Goal: Book appointment/travel/reservation

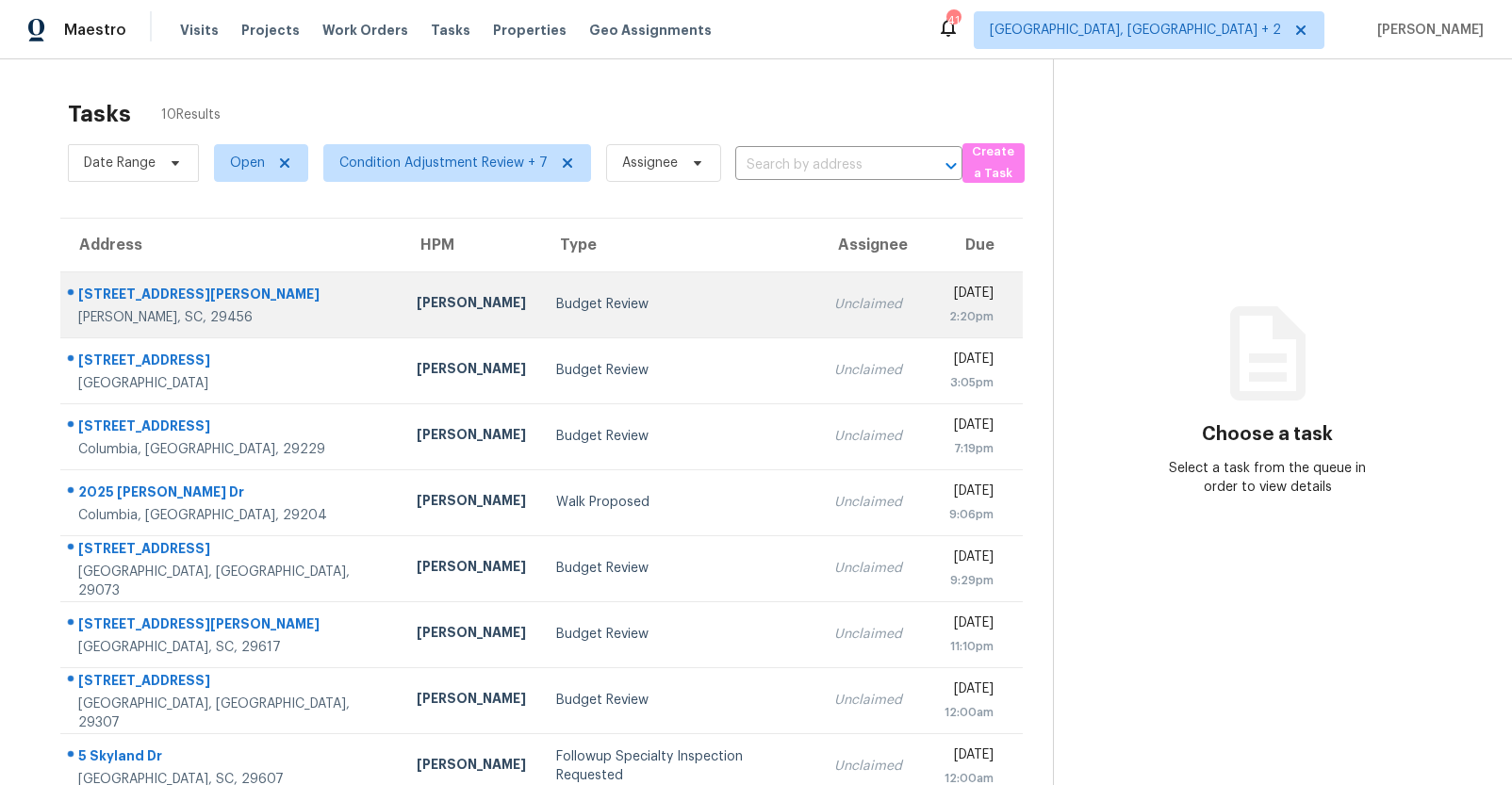
scroll to position [177, 0]
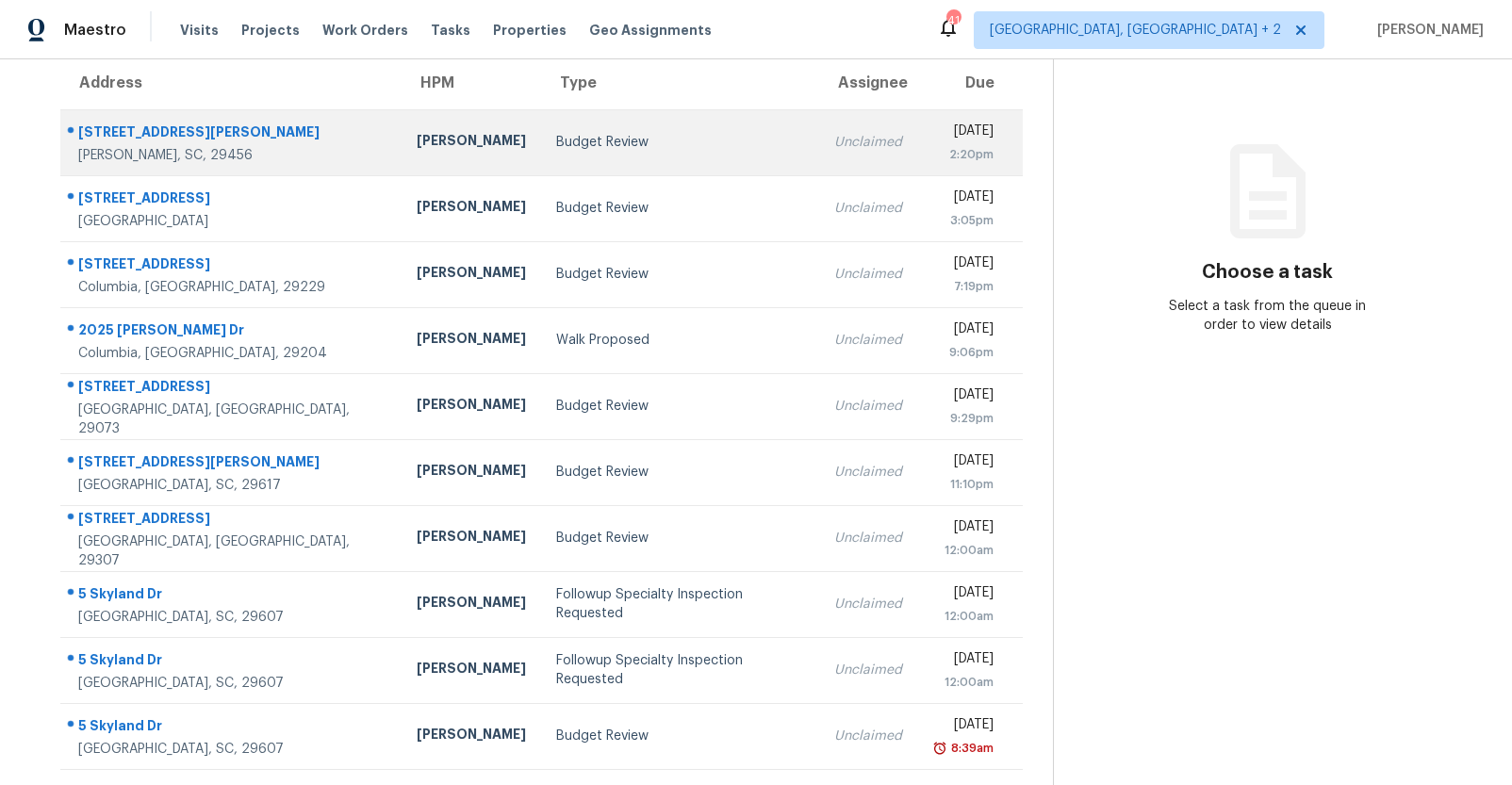
click at [192, 123] on div "303 Pembrook St" at bounding box center [232, 134] width 308 height 23
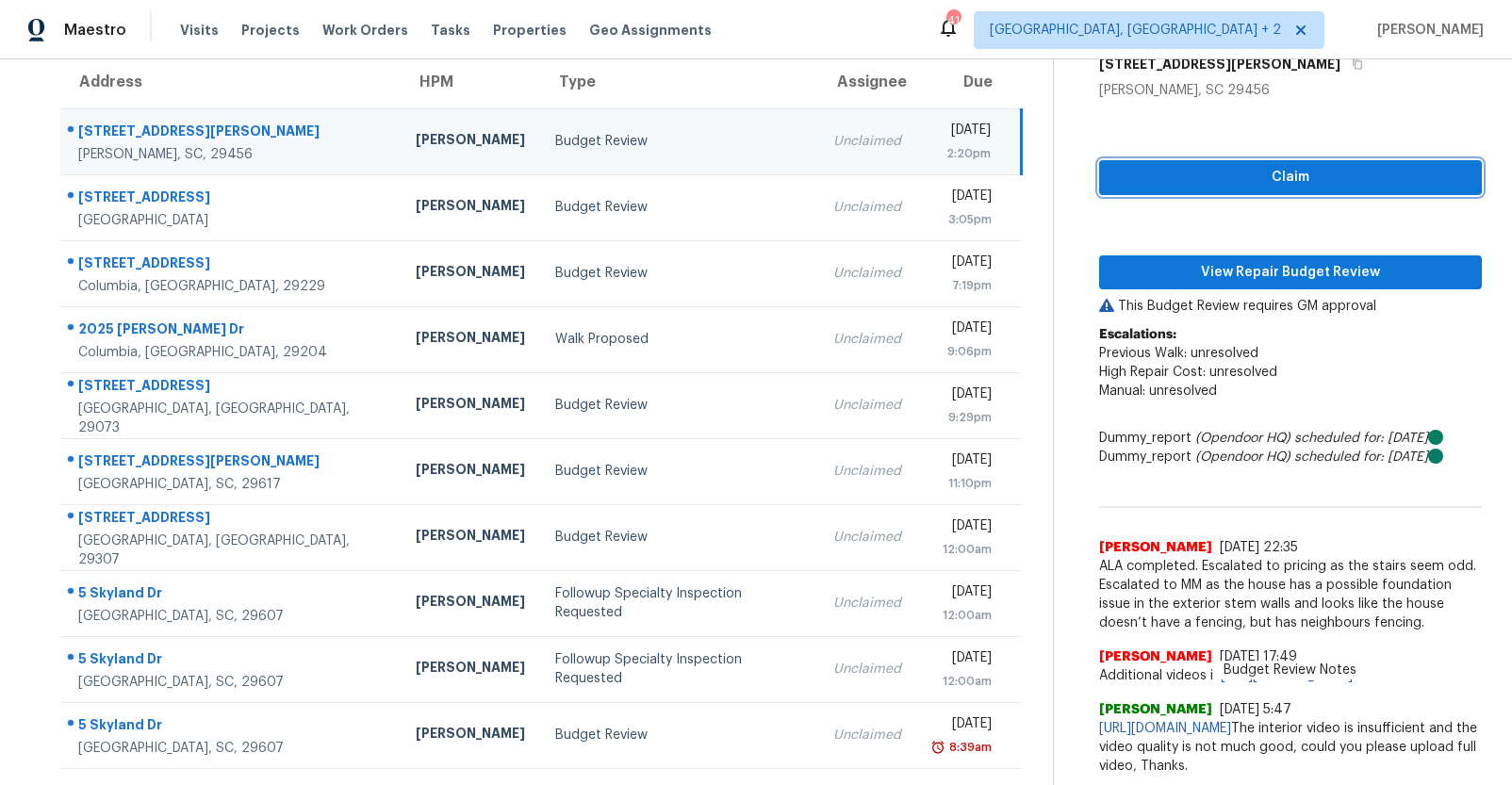
click at [1358, 166] on span "Claim" at bounding box center [1290, 178] width 352 height 23
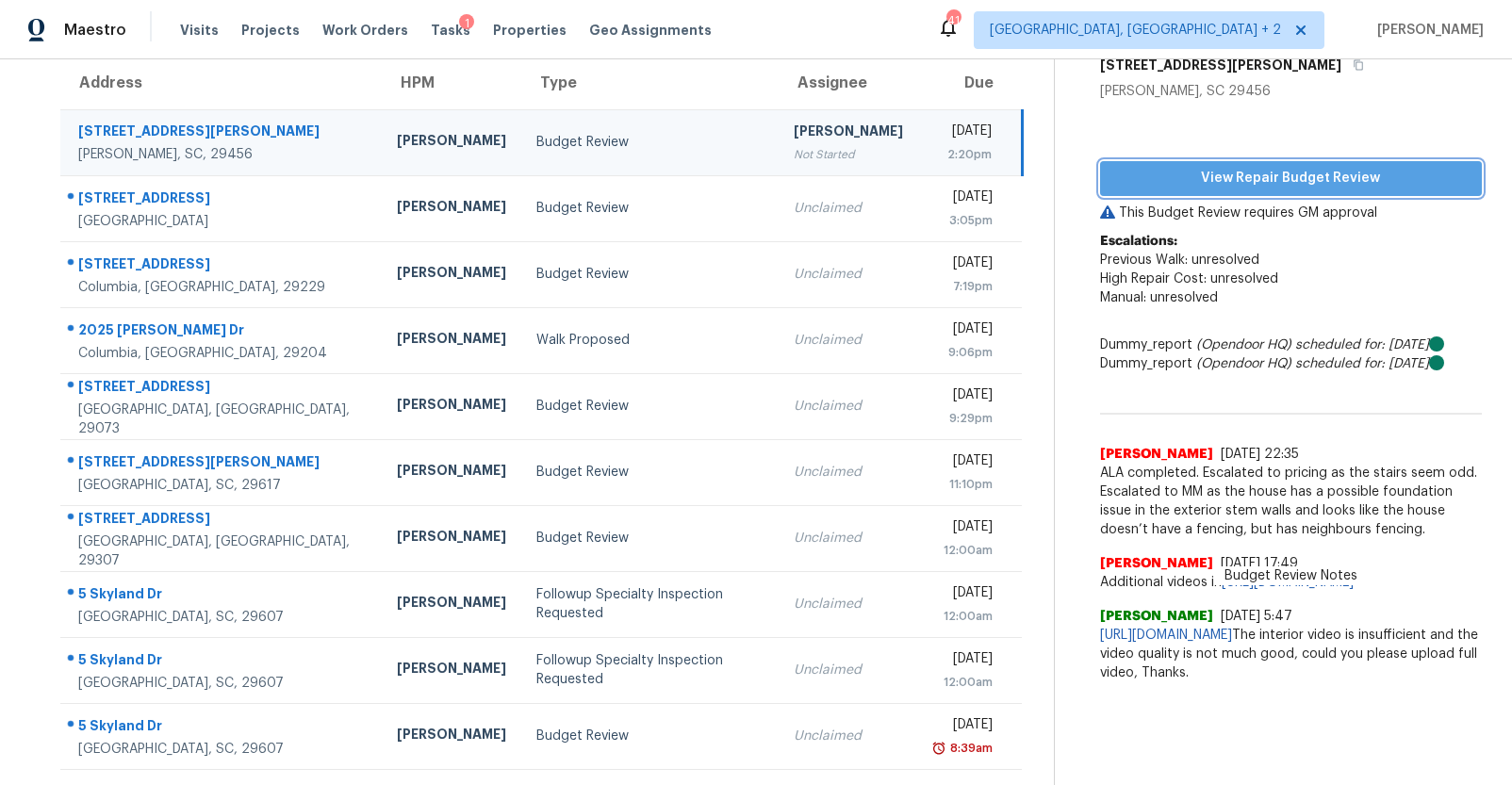
click at [1329, 167] on span "View Repair Budget Review" at bounding box center [1291, 179] width 351 height 23
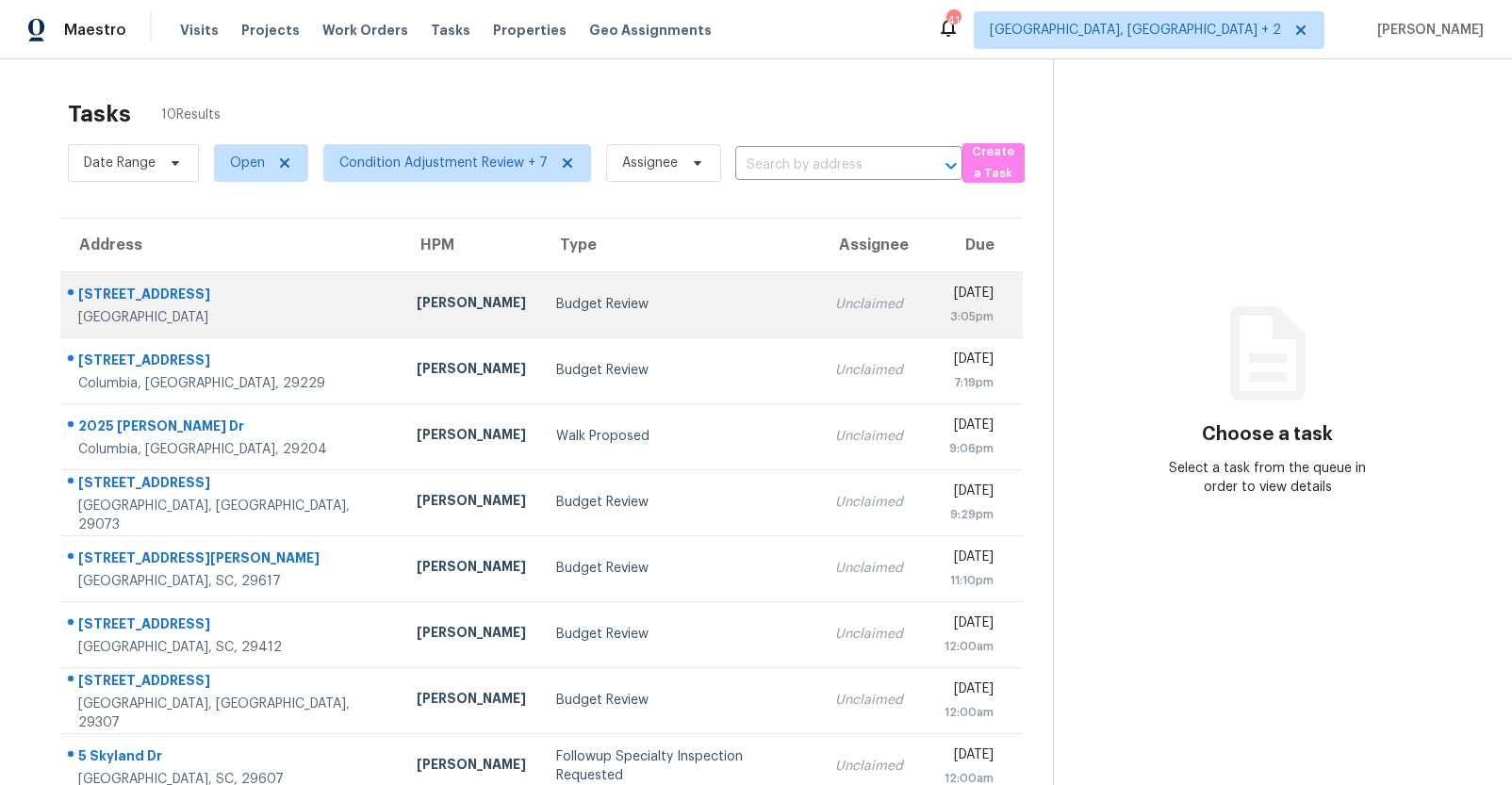
click at [402, 289] on td "[PERSON_NAME]" at bounding box center [471, 304] width 139 height 66
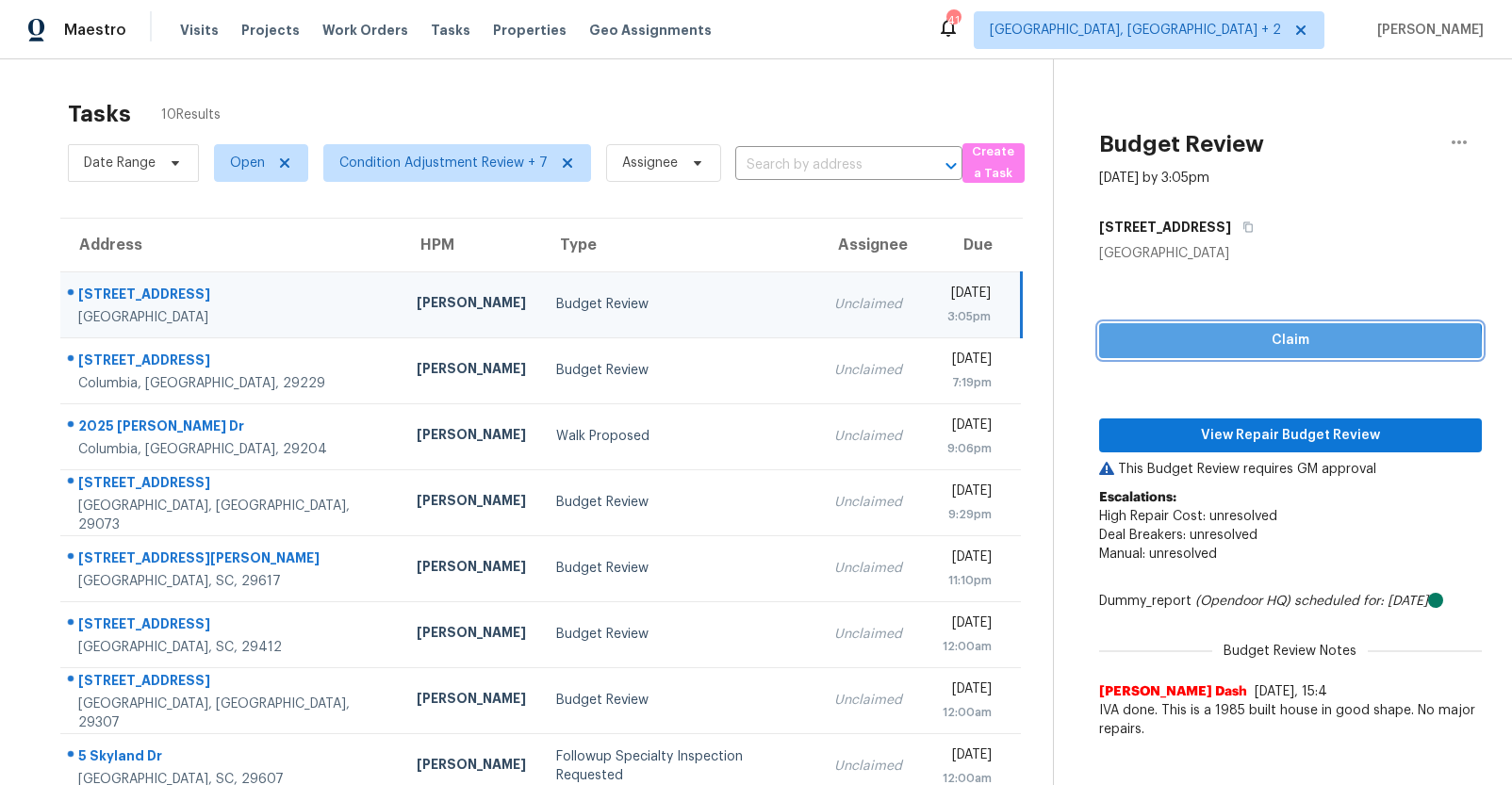
click at [1267, 348] on span "Claim" at bounding box center [1290, 341] width 352 height 23
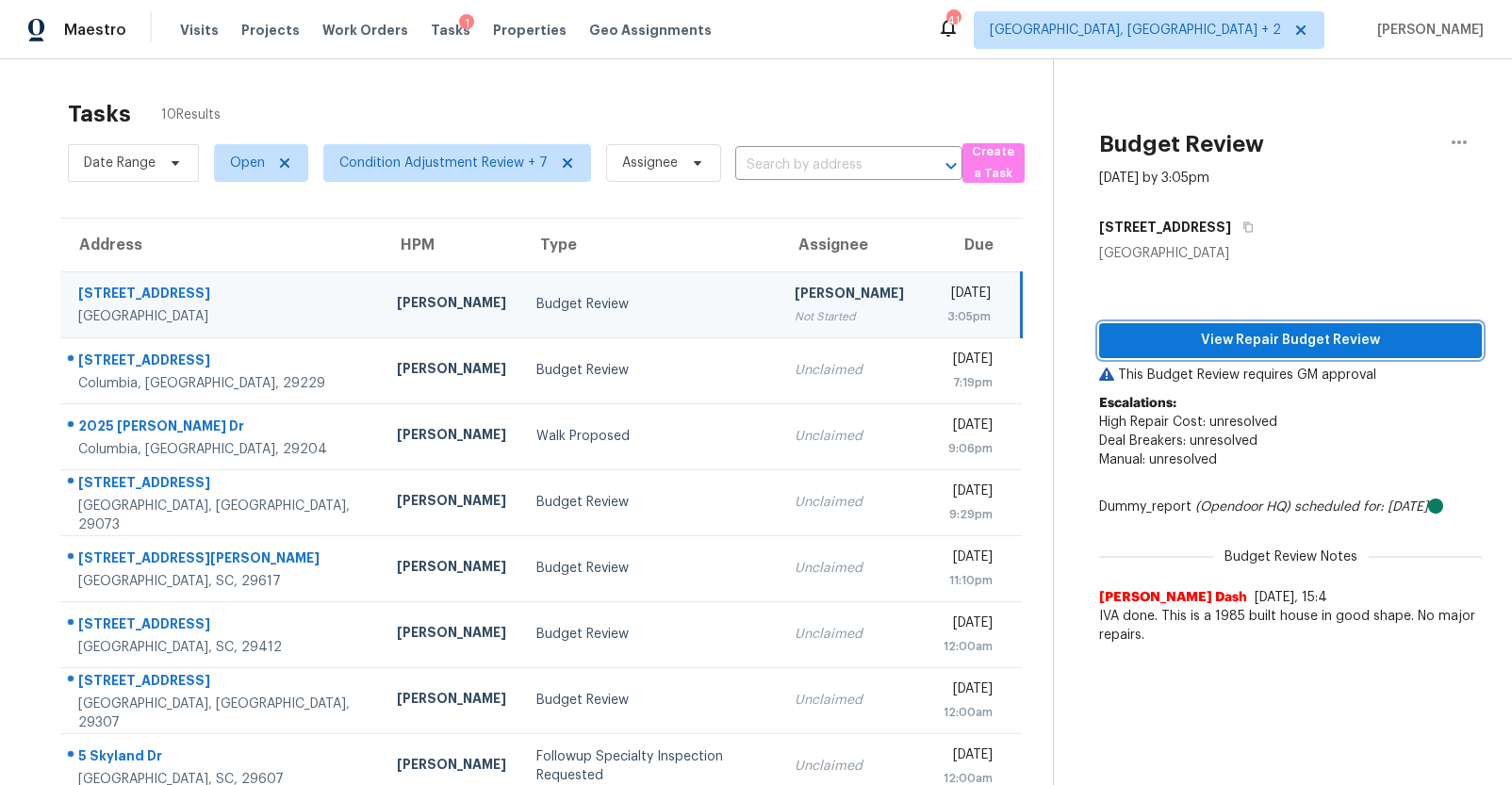
click at [1276, 346] on span "View Repair Budget Review" at bounding box center [1290, 341] width 352 height 23
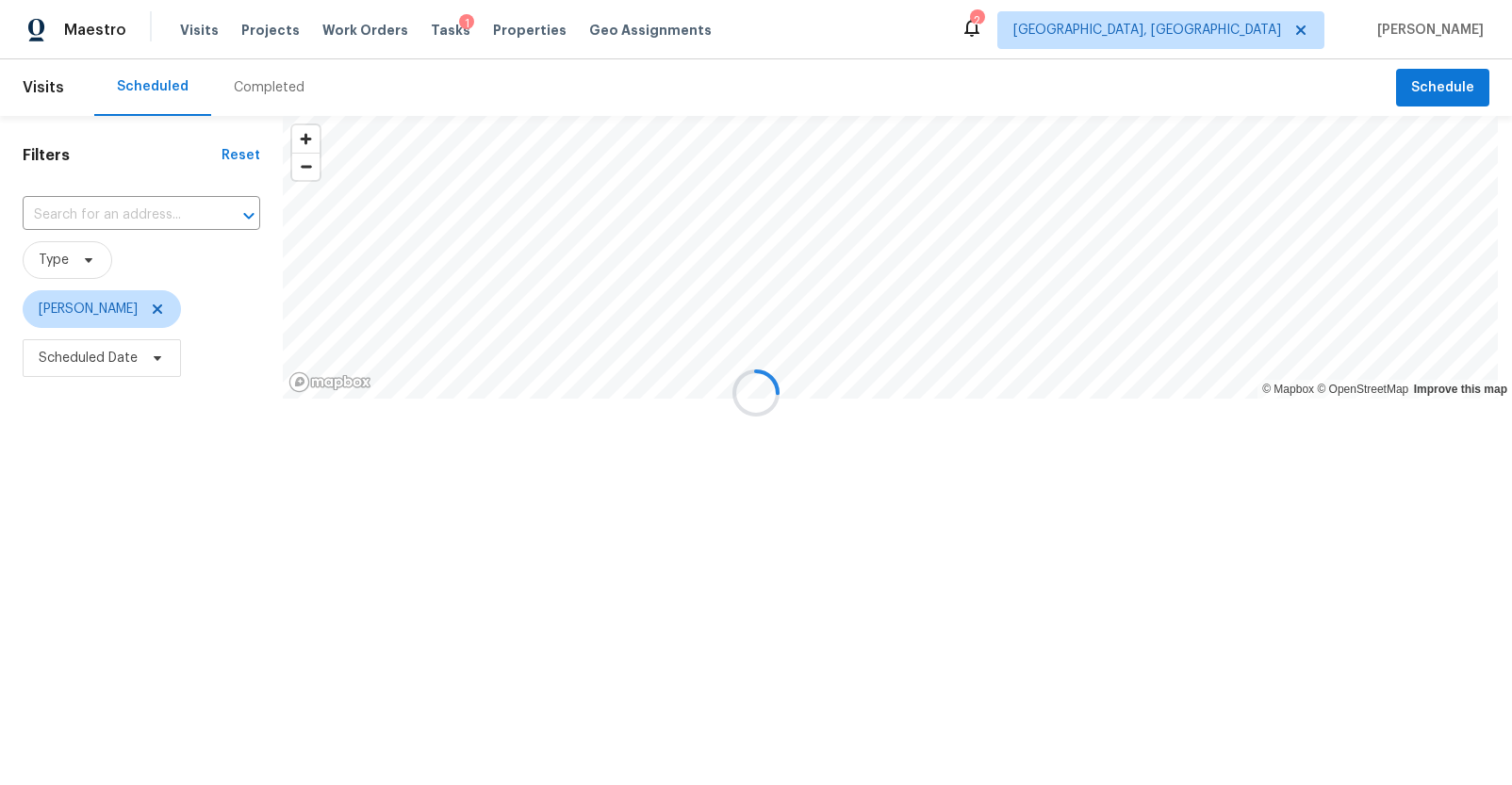
click at [269, 98] on div at bounding box center [756, 392] width 1512 height 785
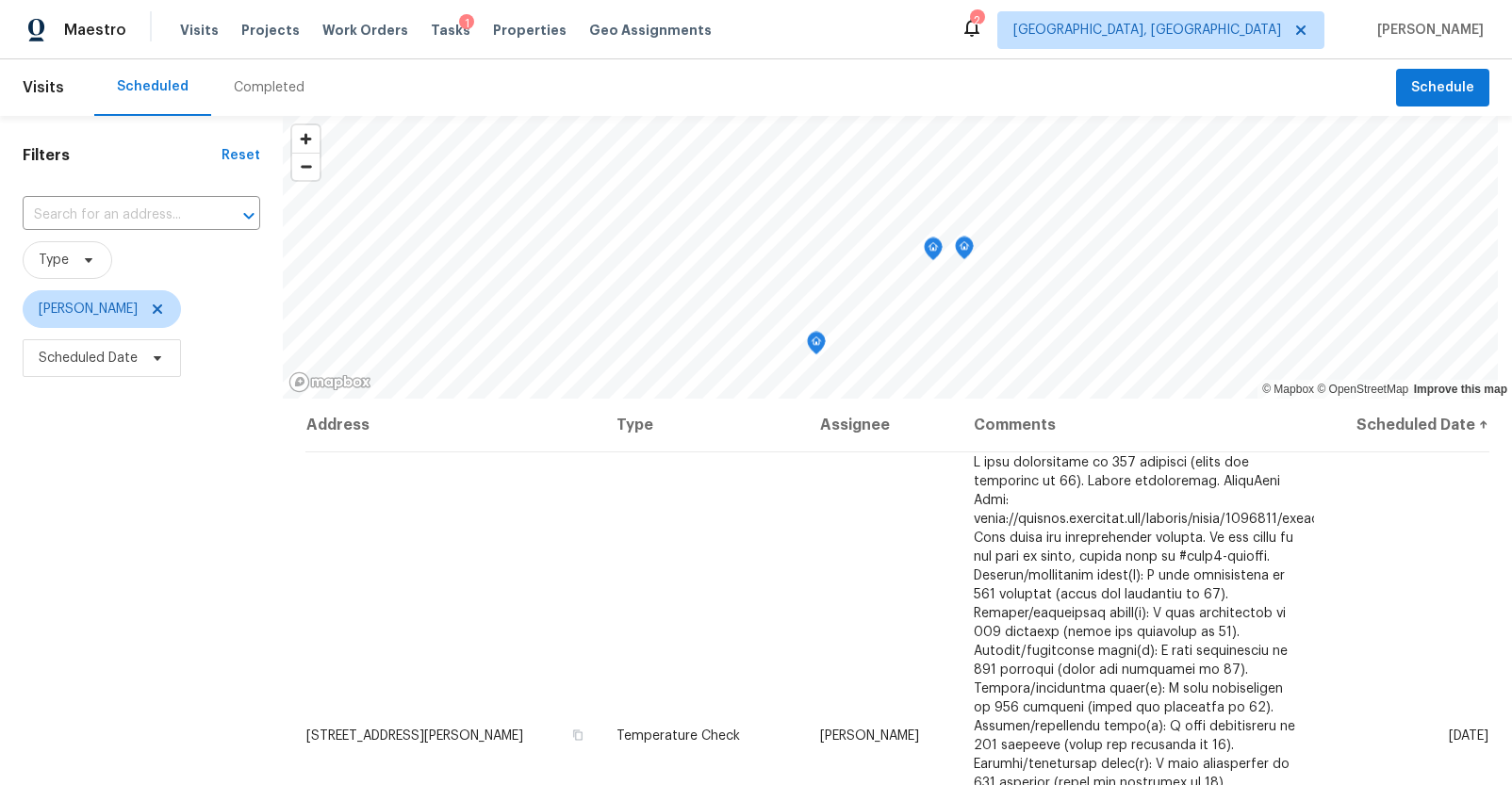
click at [268, 87] on div "Completed" at bounding box center [268, 88] width 70 height 19
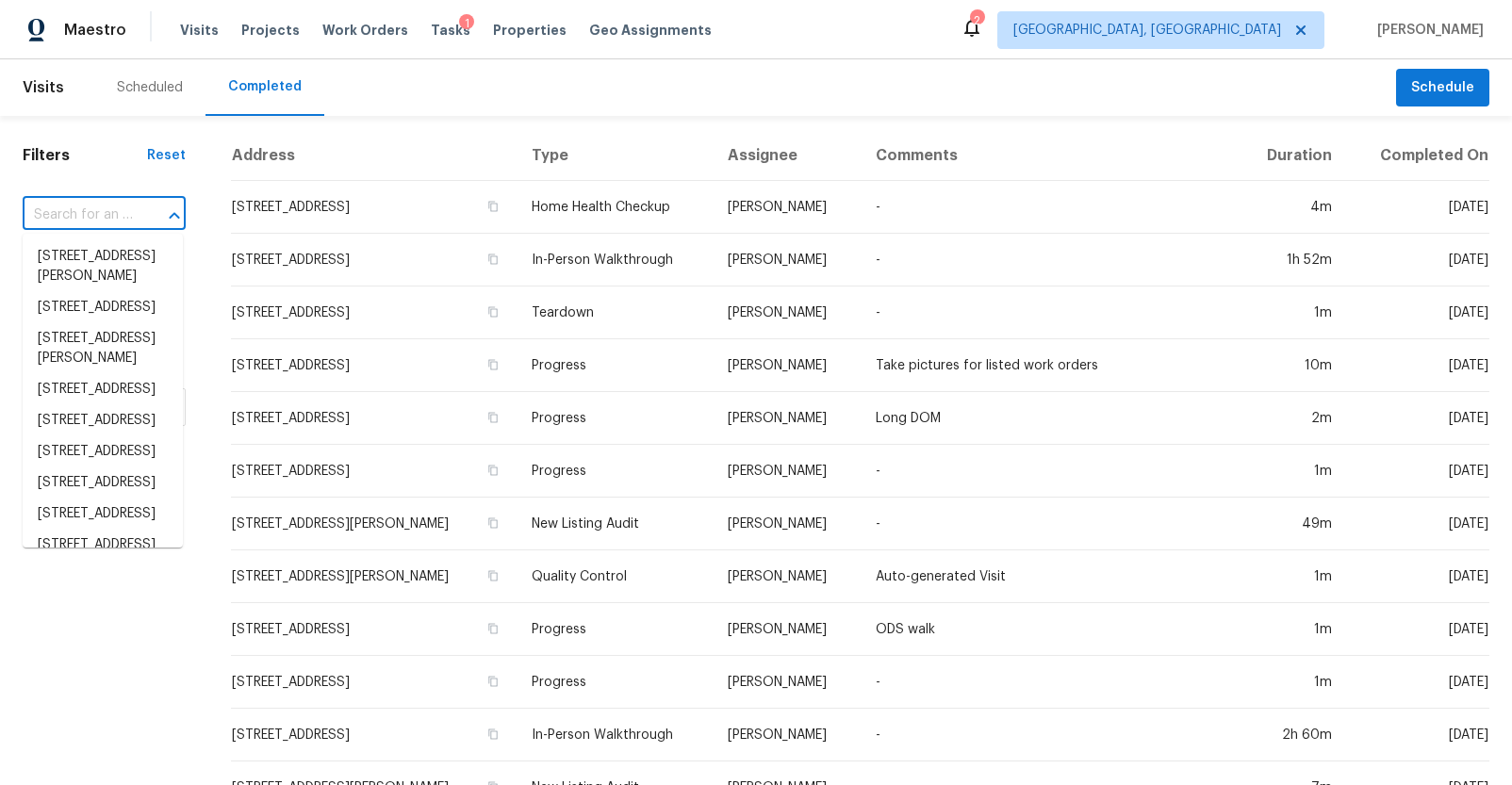
click at [82, 206] on input "text" at bounding box center [77, 215] width 110 height 29
paste input "7875 Nummie Ct, North Charleston, SC 29418"
type input "7875 Nummie Ct, North Charleston, SC 29418"
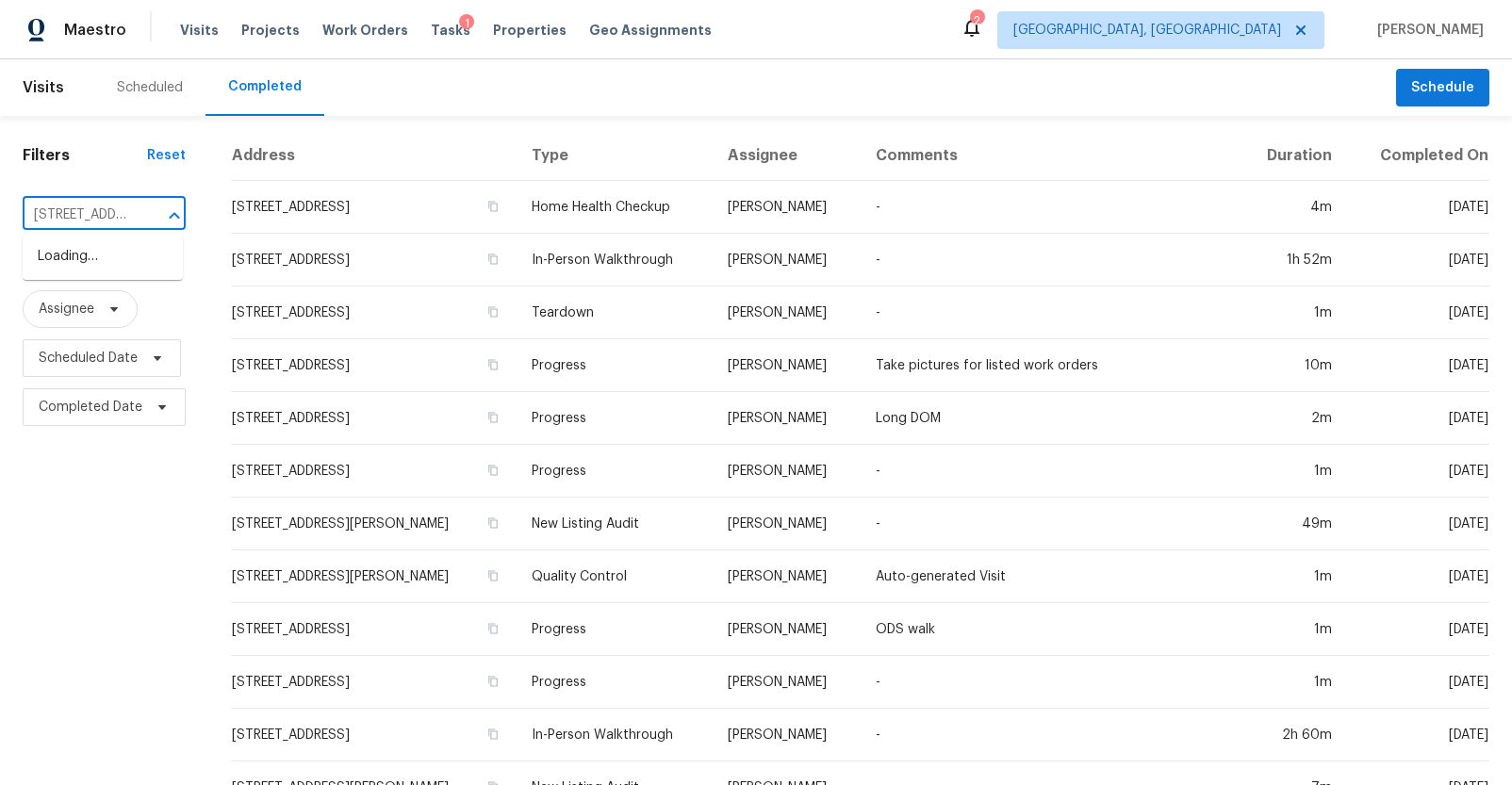
scroll to position [0, 184]
click at [88, 258] on li "7875 Nummie Ct, North Charleston, SC 29418" at bounding box center [102, 257] width 160 height 31
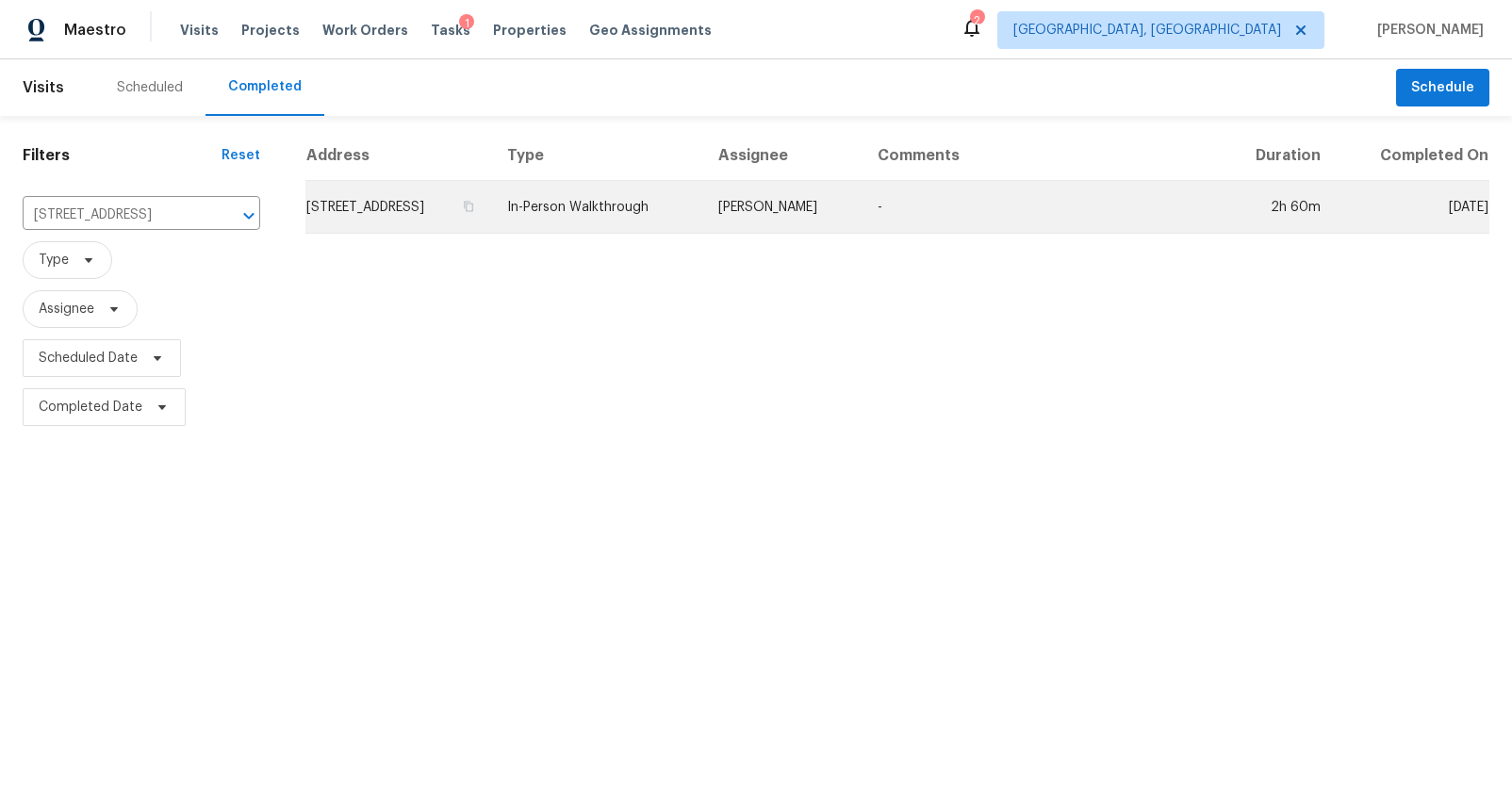
click at [412, 216] on td "7875 Nummie Ct, North Charleston, SC 29418" at bounding box center [398, 207] width 186 height 53
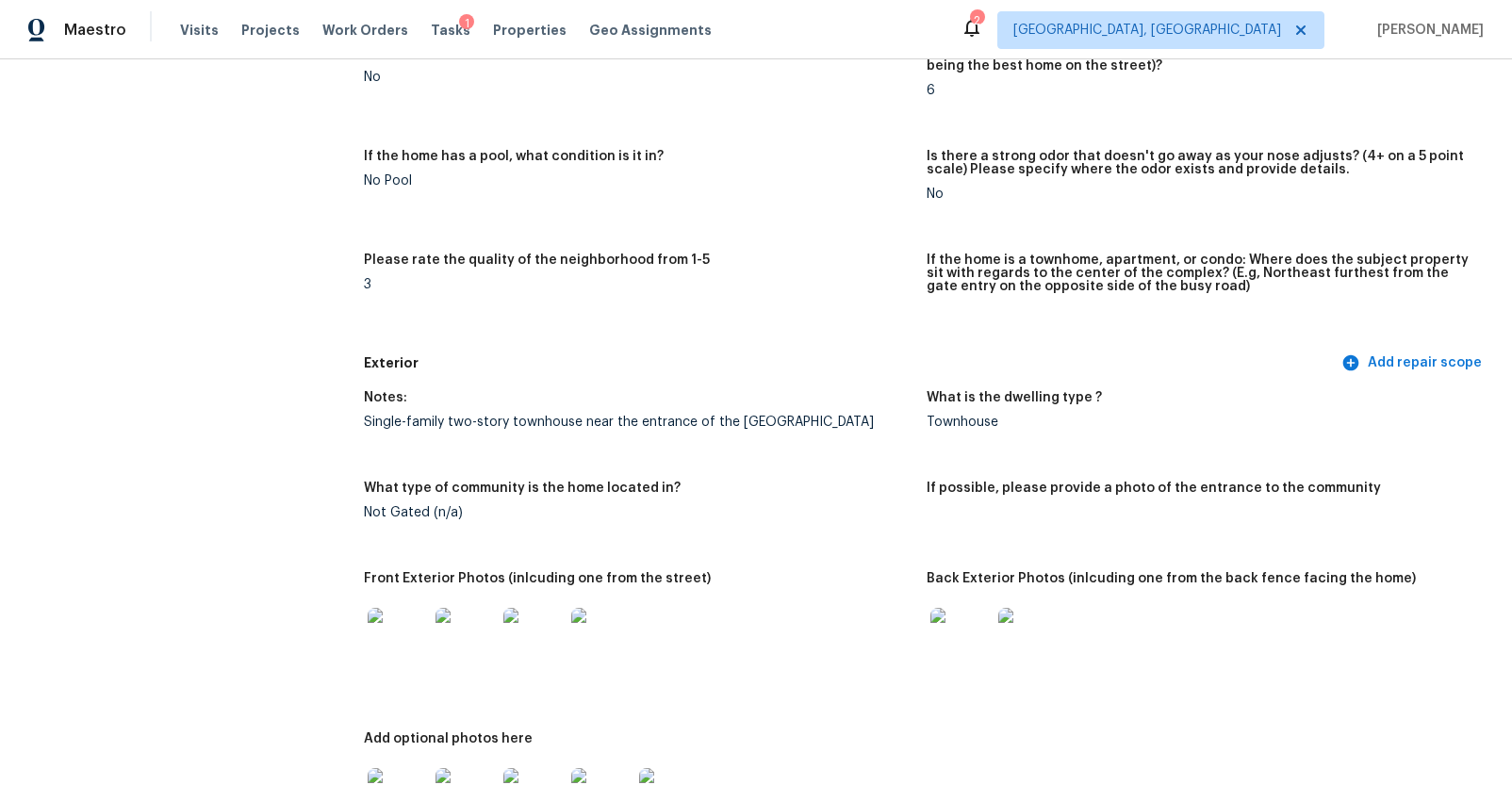
scroll to position [581, 0]
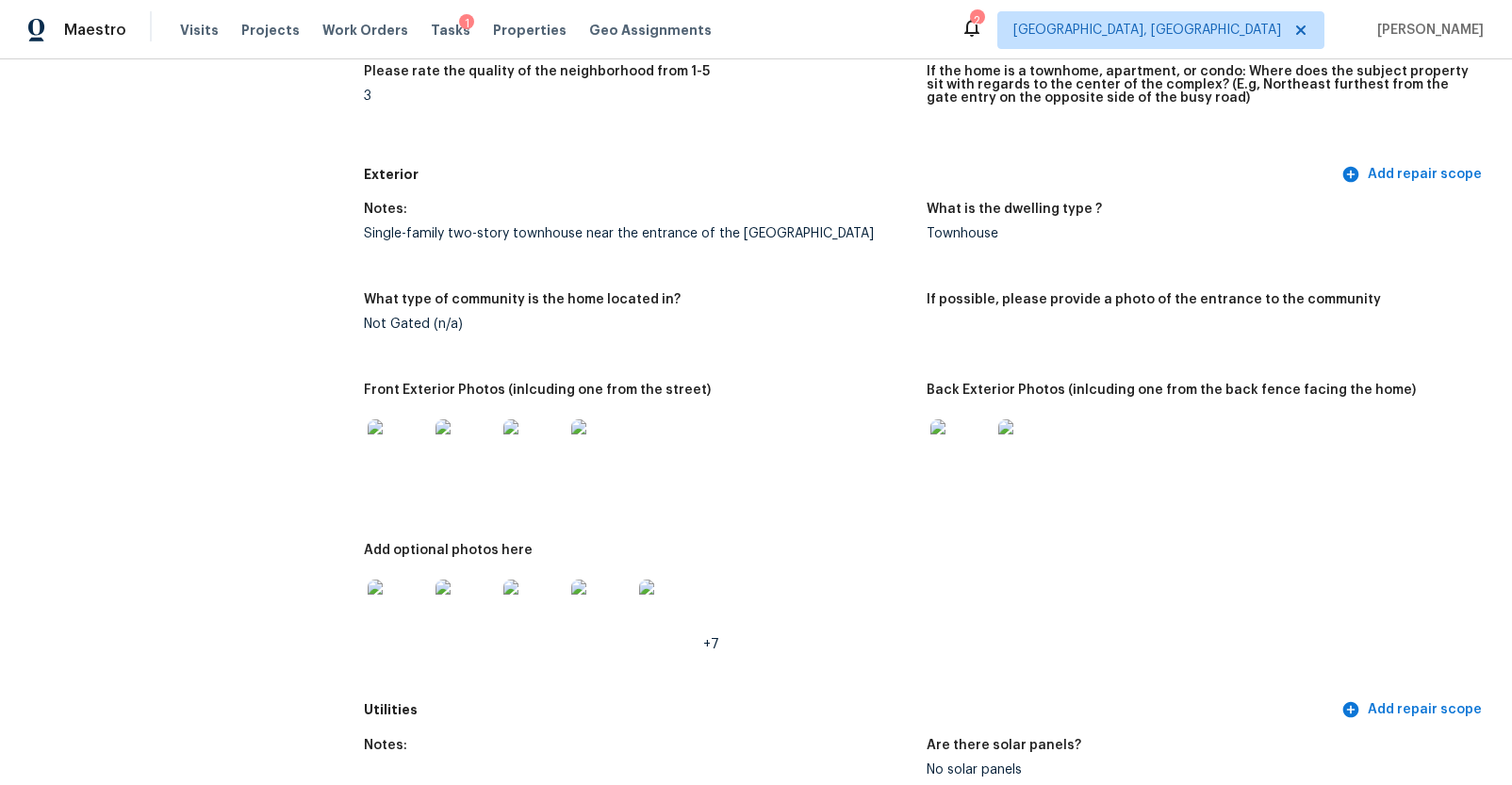
click at [403, 458] on img at bounding box center [398, 449] width 60 height 60
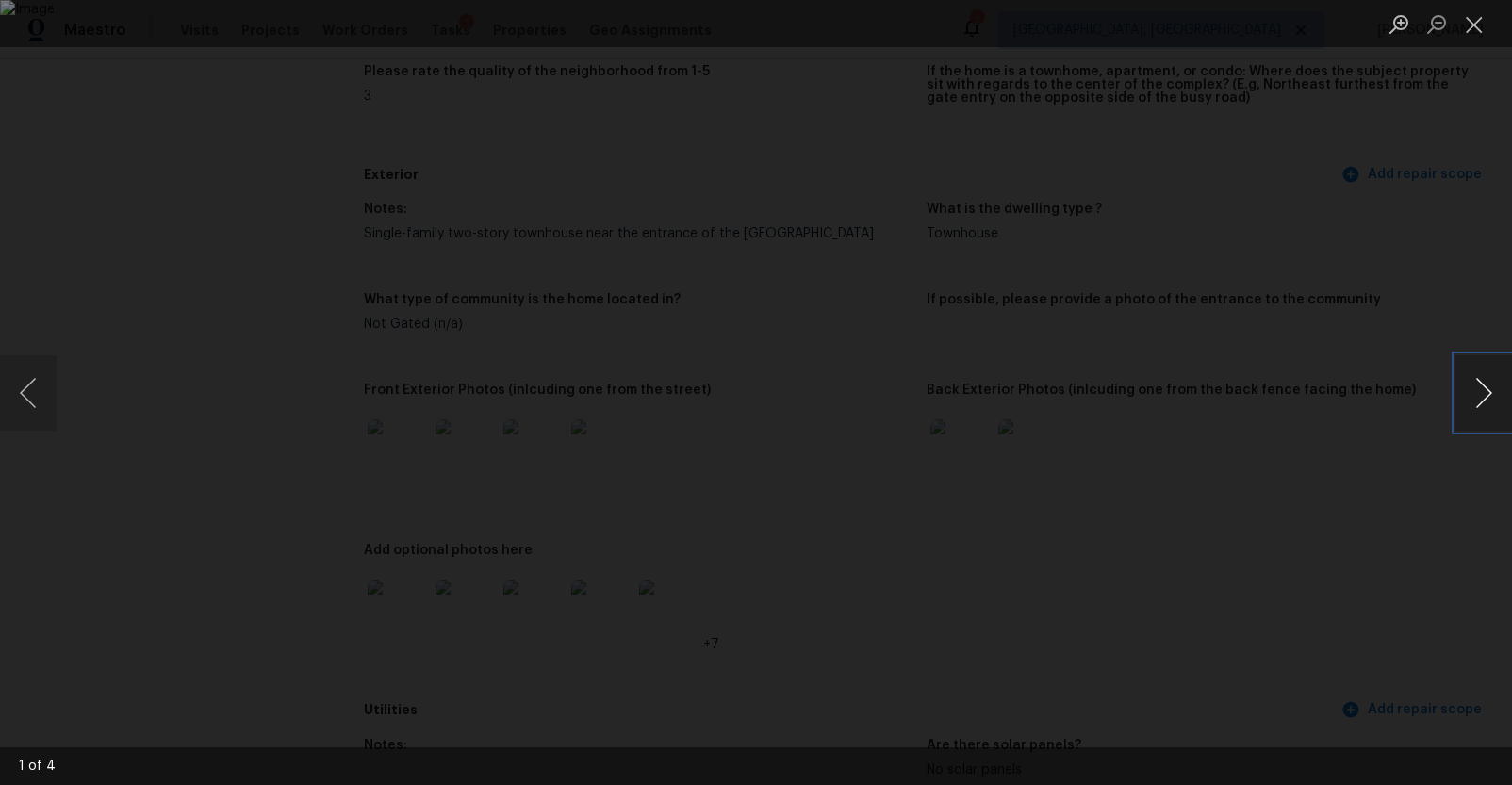
click at [1480, 389] on button "Next image" at bounding box center [1483, 393] width 57 height 75
click at [1386, 454] on div "Lightbox" at bounding box center [756, 392] width 1512 height 785
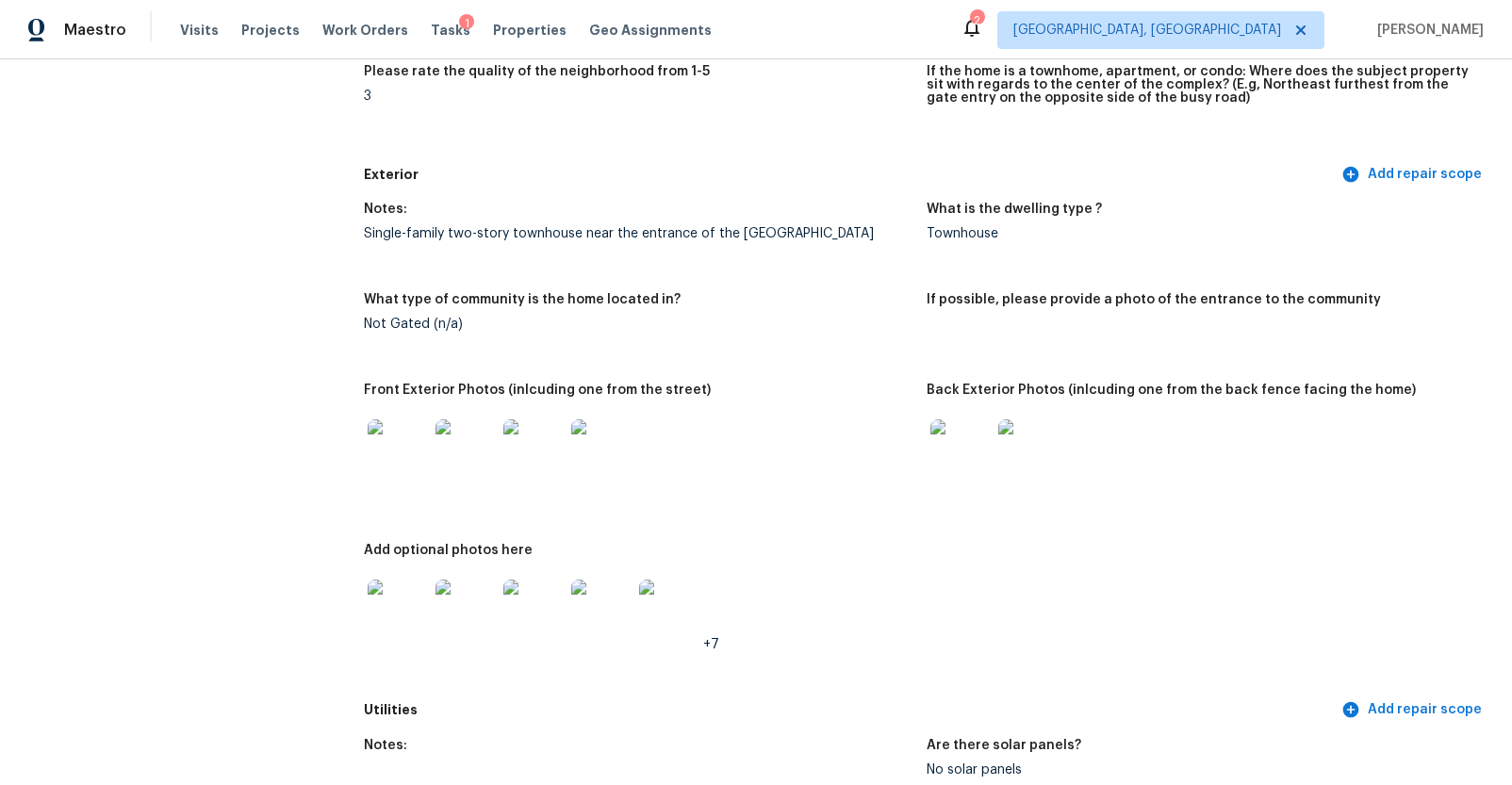
scroll to position [687, 0]
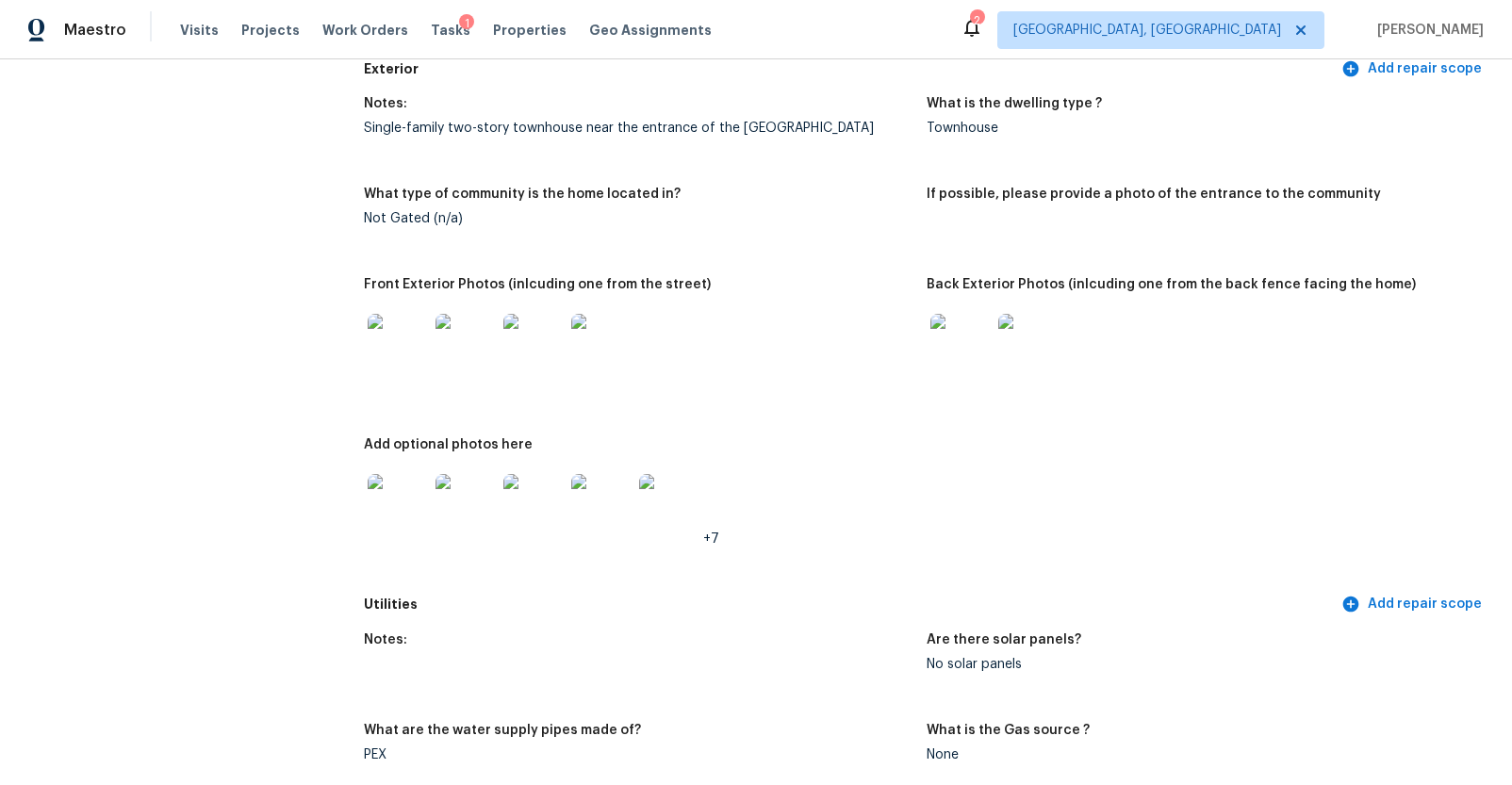
click at [1004, 354] on img at bounding box center [1028, 344] width 60 height 60
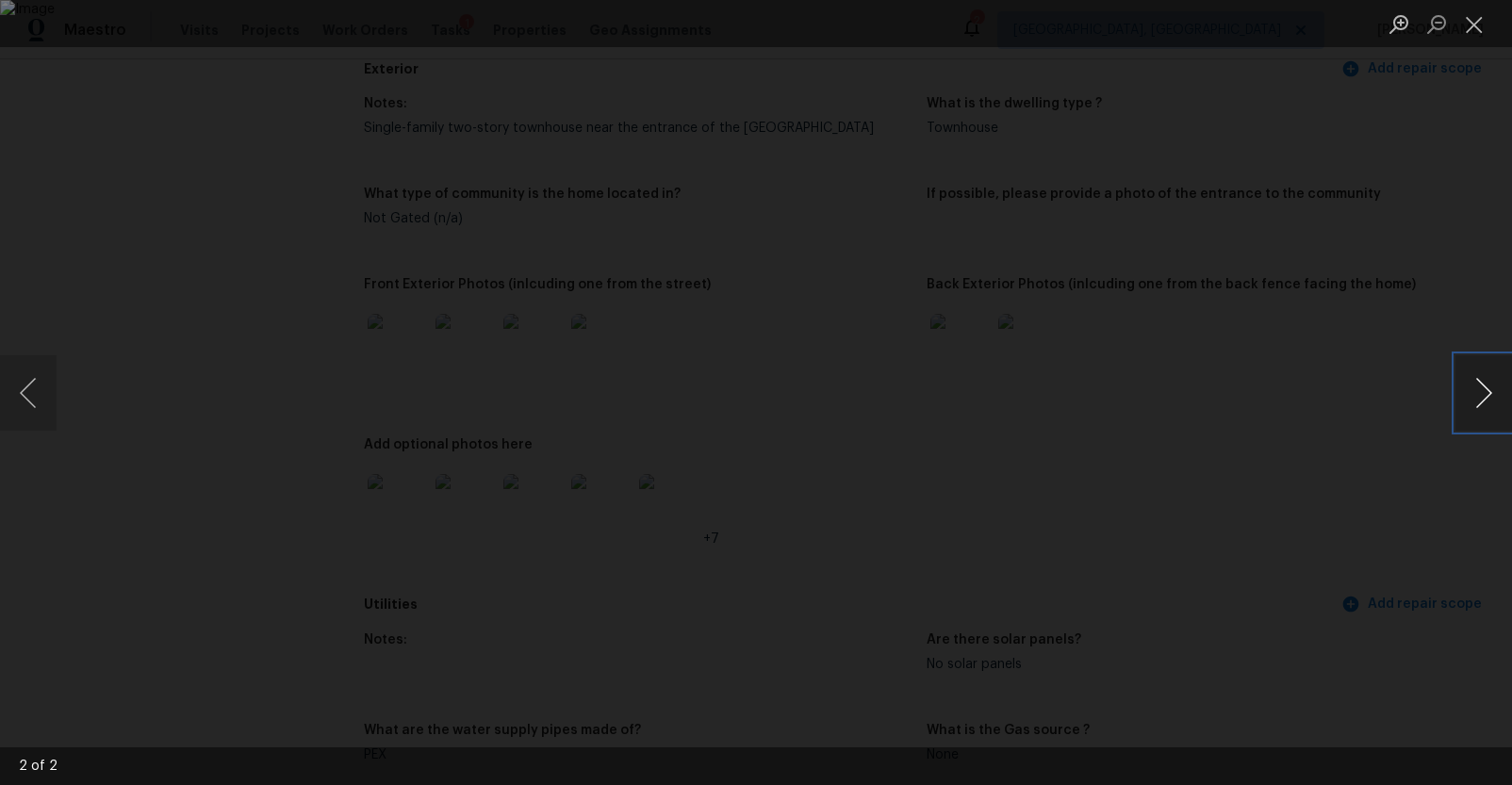
click at [1474, 382] on button "Next image" at bounding box center [1483, 393] width 57 height 75
click at [1356, 491] on div "Lightbox" at bounding box center [756, 392] width 1512 height 785
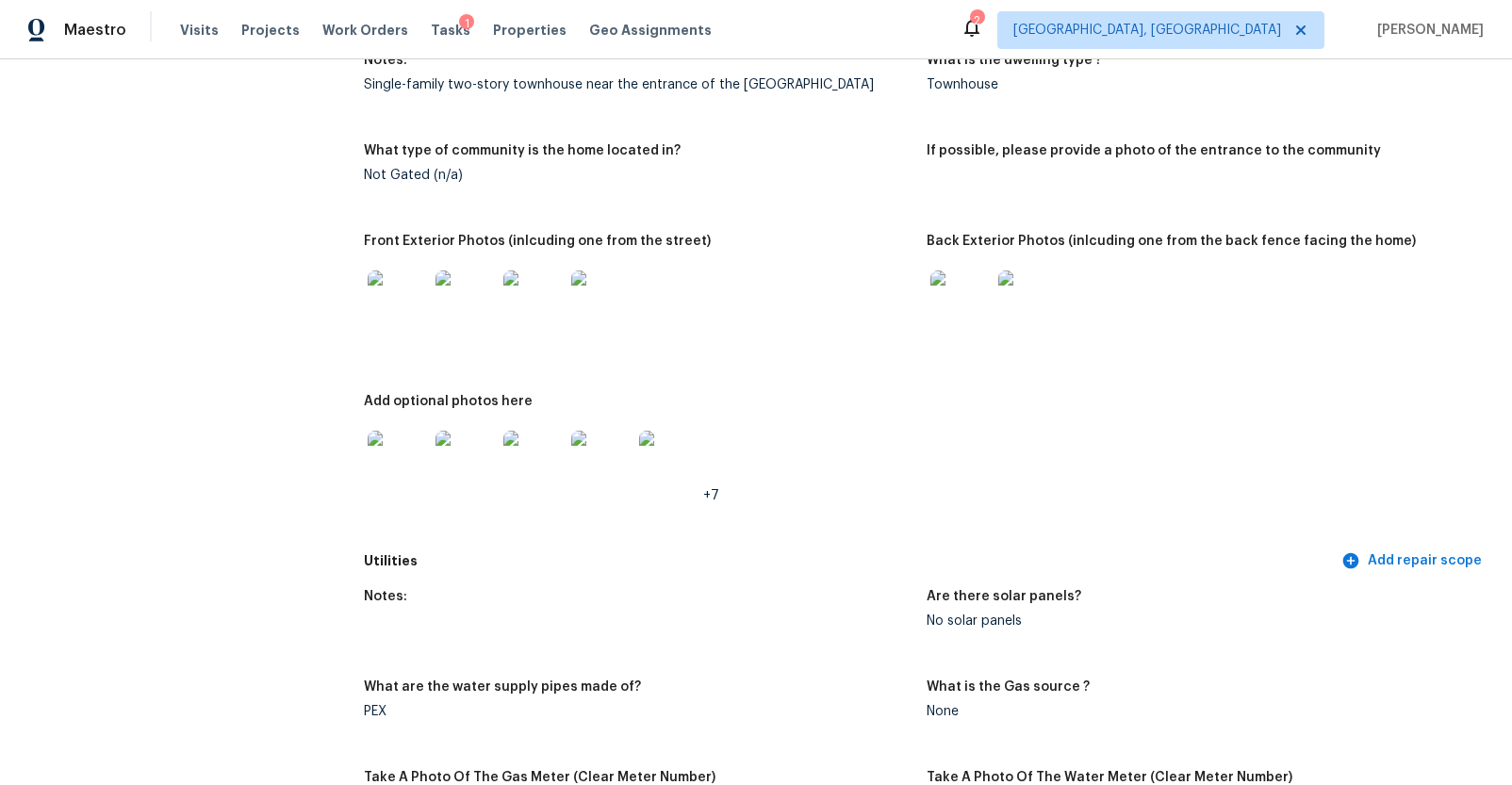
scroll to position [917, 0]
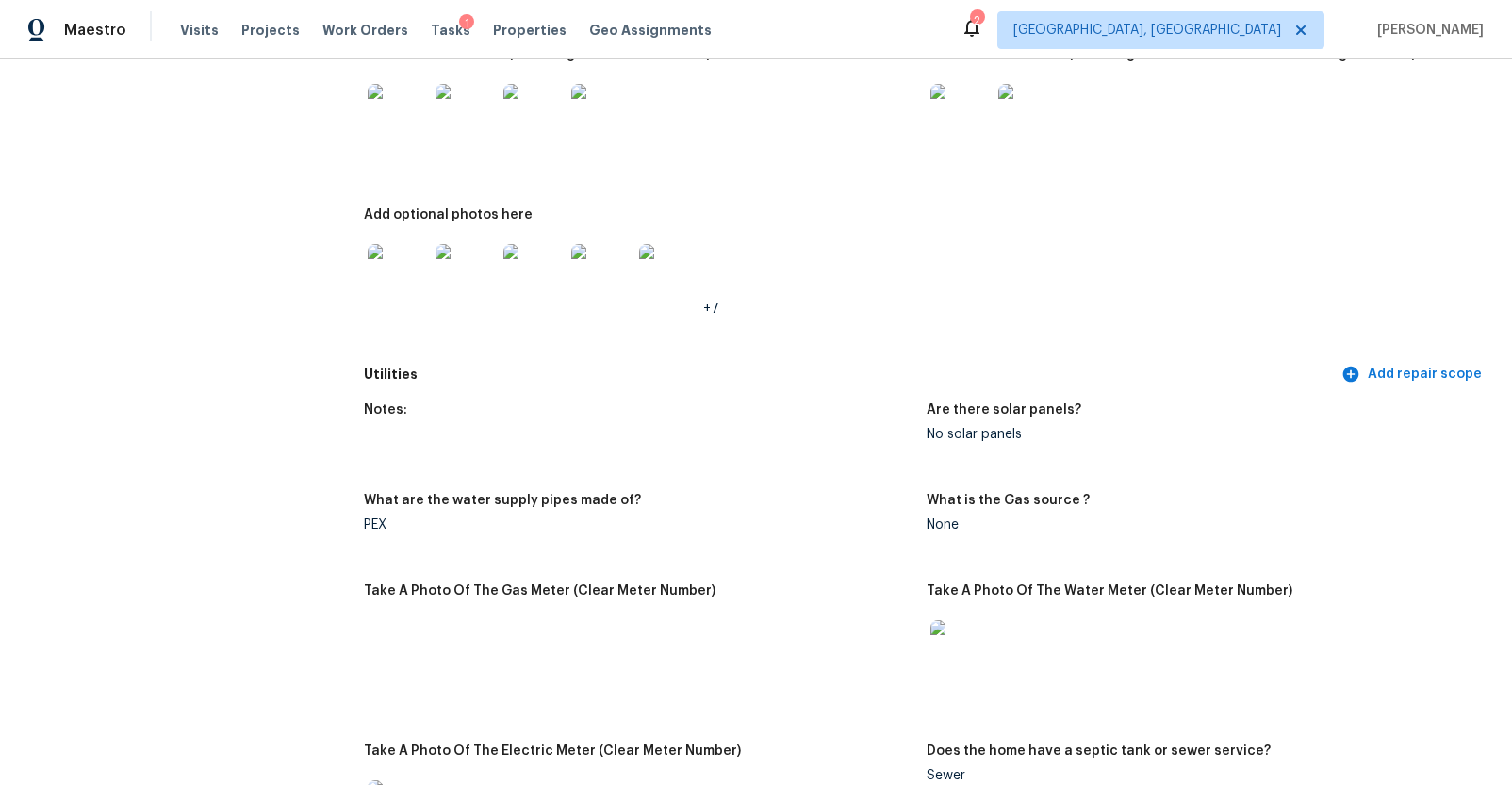
click at [382, 275] on img at bounding box center [398, 274] width 60 height 60
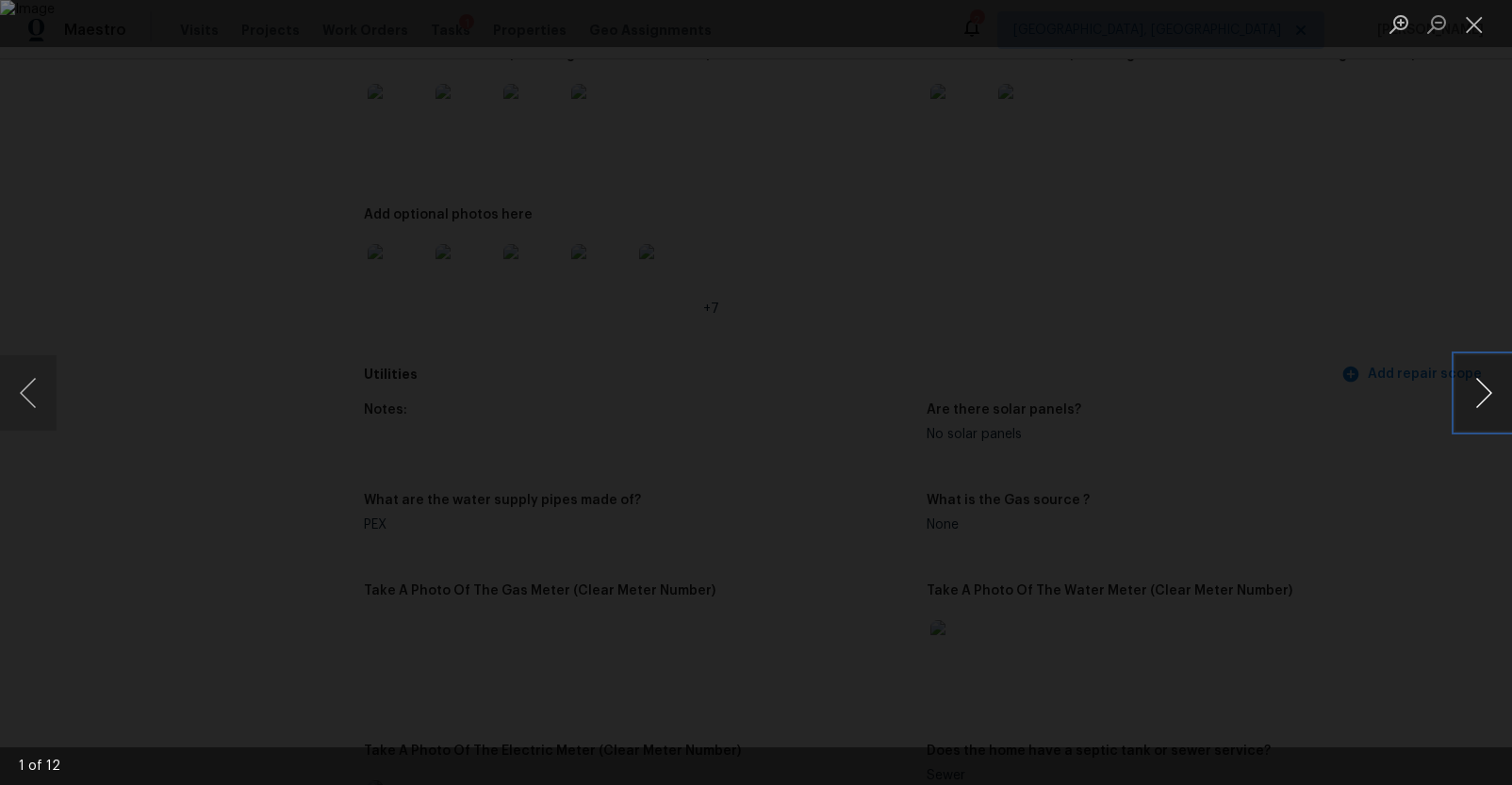
click at [1476, 390] on button "Next image" at bounding box center [1483, 393] width 57 height 75
click at [1491, 395] on button "Next image" at bounding box center [1483, 393] width 57 height 75
click at [1342, 506] on div "Lightbox" at bounding box center [756, 392] width 1512 height 785
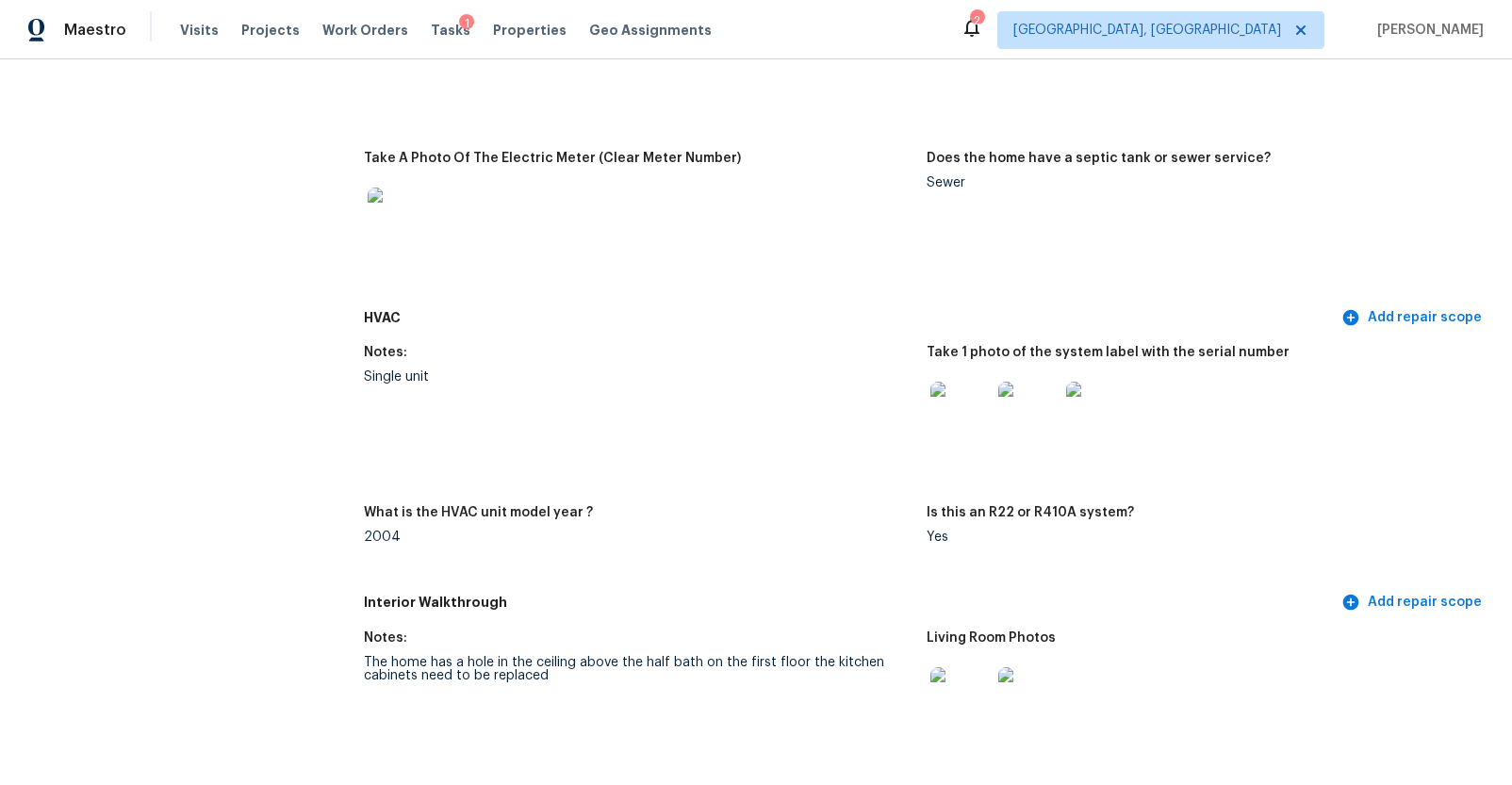
scroll to position [1600, 0]
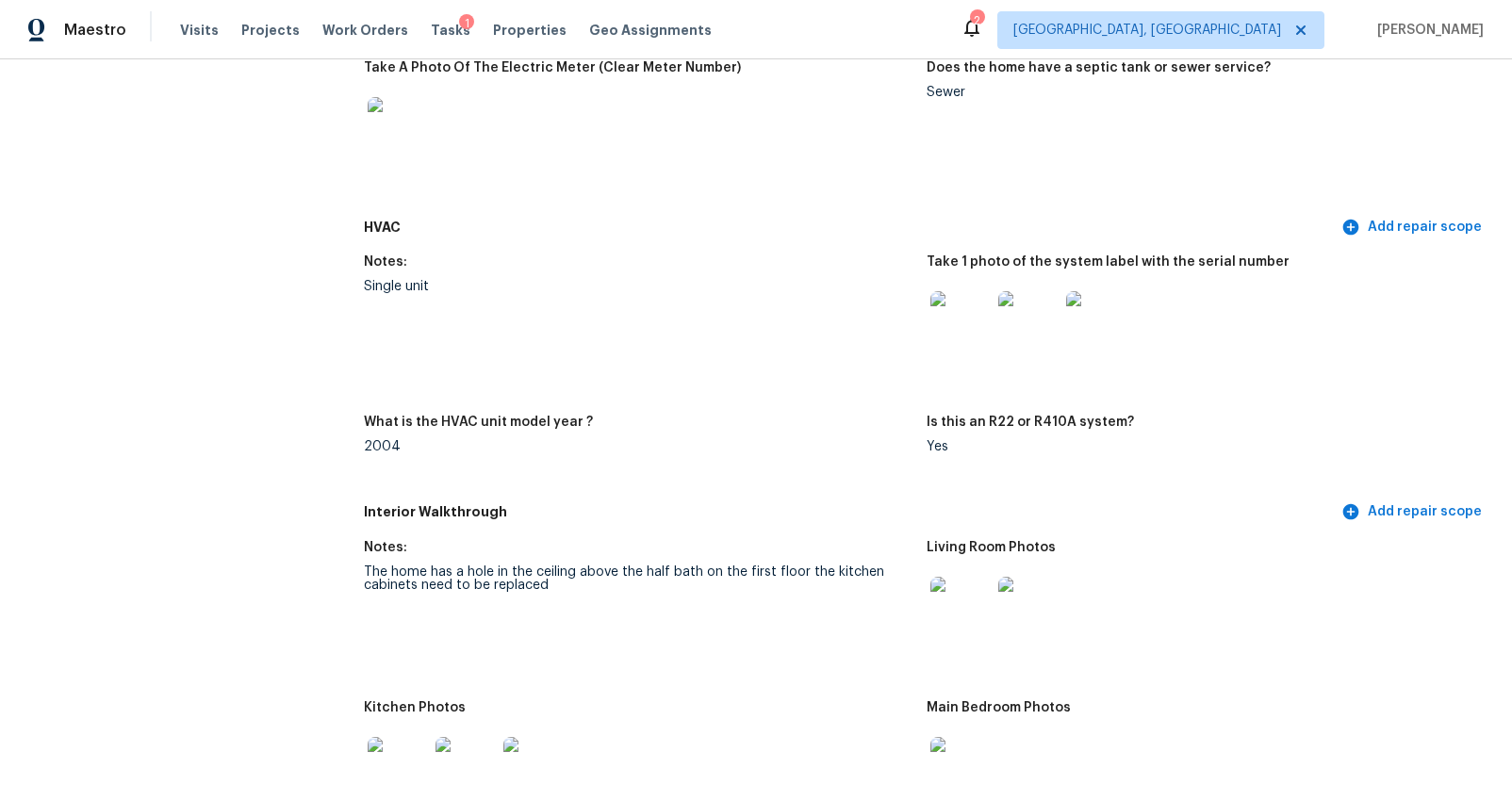
click at [946, 333] on img at bounding box center [960, 322] width 60 height 60
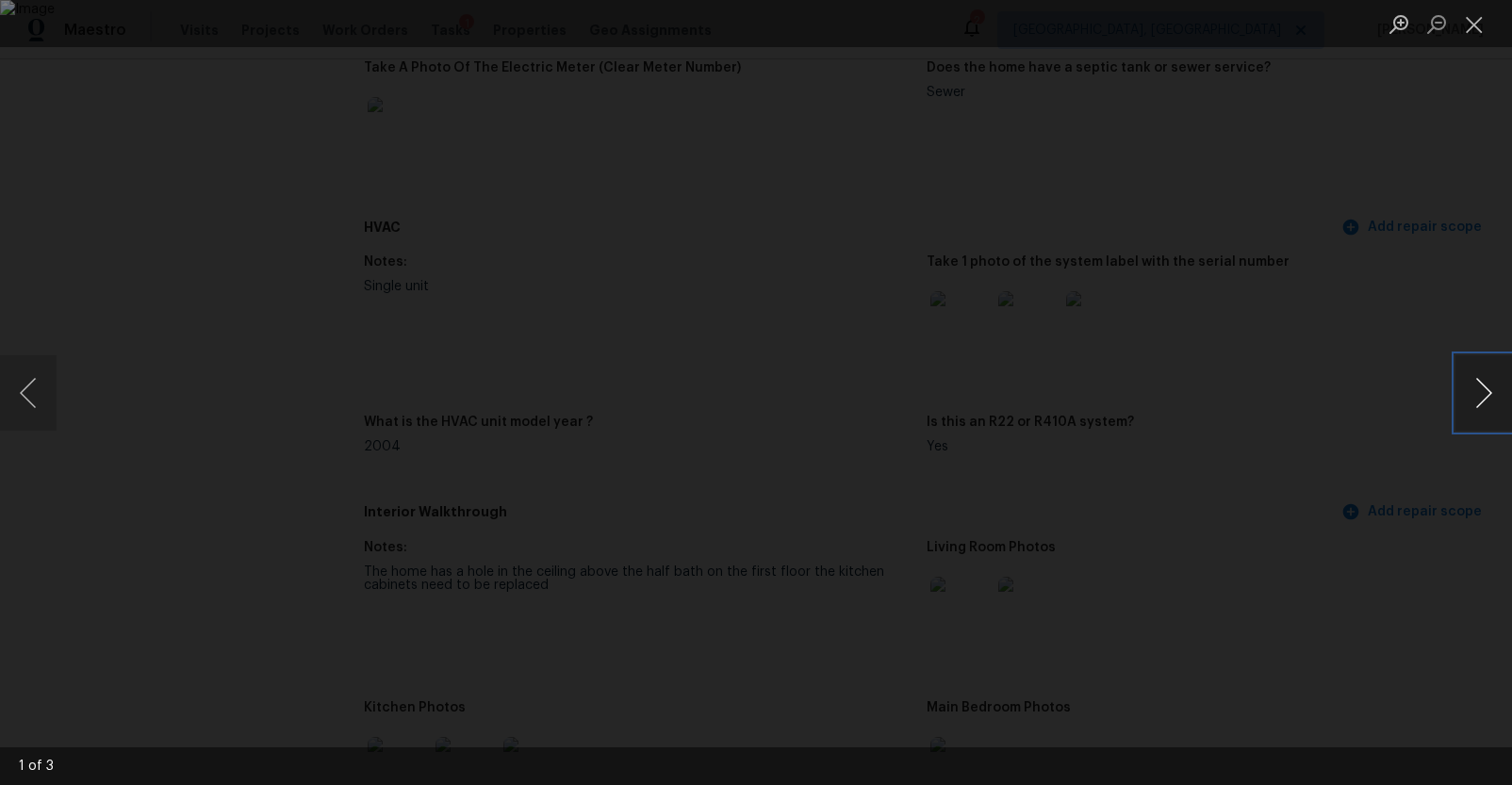
click at [1485, 380] on button "Next image" at bounding box center [1483, 393] width 57 height 75
click at [1328, 482] on div "Lightbox" at bounding box center [756, 392] width 1512 height 785
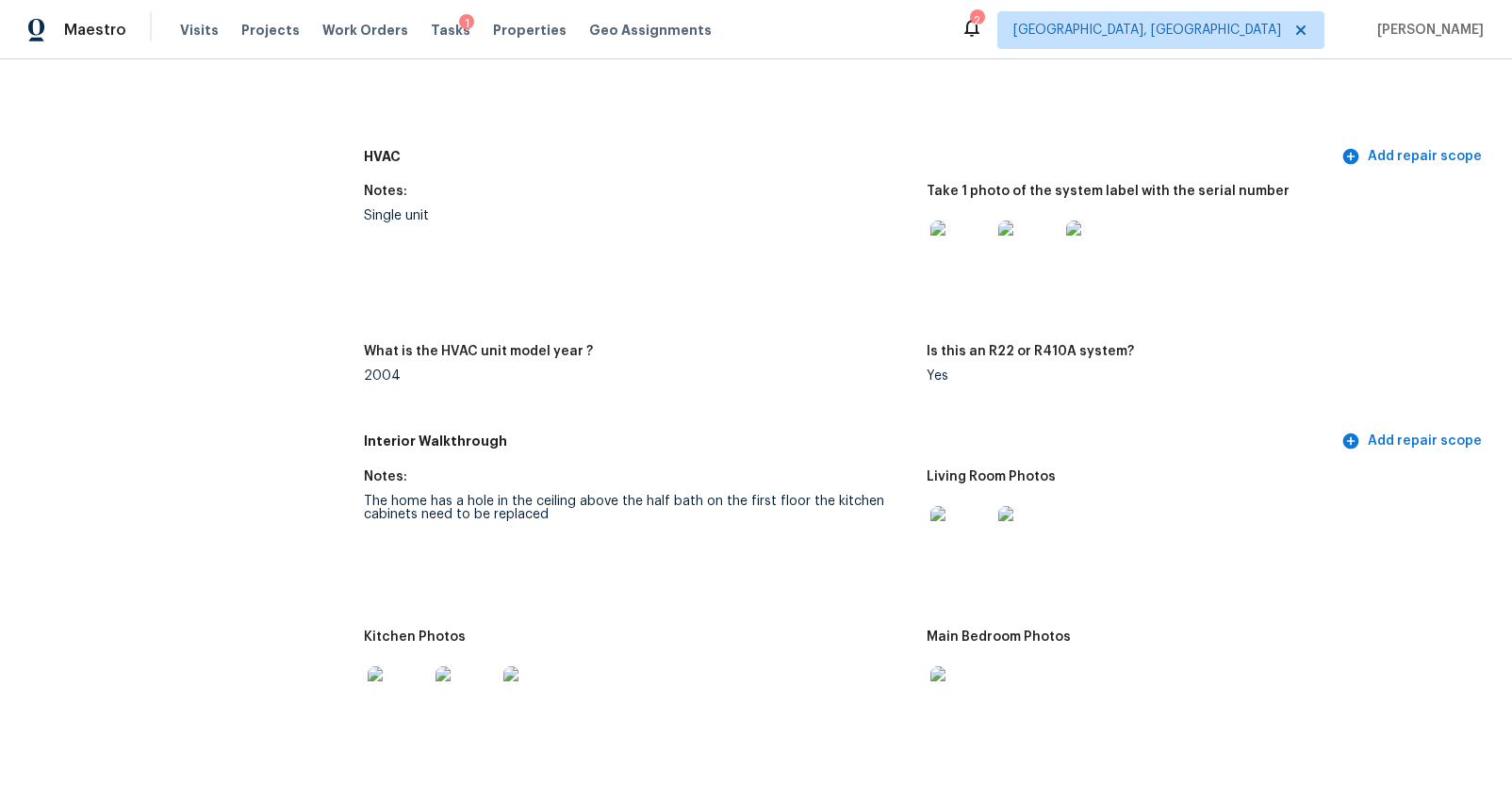
scroll to position [1879, 0]
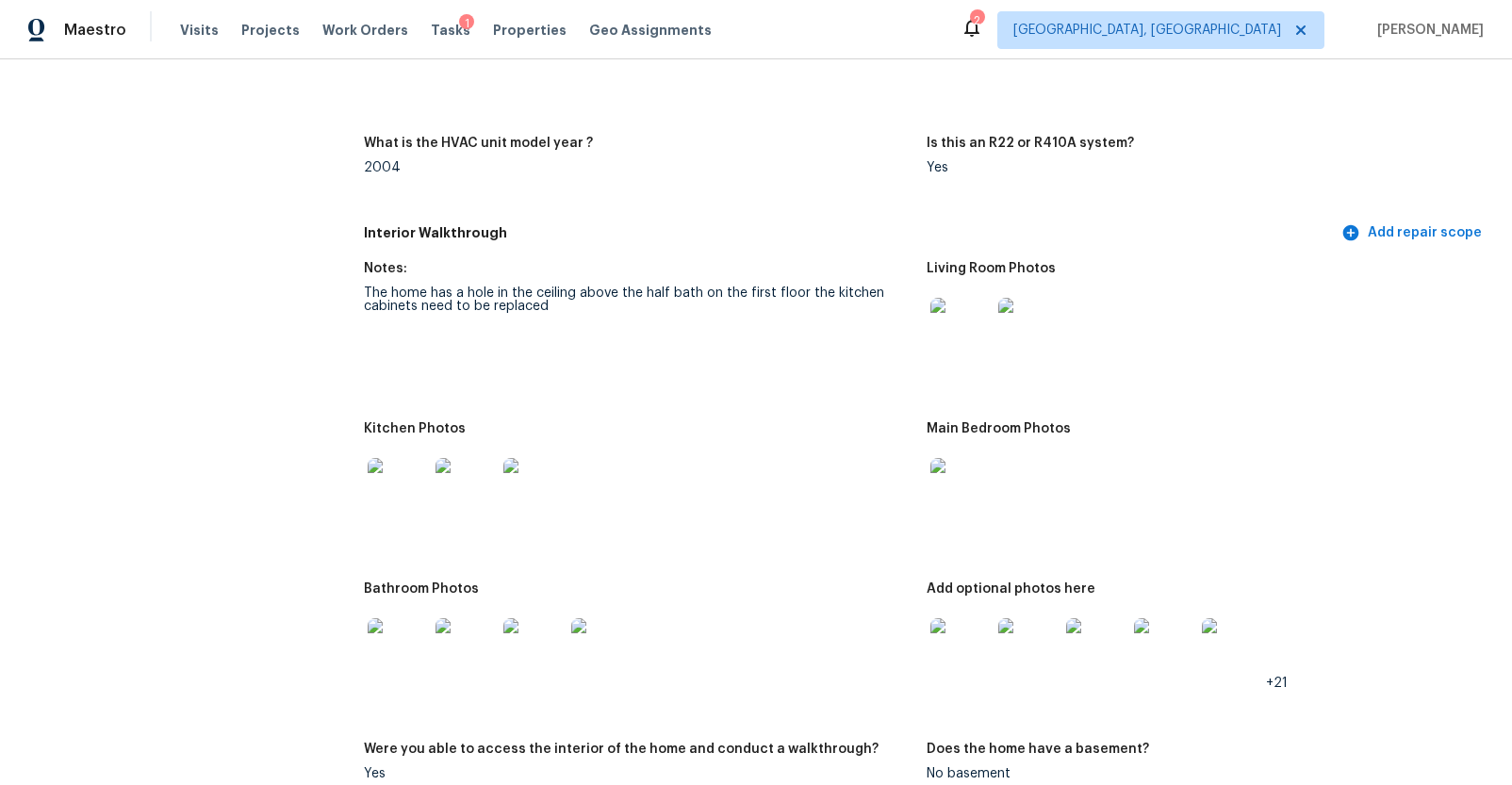
click at [956, 346] on img at bounding box center [960, 327] width 60 height 60
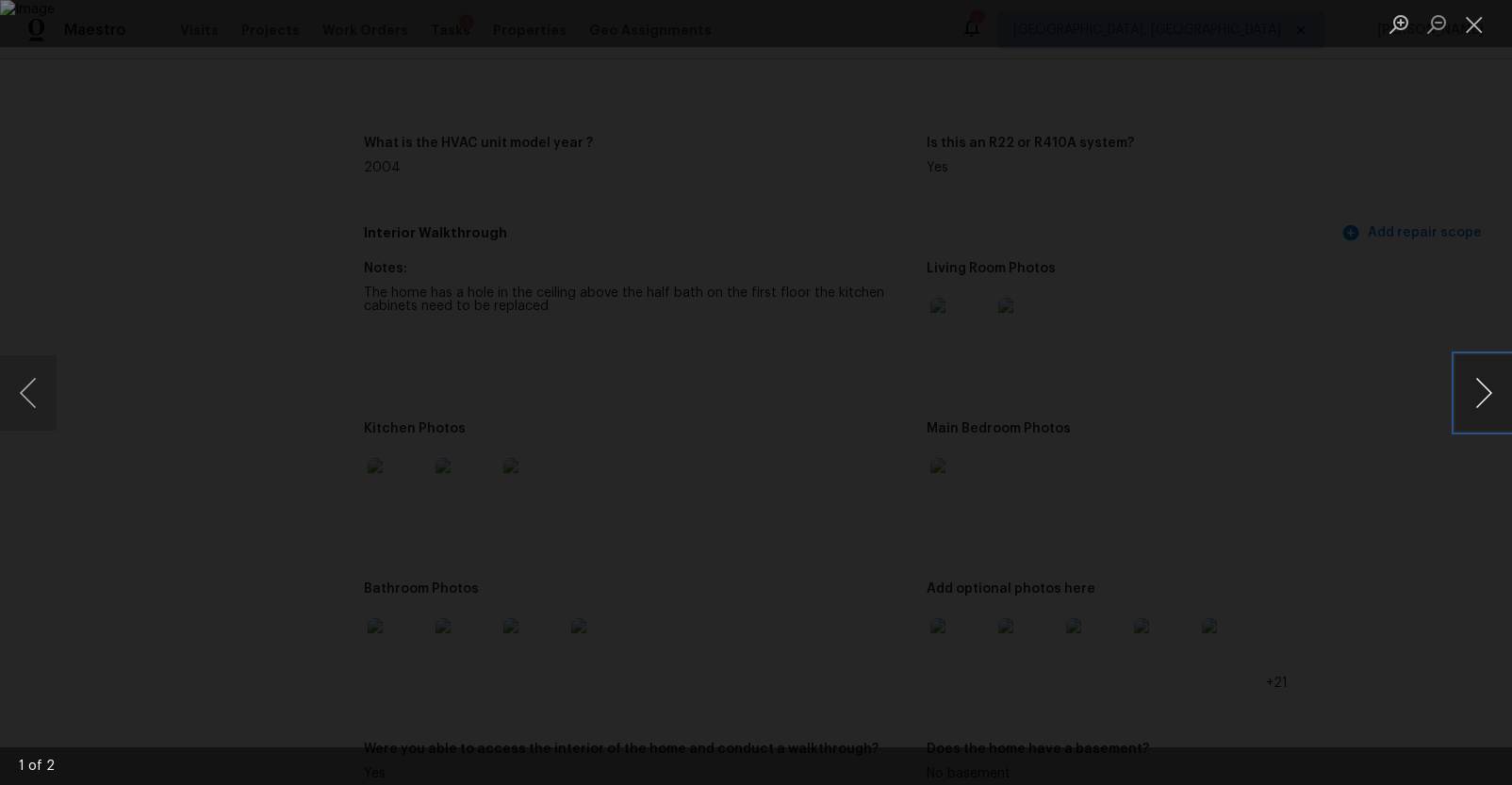
click at [1480, 382] on button "Next image" at bounding box center [1483, 393] width 57 height 75
click at [1347, 450] on div "Lightbox" at bounding box center [756, 392] width 1512 height 785
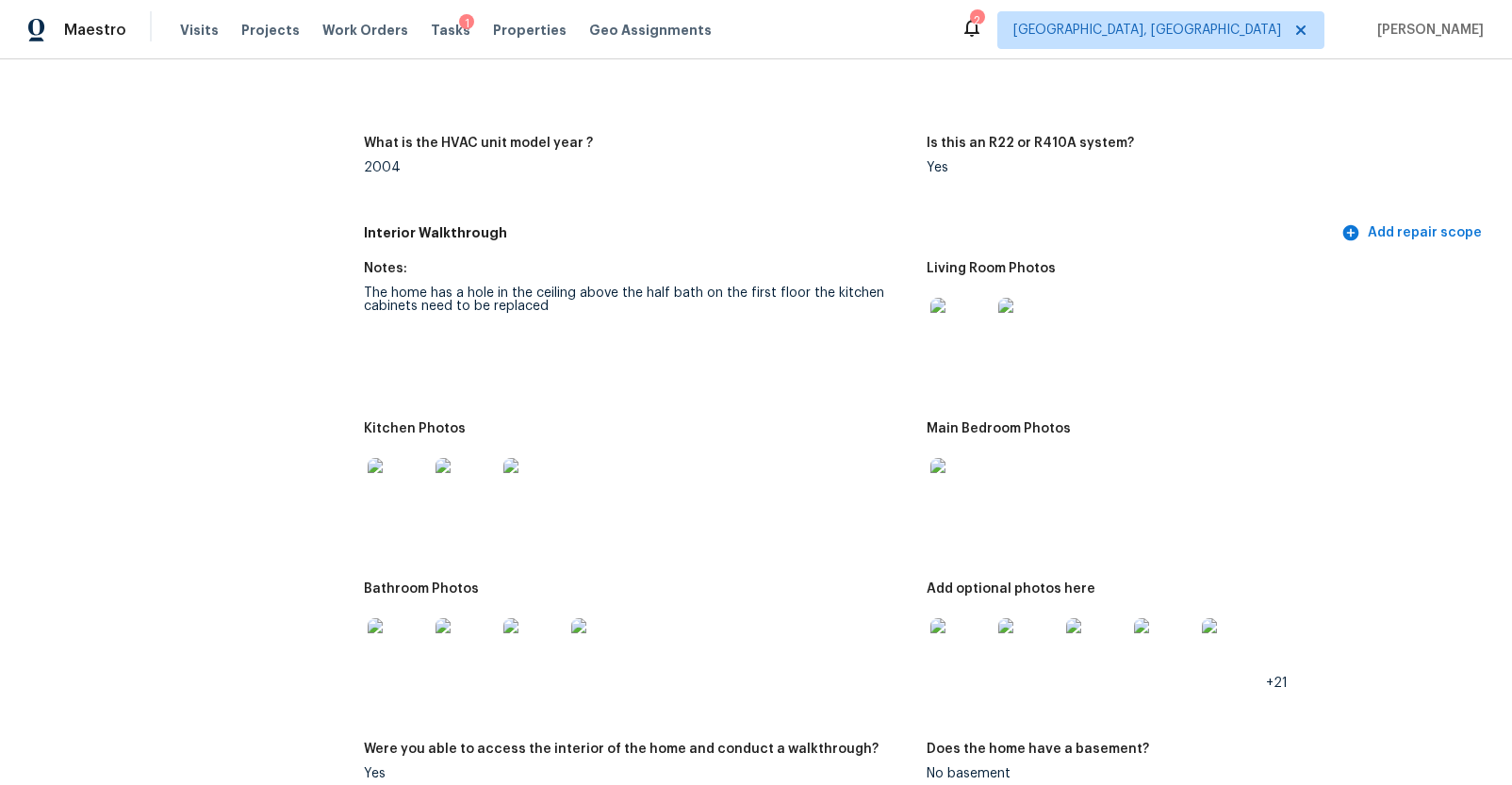
click at [408, 488] on img at bounding box center [398, 488] width 60 height 60
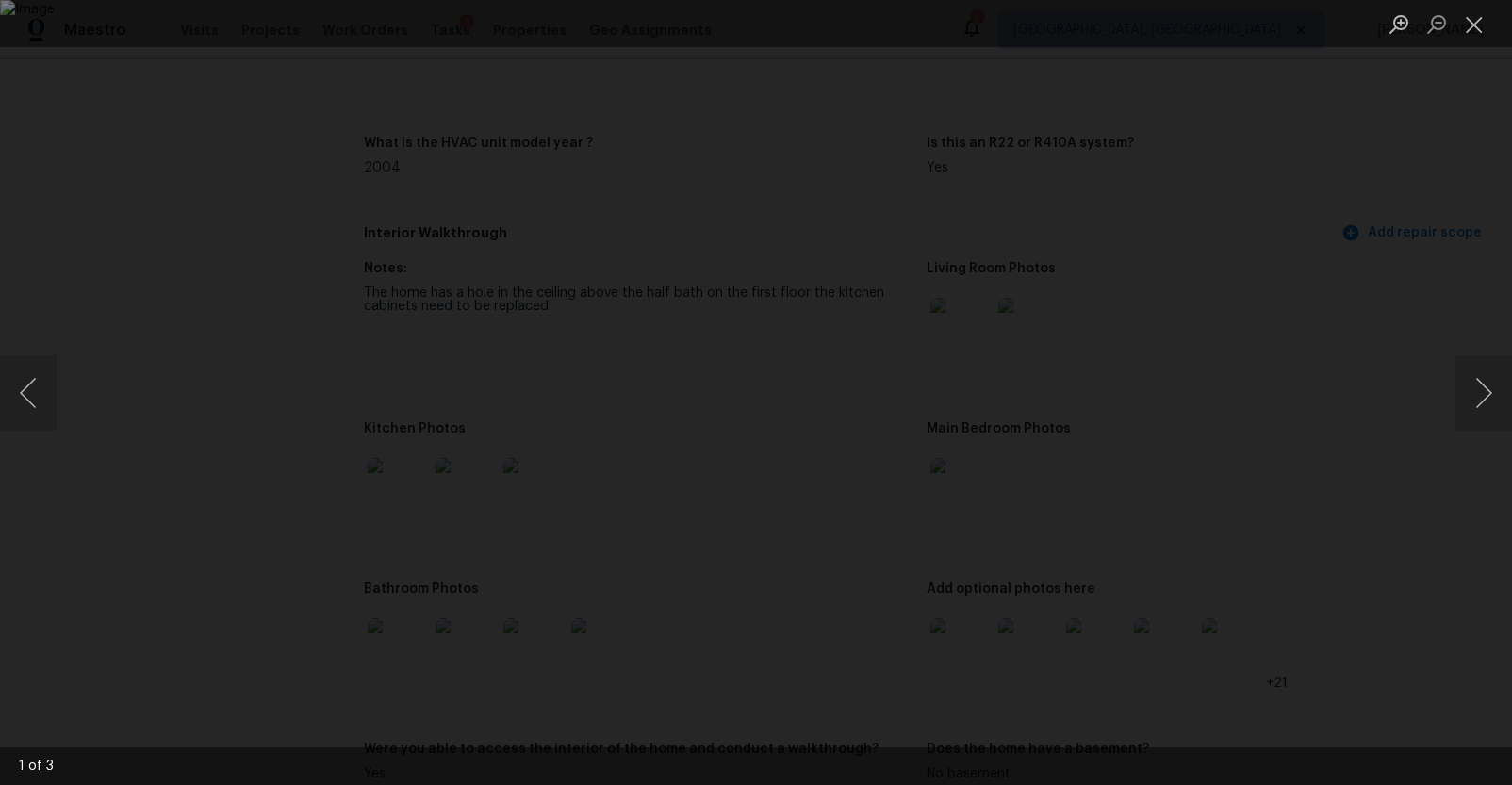
click at [1429, 403] on div "Lightbox" at bounding box center [756, 392] width 1512 height 785
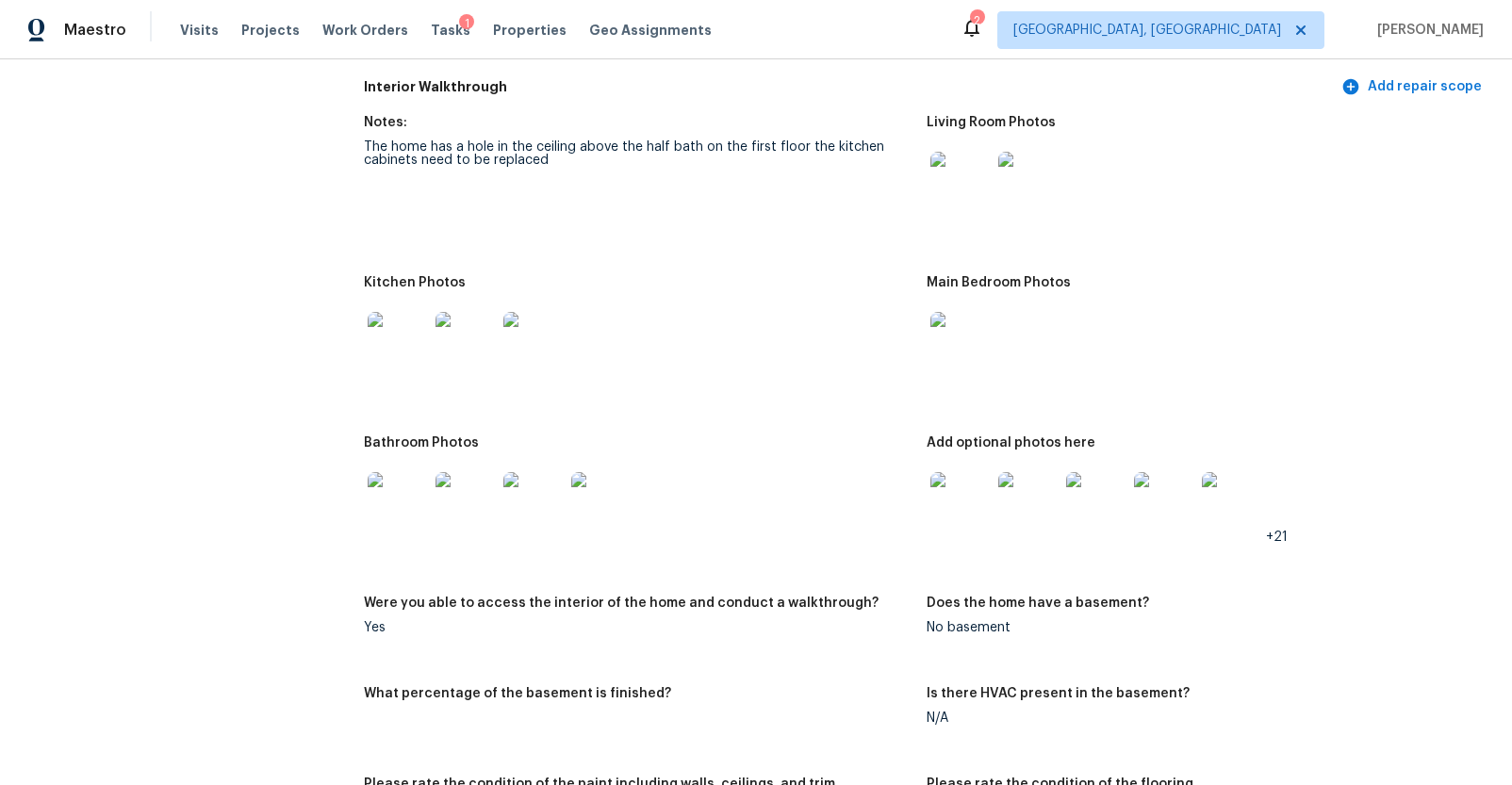
scroll to position [2012, 0]
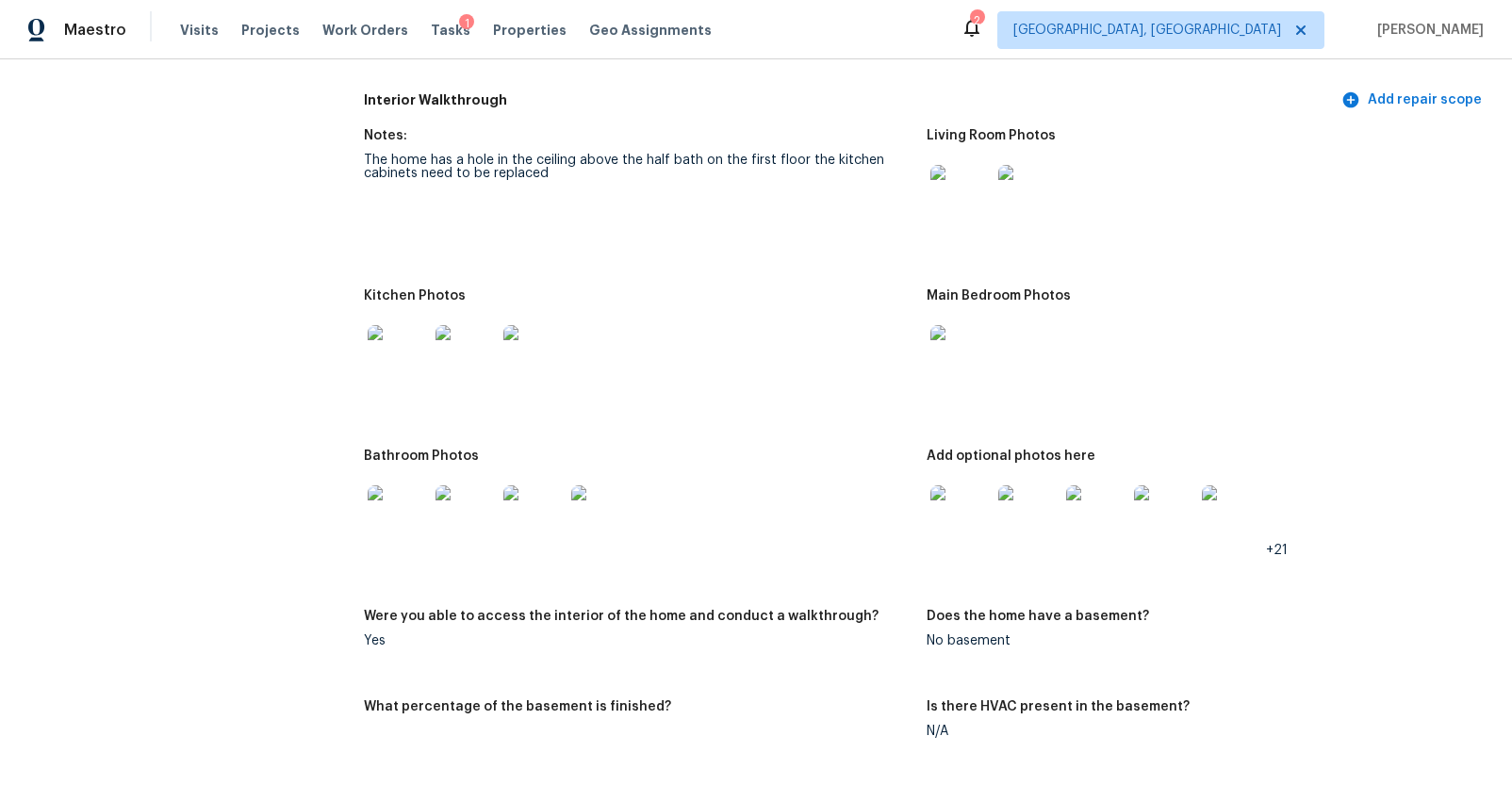
click at [380, 352] on img at bounding box center [398, 355] width 60 height 60
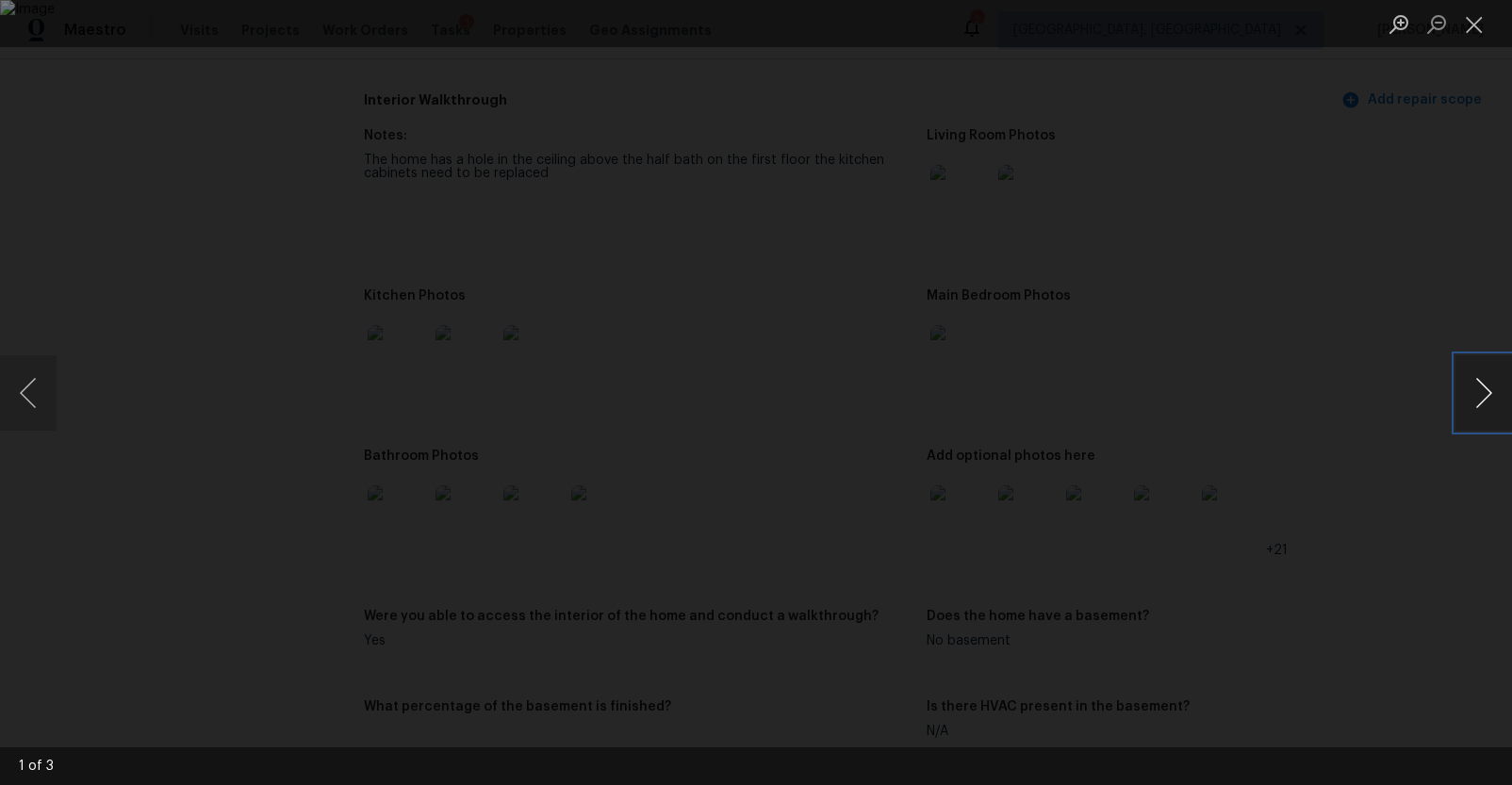
click at [1474, 402] on button "Next image" at bounding box center [1483, 393] width 57 height 75
click at [1419, 445] on div "Lightbox" at bounding box center [756, 392] width 1512 height 785
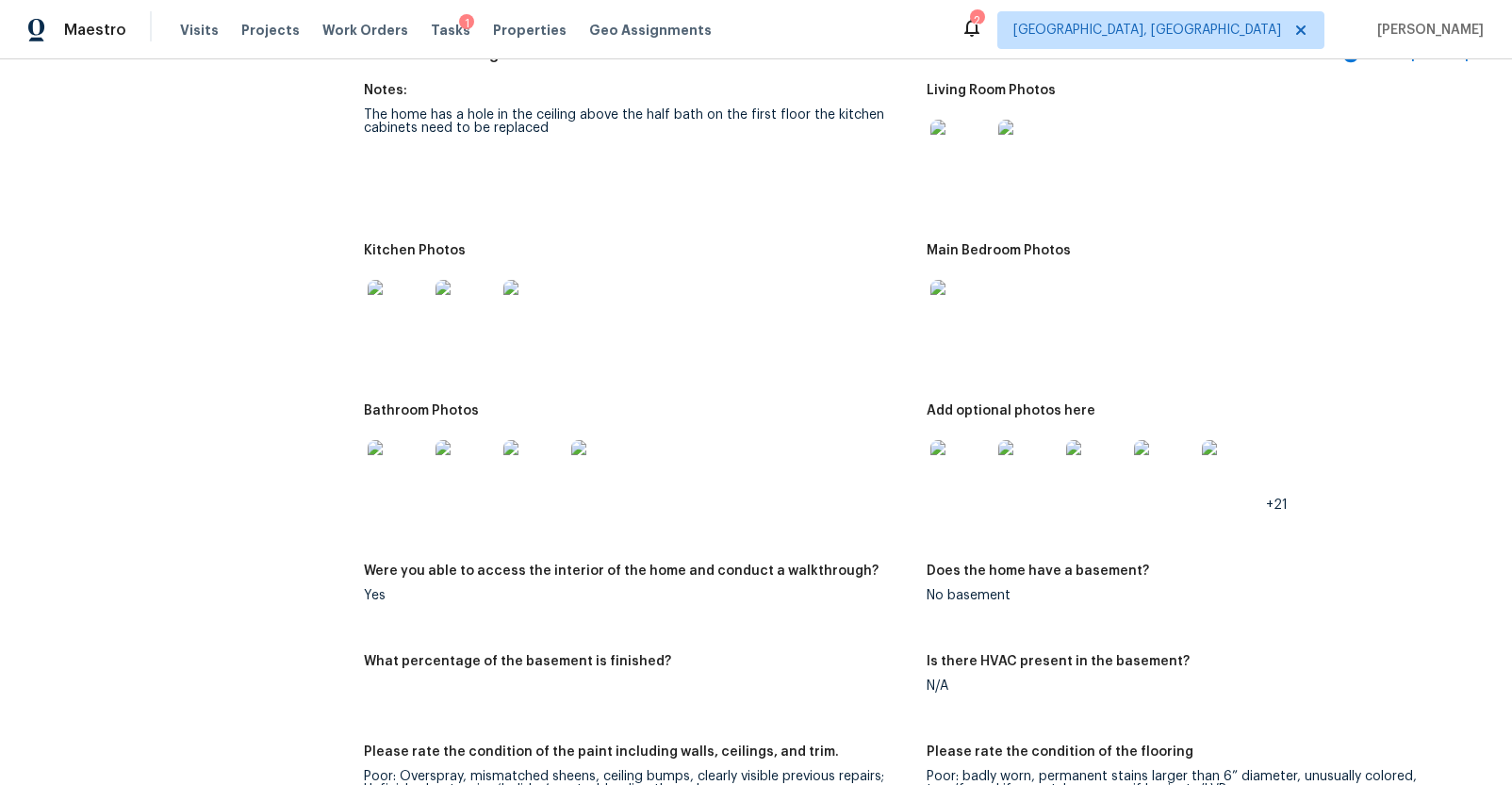
scroll to position [2131, 0]
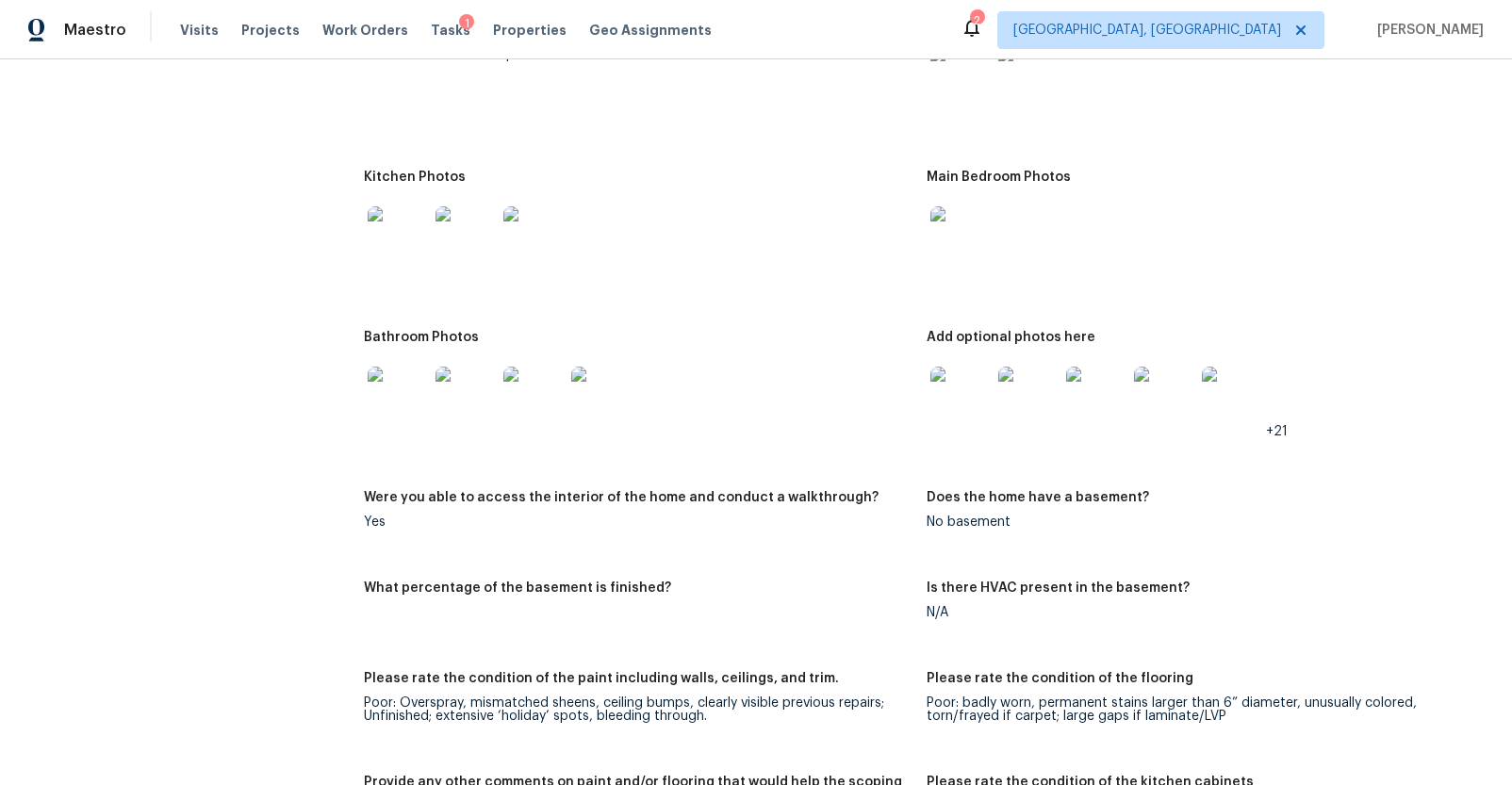
click at [946, 256] on img at bounding box center [960, 237] width 60 height 60
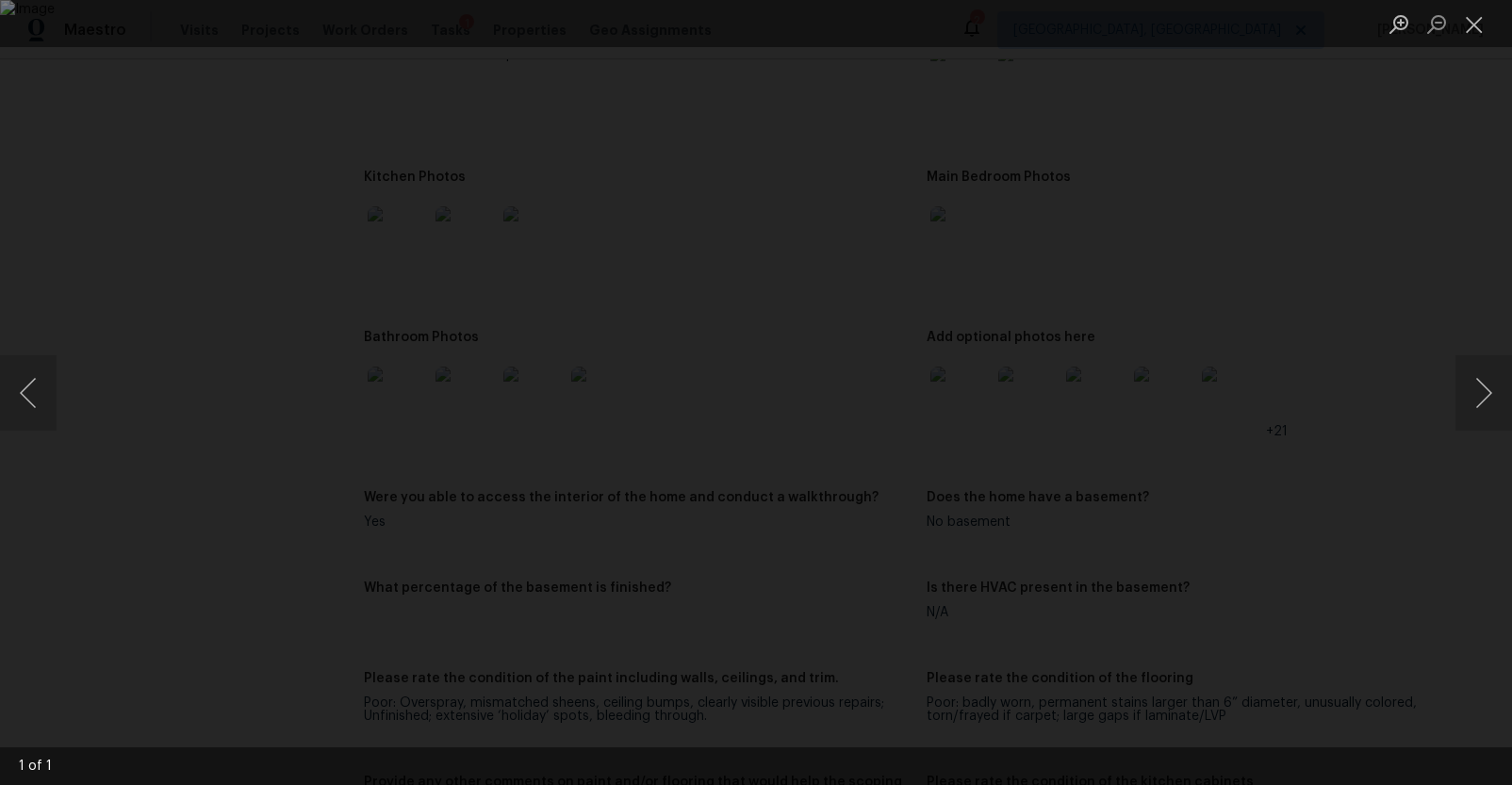
click at [1346, 593] on div "Lightbox" at bounding box center [756, 392] width 1512 height 785
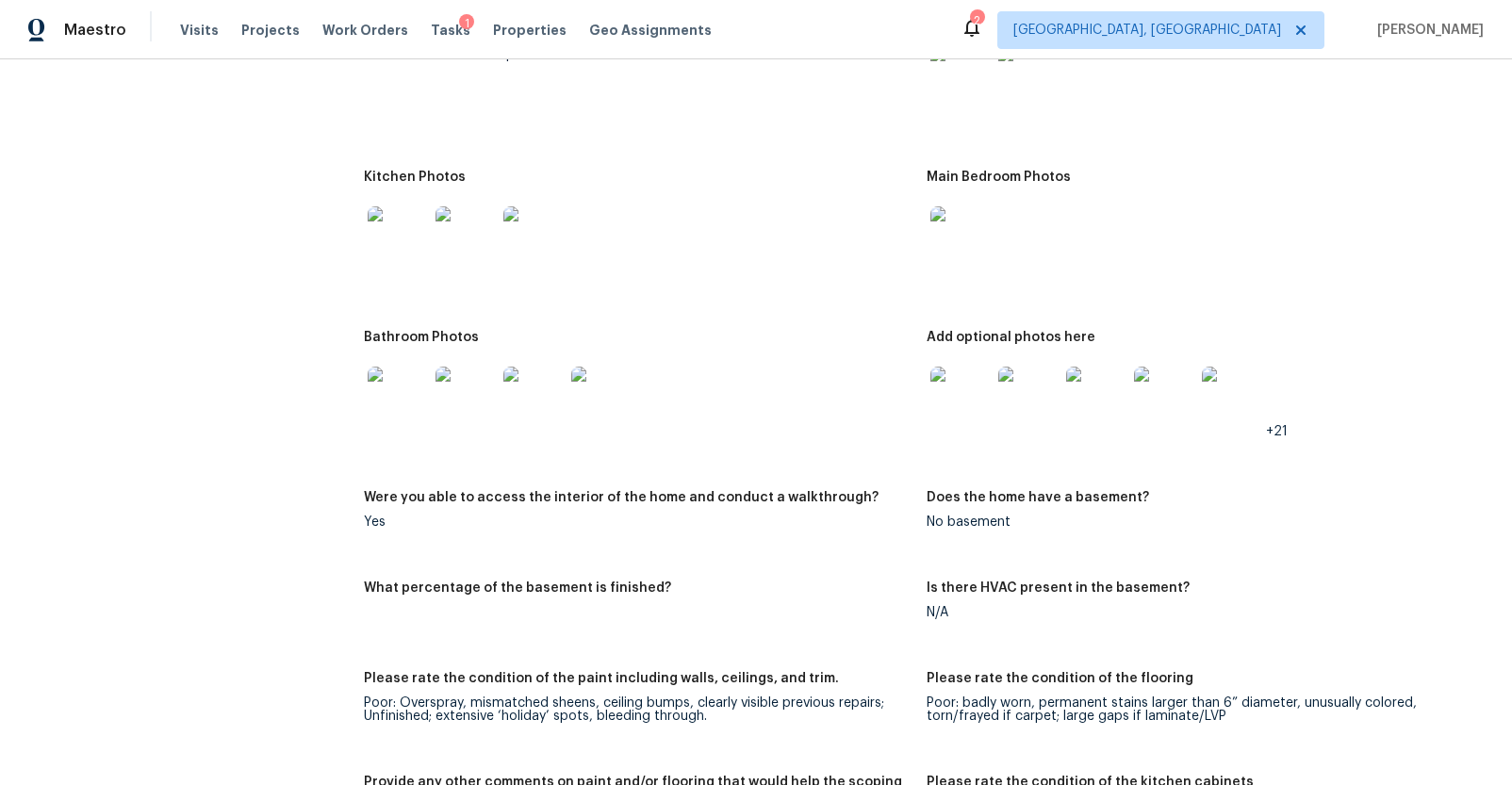
click at [374, 407] on img at bounding box center [398, 397] width 60 height 60
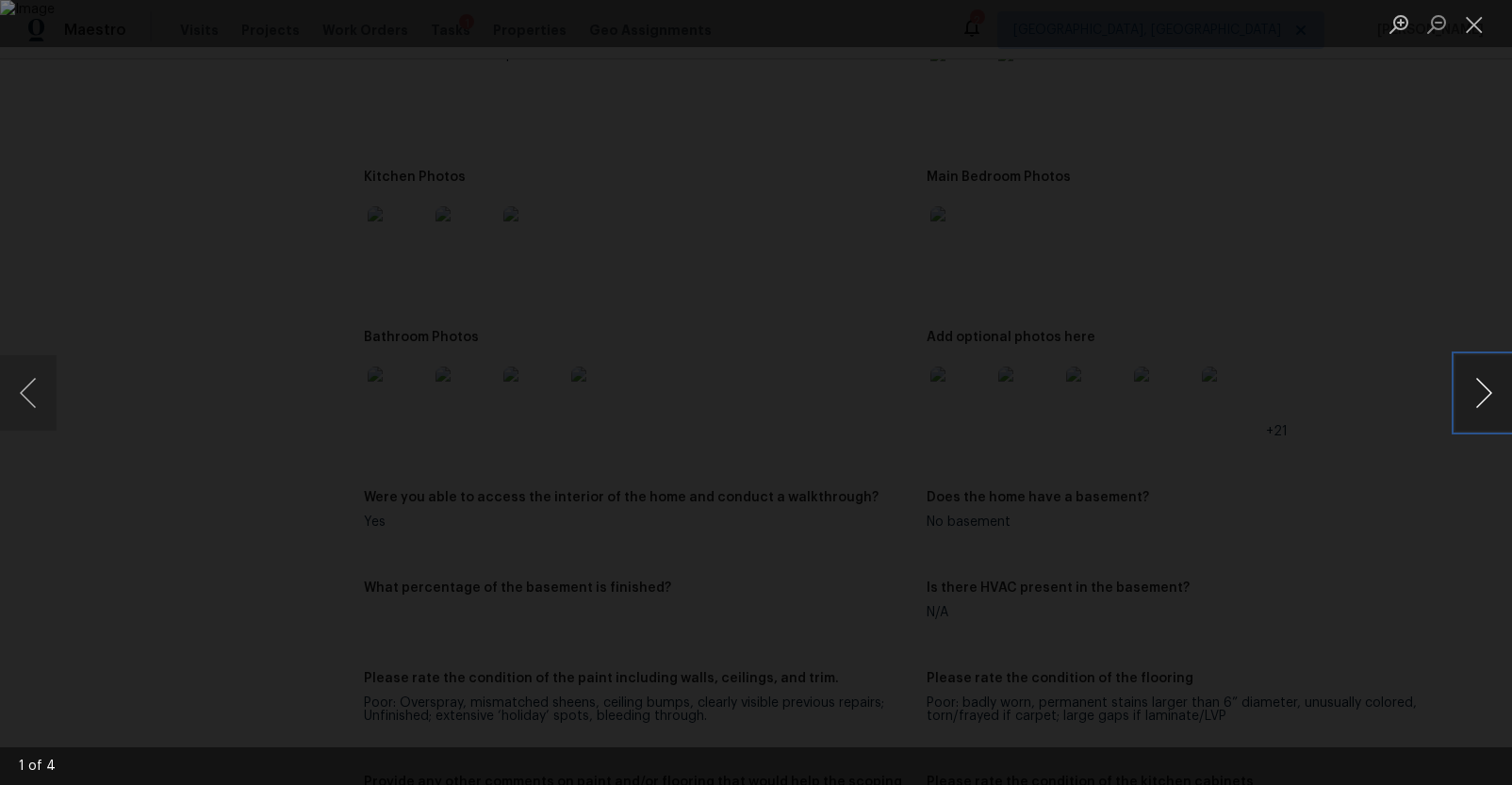
click at [1470, 393] on button "Next image" at bounding box center [1483, 393] width 57 height 75
click at [1484, 377] on button "Next image" at bounding box center [1483, 393] width 57 height 75
click at [1418, 443] on div "Lightbox" at bounding box center [756, 392] width 1512 height 785
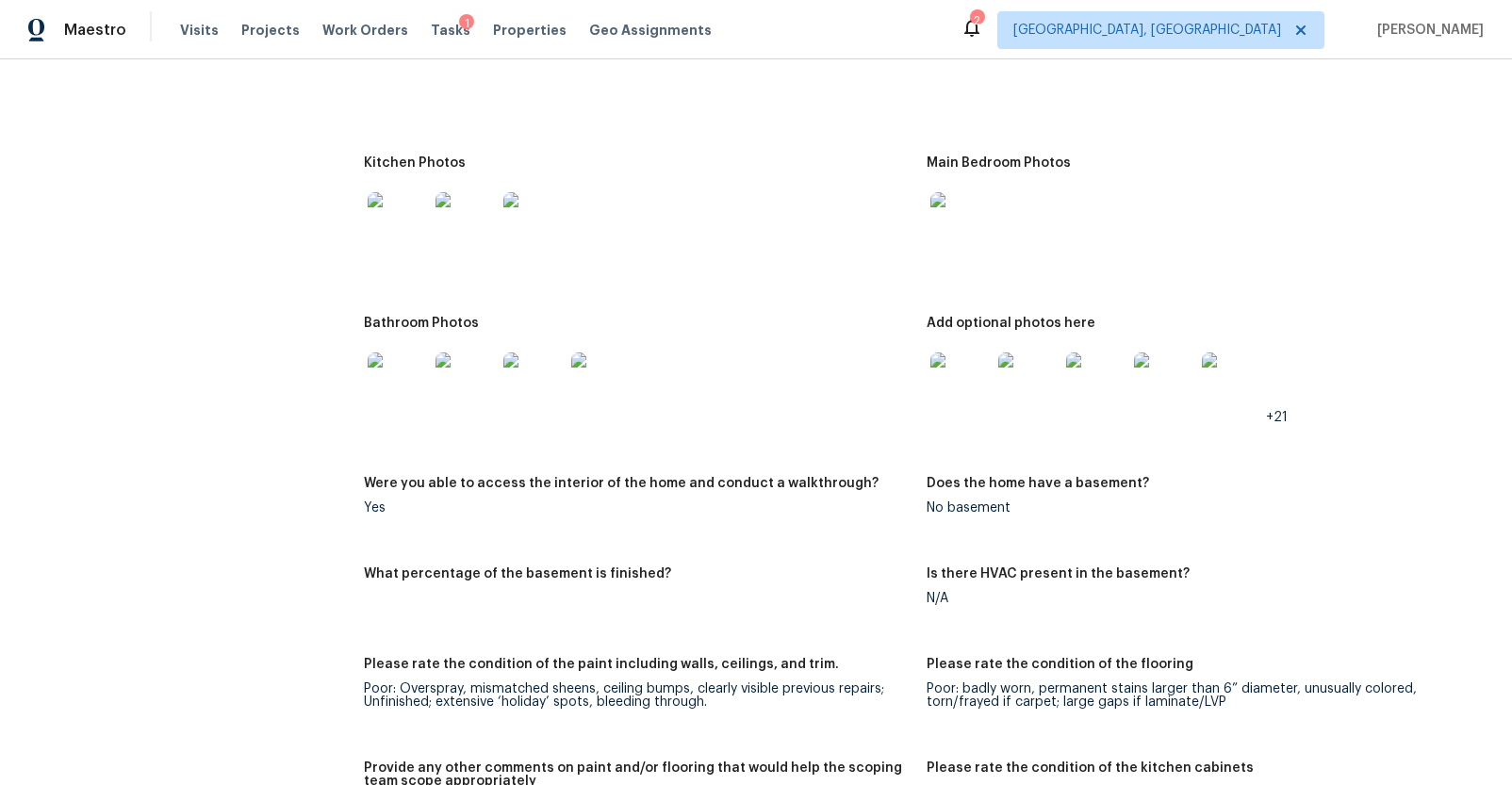
scroll to position [2225, 0]
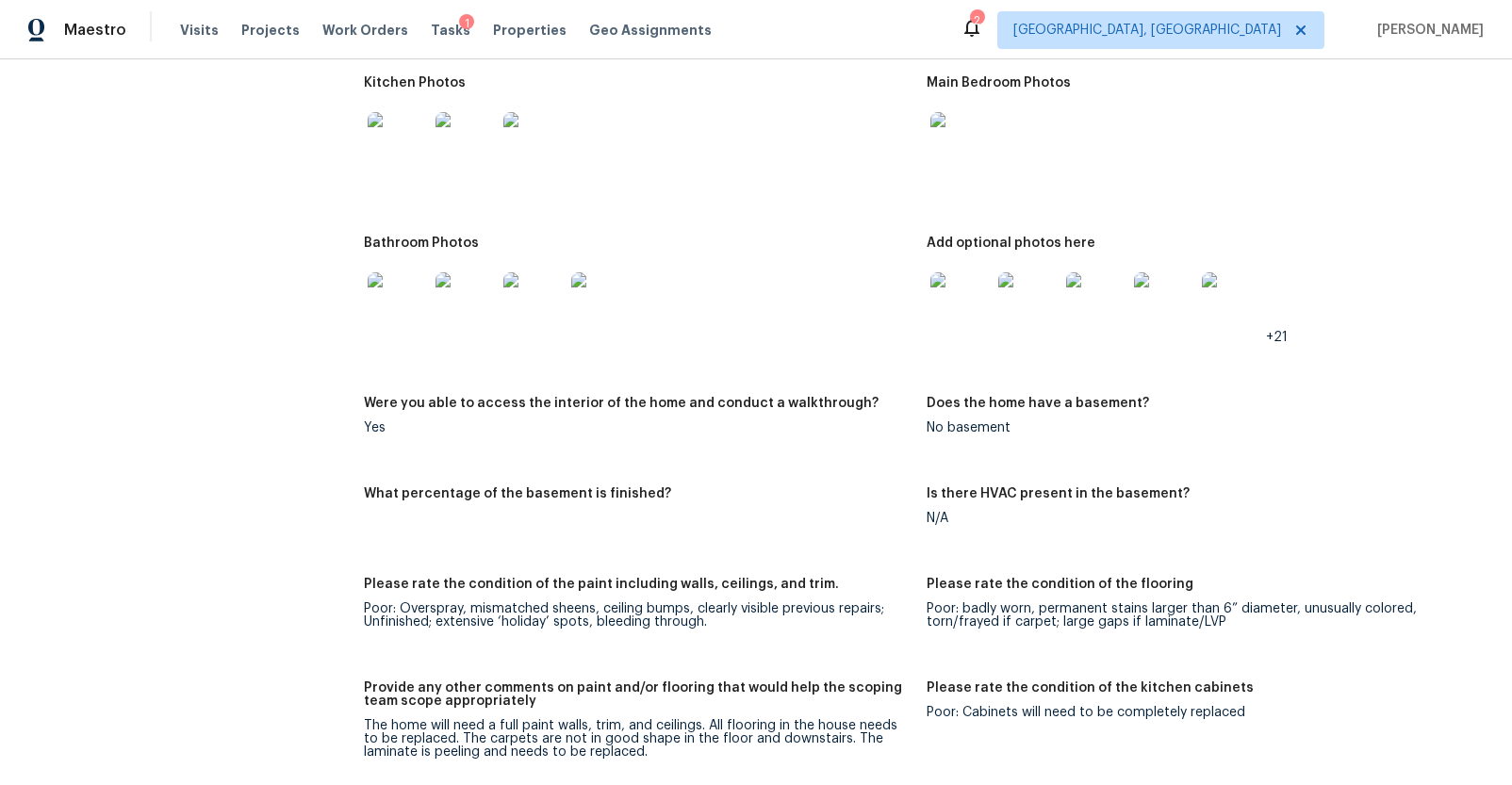
click at [976, 286] on img at bounding box center [960, 302] width 60 height 60
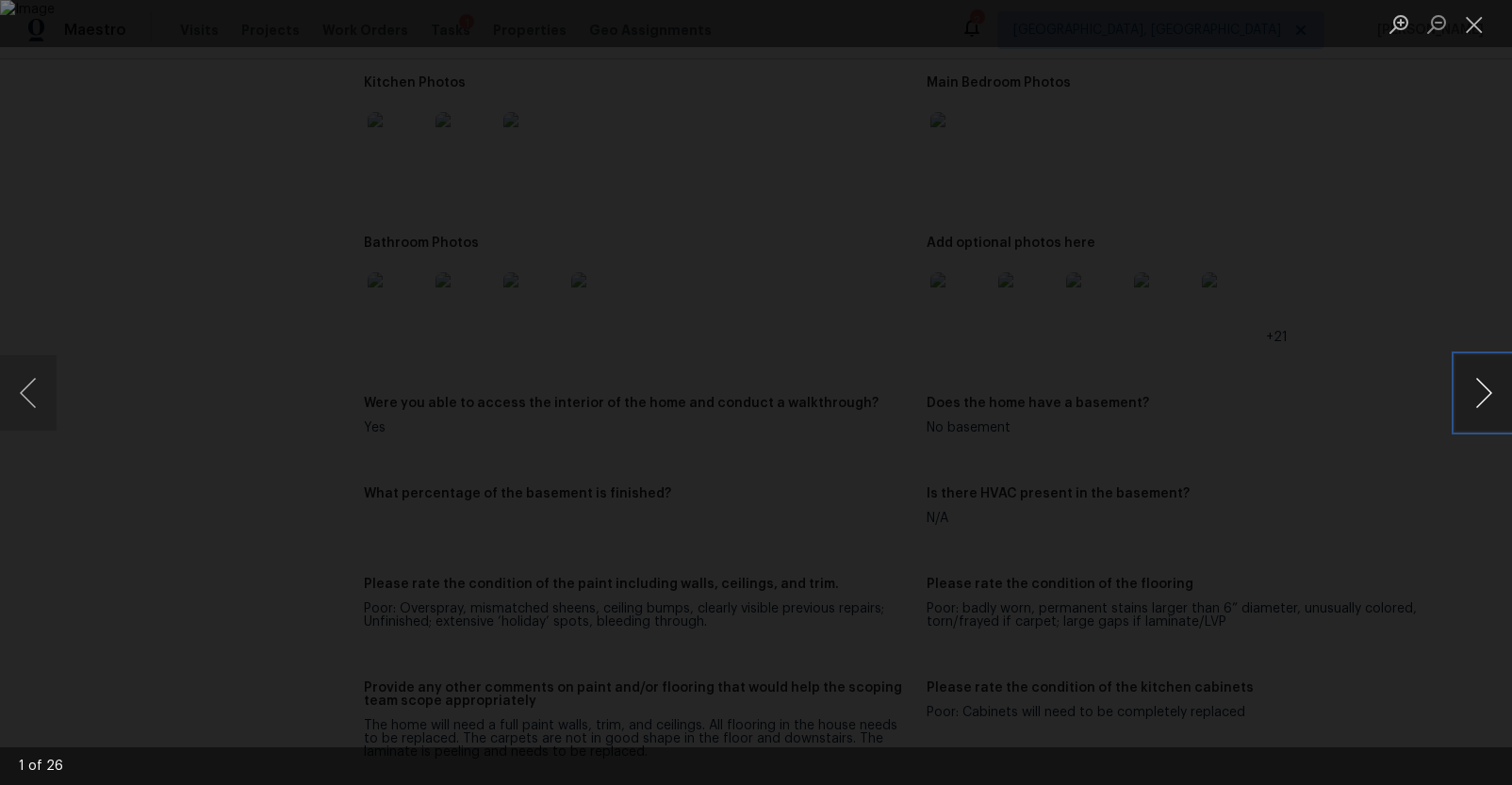
click at [1490, 397] on button "Next image" at bounding box center [1483, 393] width 57 height 75
click at [1489, 389] on button "Next image" at bounding box center [1483, 393] width 57 height 75
click at [1476, 396] on button "Next image" at bounding box center [1483, 393] width 57 height 75
click at [1403, 468] on div "Lightbox" at bounding box center [756, 392] width 1512 height 785
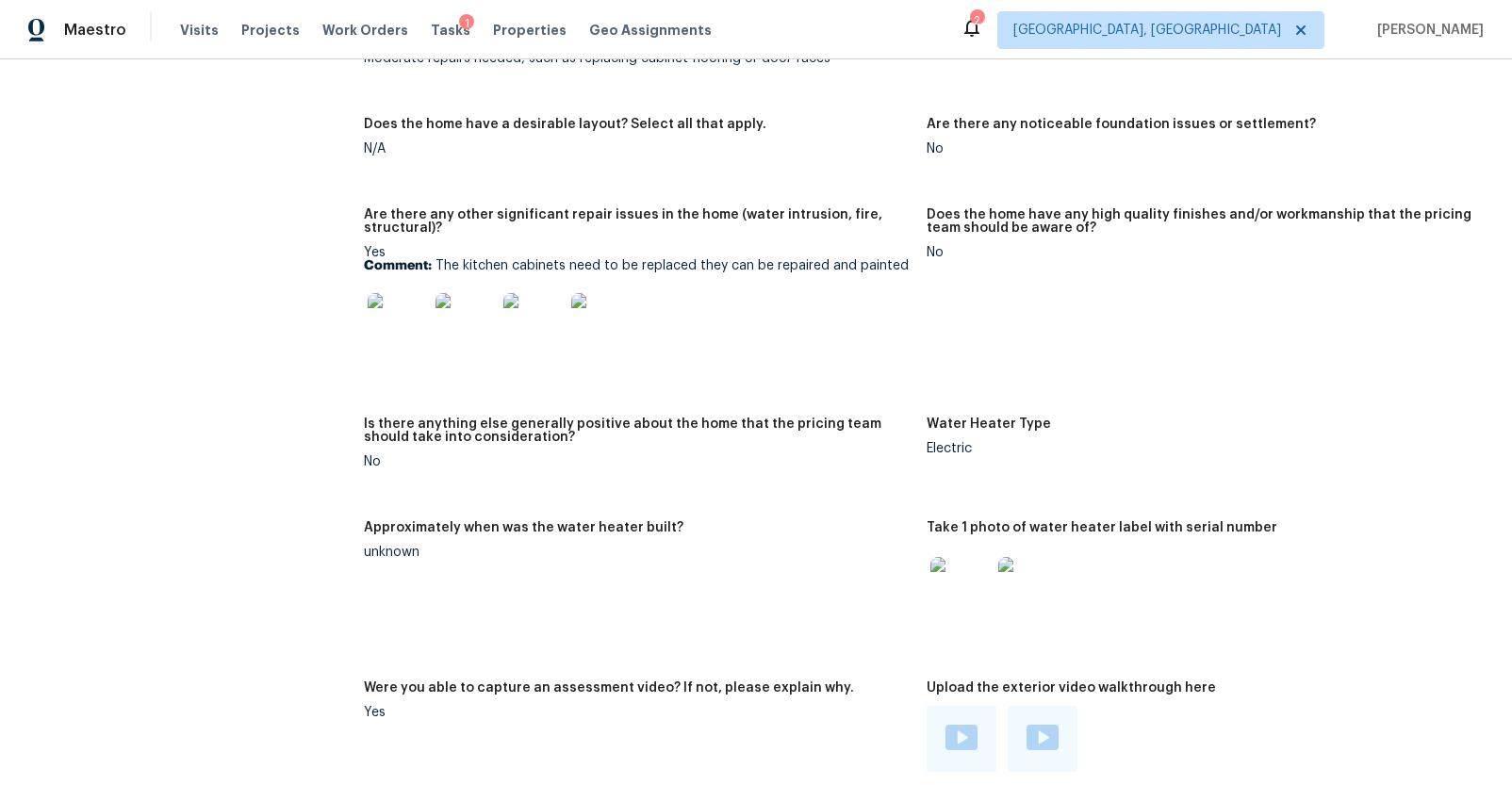
scroll to position [3259, 0]
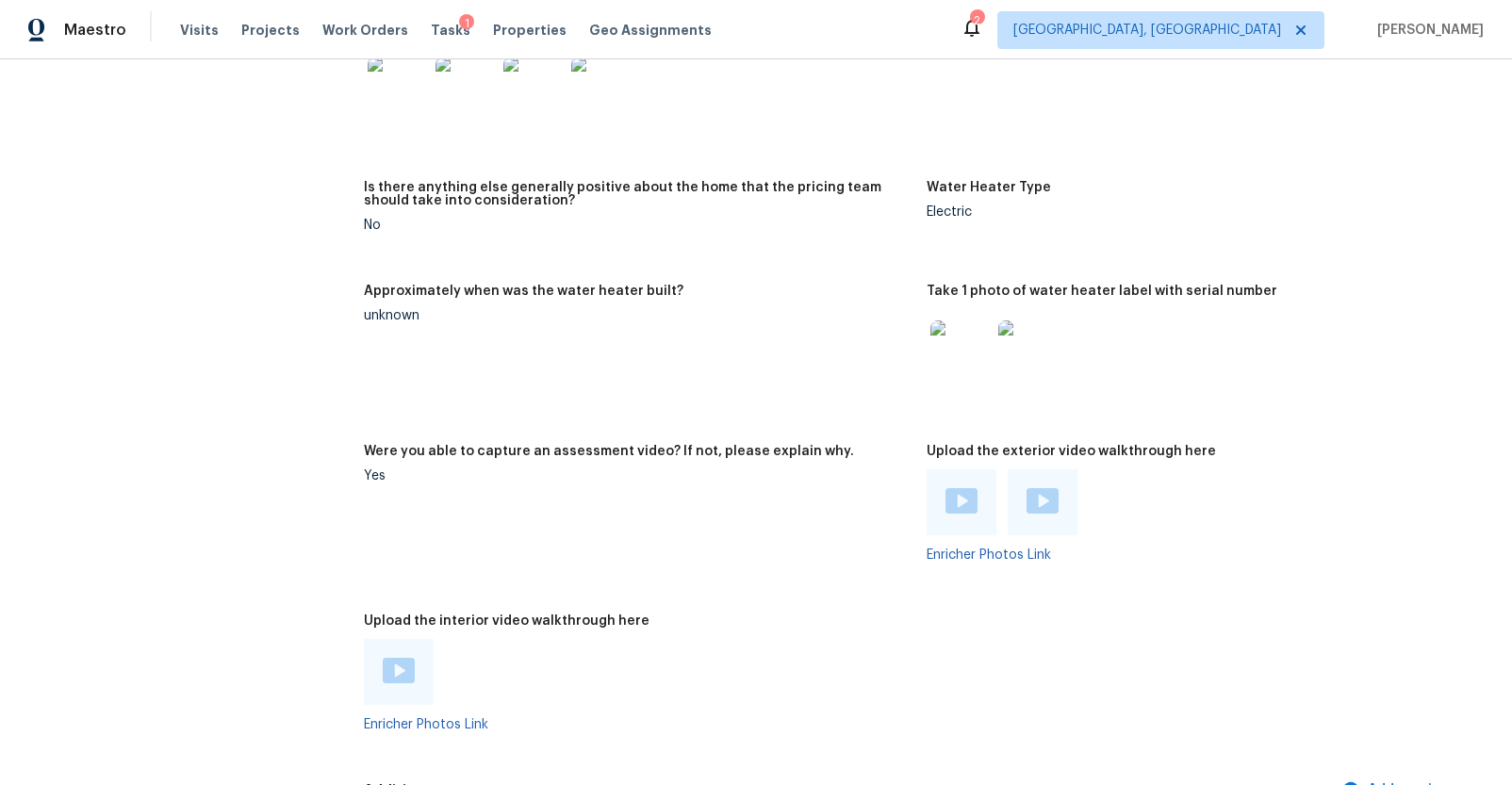
click at [957, 507] on img at bounding box center [961, 501] width 32 height 25
click at [1039, 511] on img at bounding box center [1042, 501] width 32 height 25
click at [399, 666] on img at bounding box center [398, 670] width 32 height 25
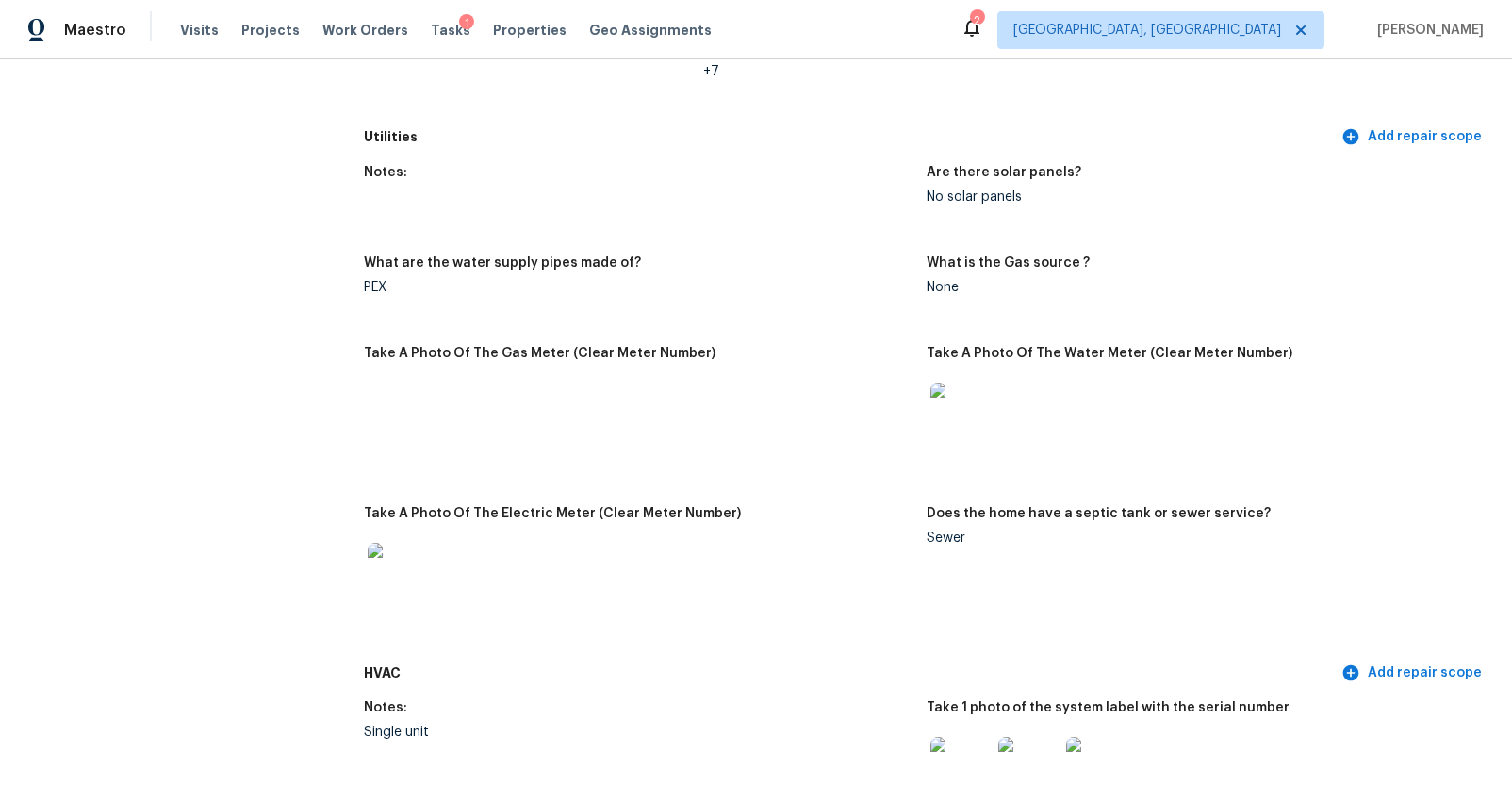
scroll to position [0, 0]
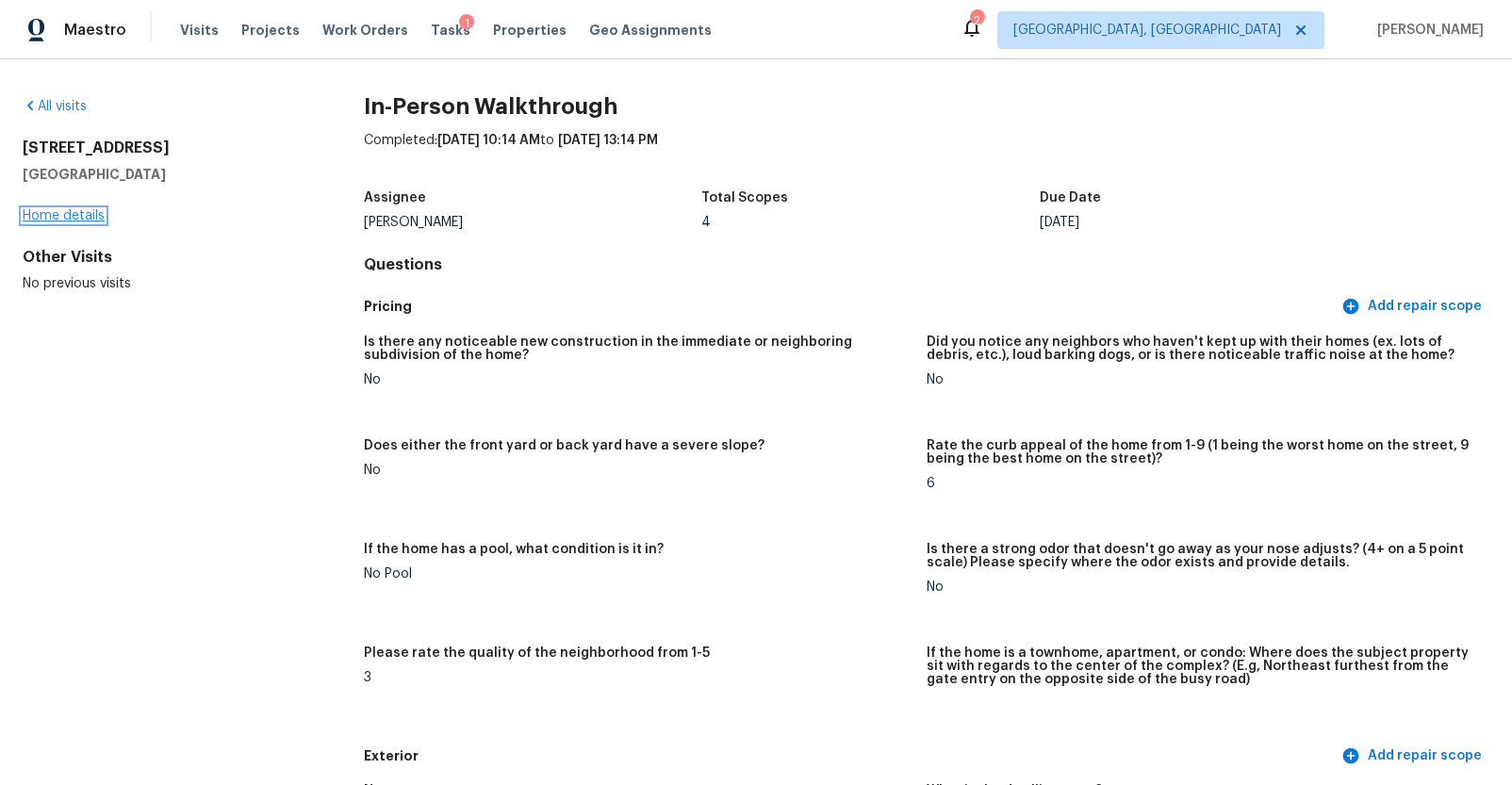
click at [29, 219] on link "Home details" at bounding box center [63, 216] width 82 height 14
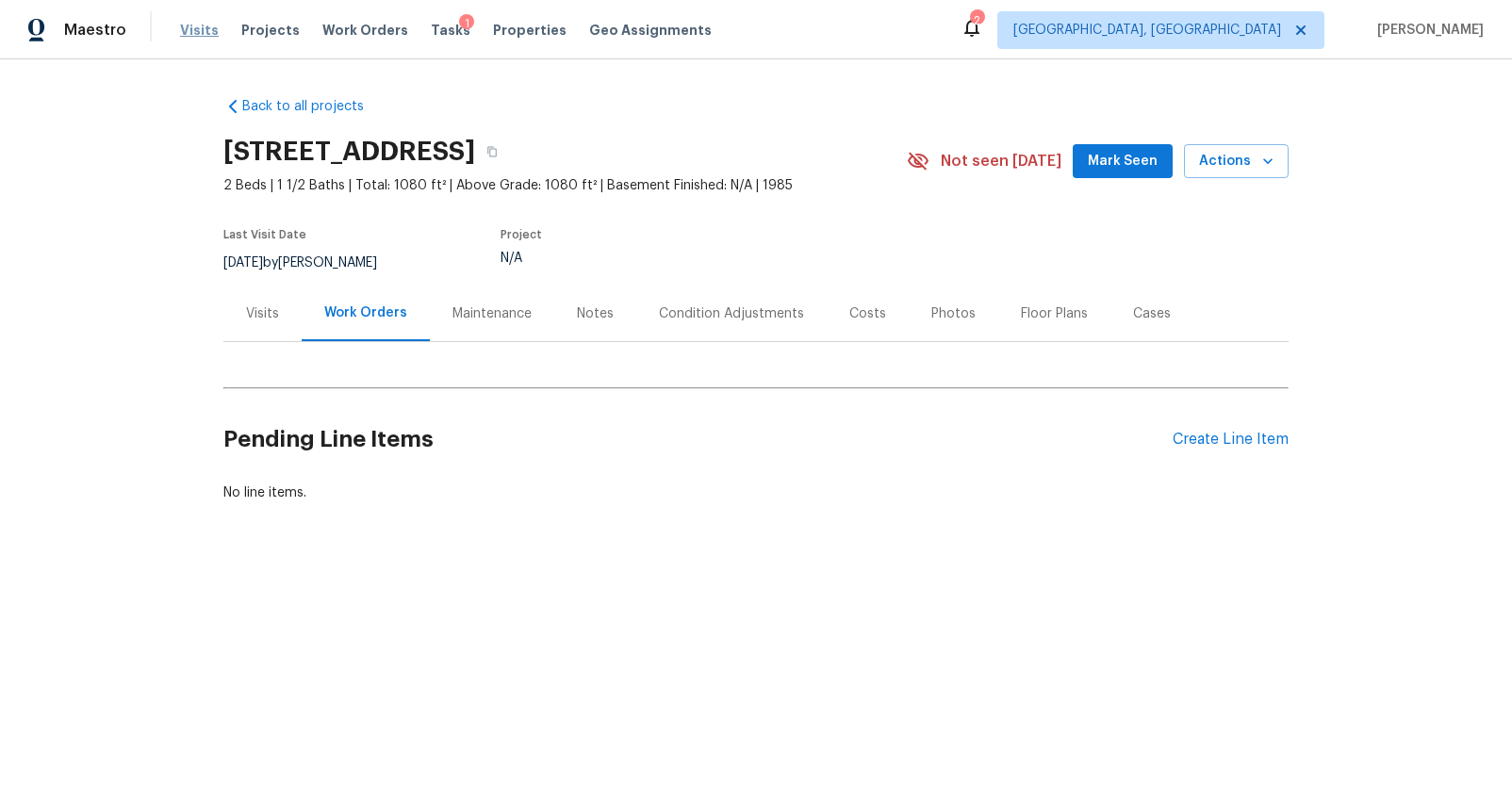
click at [204, 33] on span "Visits" at bounding box center [199, 30] width 39 height 19
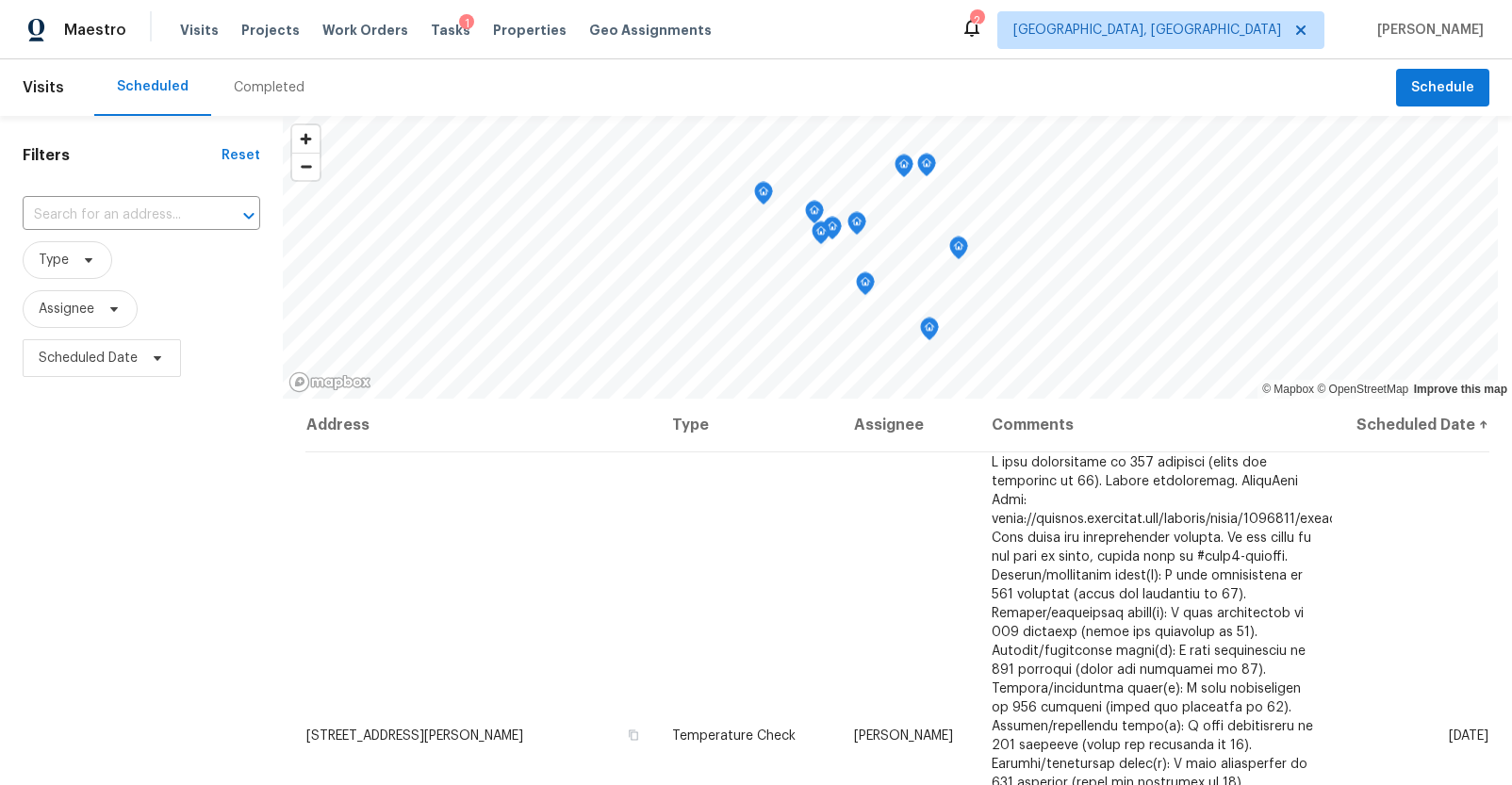
click at [262, 102] on div "Completed" at bounding box center [269, 87] width 116 height 57
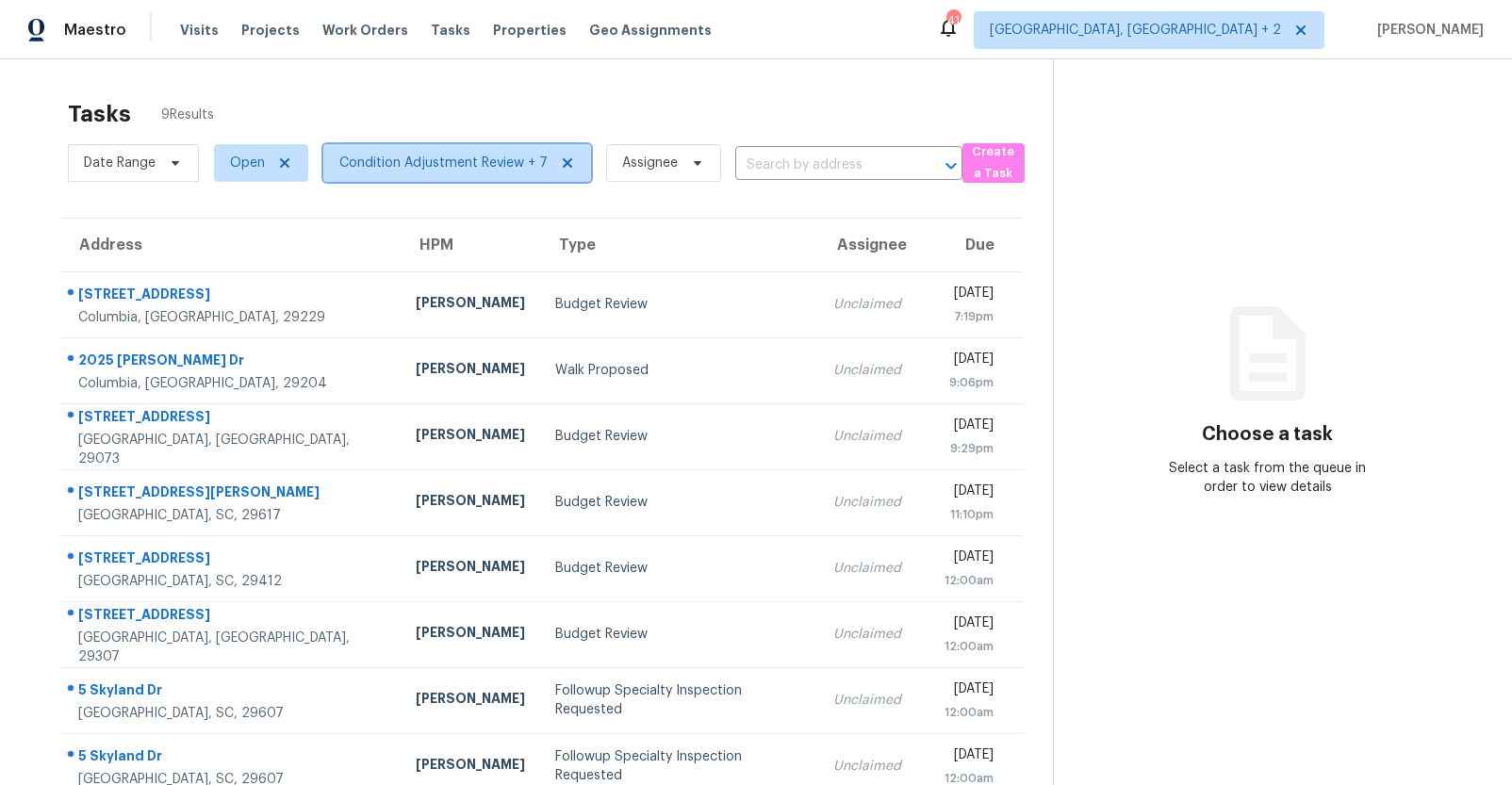
click at [382, 177] on span "Condition Adjustment Review + 7" at bounding box center [457, 162] width 267 height 38
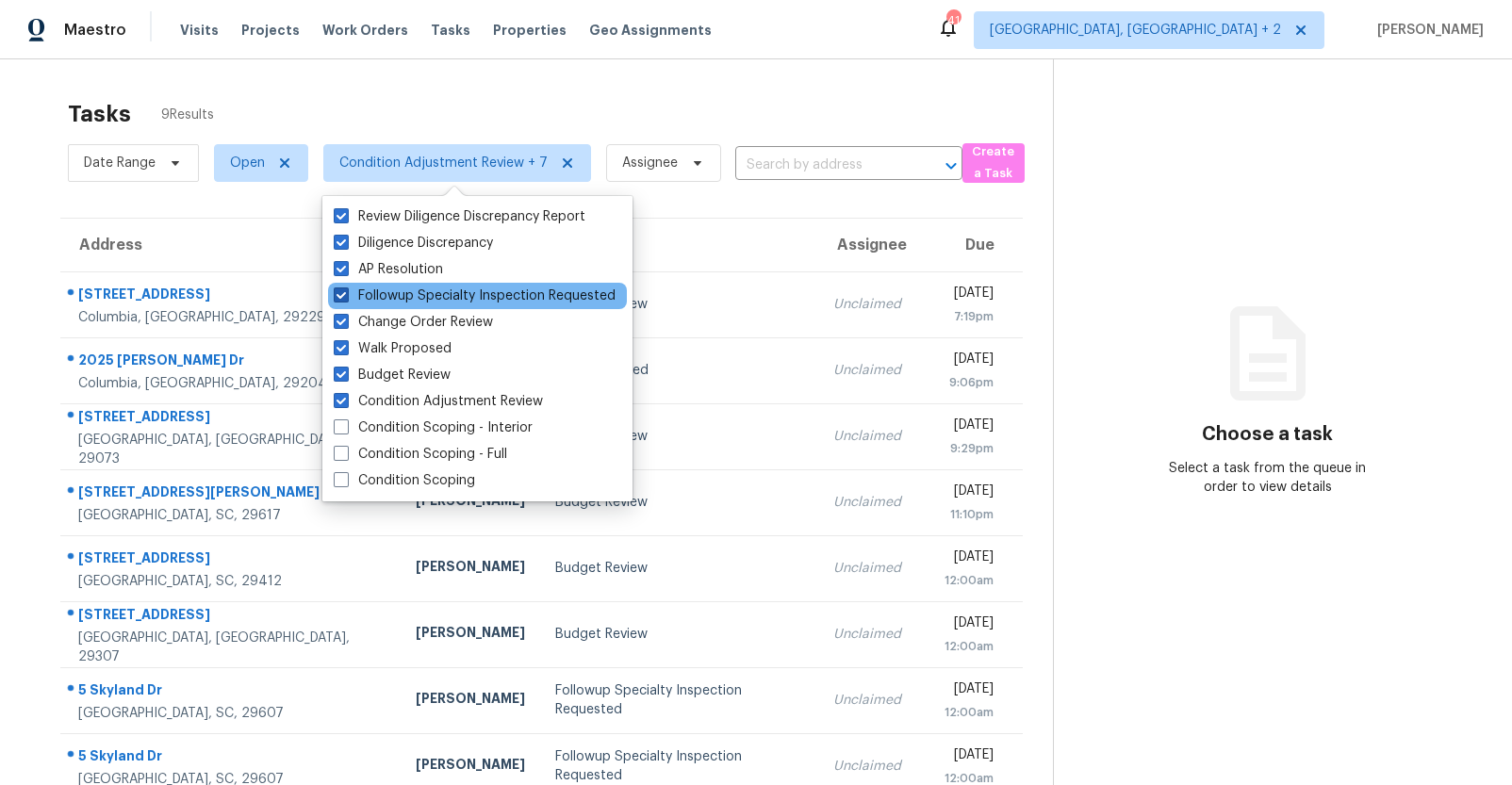
click at [339, 294] on span at bounding box center [342, 295] width 15 height 15
click at [339, 294] on input "Followup Specialty Inspection Requested" at bounding box center [340, 293] width 13 height 13
checkbox input "false"
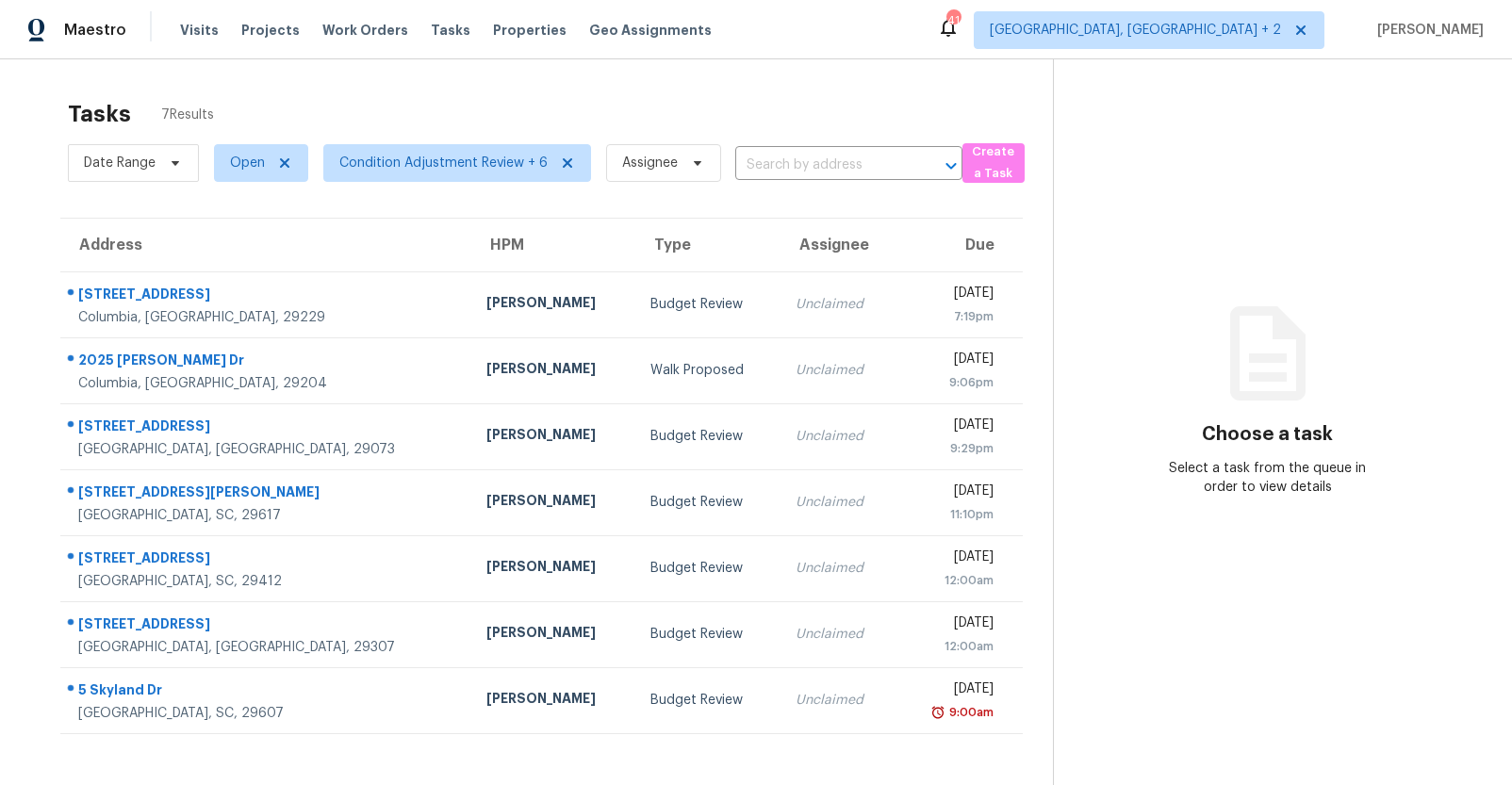
click at [1276, 517] on section "Choose a task Select a task from the queue in order to view details" at bounding box center [1267, 451] width 429 height 785
click at [383, 170] on span "Condition Adjustment Review + 6" at bounding box center [443, 163] width 209 height 19
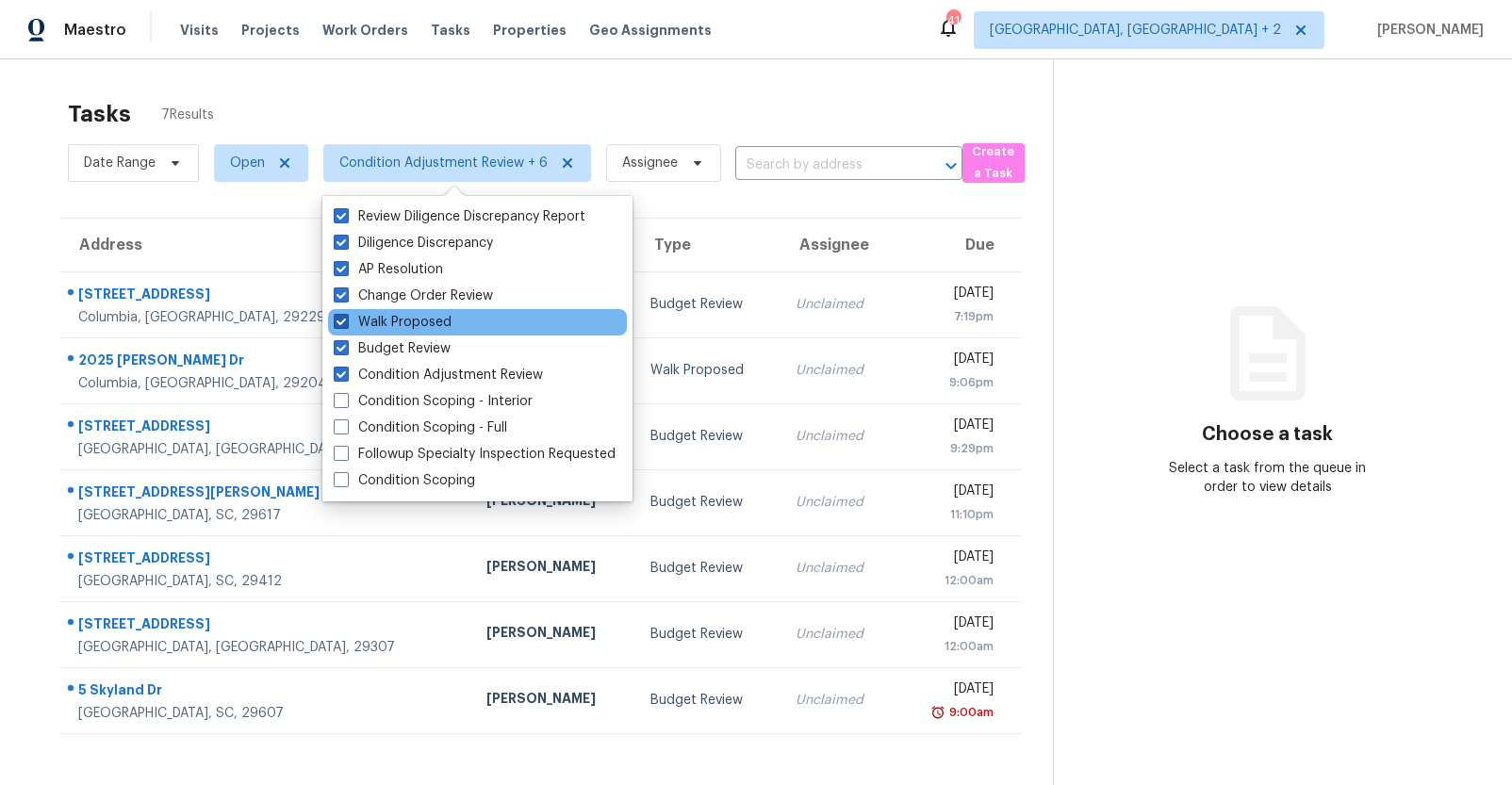
click at [336, 316] on span at bounding box center [342, 322] width 15 height 15
click at [336, 316] on input "Walk Proposed" at bounding box center [340, 319] width 13 height 13
checkbox input "false"
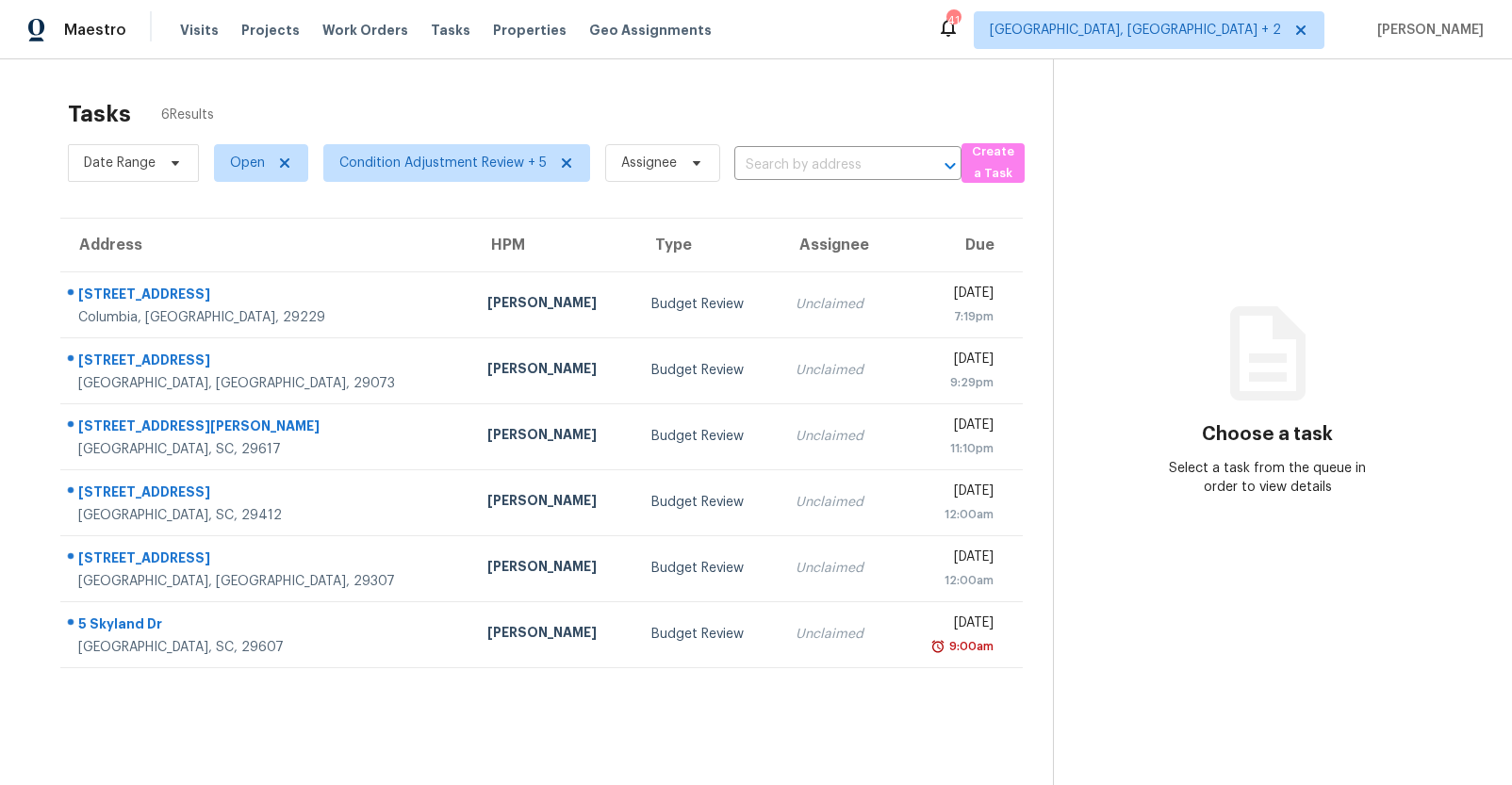
click at [50, 93] on section "Tasks 6 Results Date Range Open Condition Adjustment Review + 5 Assignee ​ Crea…" at bounding box center [541, 467] width 1022 height 755
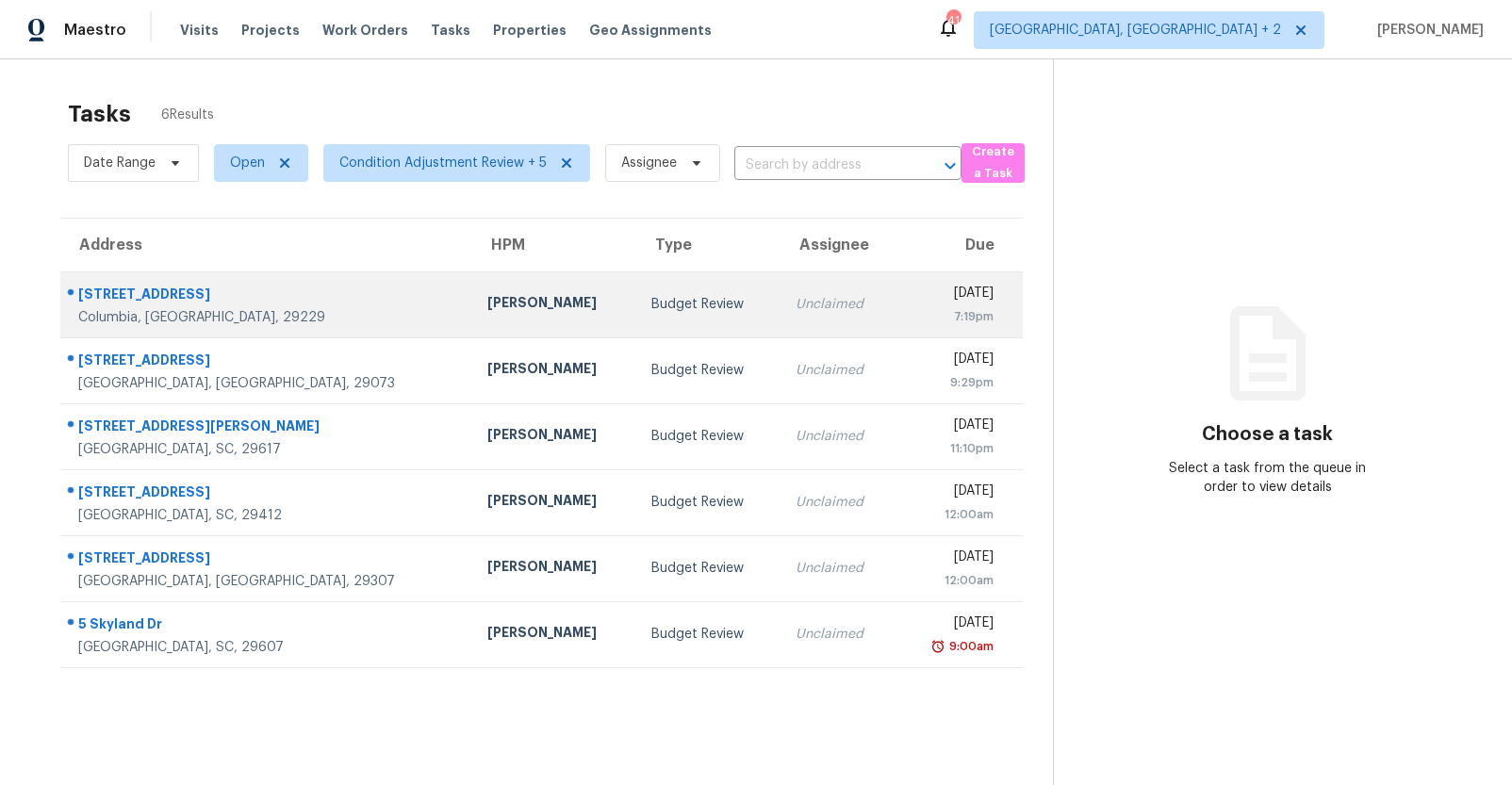
click at [796, 300] on div "Unclaimed" at bounding box center [838, 304] width 85 height 19
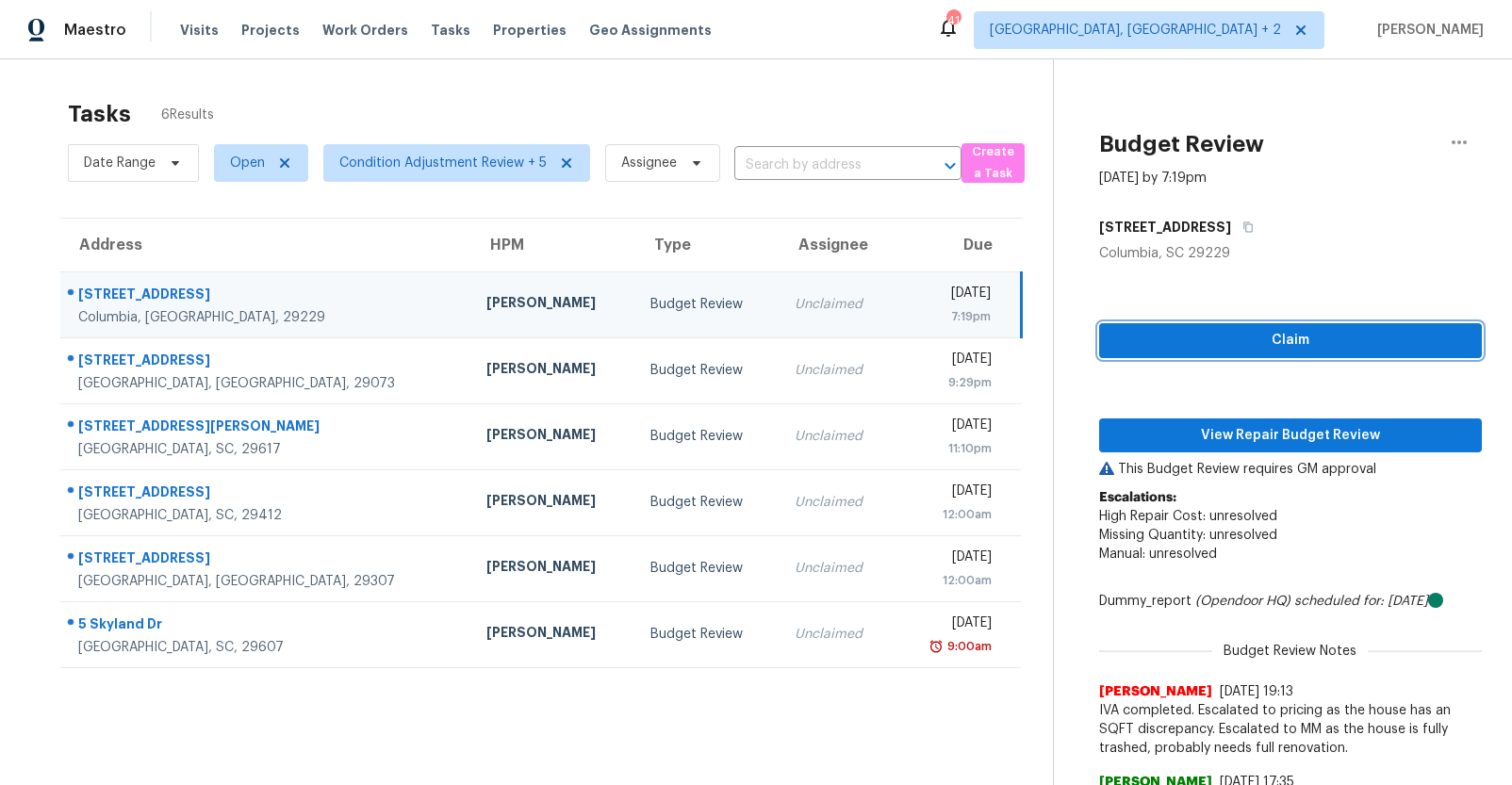
click at [1262, 327] on button "Claim" at bounding box center [1290, 341] width 382 height 35
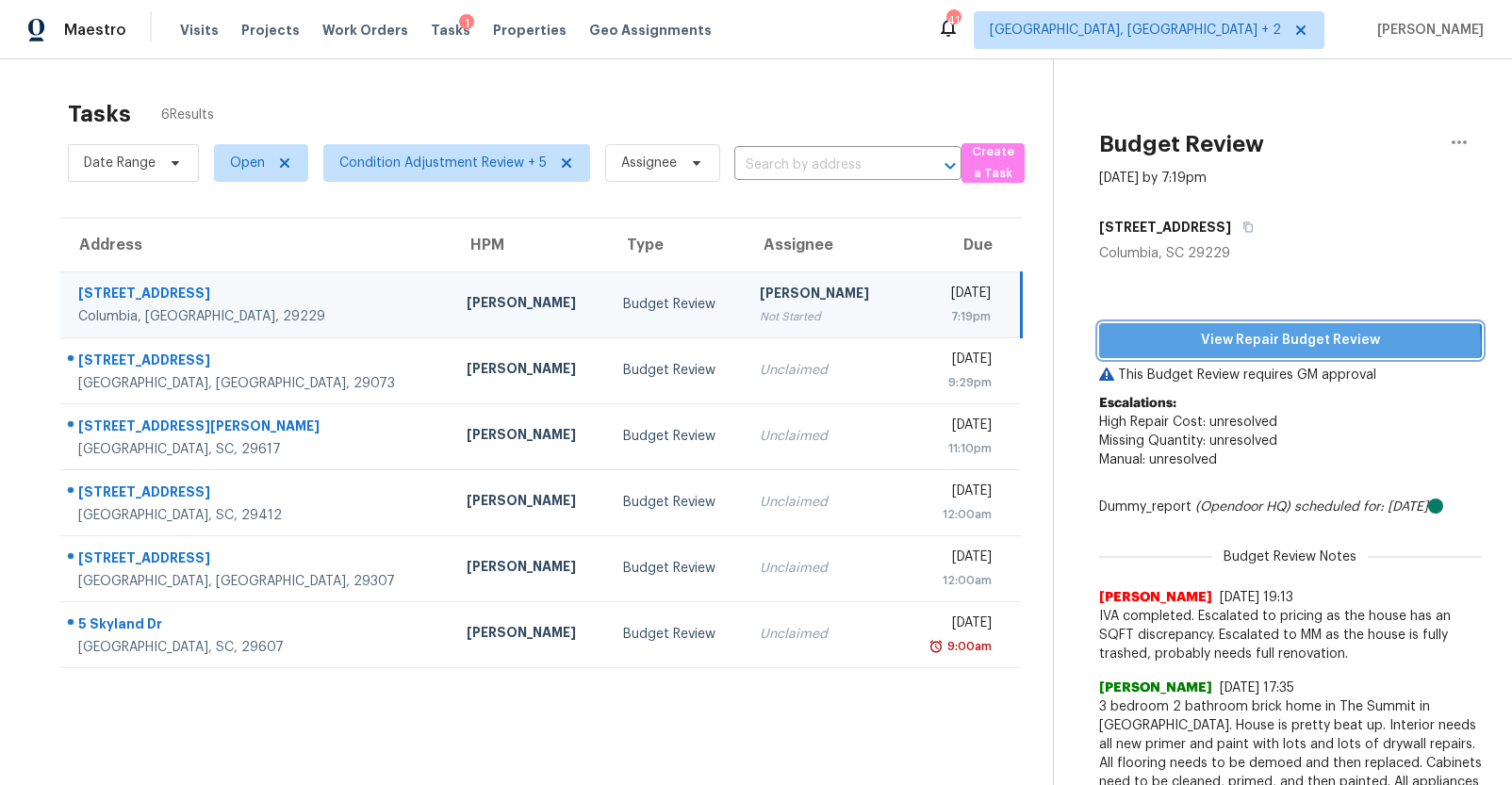
click at [1271, 345] on span "View Repair Budget Review" at bounding box center [1290, 341] width 352 height 23
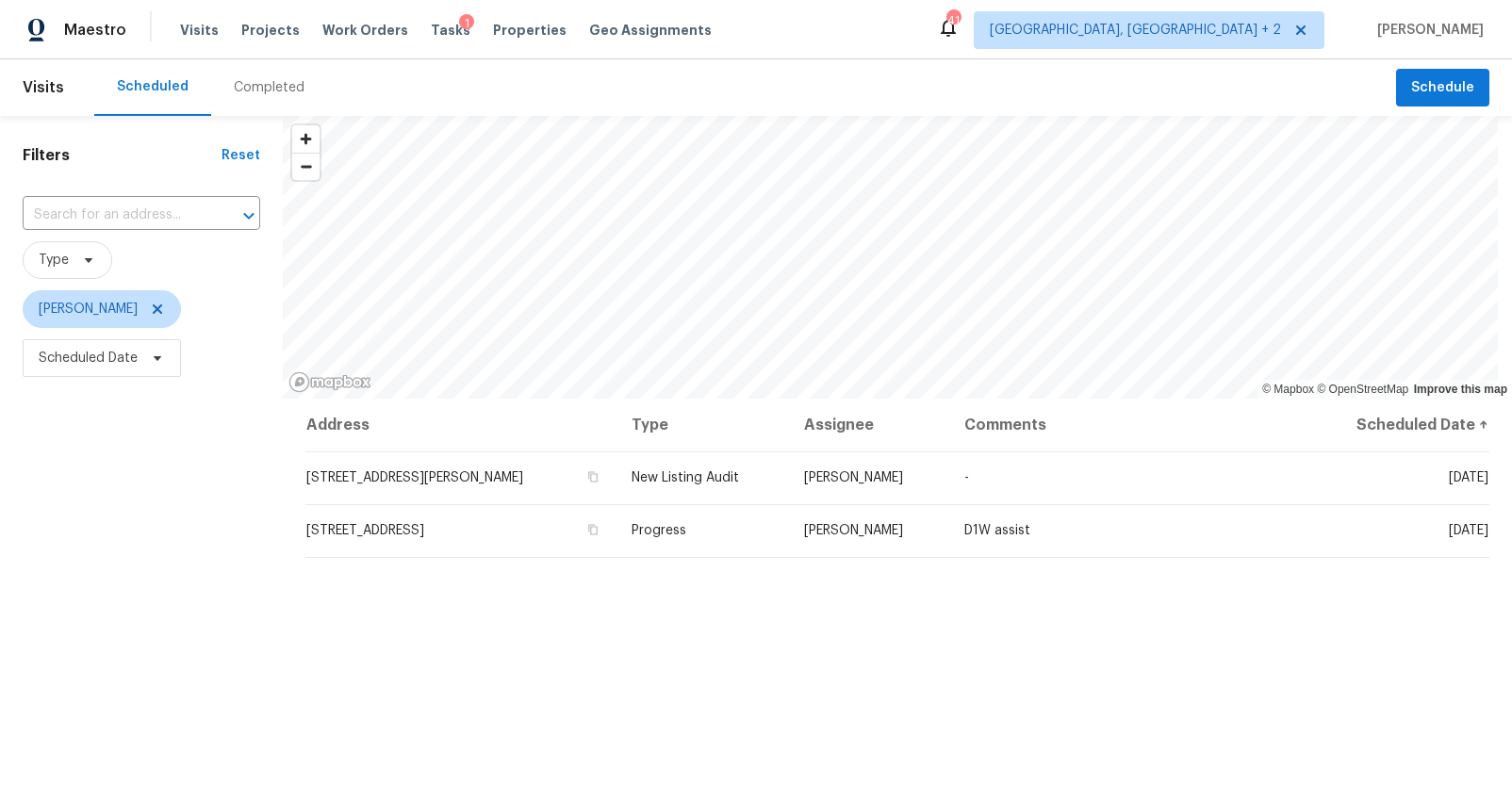
click at [252, 92] on div "Completed" at bounding box center [268, 88] width 70 height 19
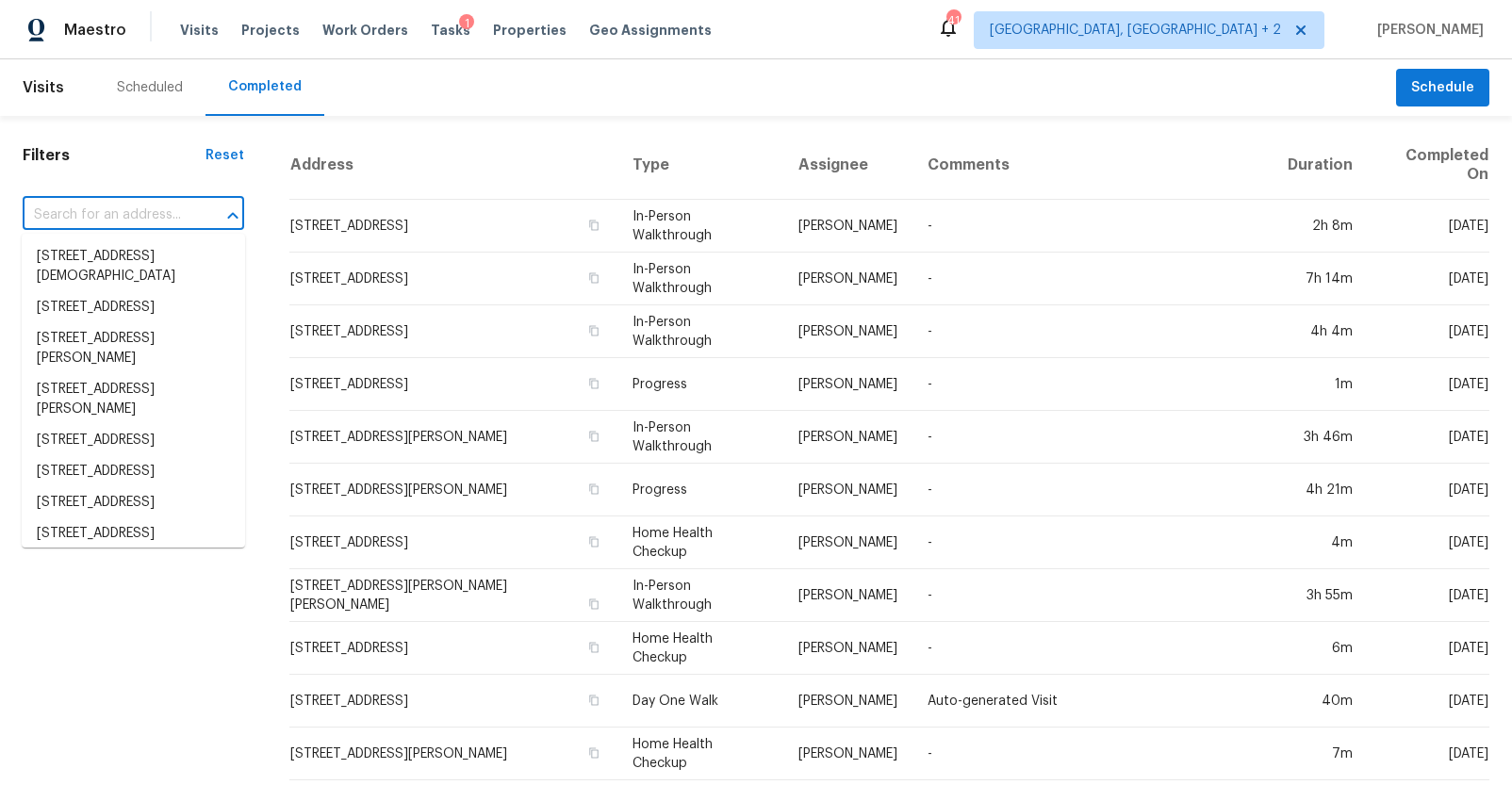
click at [132, 210] on input "text" at bounding box center [106, 215] width 169 height 29
paste input "125 Oleander Mill Way, Columbia, SC 29229"
type input "125 Oleander Mill Way, Columbia, SC 29229"
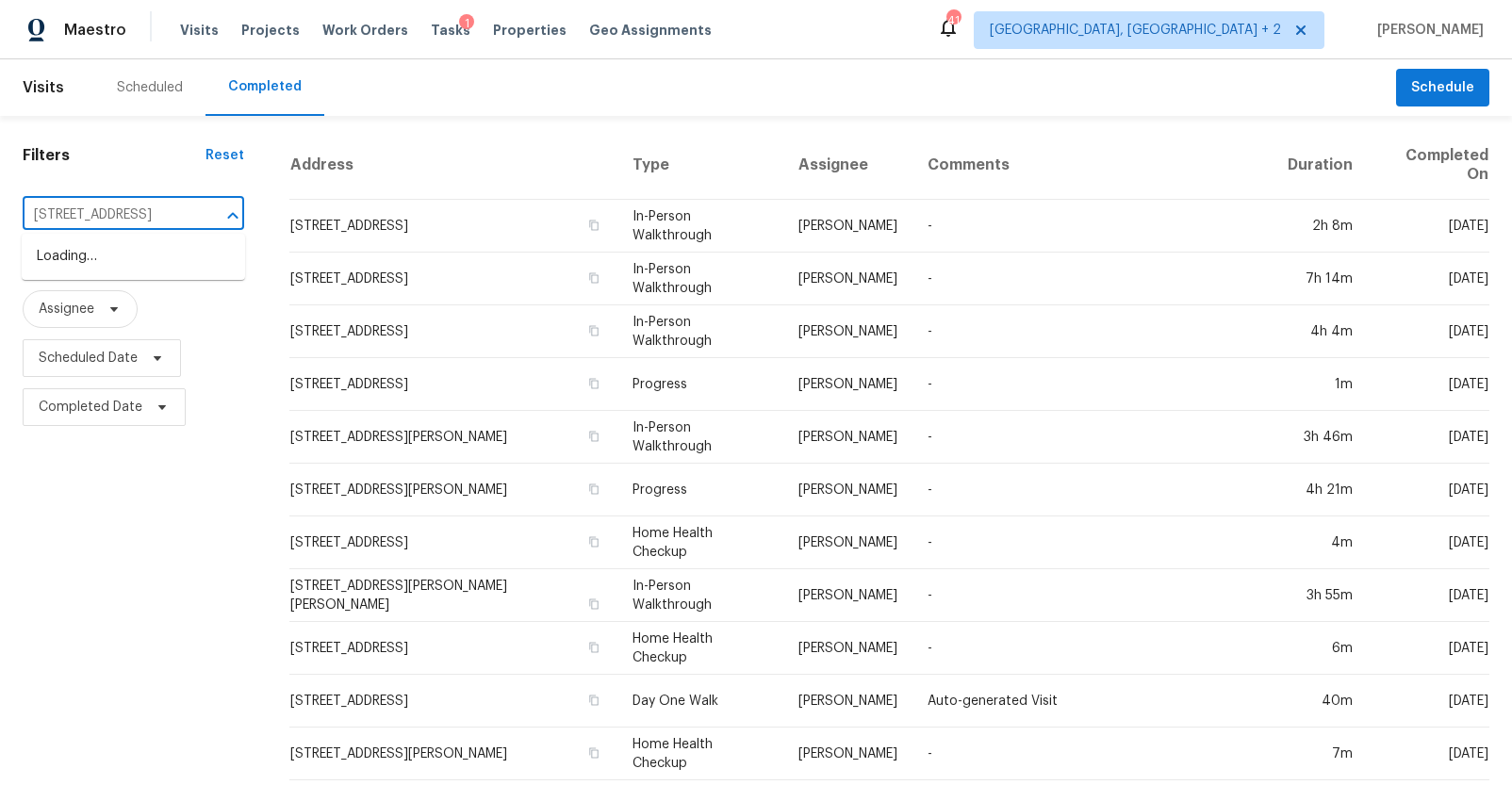
scroll to position [0, 108]
click at [140, 254] on li "125 Oleander Mill Way, Columbia, SC 29229" at bounding box center [132, 257] width 223 height 31
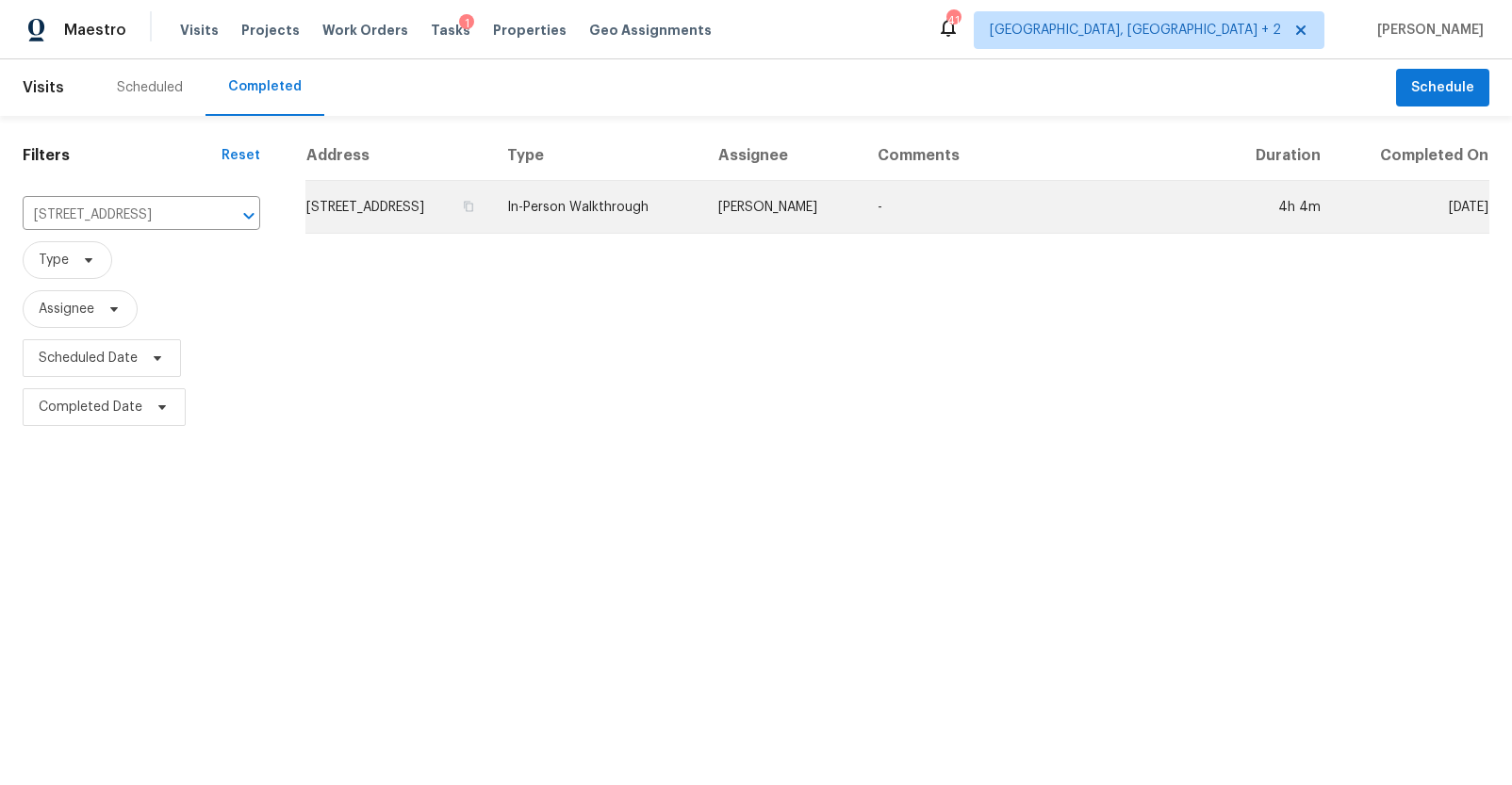
click at [364, 205] on td "125 Oleander Mill Way, Columbia, SC 29229" at bounding box center [398, 207] width 186 height 53
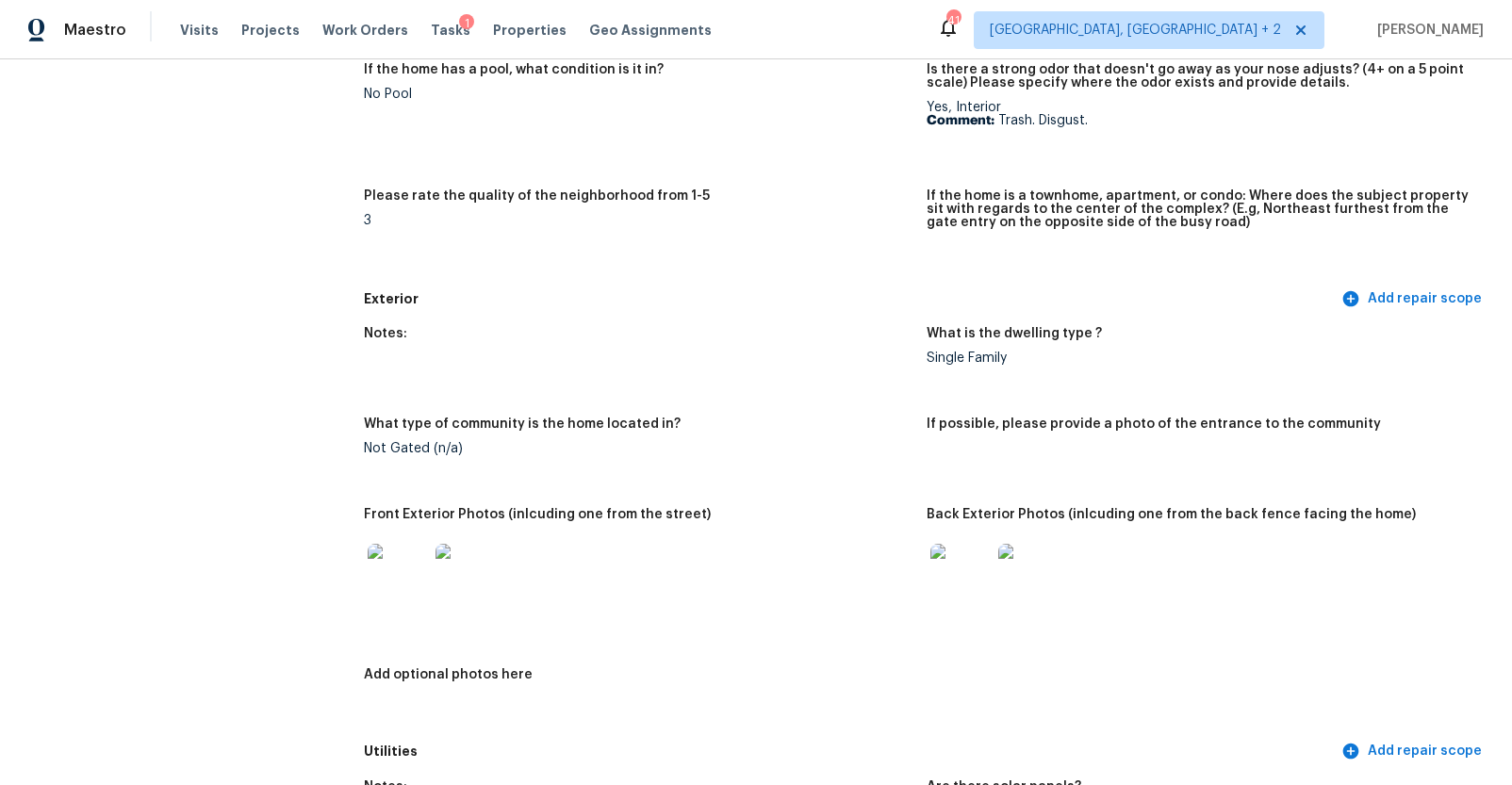
scroll to position [695, 0]
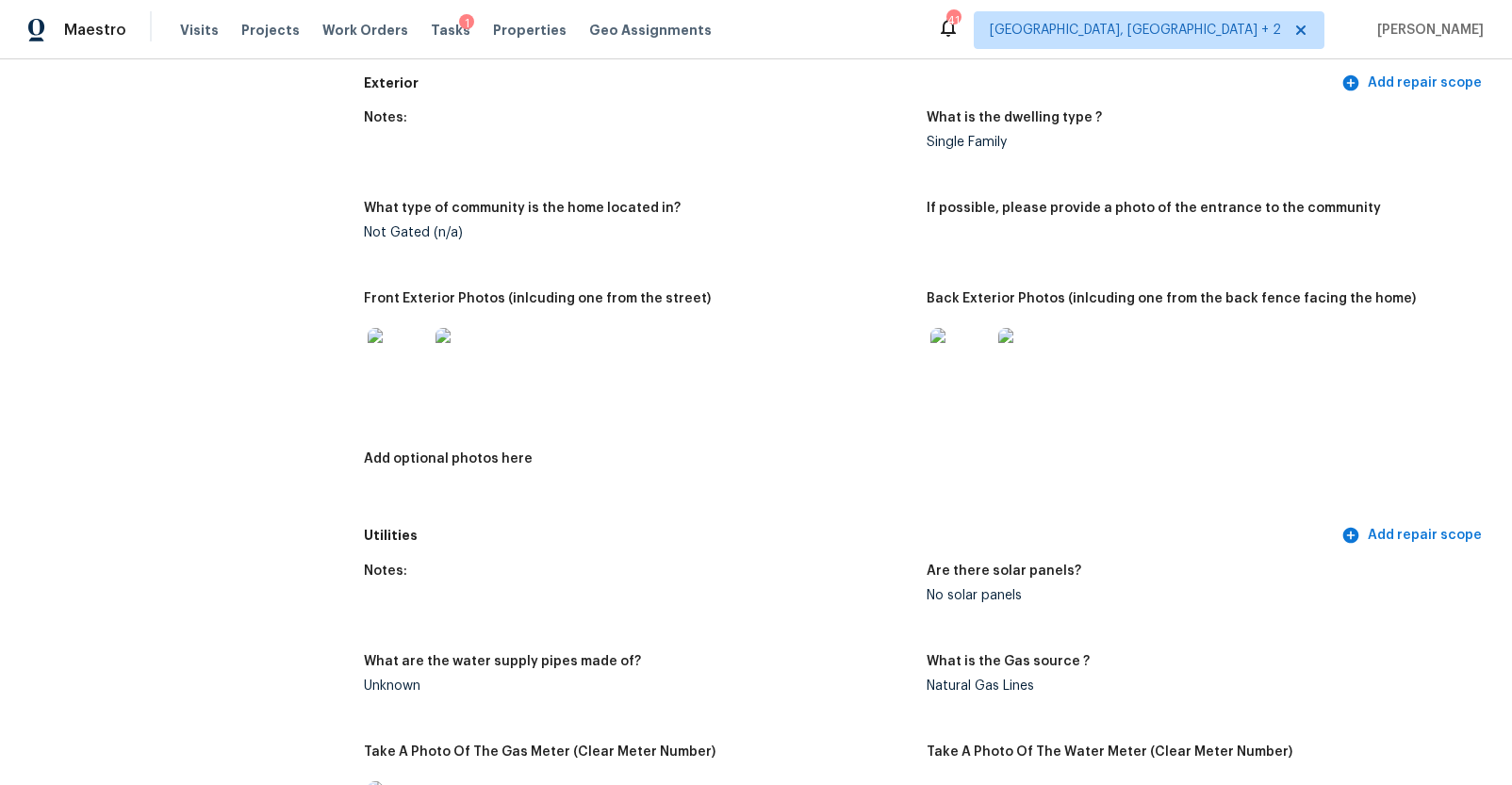
click at [403, 362] on img at bounding box center [398, 358] width 60 height 60
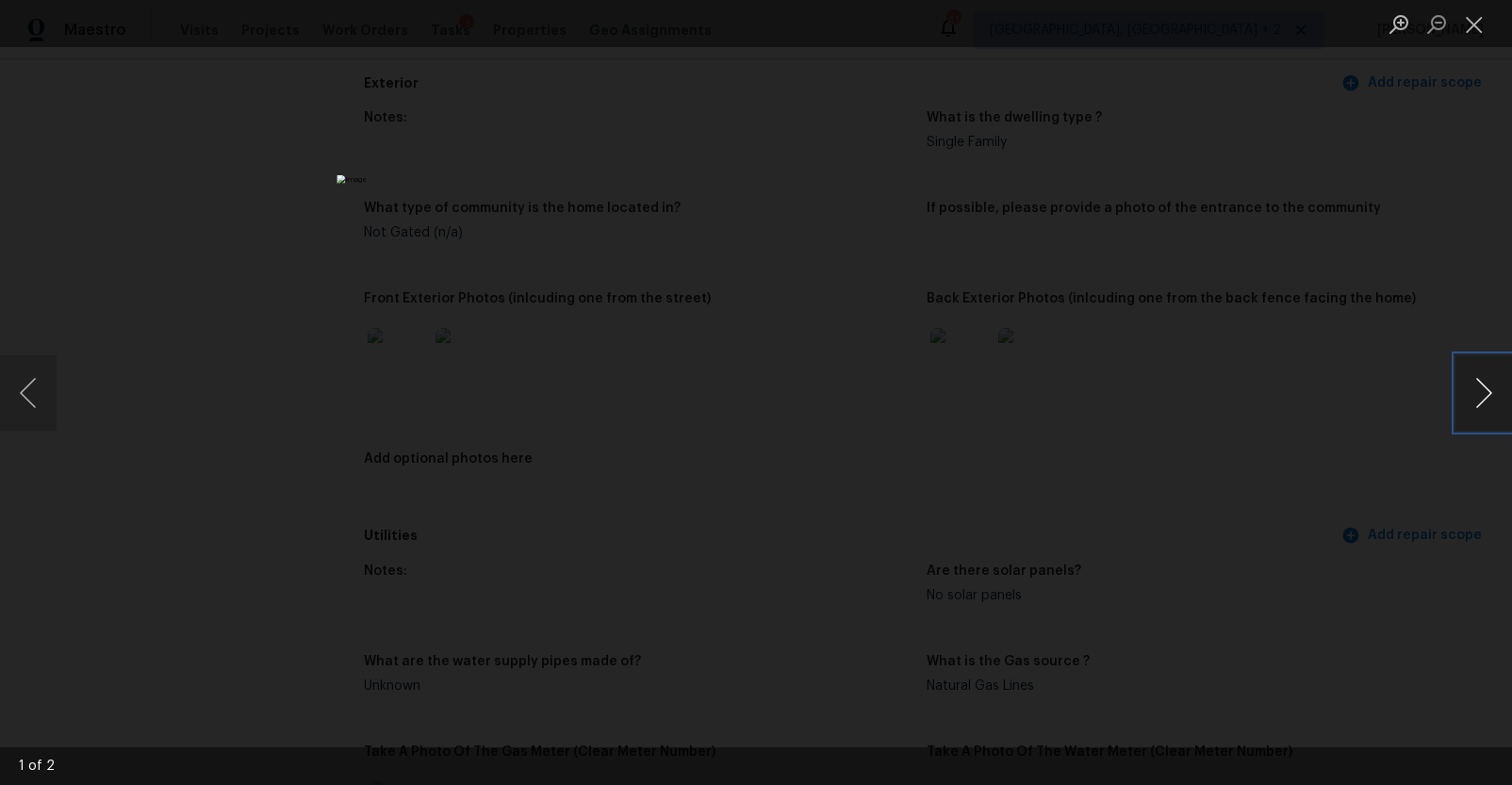
click at [1471, 401] on button "Next image" at bounding box center [1483, 393] width 57 height 75
click at [1327, 472] on div "Lightbox" at bounding box center [756, 392] width 1512 height 785
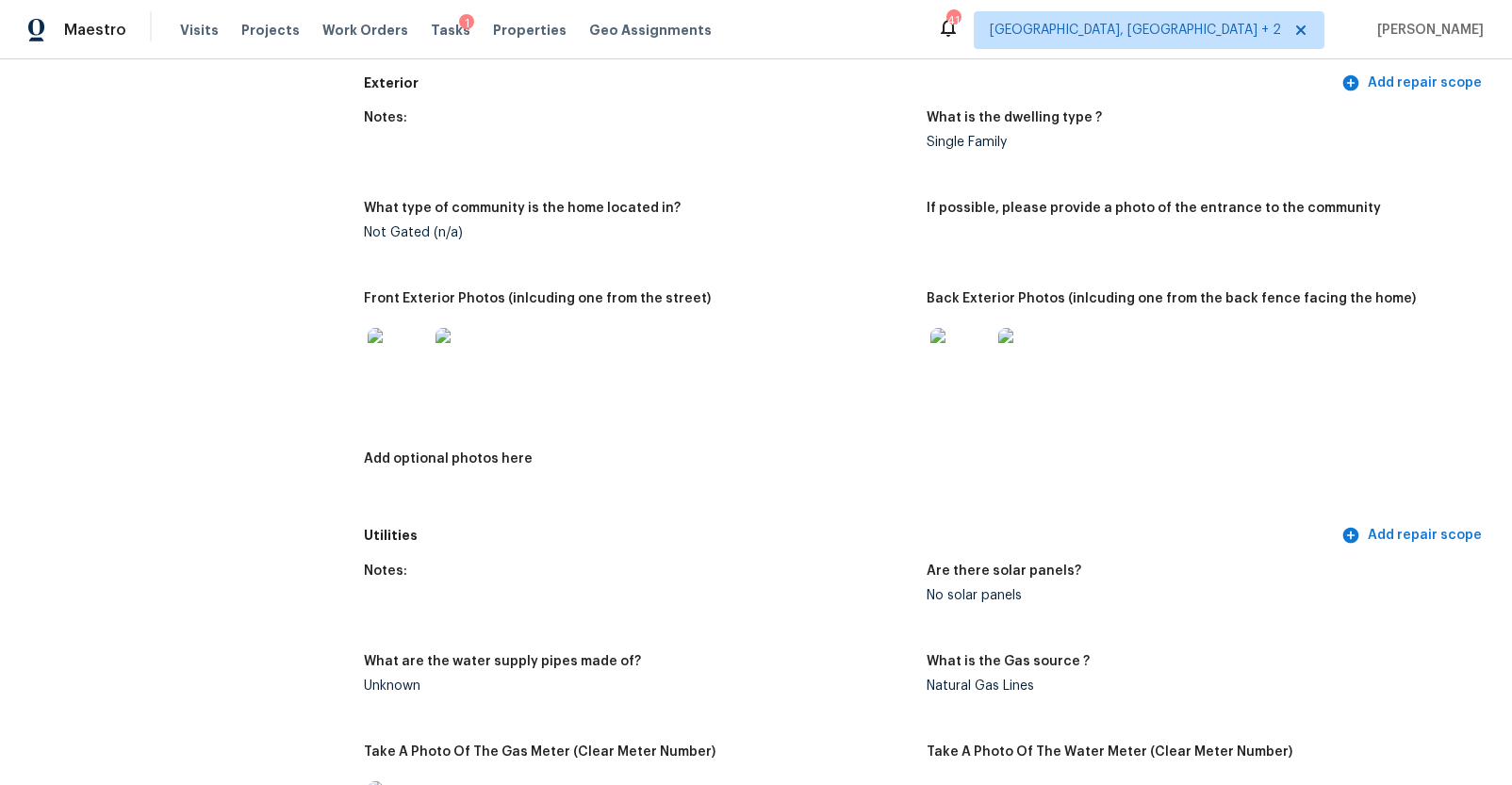
click at [930, 355] on img at bounding box center [960, 358] width 60 height 60
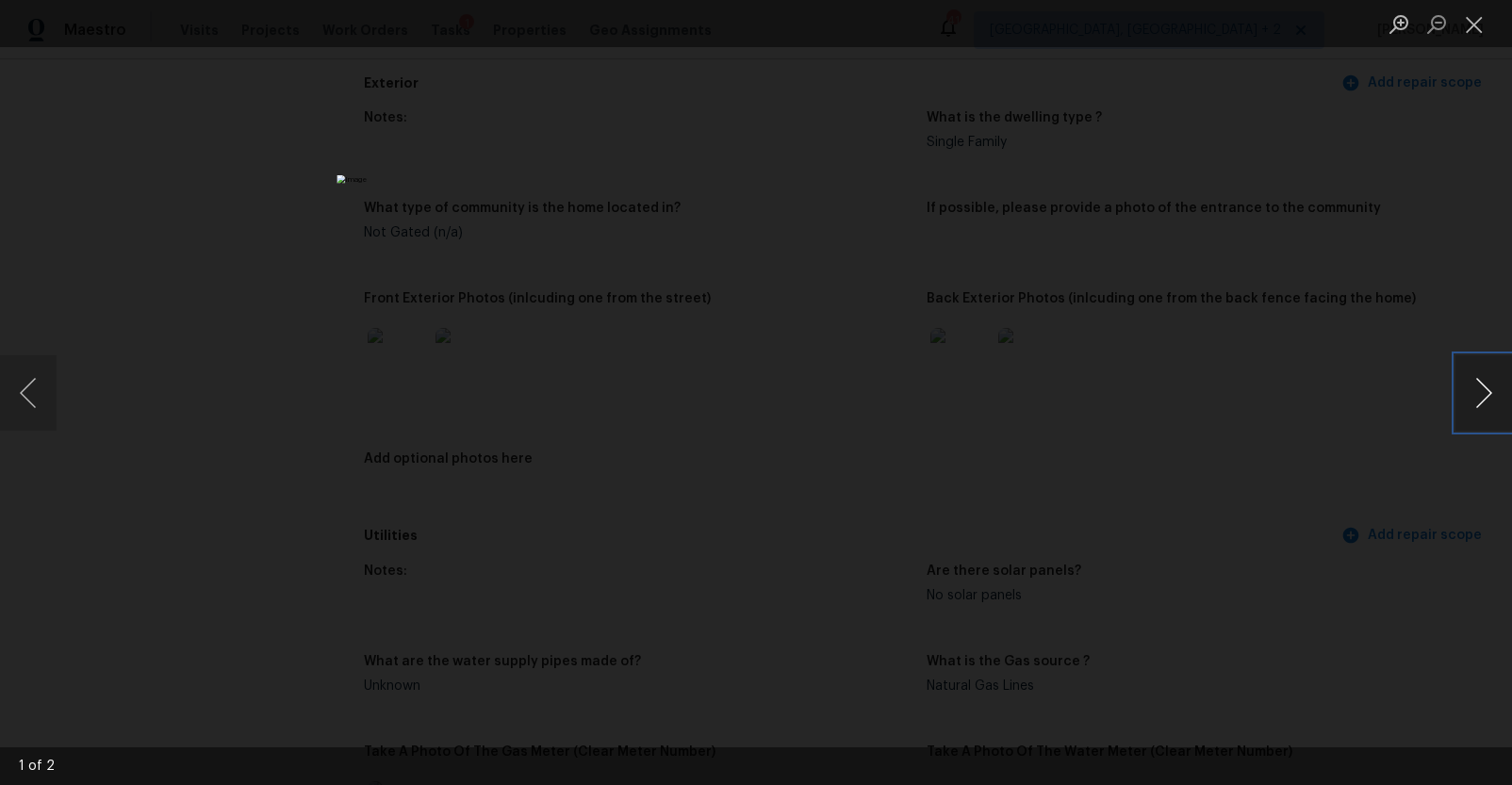
click at [1465, 391] on button "Next image" at bounding box center [1483, 393] width 57 height 75
click at [984, 368] on img "Lightbox" at bounding box center [887, 513] width 1857 height 964
click at [1307, 325] on img "Lightbox" at bounding box center [886, 513] width 1857 height 964
click at [1389, 276] on img "Lightbox" at bounding box center [887, 513] width 1857 height 964
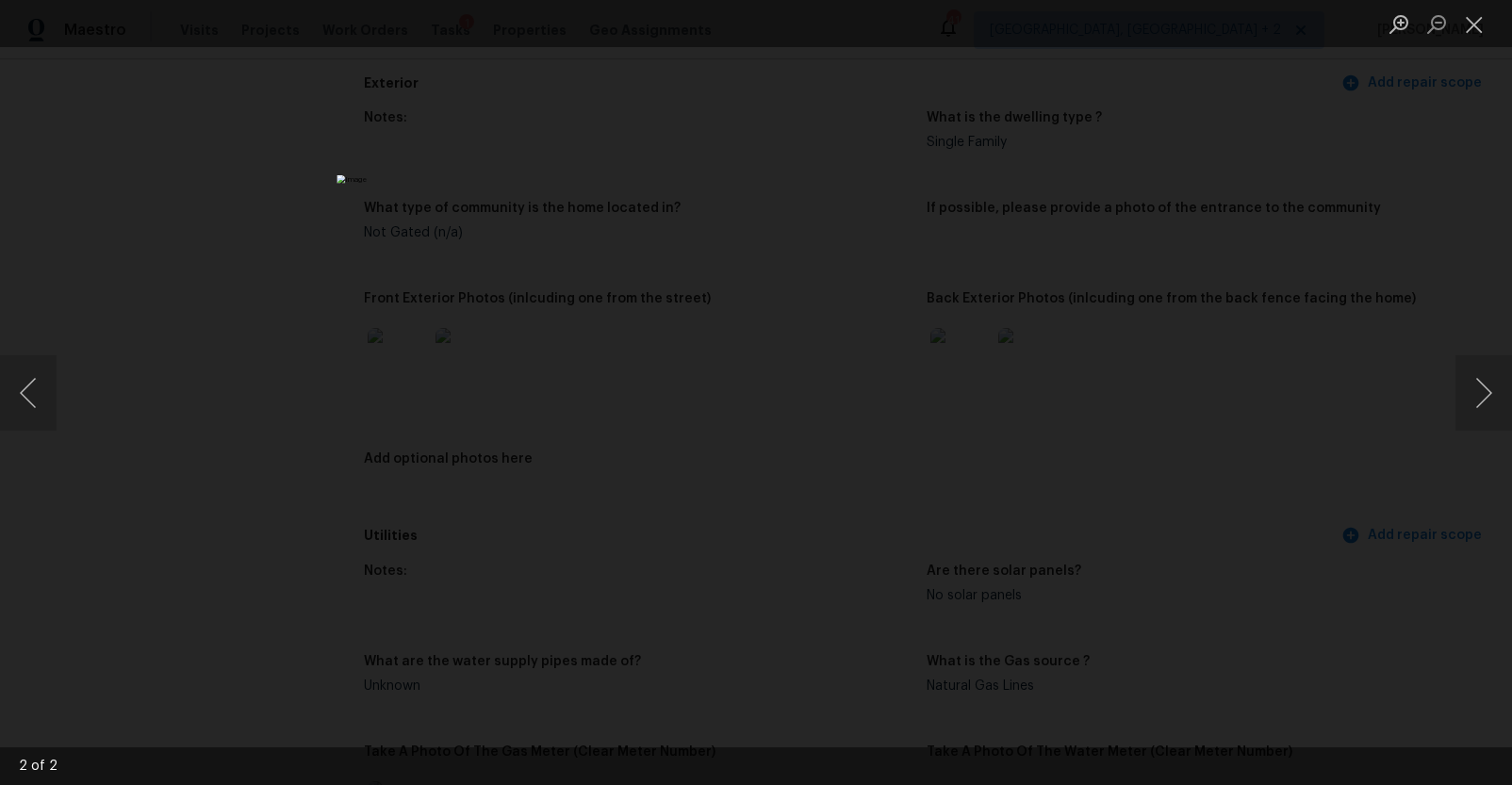
click at [1389, 276] on div "Lightbox" at bounding box center [756, 392] width 1512 height 785
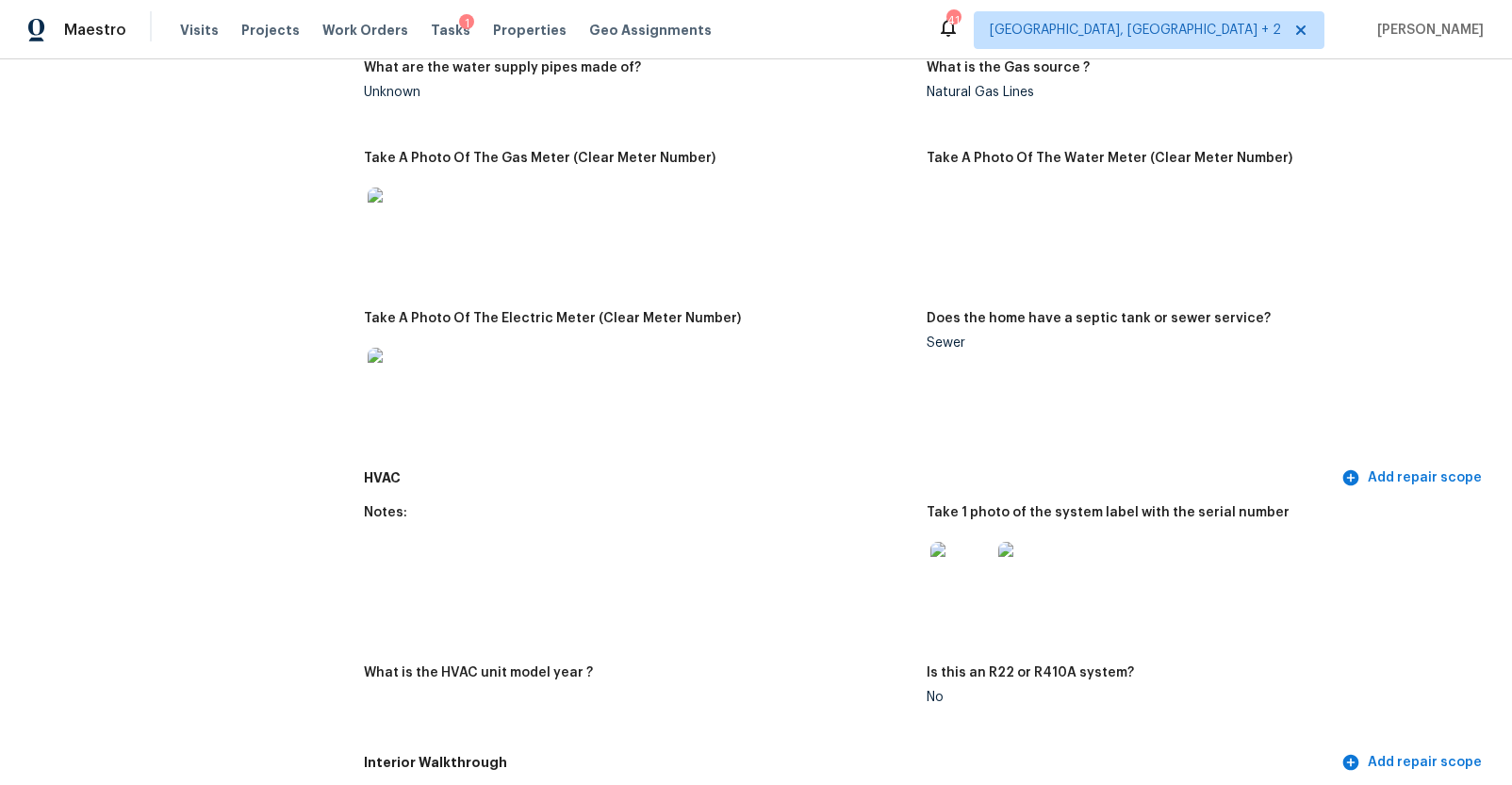
scroll to position [1388, 0]
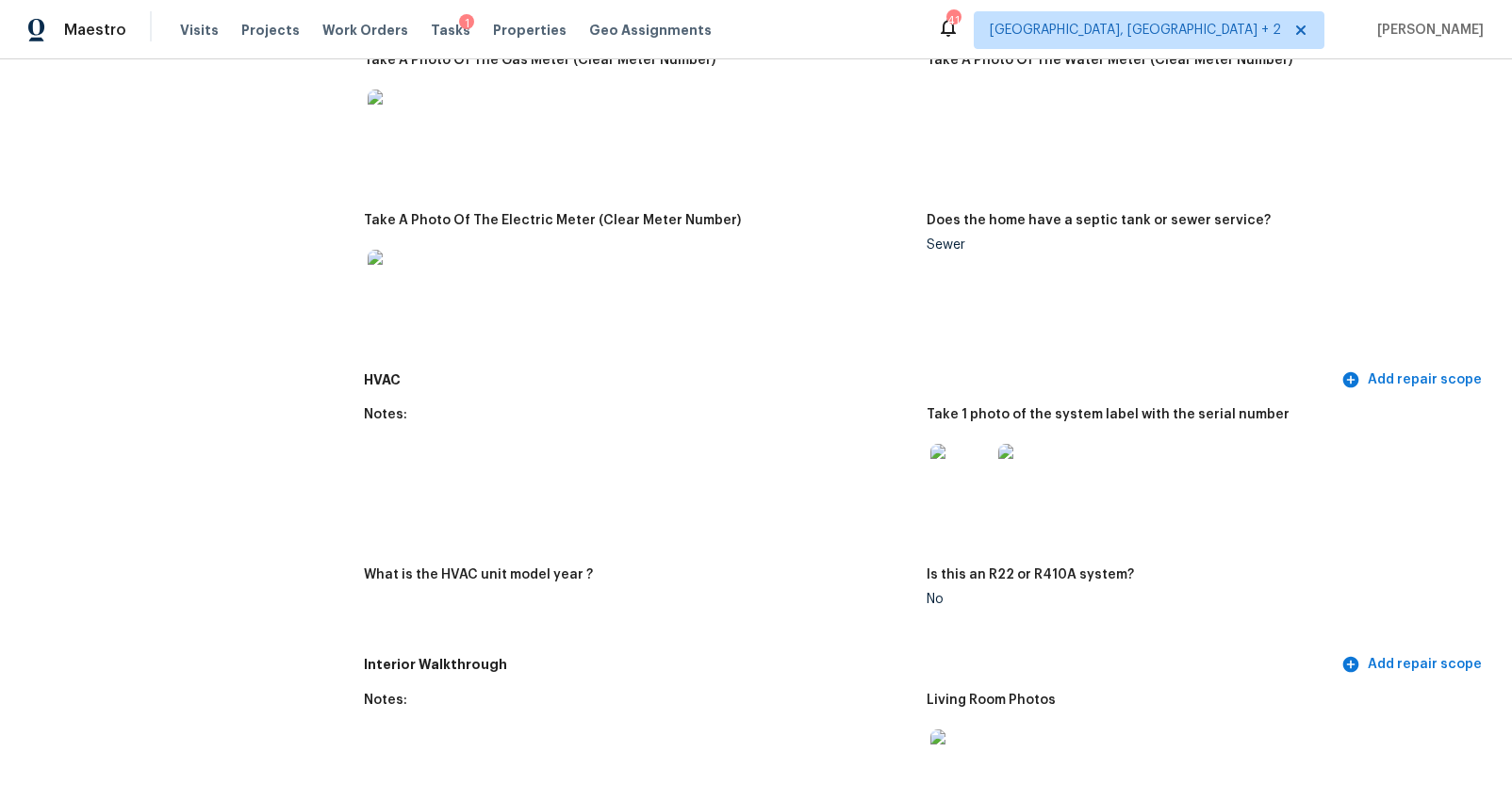
click at [943, 477] on img at bounding box center [960, 474] width 60 height 60
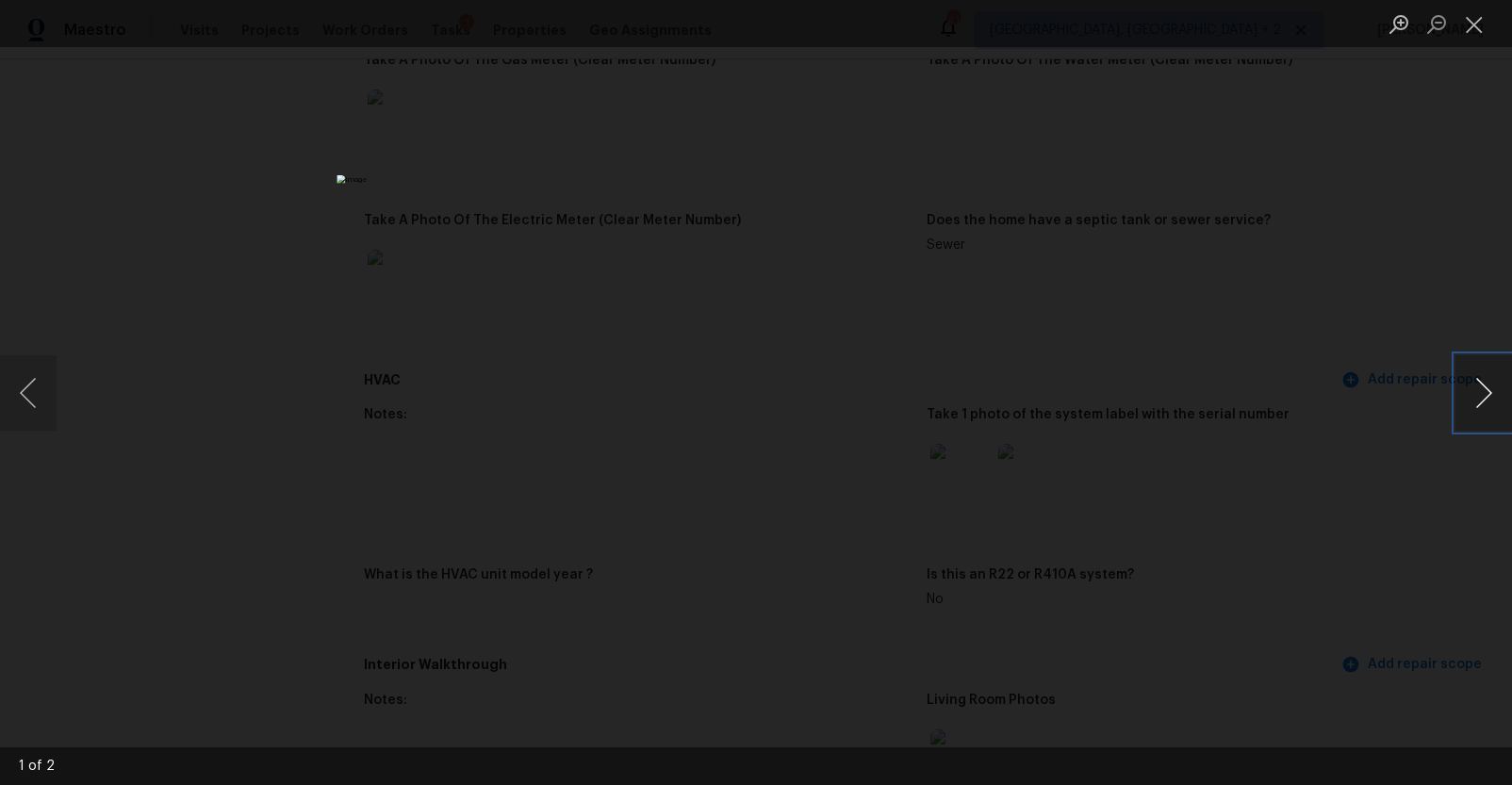
click at [1478, 398] on button "Next image" at bounding box center [1483, 393] width 57 height 75
click at [1315, 476] on div "Lightbox" at bounding box center [756, 392] width 1512 height 785
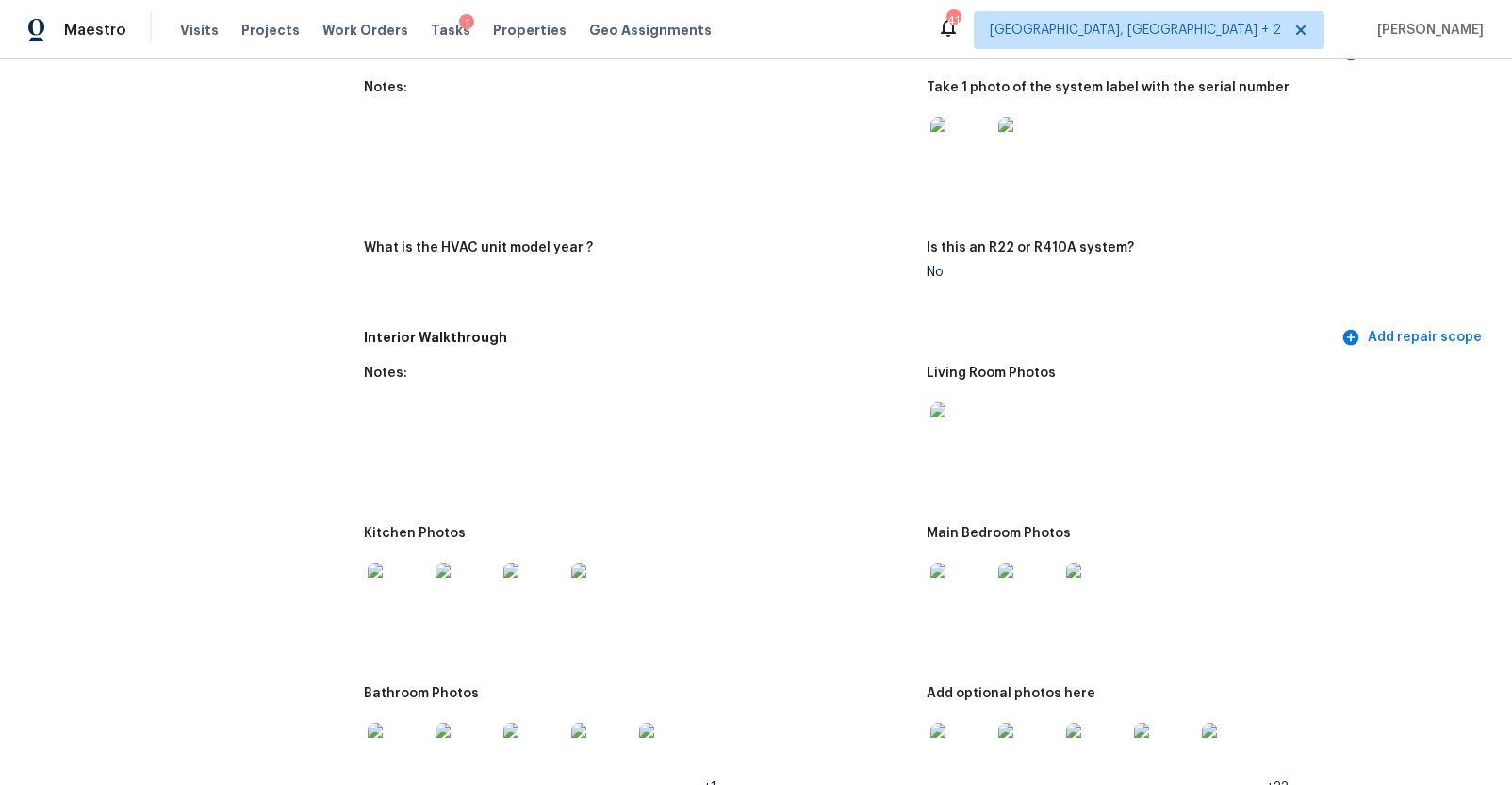
scroll to position [1728, 0]
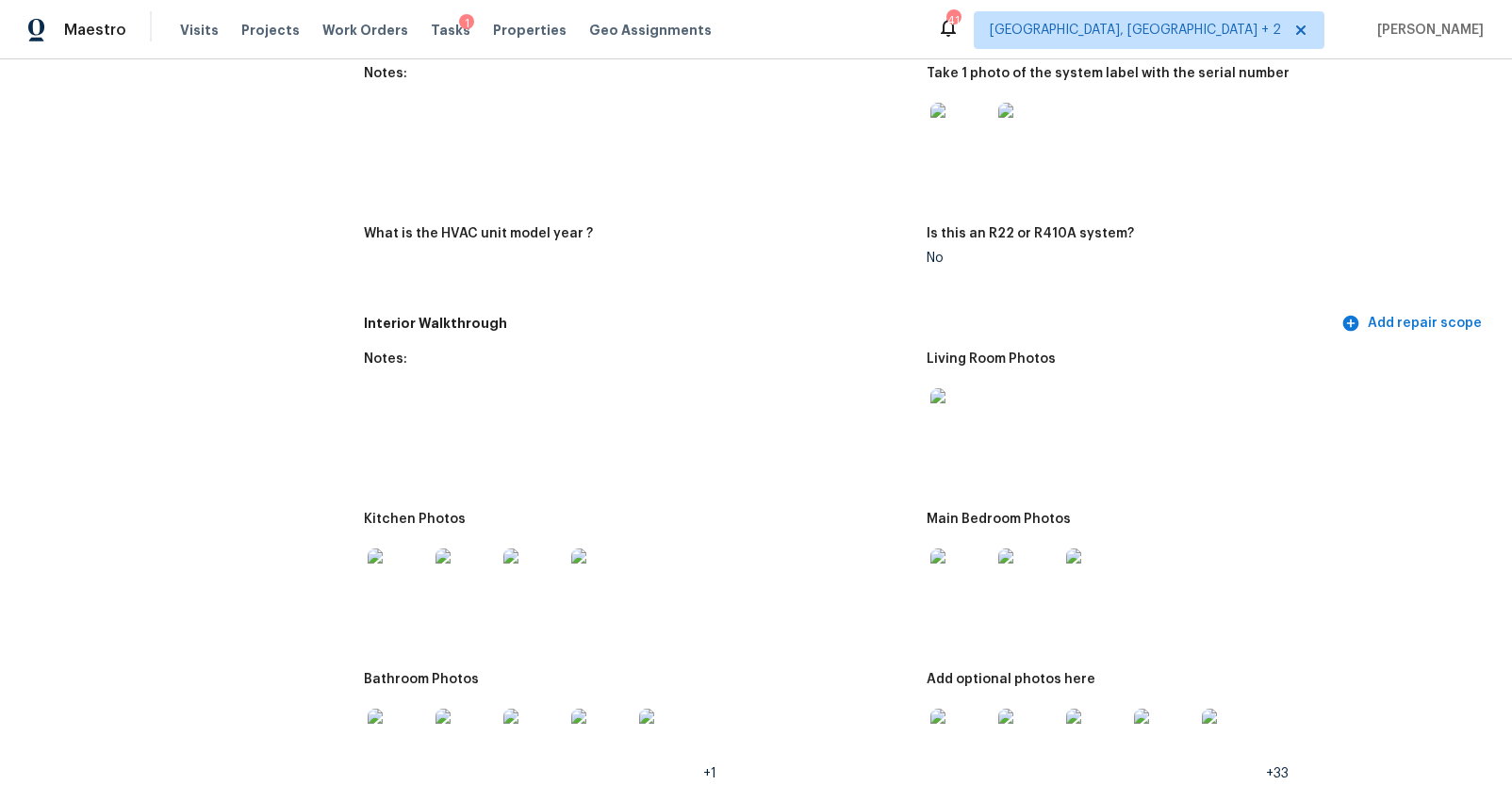
click at [946, 426] on img at bounding box center [960, 418] width 60 height 60
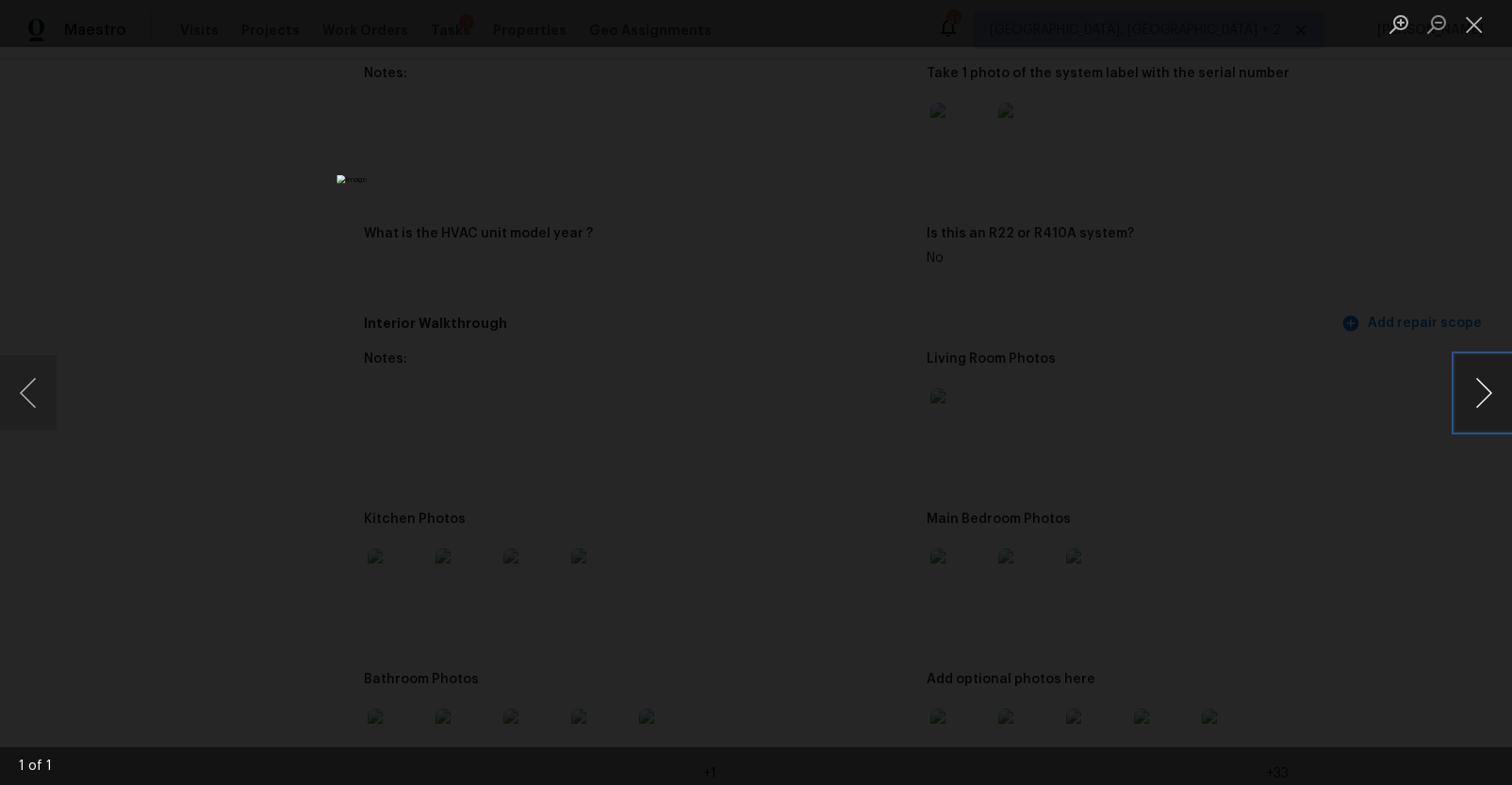
click at [1477, 407] on button "Next image" at bounding box center [1483, 393] width 57 height 75
click at [1158, 462] on div "Lightbox" at bounding box center [756, 392] width 1512 height 785
click at [1111, 466] on figure "Living Room Photos" at bounding box center [1207, 421] width 563 height 137
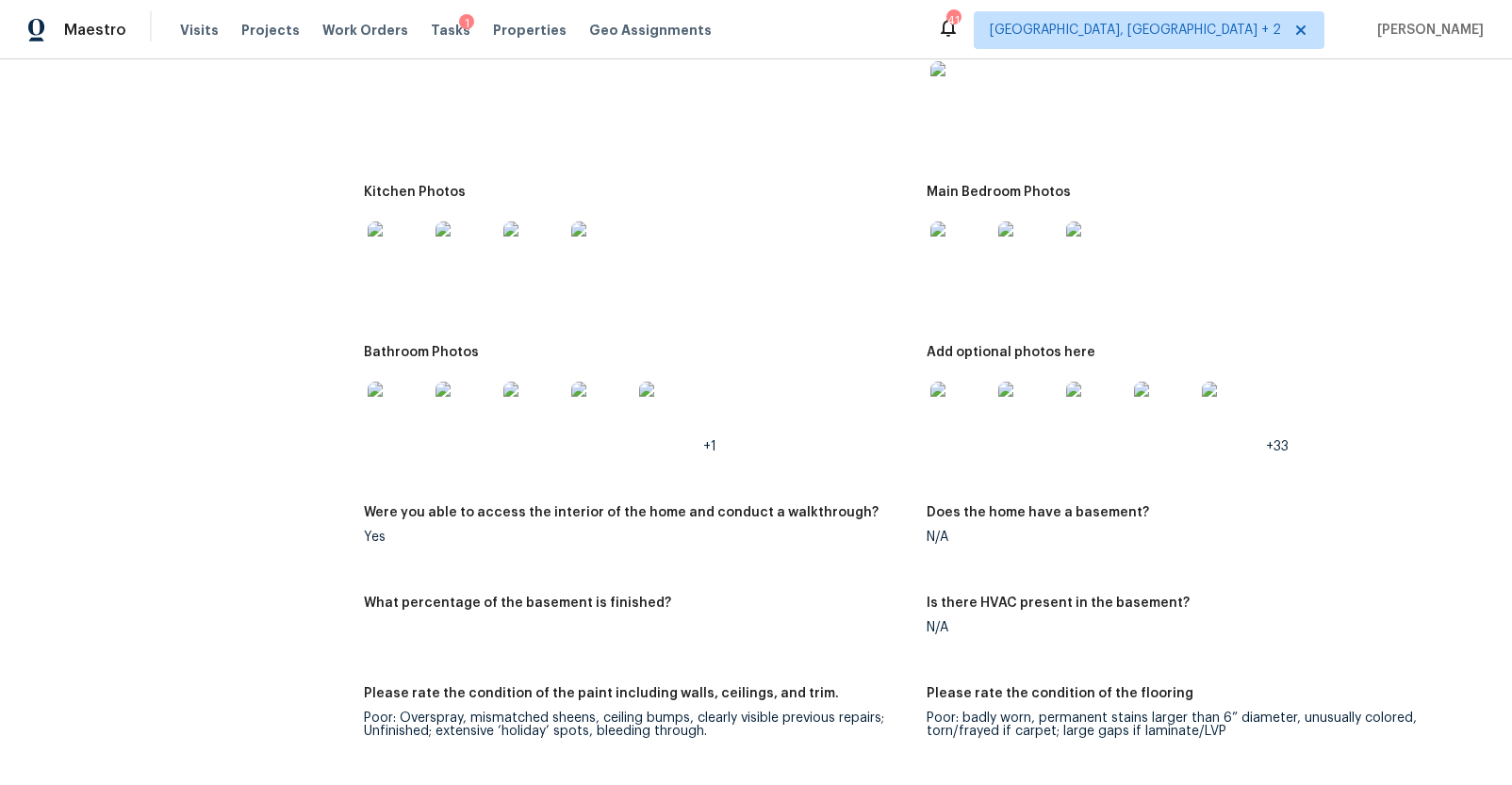
scroll to position [2022, 0]
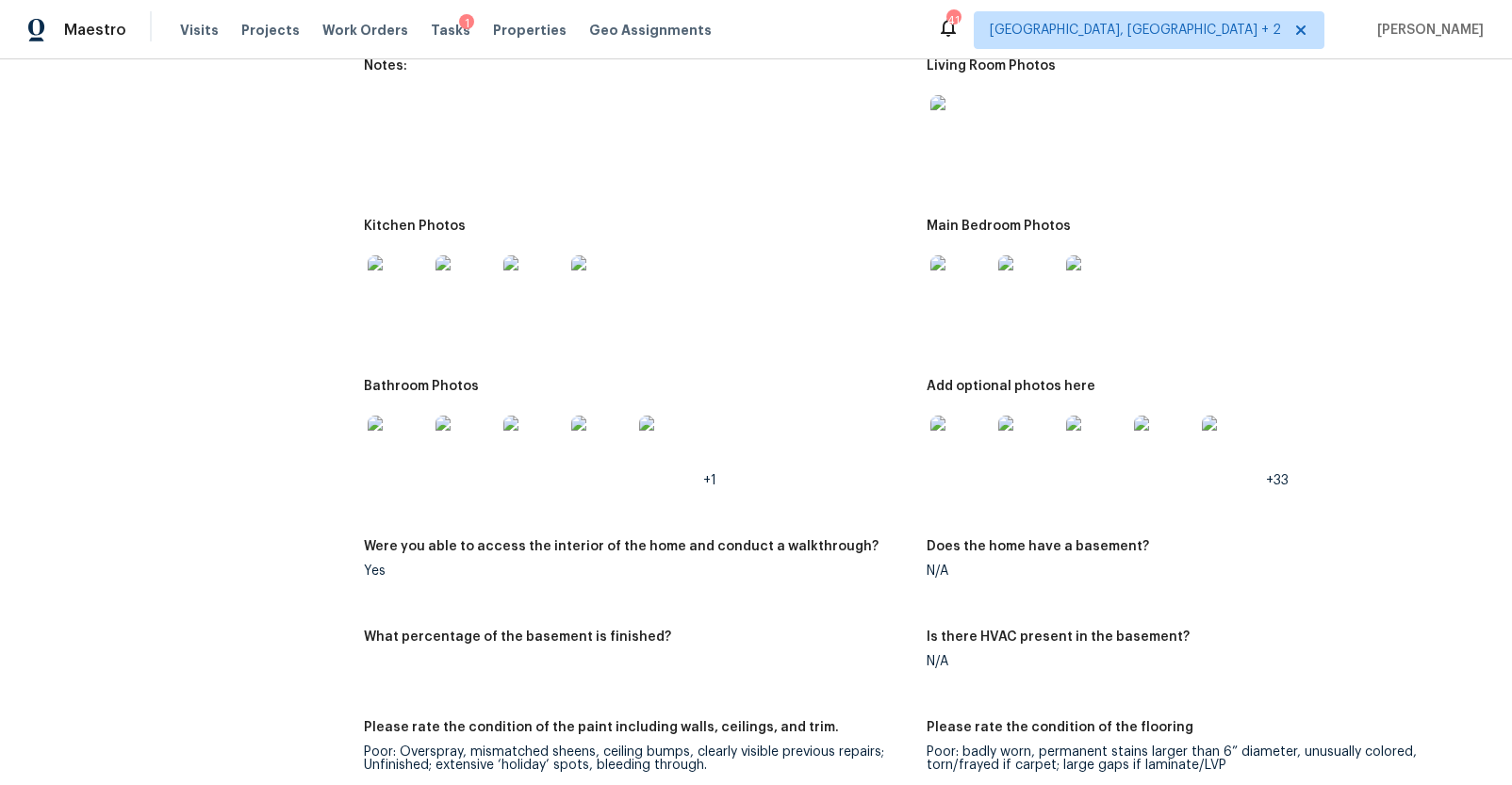
click at [384, 269] on img at bounding box center [398, 285] width 60 height 60
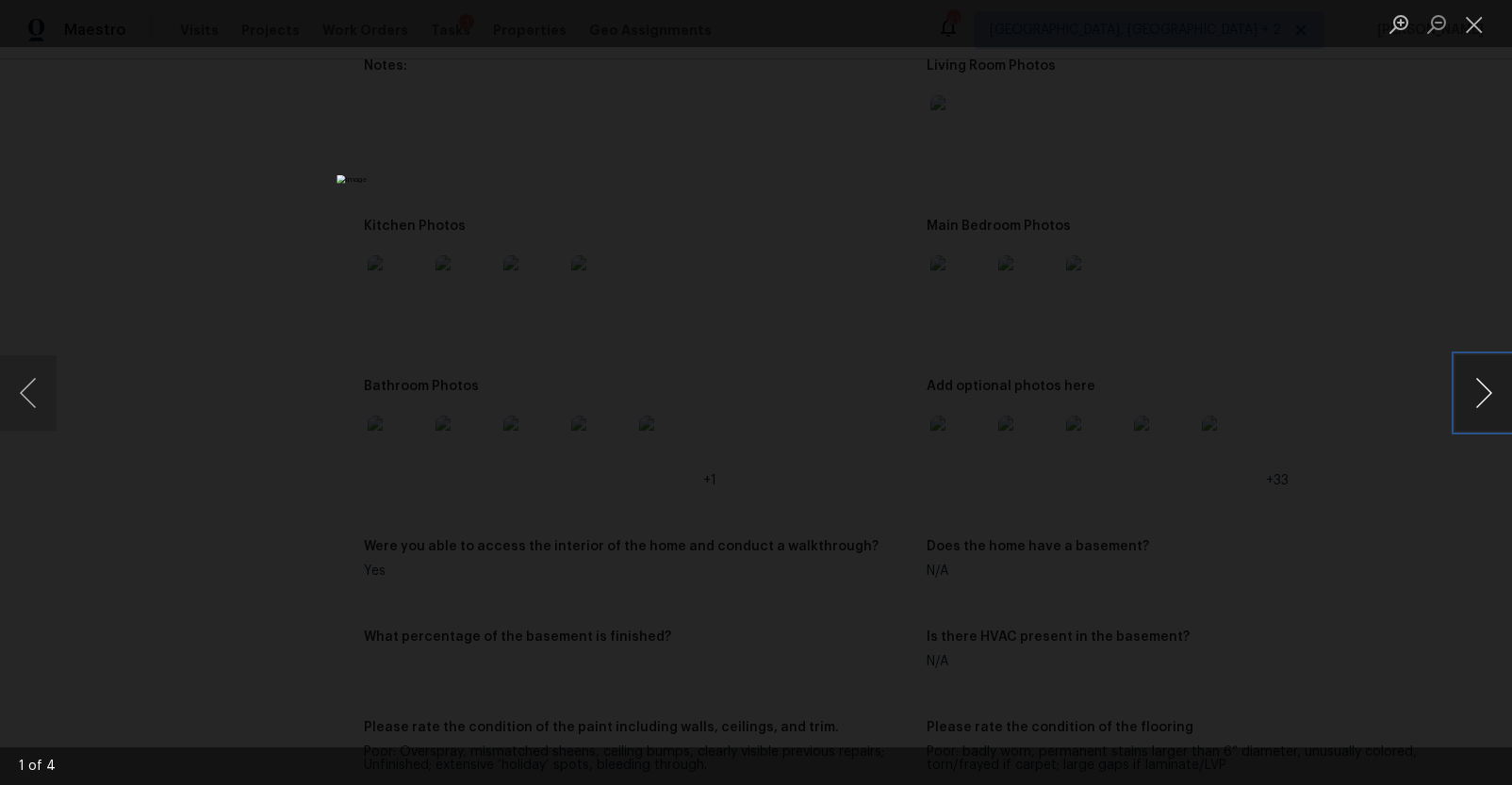
click at [1471, 402] on button "Next image" at bounding box center [1483, 393] width 57 height 75
click at [1115, 417] on div "Lightbox" at bounding box center [756, 392] width 1512 height 785
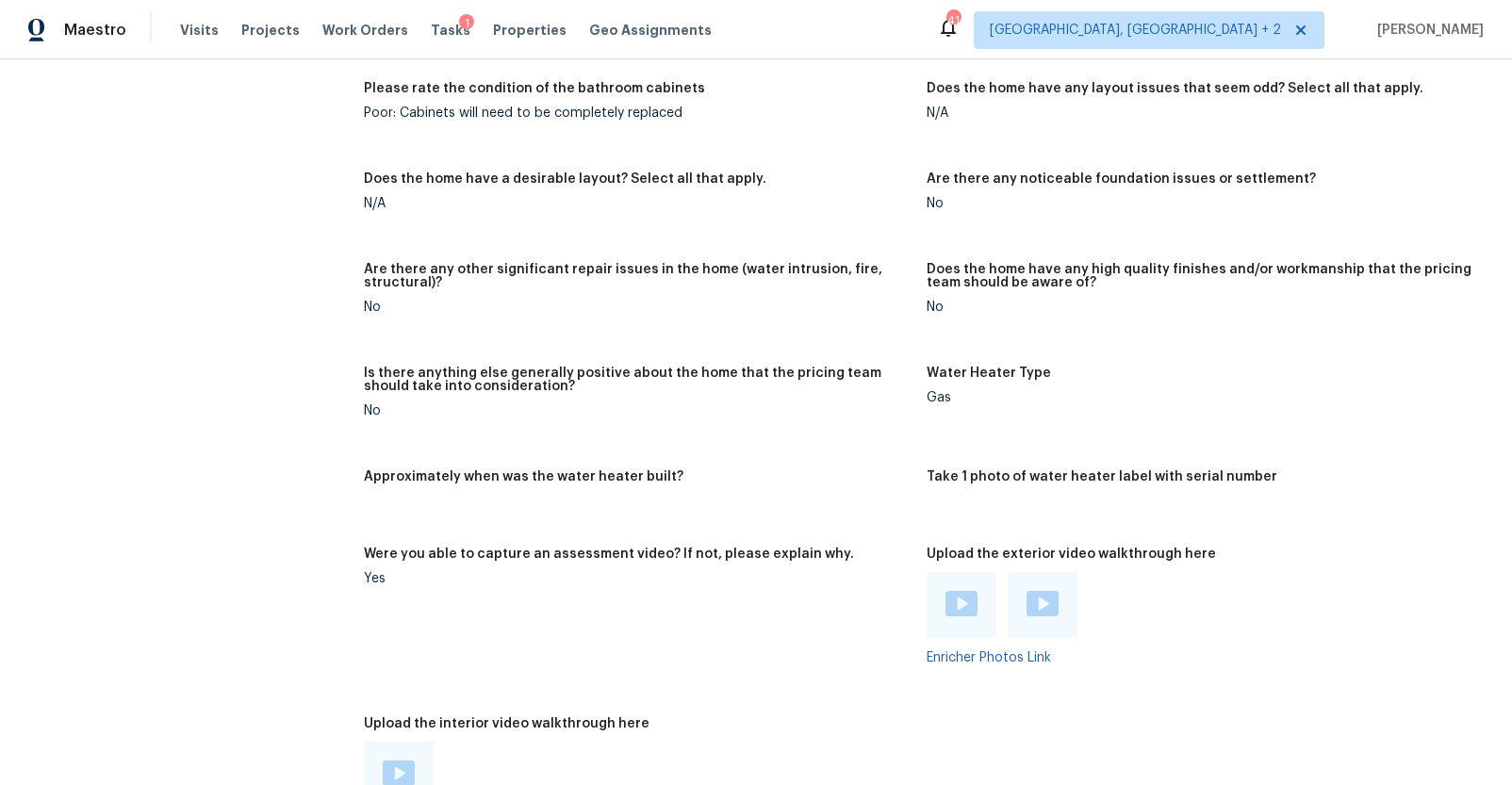
scroll to position [2930, 0]
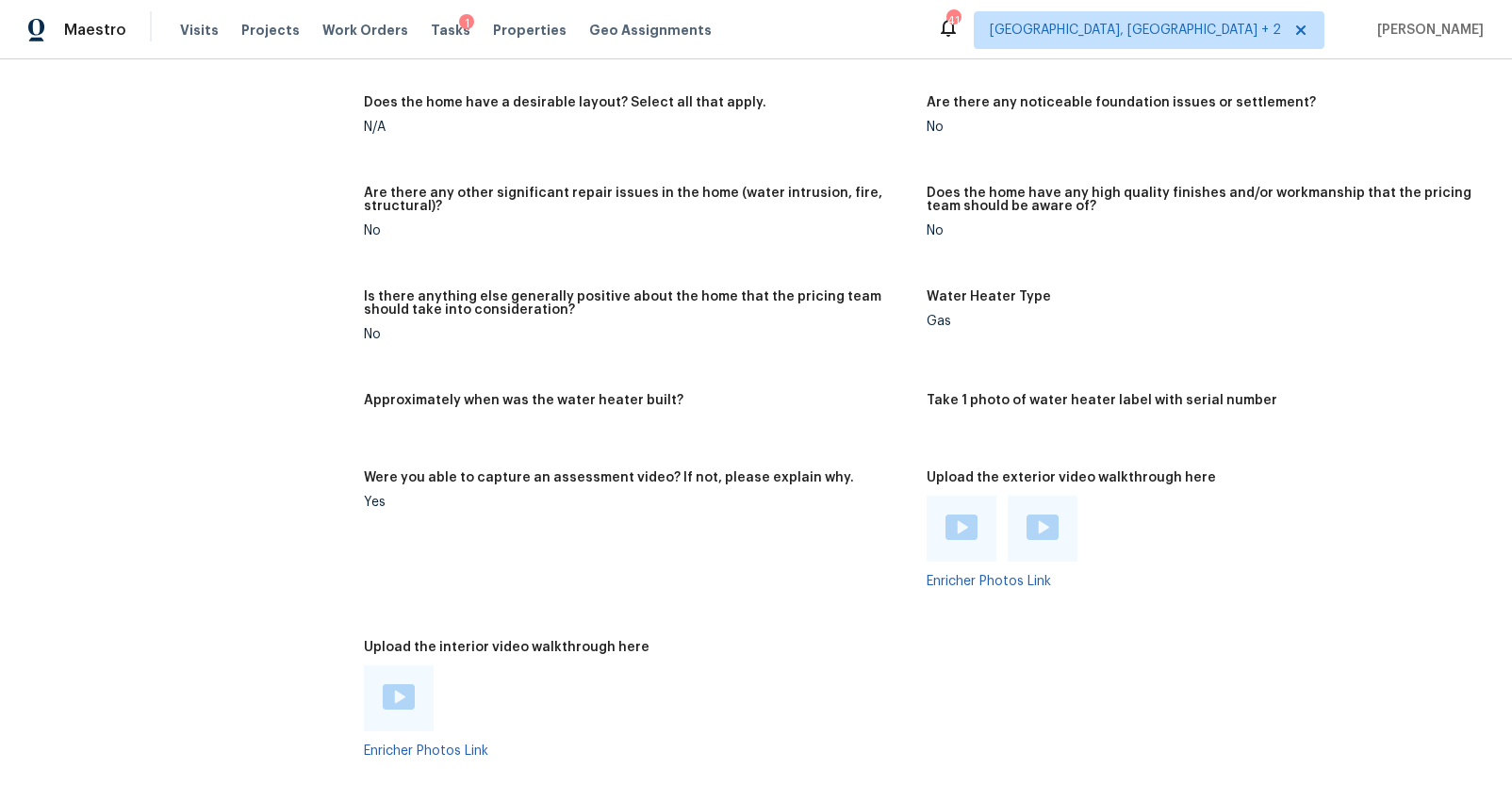
click at [967, 523] on img at bounding box center [961, 527] width 32 height 25
click at [1028, 508] on div at bounding box center [1042, 528] width 70 height 66
click at [1027, 527] on img at bounding box center [1042, 527] width 32 height 25
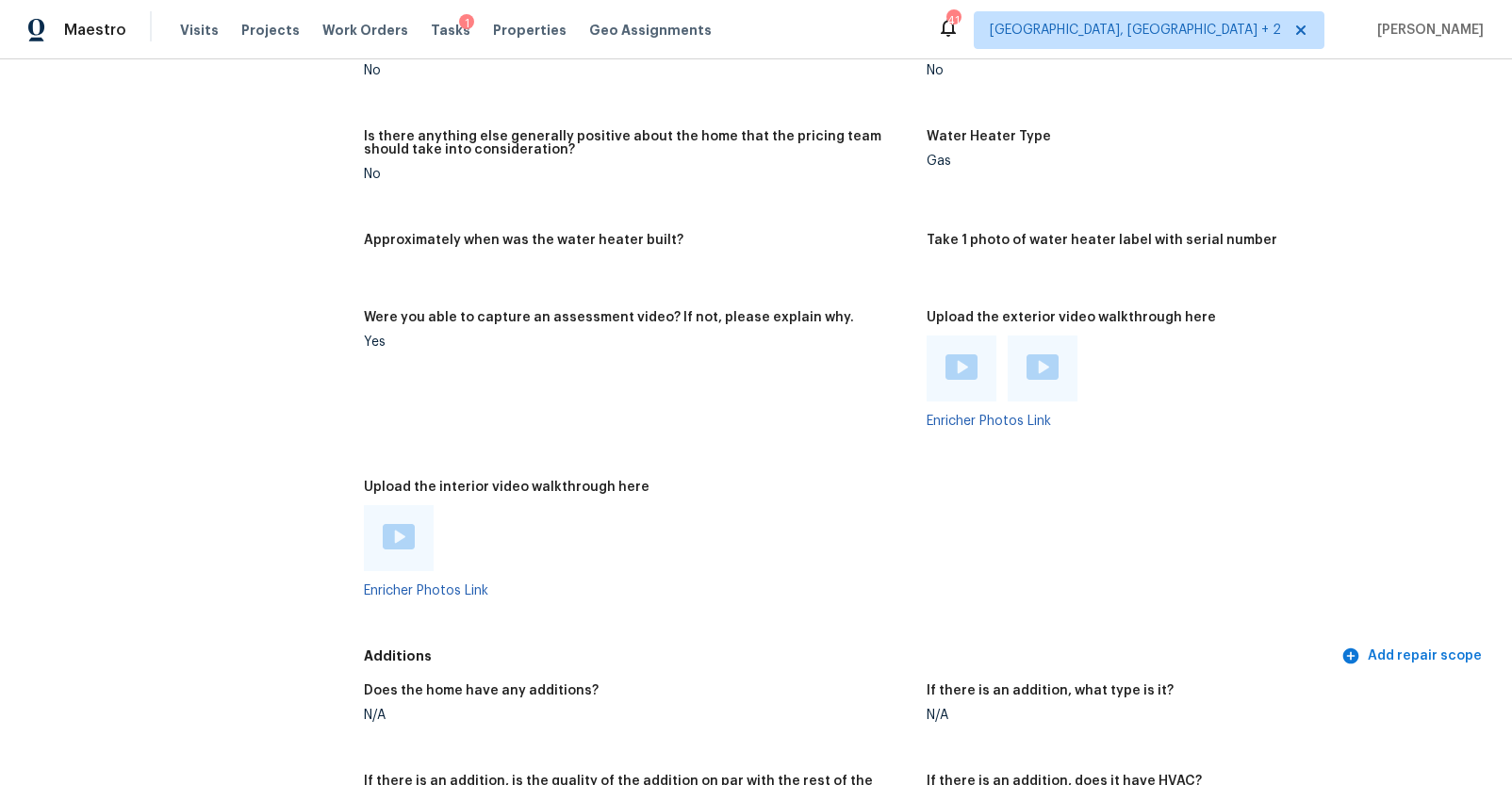
scroll to position [3119, 0]
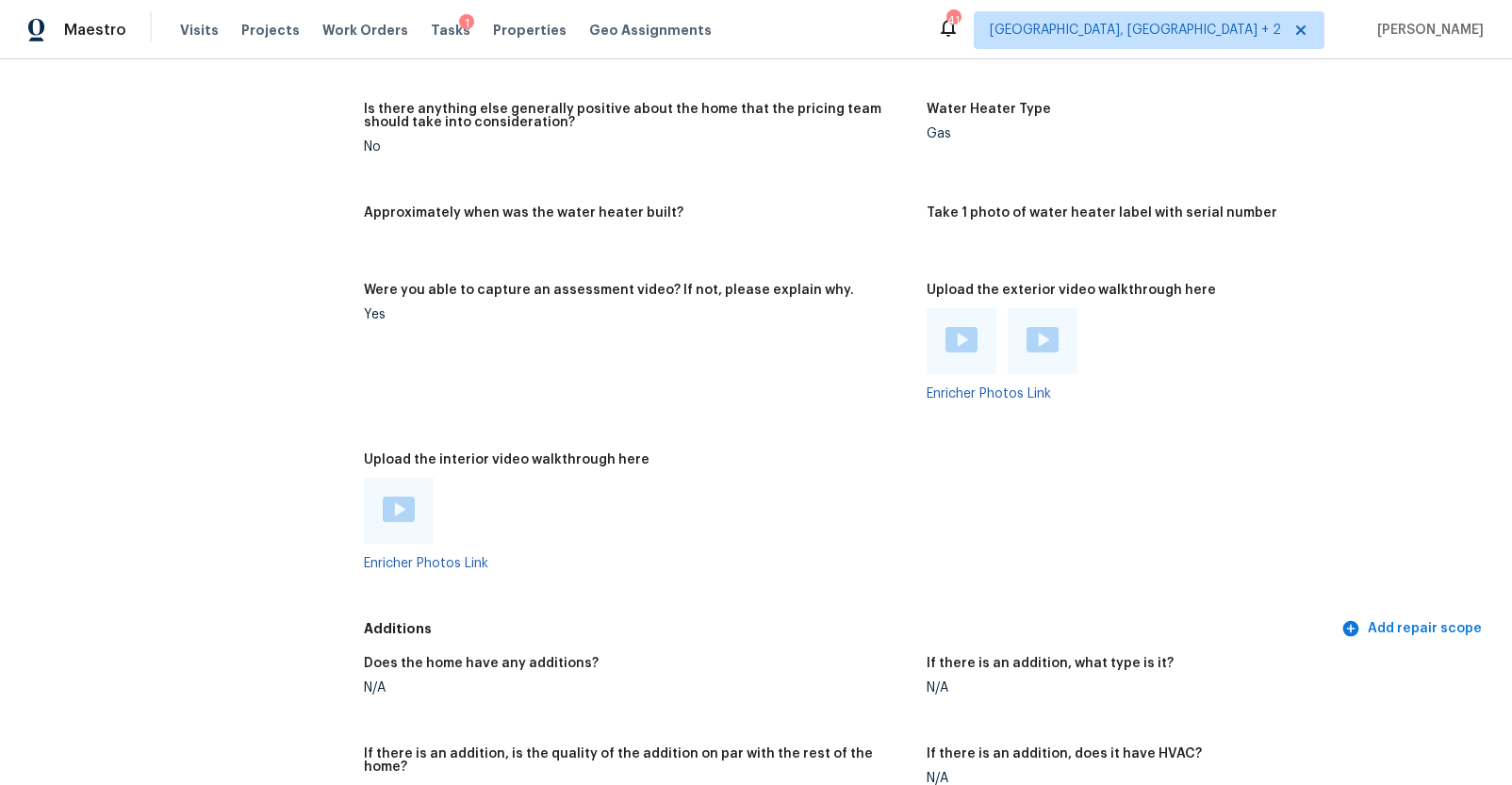
click at [382, 497] on img at bounding box center [398, 509] width 32 height 25
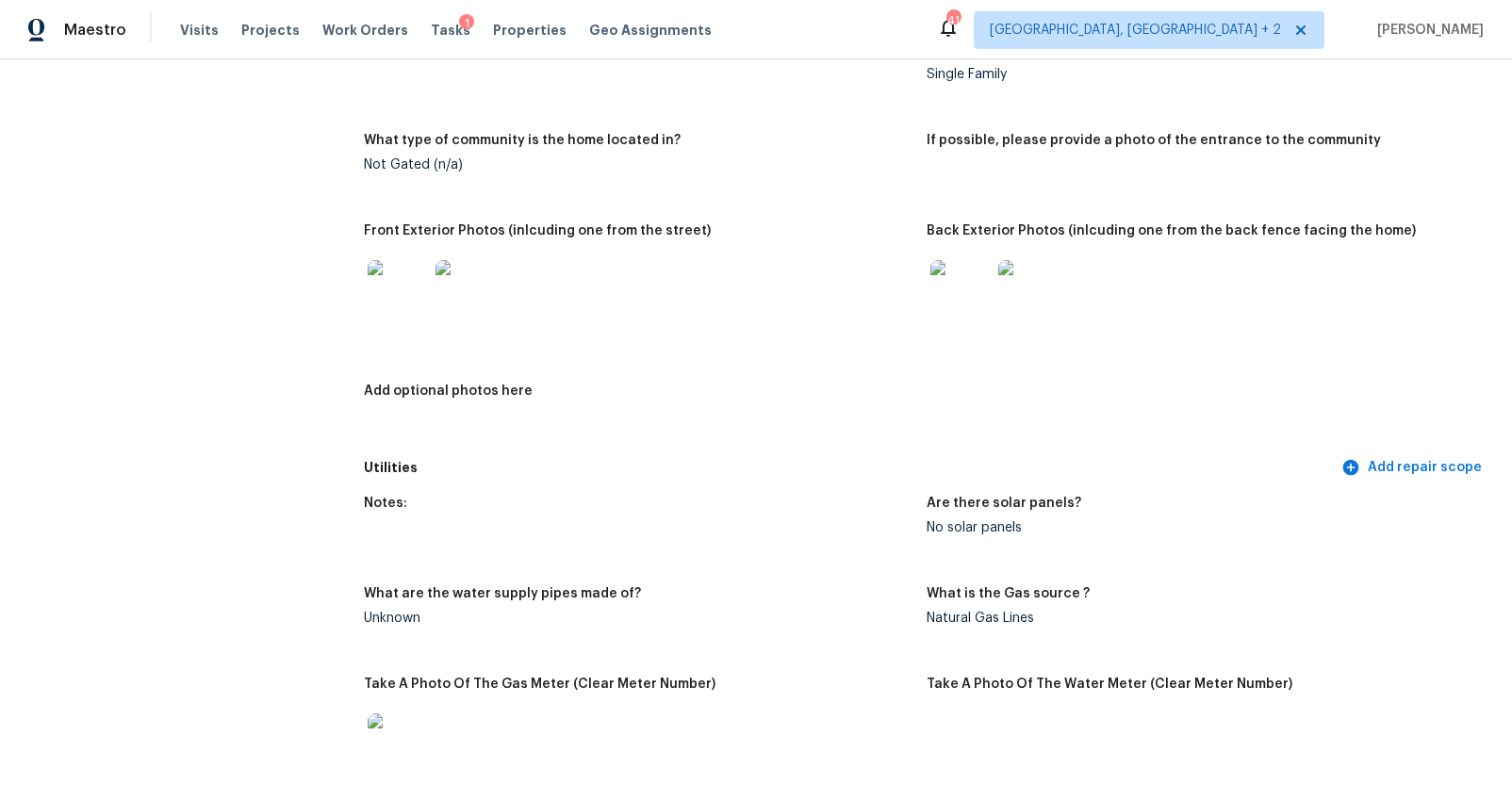
scroll to position [0, 0]
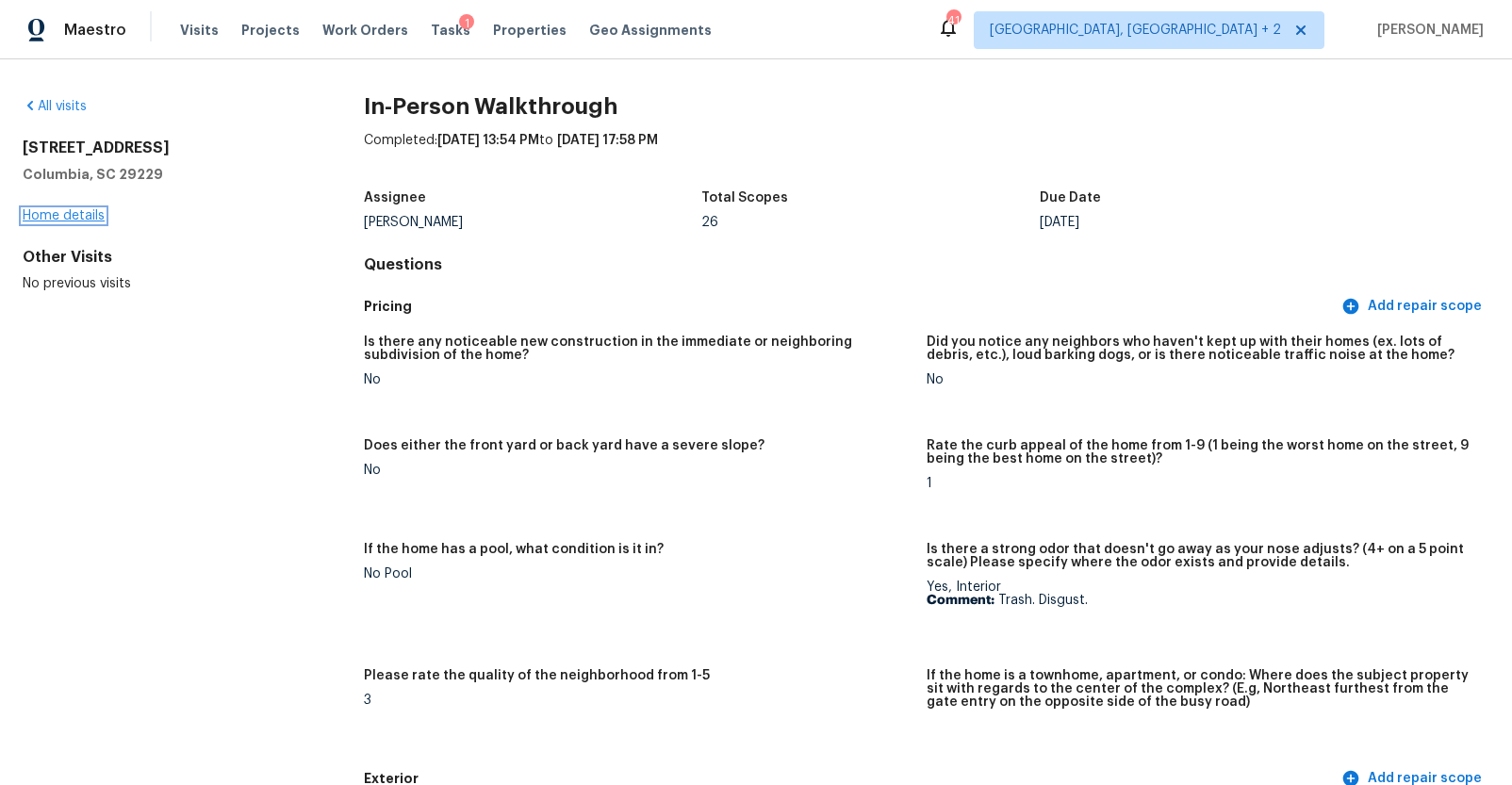
click at [91, 217] on link "Home details" at bounding box center [63, 216] width 82 height 14
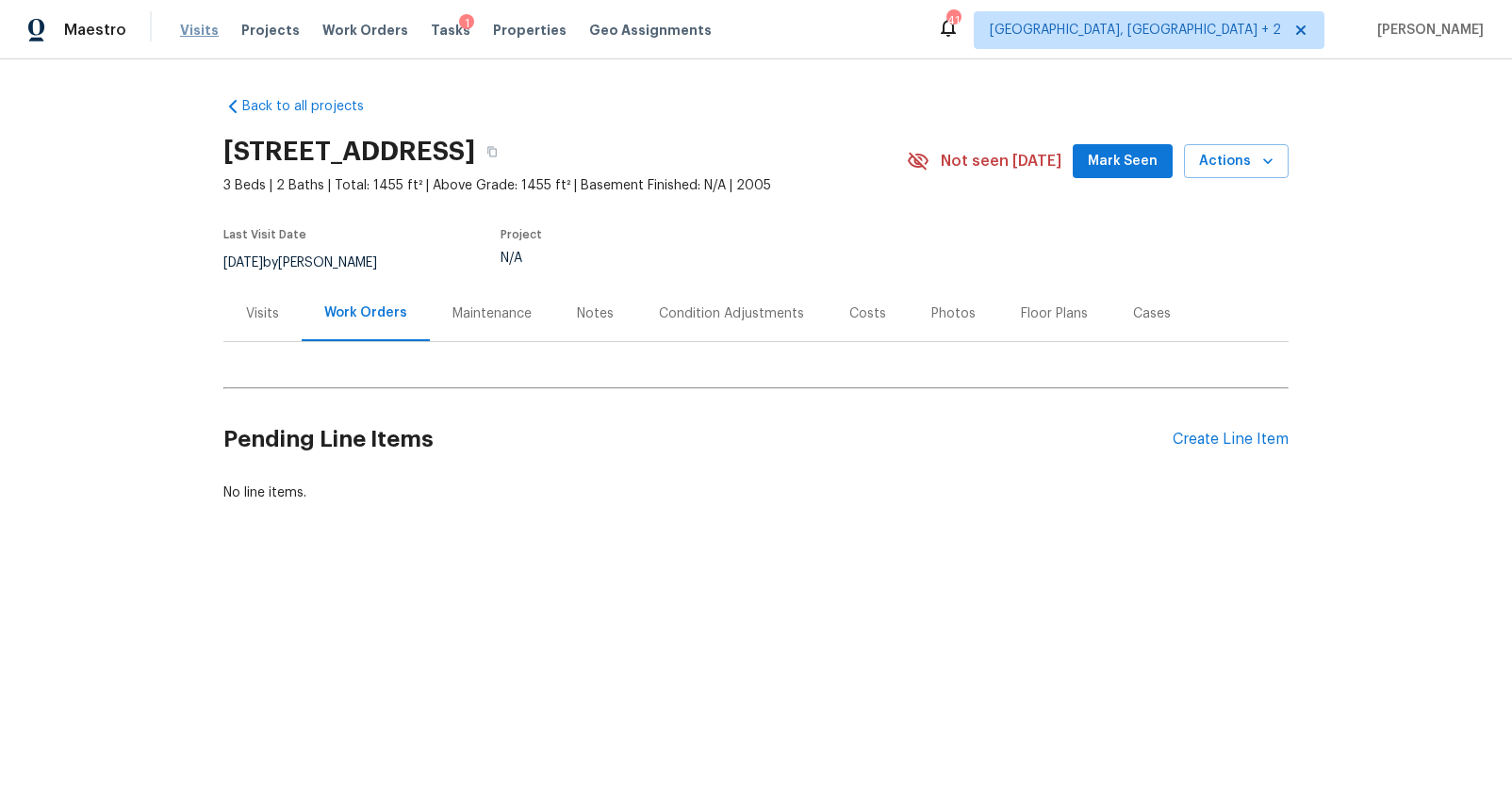
click at [197, 29] on span "Visits" at bounding box center [199, 30] width 39 height 19
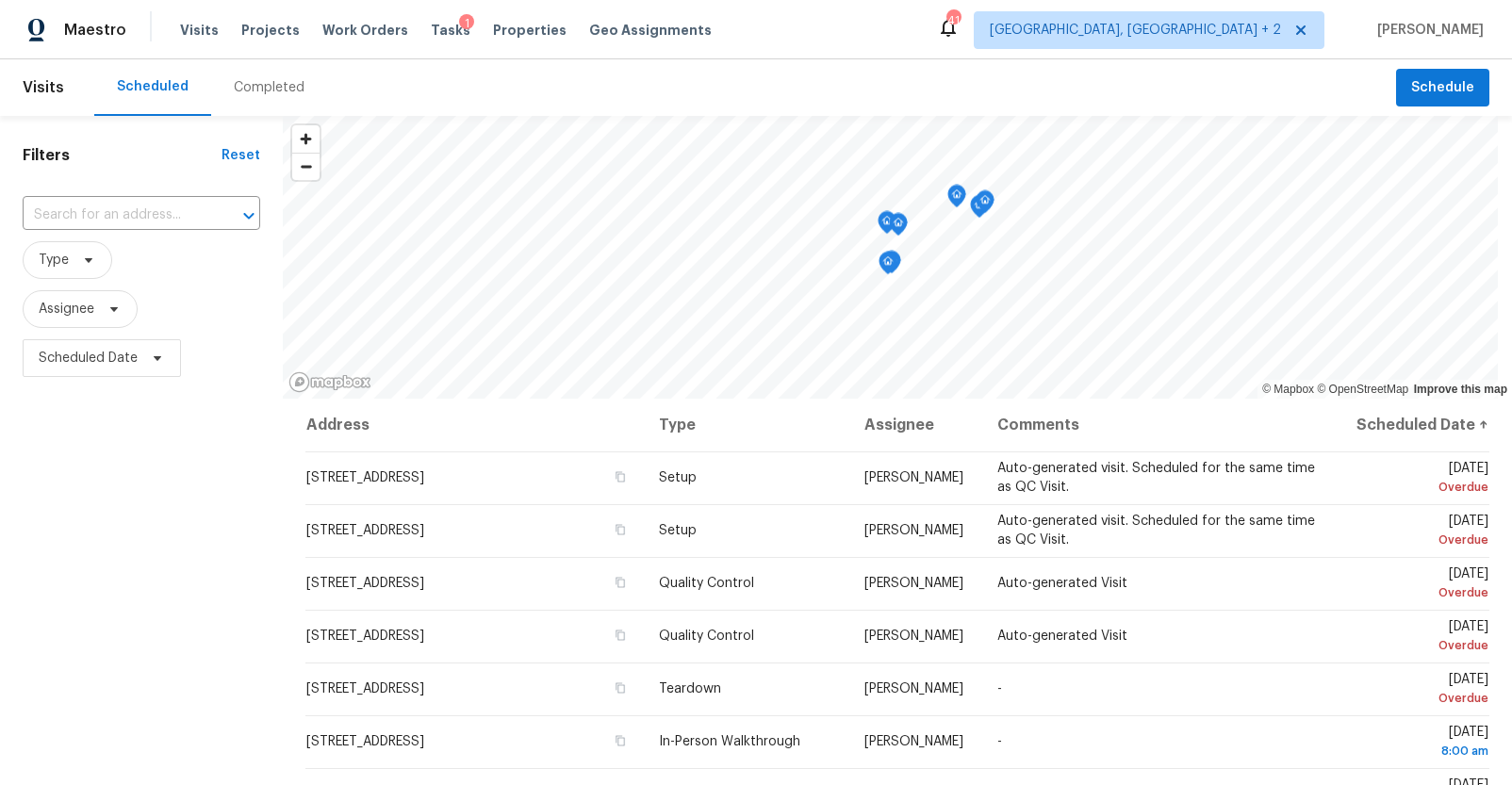
click at [260, 104] on div "Completed" at bounding box center [269, 87] width 116 height 57
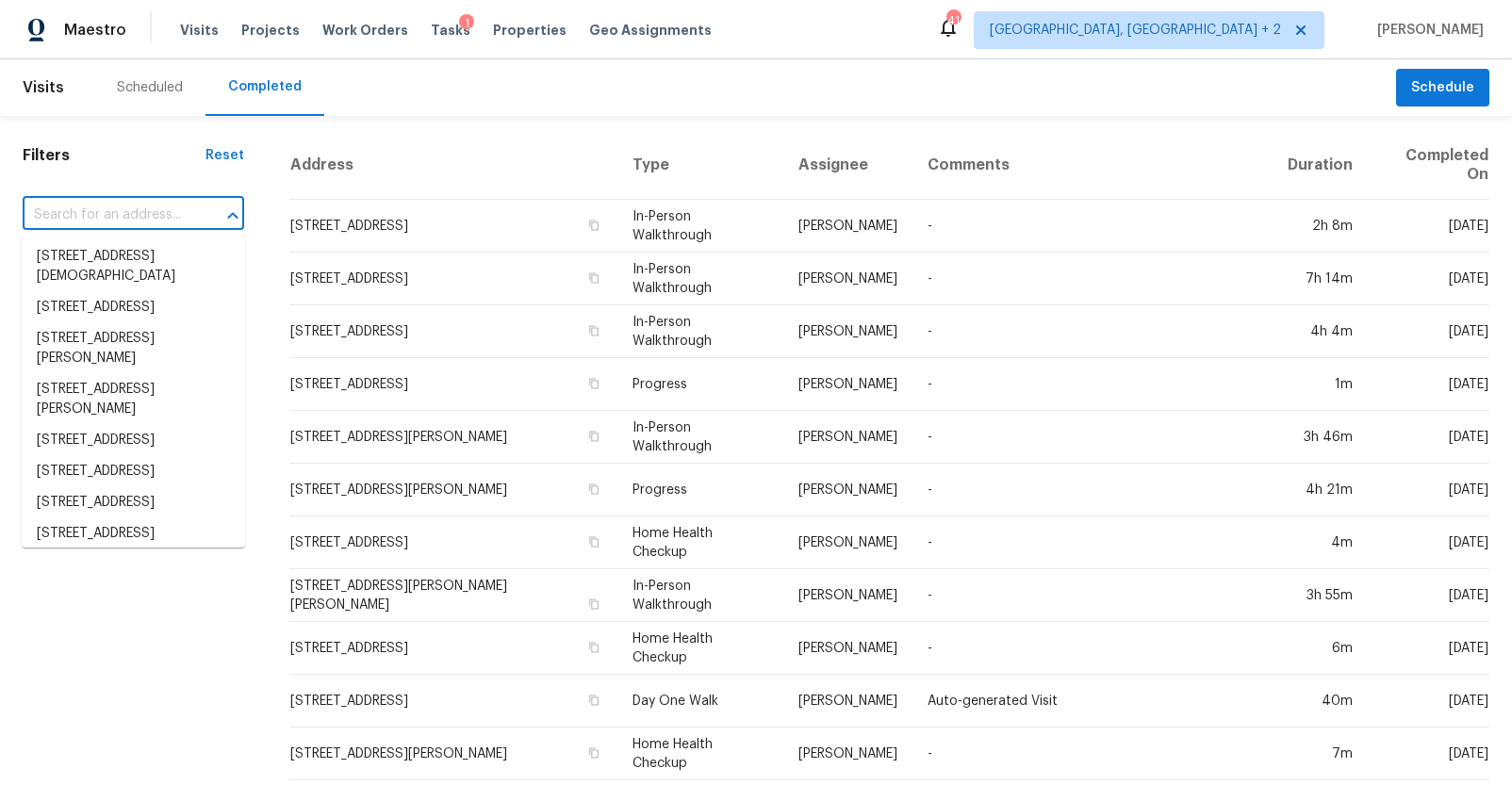
click at [149, 215] on input "text" at bounding box center [106, 215] width 169 height 29
paste input "130 Tannery Way, Lexington, SC 29073"
type input "130 Tannery Way, Lexington, SC 29073"
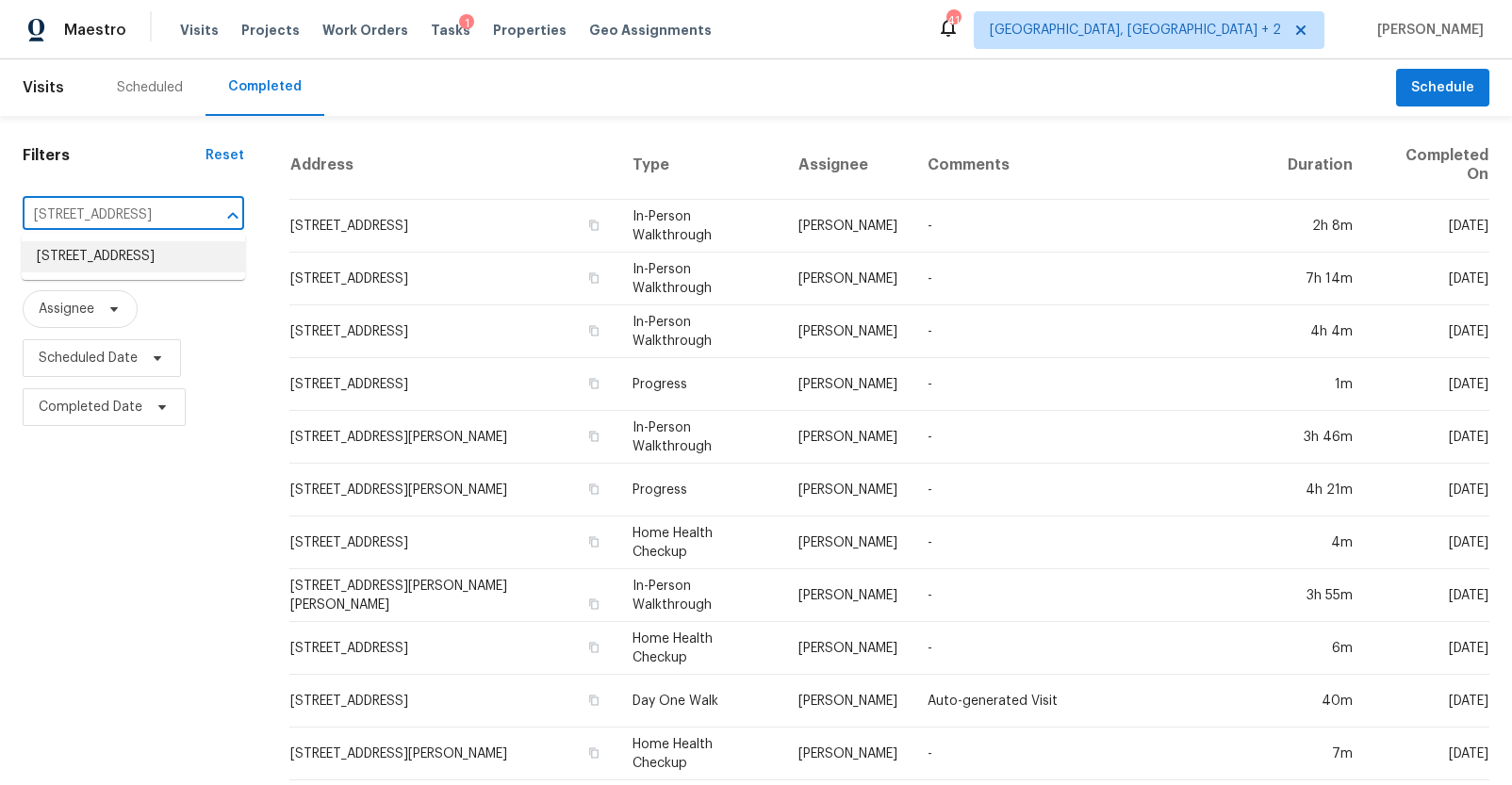
click at [156, 262] on li "130 Tannery Way, Lexington, SC 29073" at bounding box center [132, 257] width 223 height 31
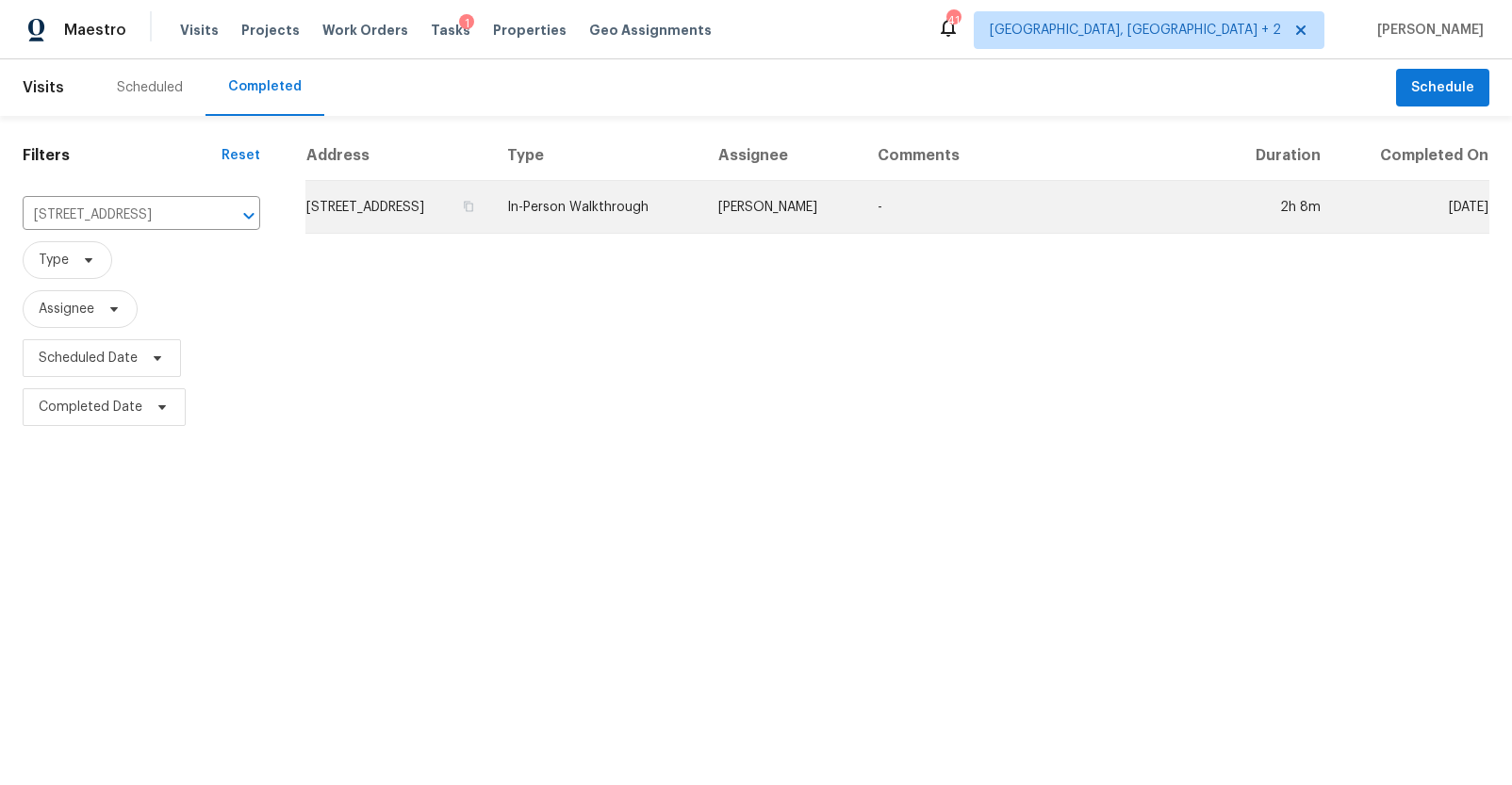
click at [430, 227] on td "130 Tannery Way, Lexington, SC 29073" at bounding box center [398, 207] width 186 height 53
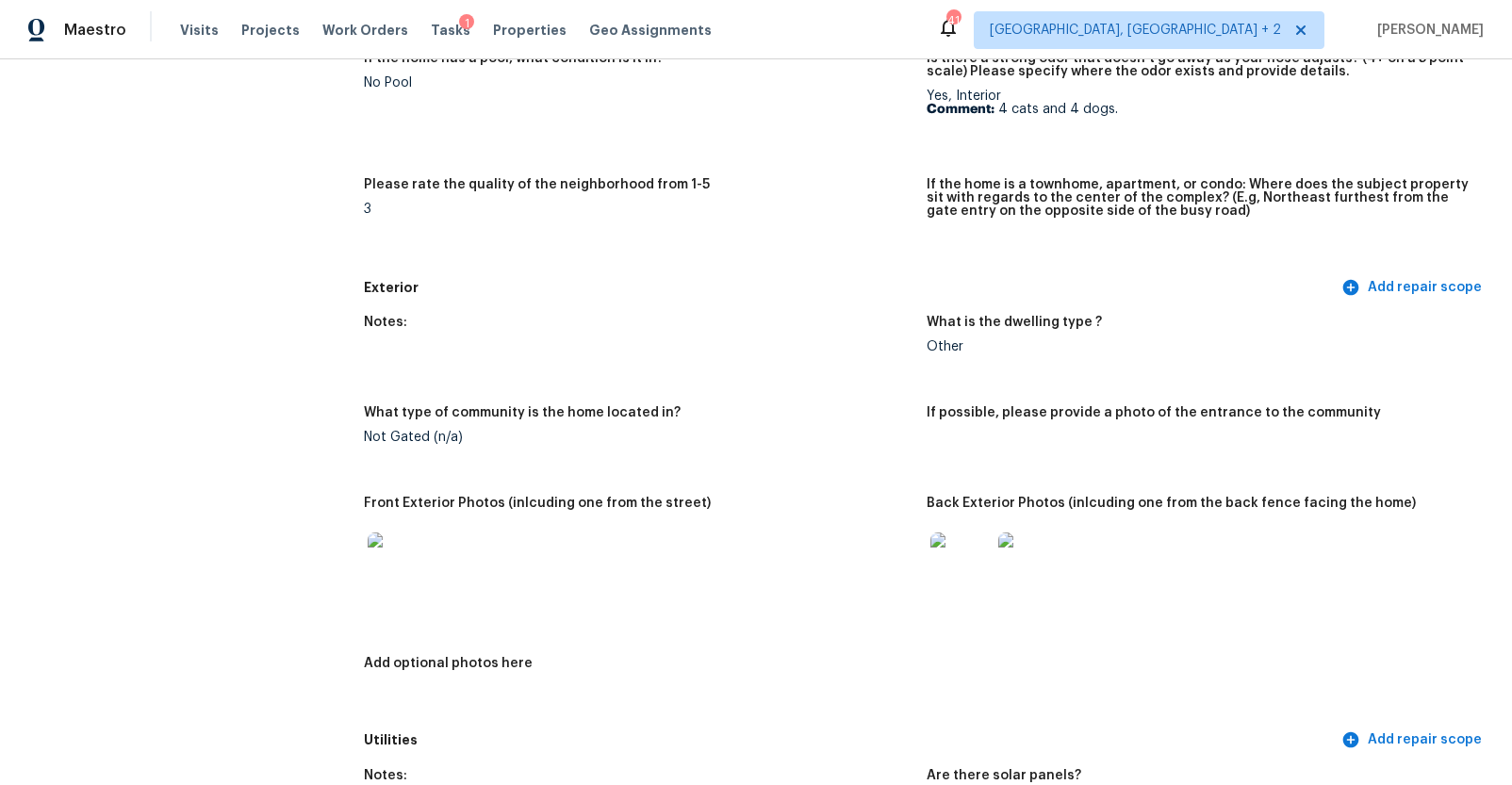
scroll to position [505, 0]
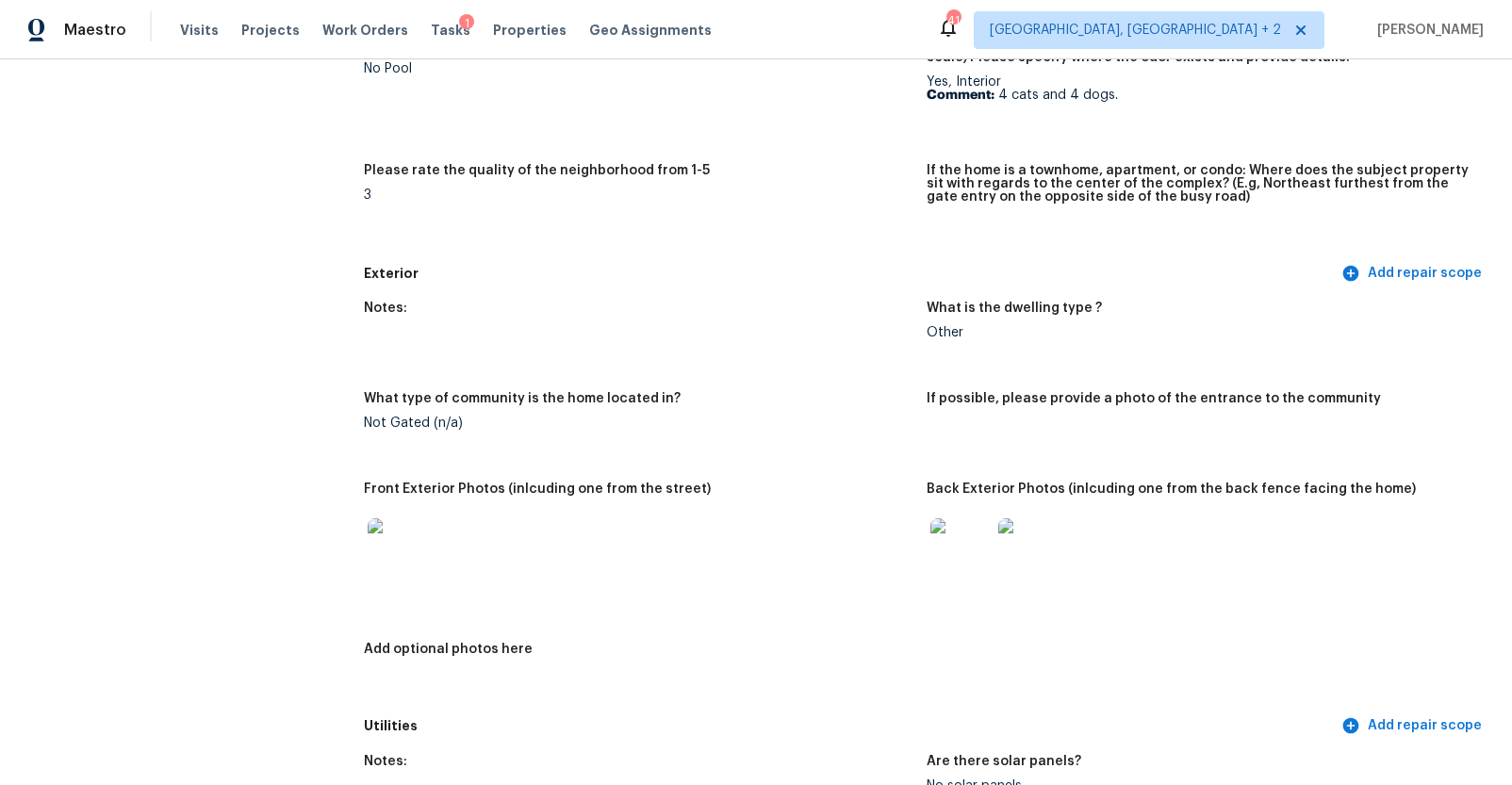
click at [403, 571] on img at bounding box center [398, 548] width 60 height 60
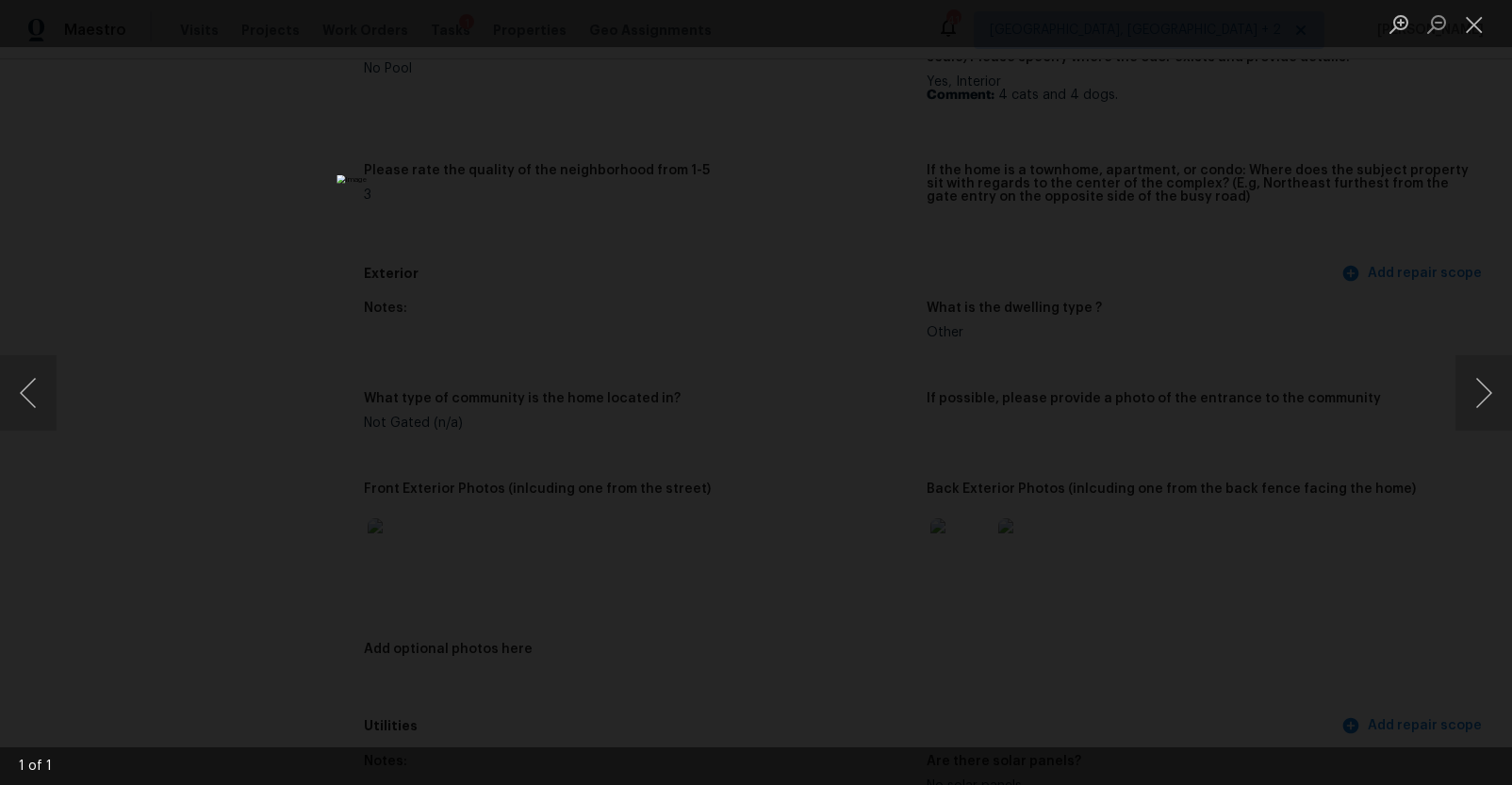
click at [1338, 424] on div "Lightbox" at bounding box center [756, 392] width 1512 height 785
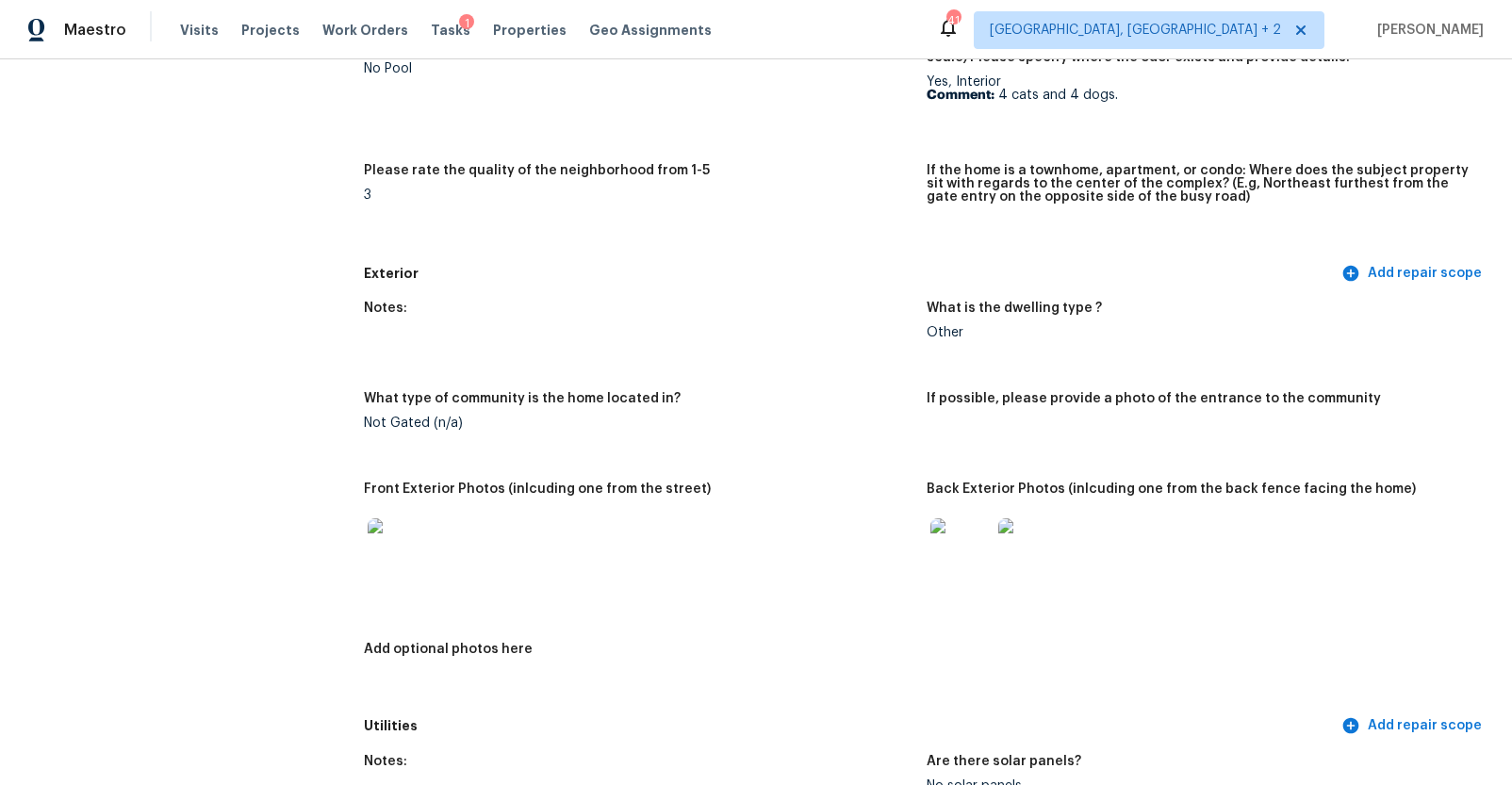
click at [957, 556] on img at bounding box center [960, 548] width 60 height 60
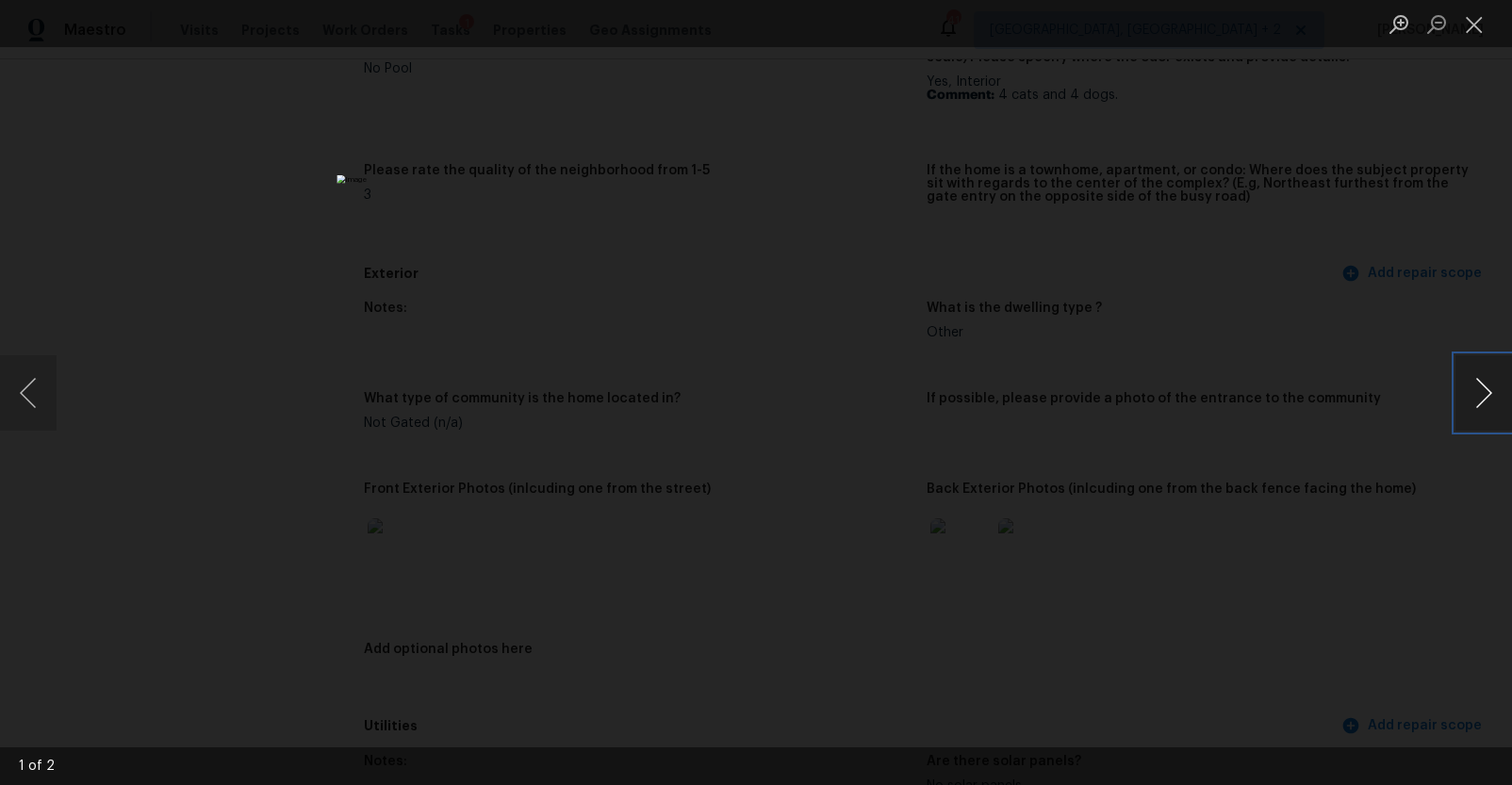
click at [1482, 387] on button "Next image" at bounding box center [1483, 393] width 57 height 75
click at [1399, 496] on div "Lightbox" at bounding box center [756, 392] width 1512 height 785
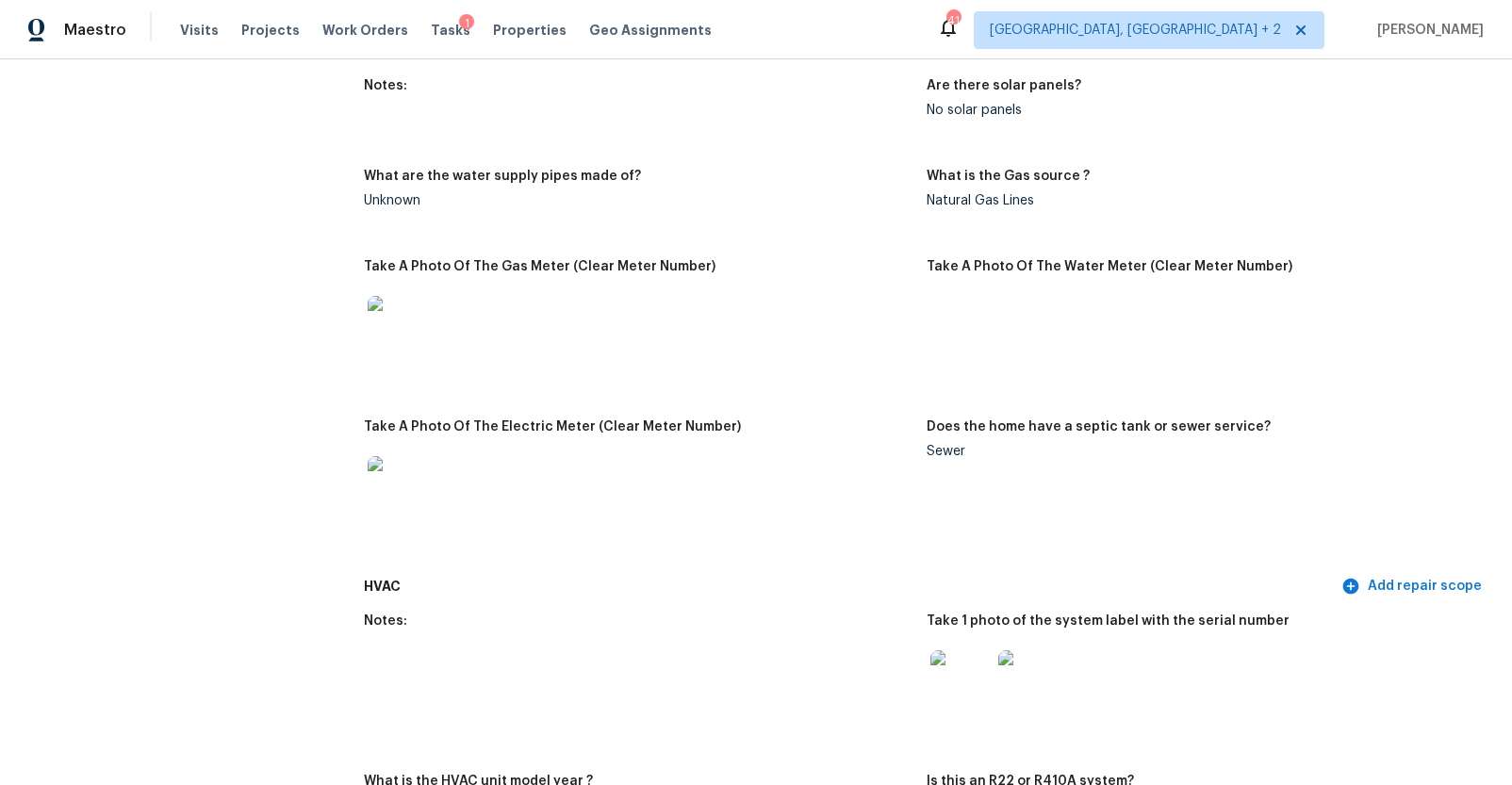
scroll to position [1272, 0]
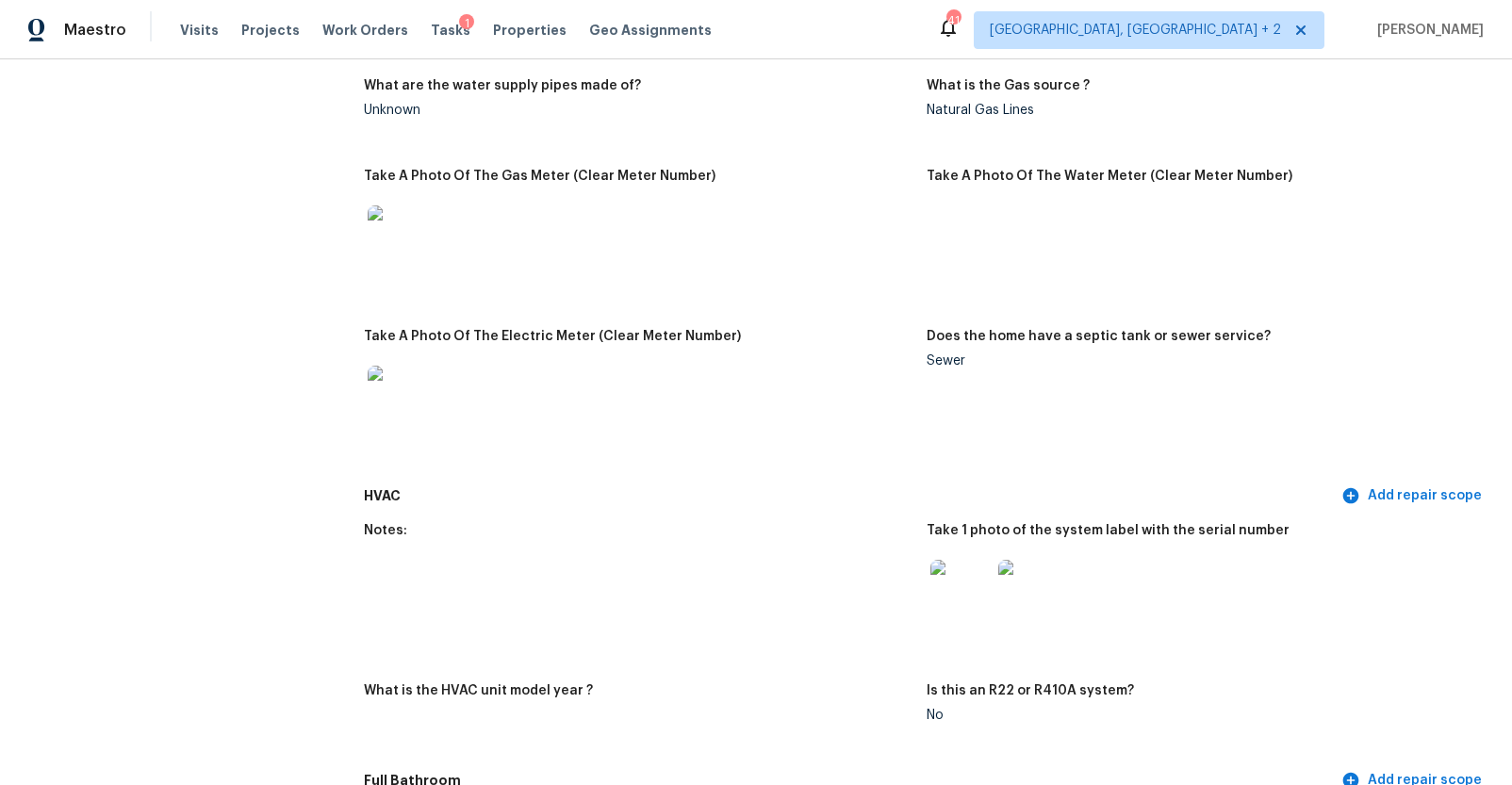
click at [953, 597] on img at bounding box center [960, 590] width 60 height 60
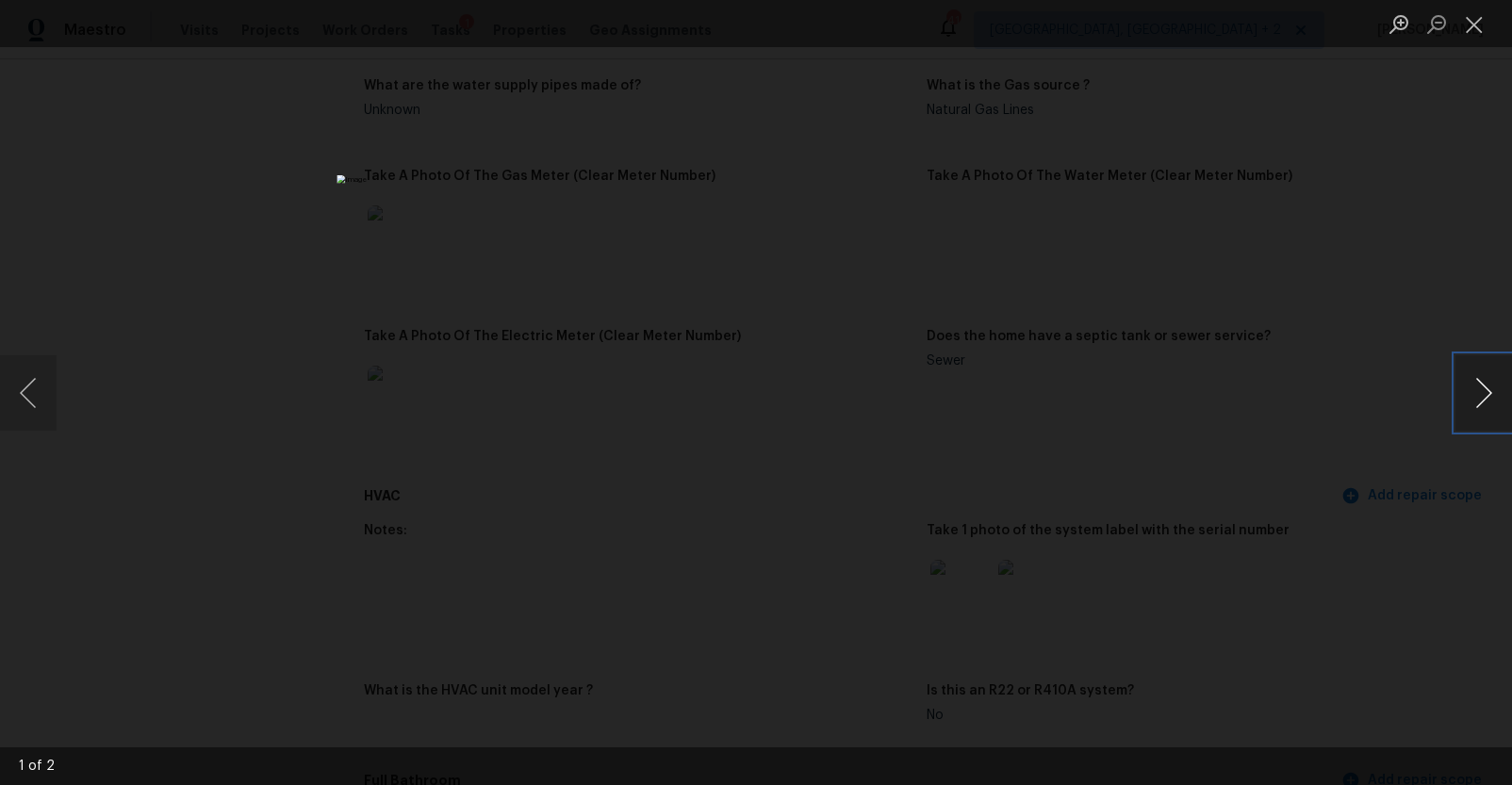
click at [1478, 390] on button "Next image" at bounding box center [1483, 393] width 57 height 75
click at [1332, 598] on div "Lightbox" at bounding box center [756, 392] width 1512 height 785
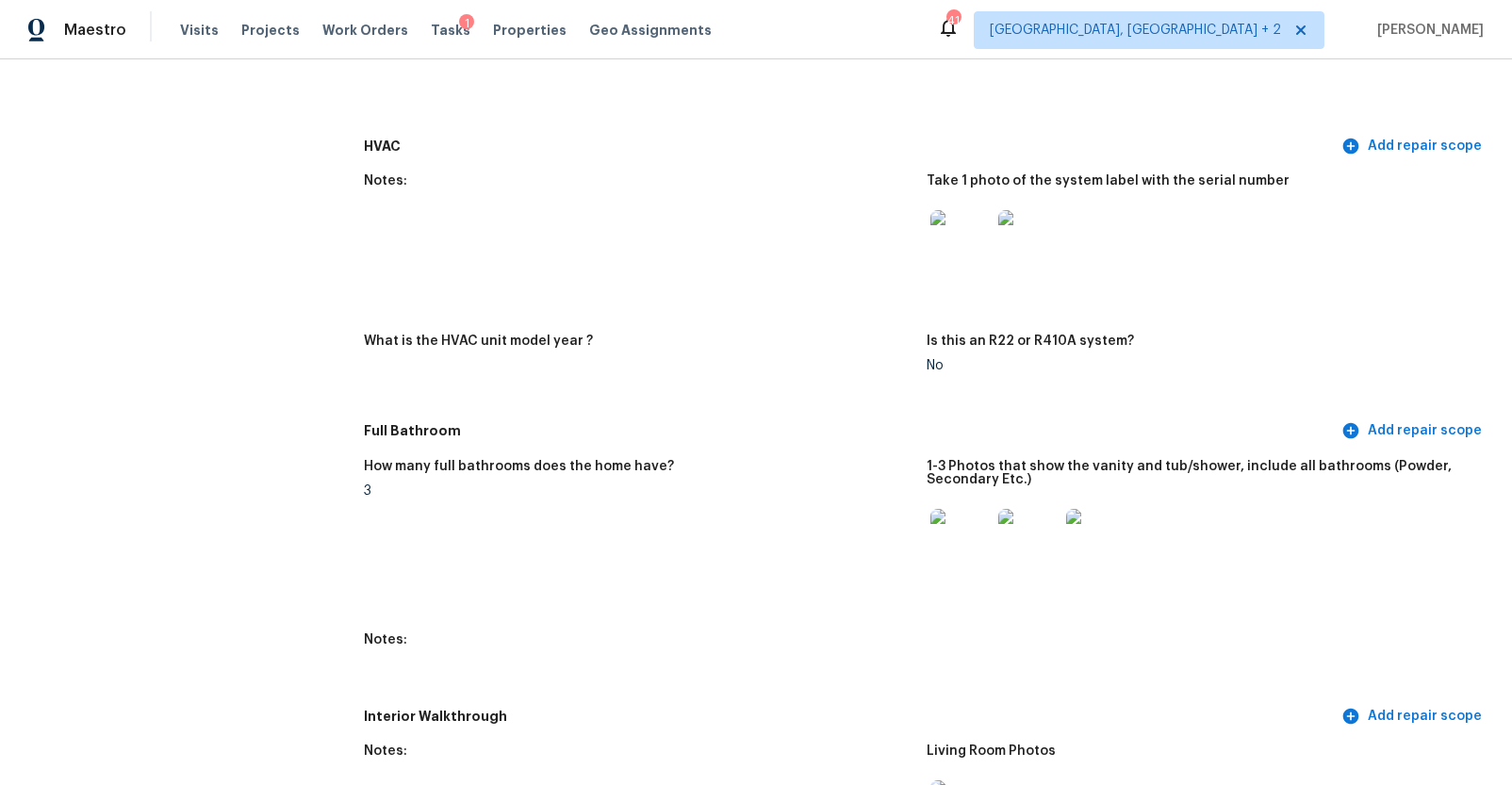
scroll to position [1640, 0]
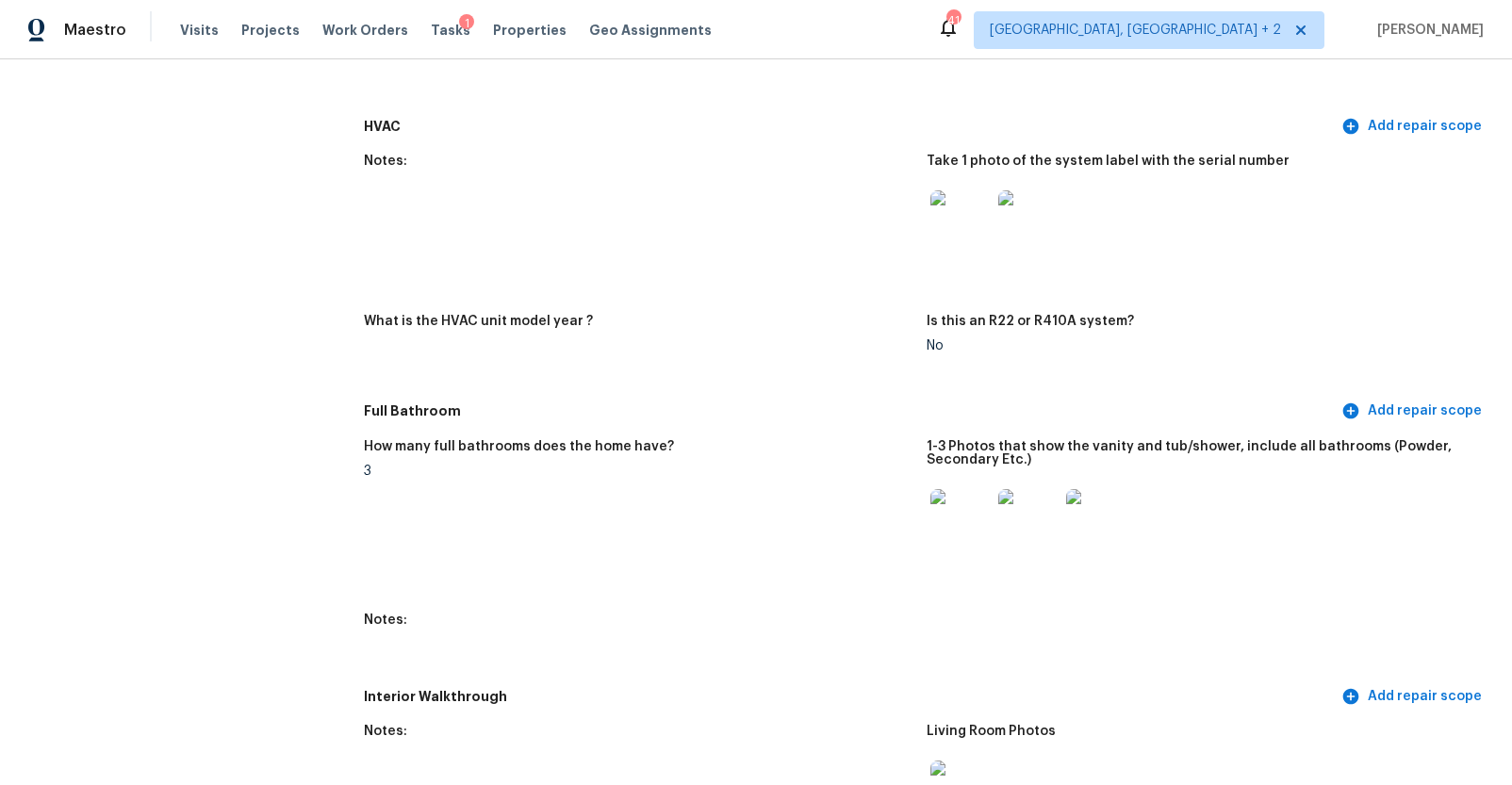
click at [975, 519] on img at bounding box center [960, 519] width 60 height 60
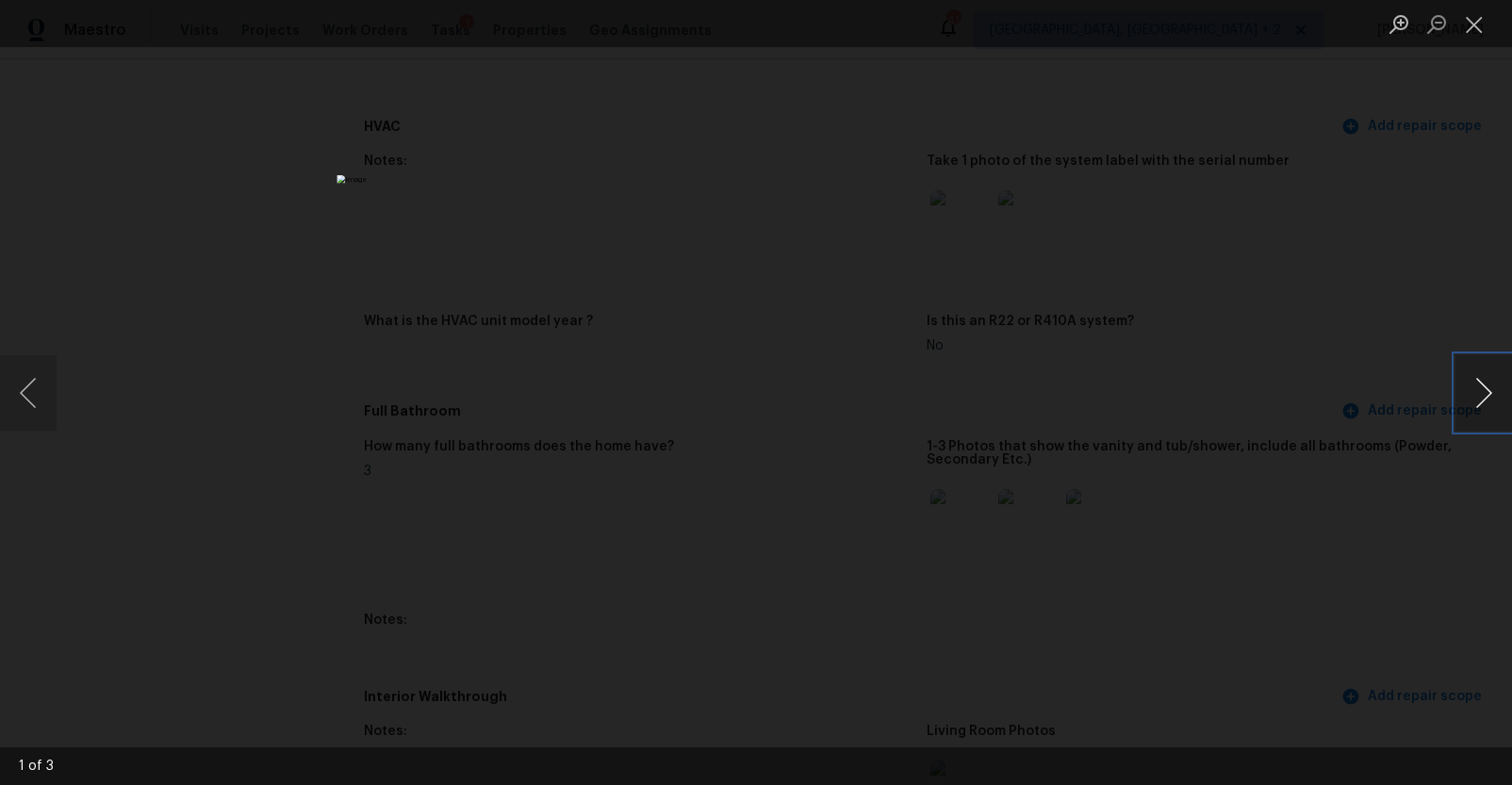
click at [1491, 397] on button "Next image" at bounding box center [1483, 393] width 57 height 75
click at [1379, 512] on div "Lightbox" at bounding box center [756, 392] width 1512 height 785
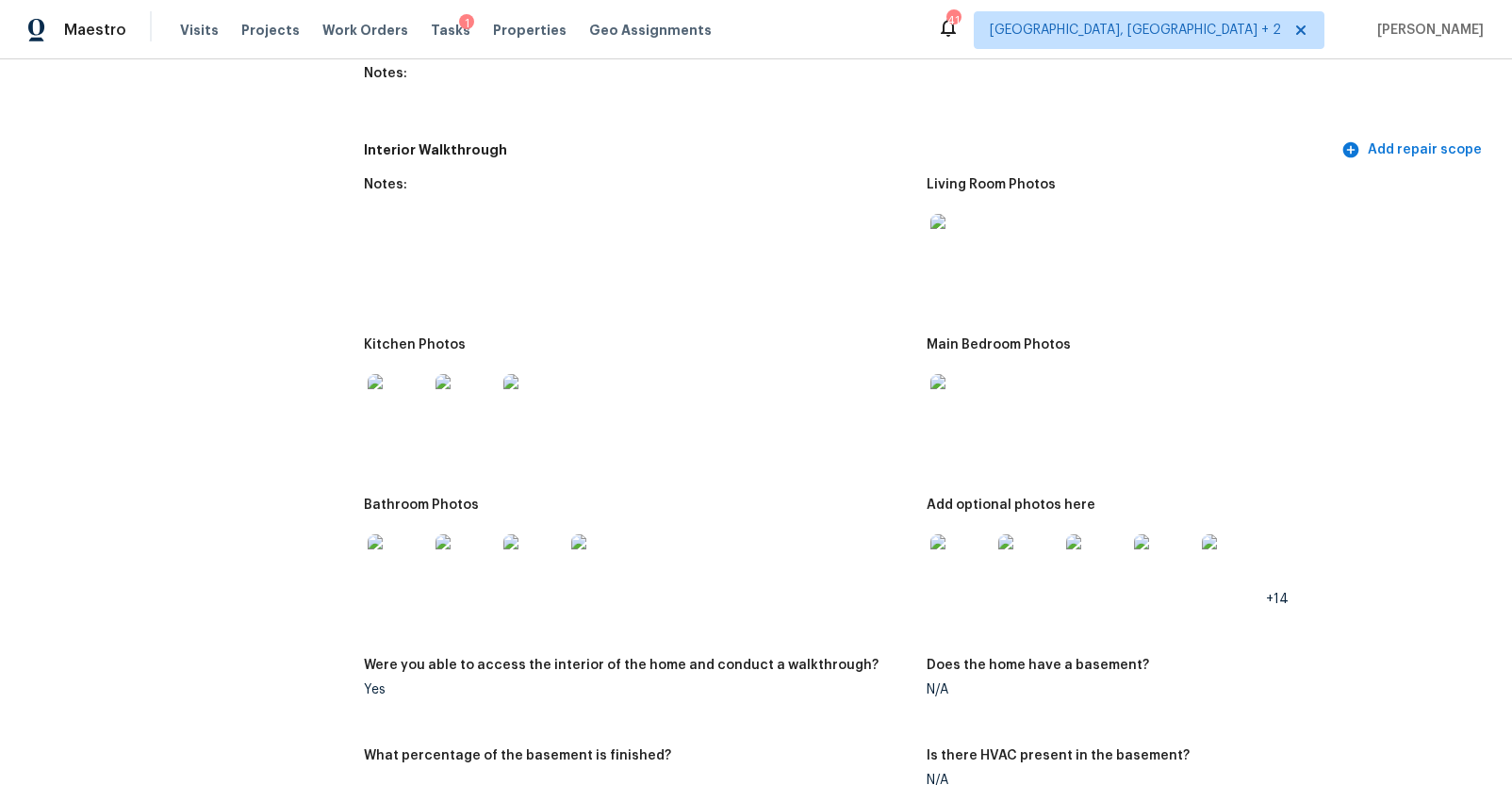
scroll to position [2201, 0]
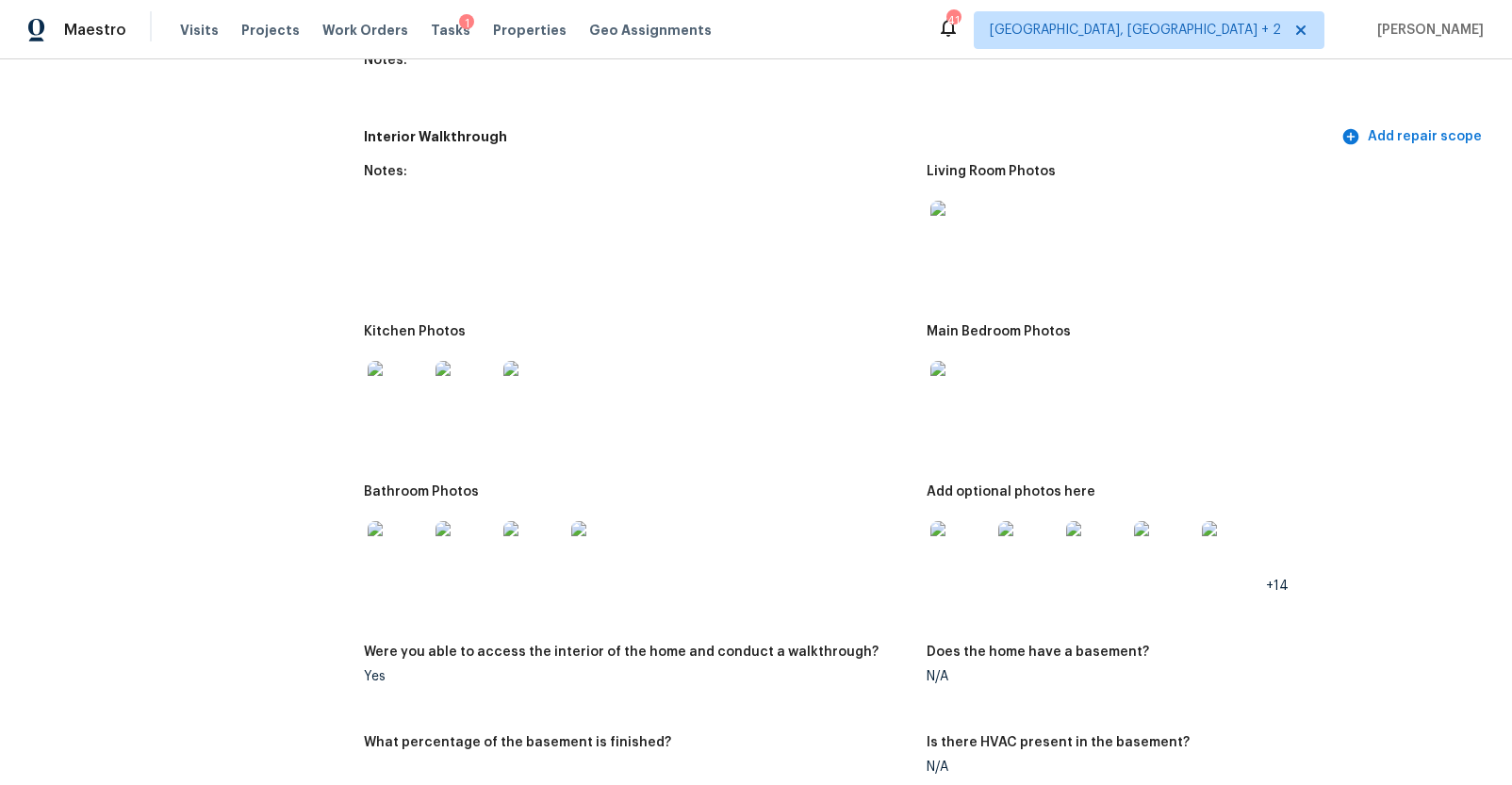
click at [413, 390] on img at bounding box center [398, 391] width 60 height 60
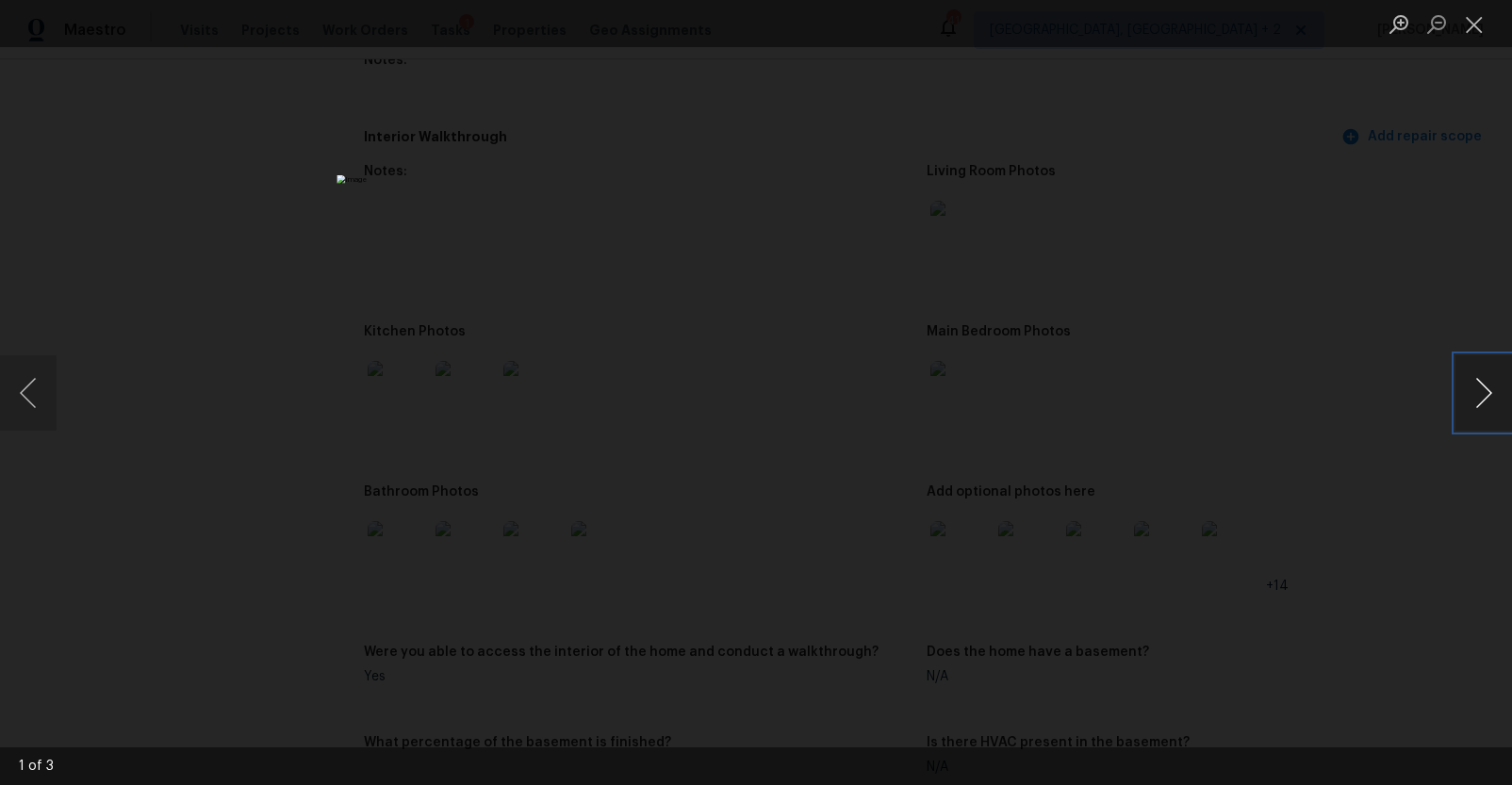
click at [1474, 404] on button "Next image" at bounding box center [1483, 393] width 57 height 75
click at [1332, 494] on div "Lightbox" at bounding box center [756, 392] width 1512 height 785
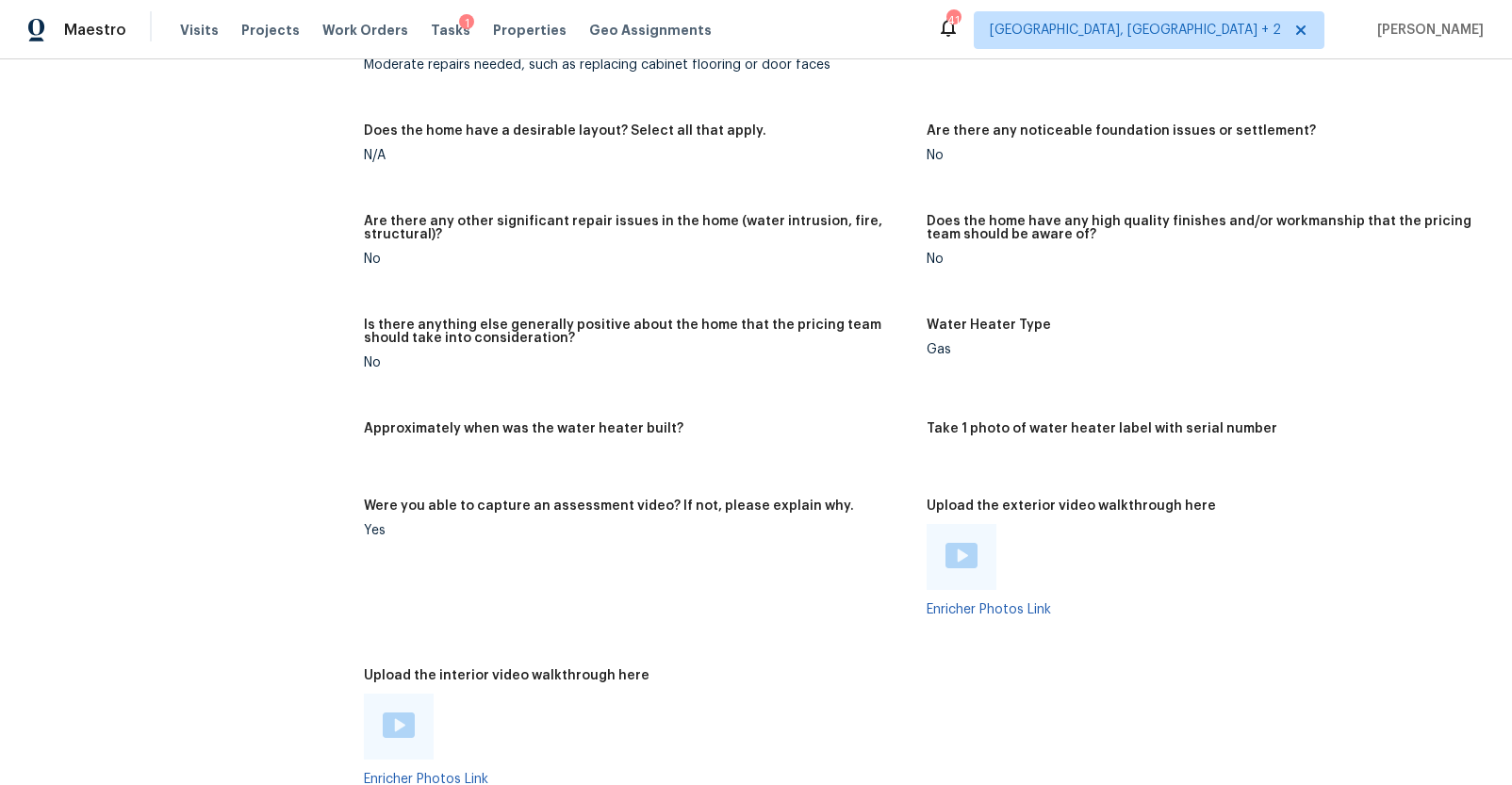
scroll to position [3240, 0]
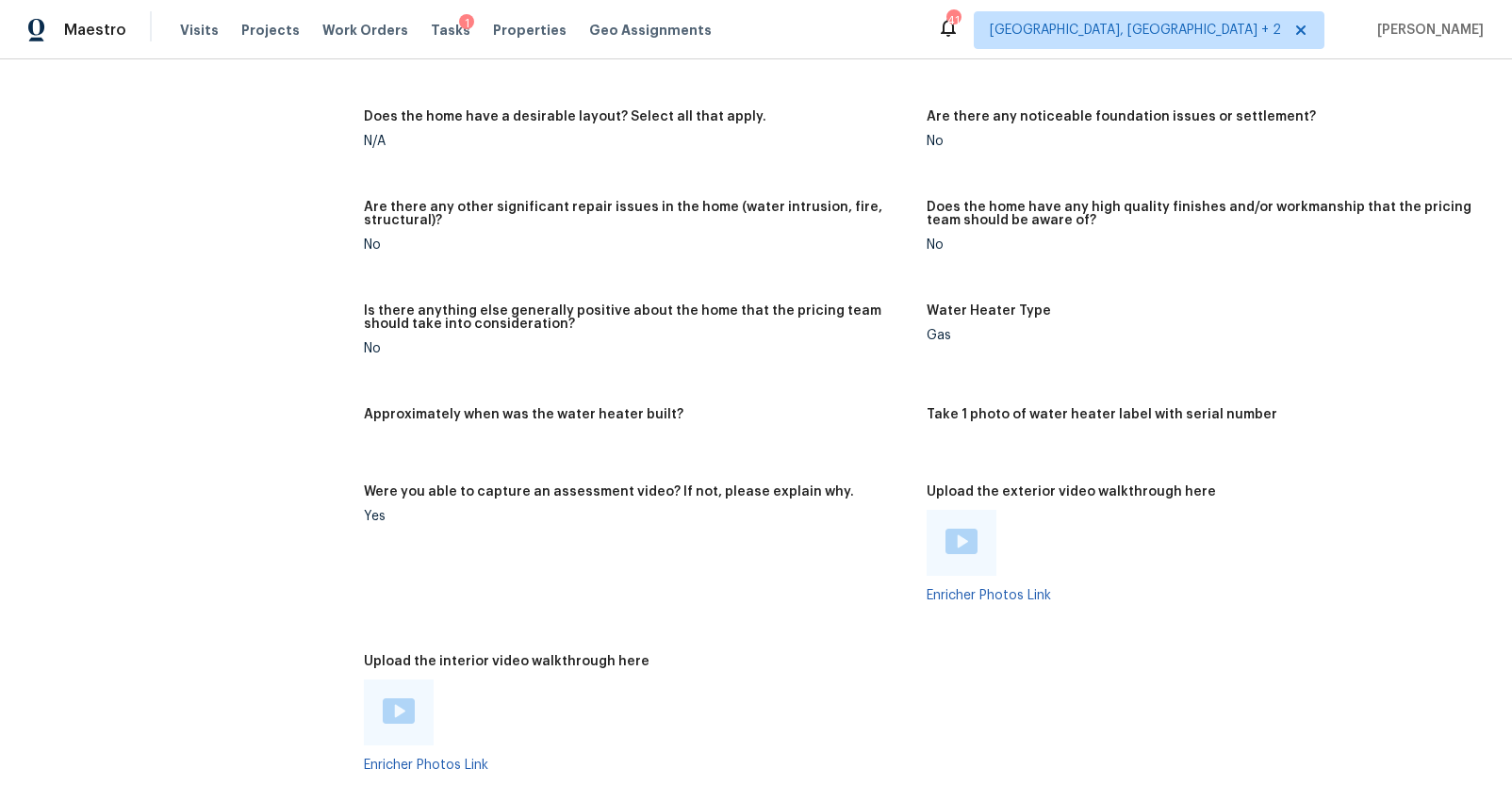
click at [945, 547] on img at bounding box center [961, 542] width 32 height 25
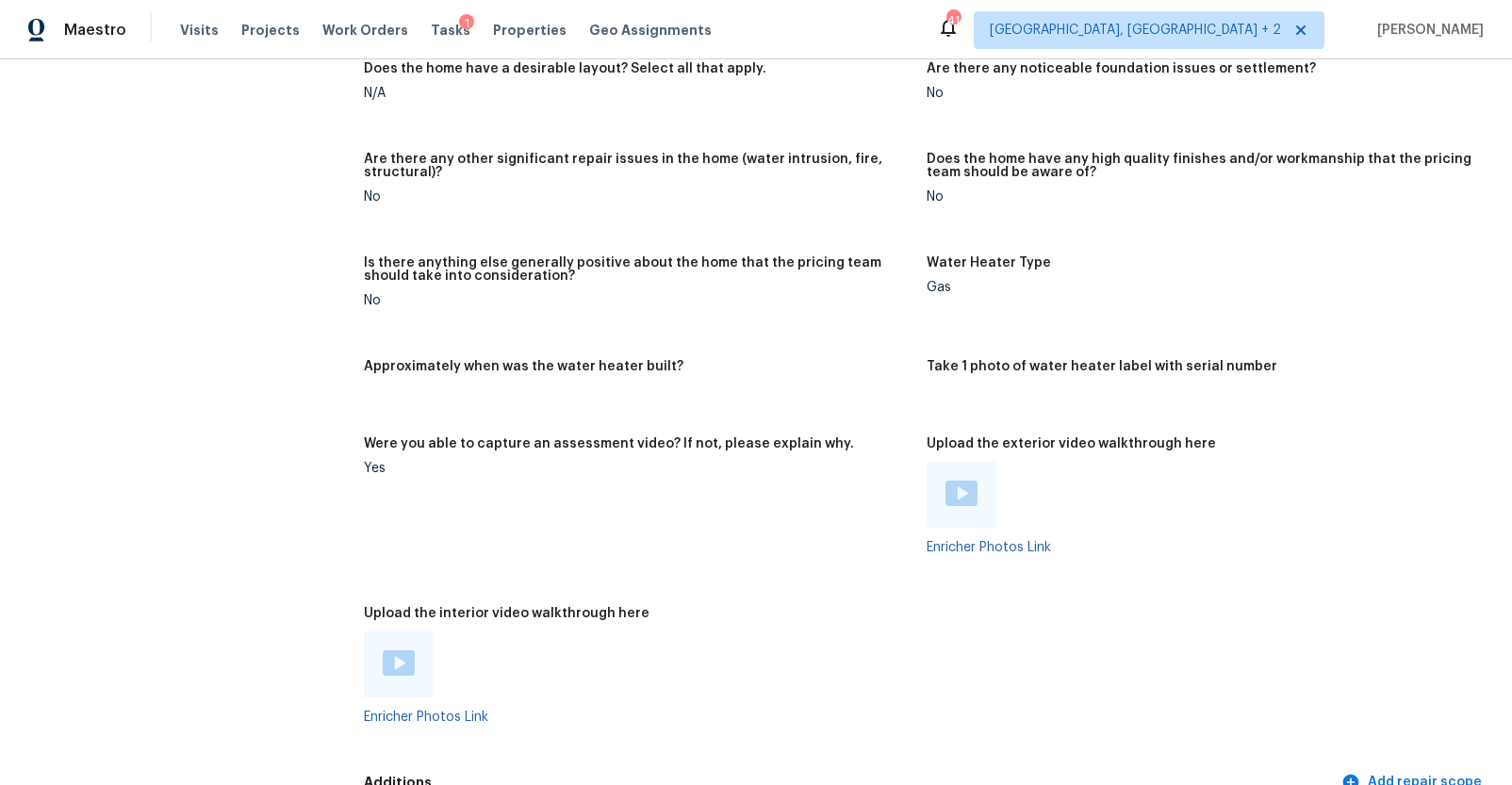
scroll to position [3448, 0]
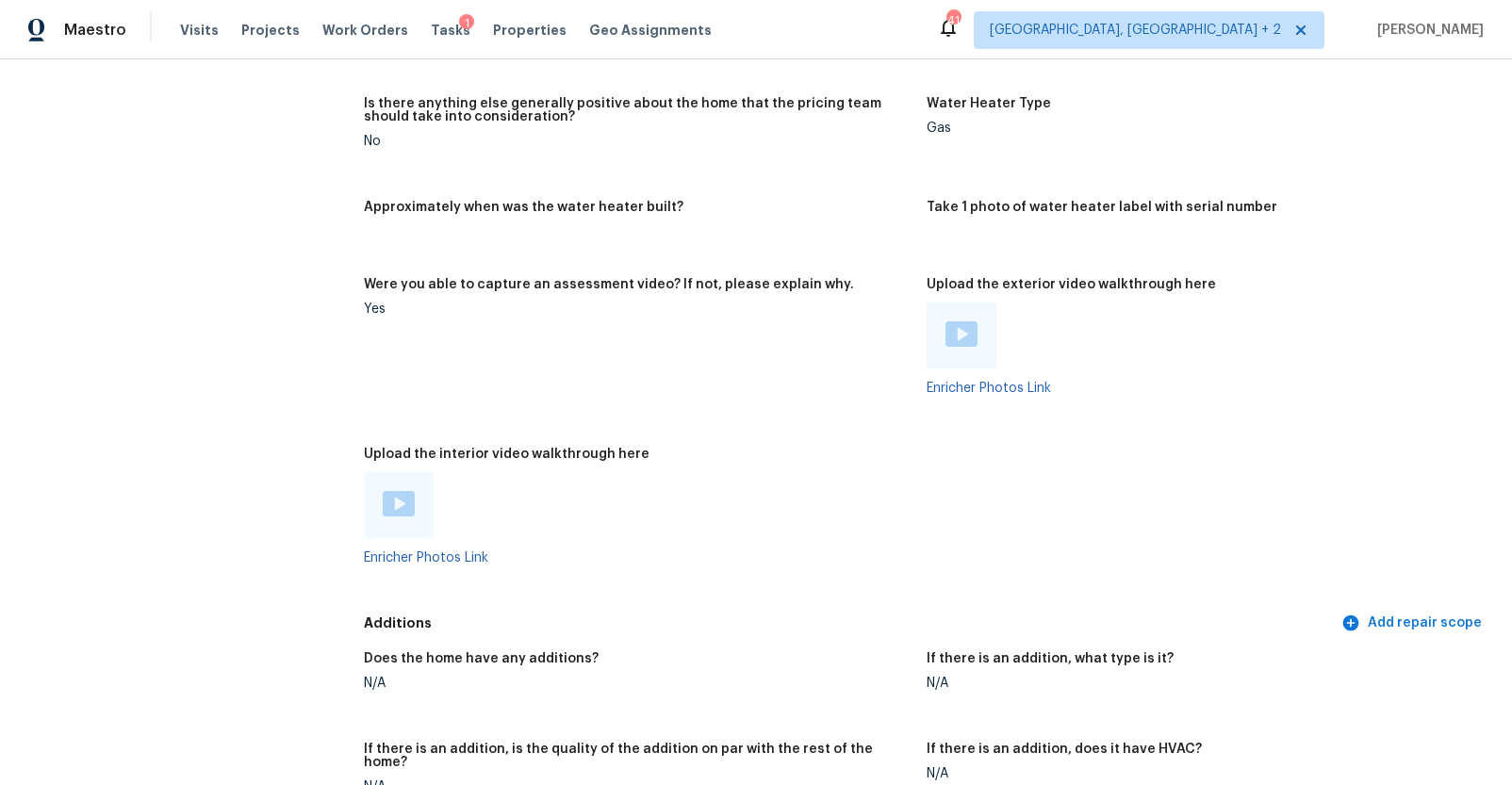
click at [385, 505] on img at bounding box center [398, 503] width 32 height 25
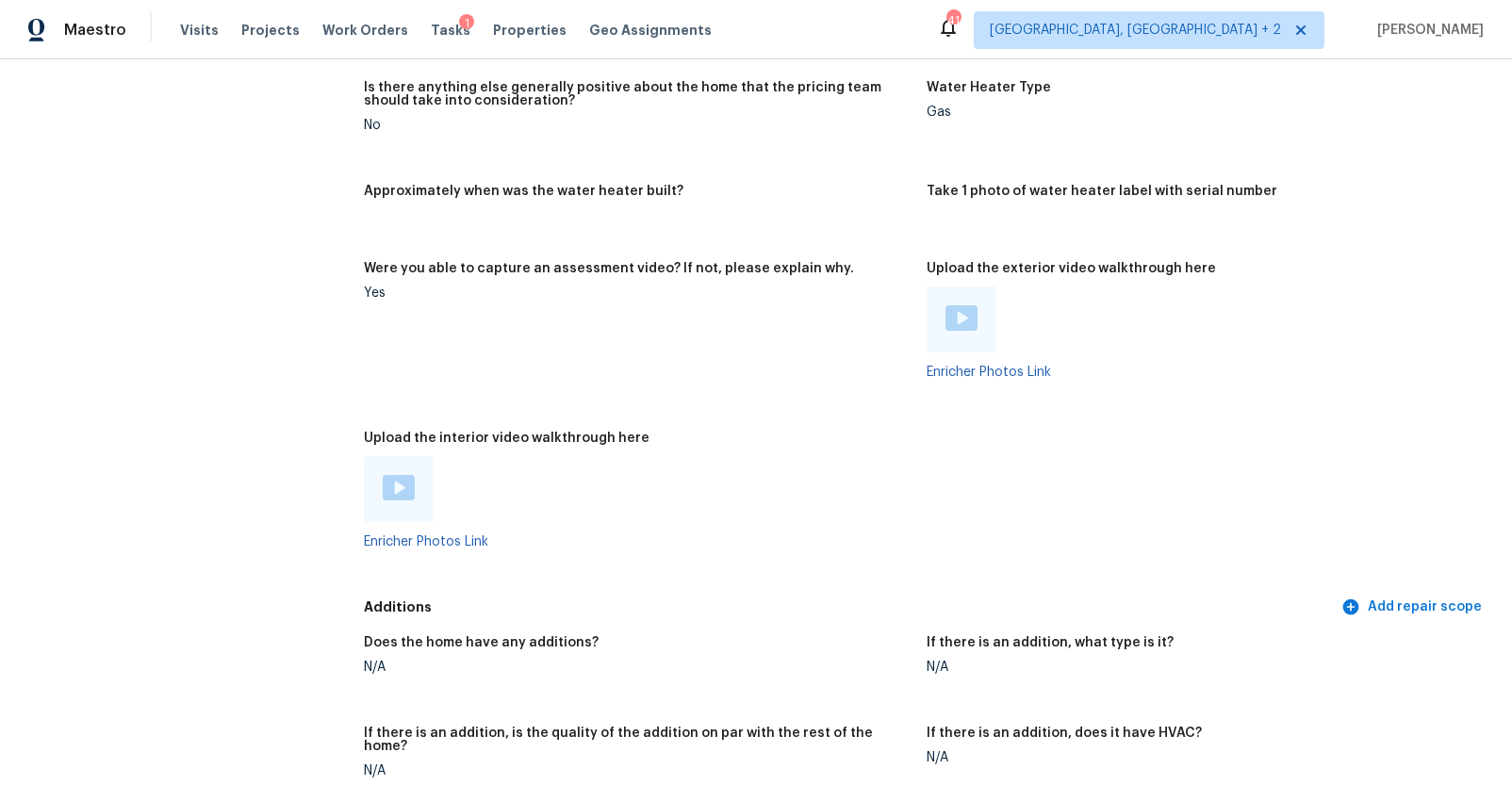
scroll to position [3311, 0]
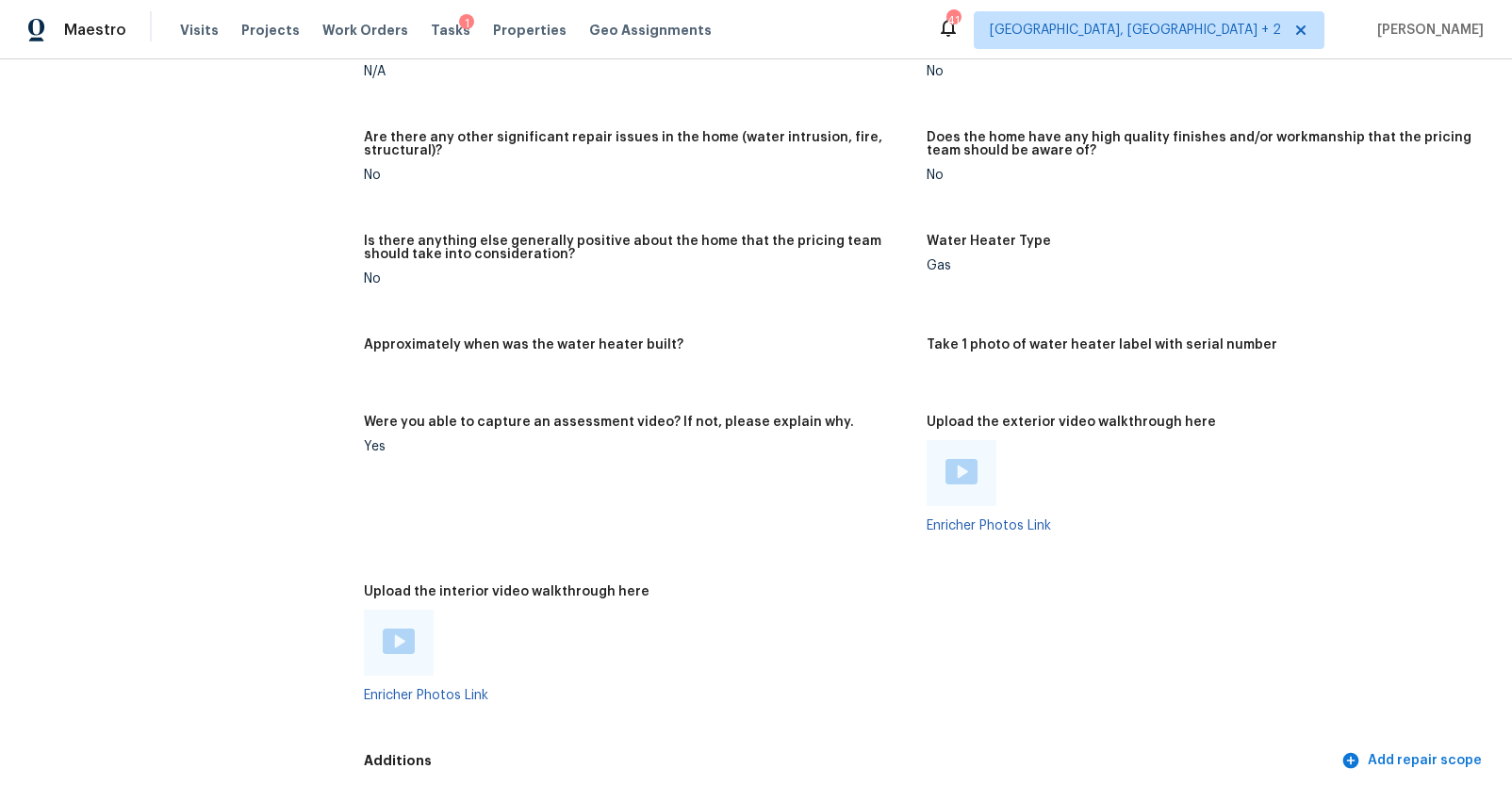
click at [951, 463] on img at bounding box center [961, 471] width 32 height 25
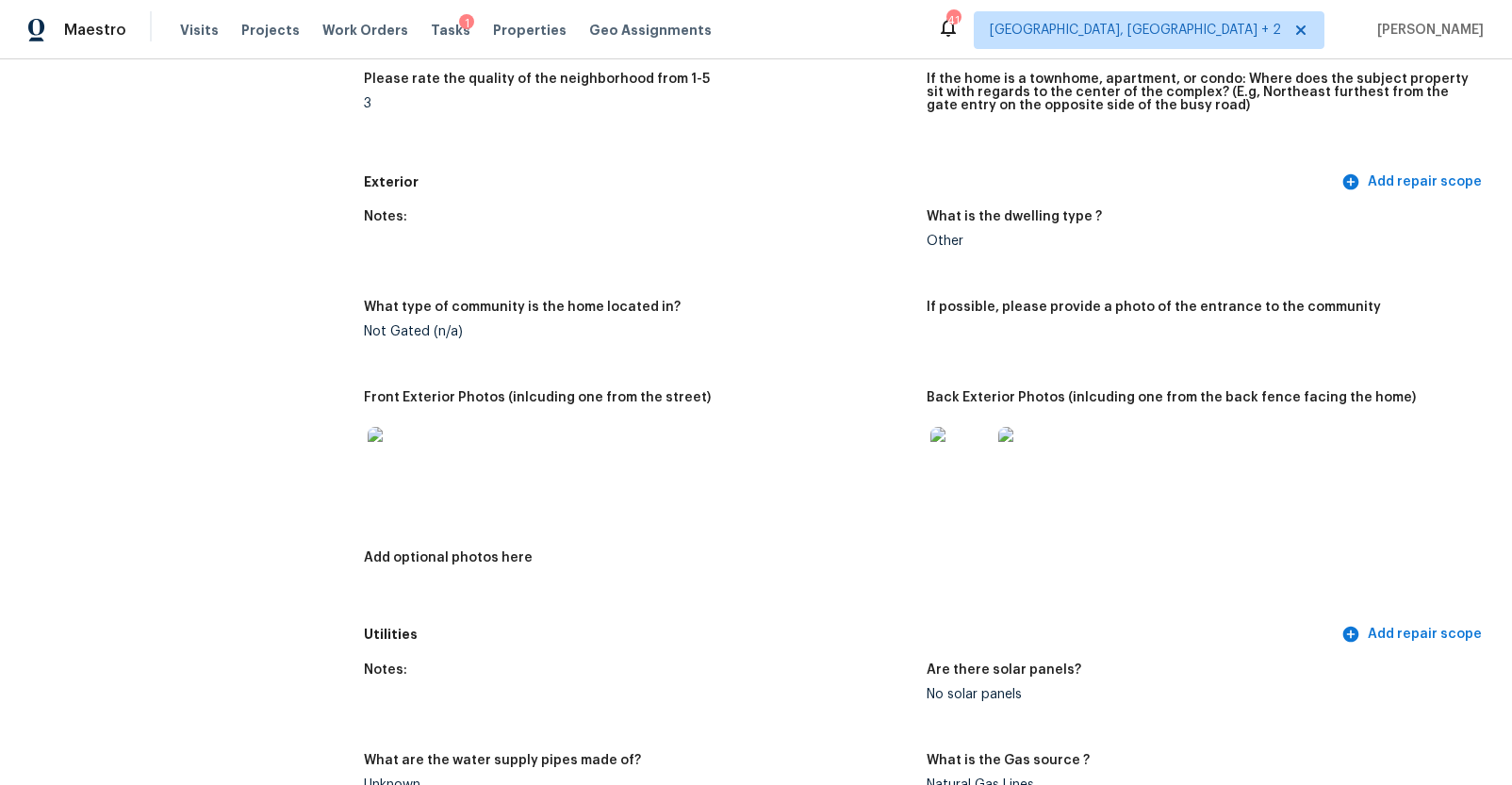
scroll to position [594, 0]
click at [379, 439] on img at bounding box center [398, 460] width 60 height 60
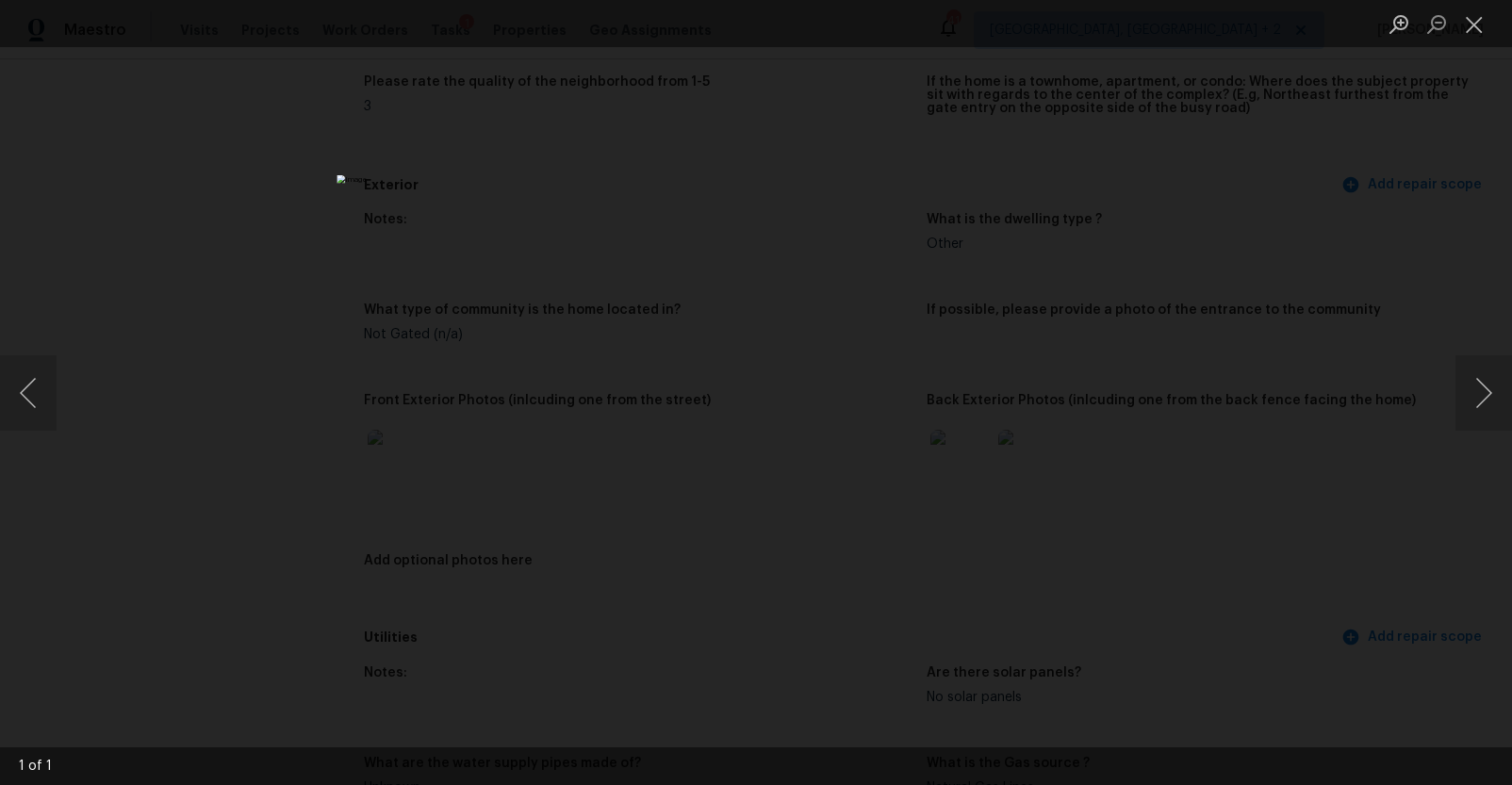
click at [1289, 255] on div "Lightbox" at bounding box center [756, 392] width 1512 height 785
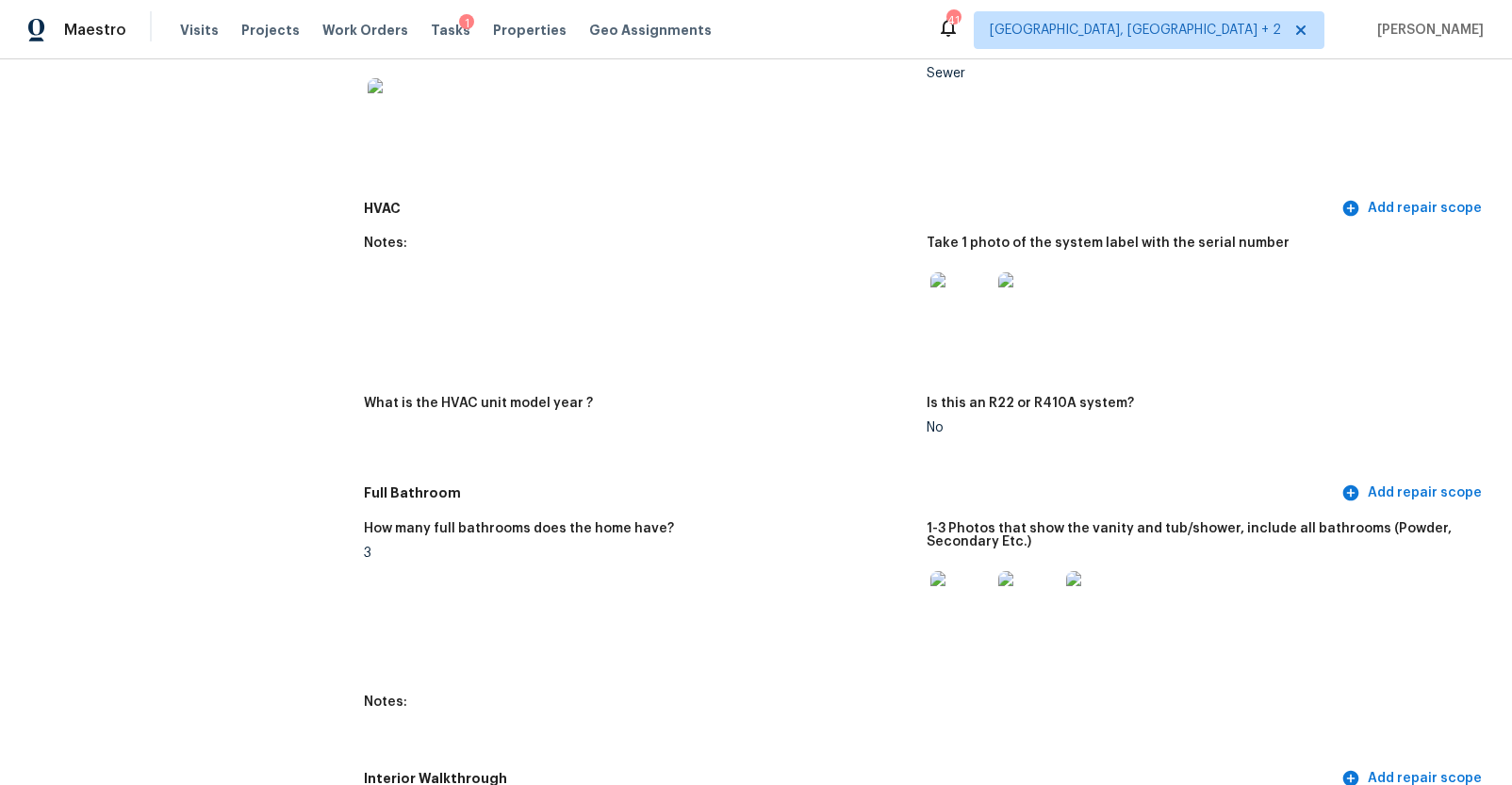
scroll to position [1539, 0]
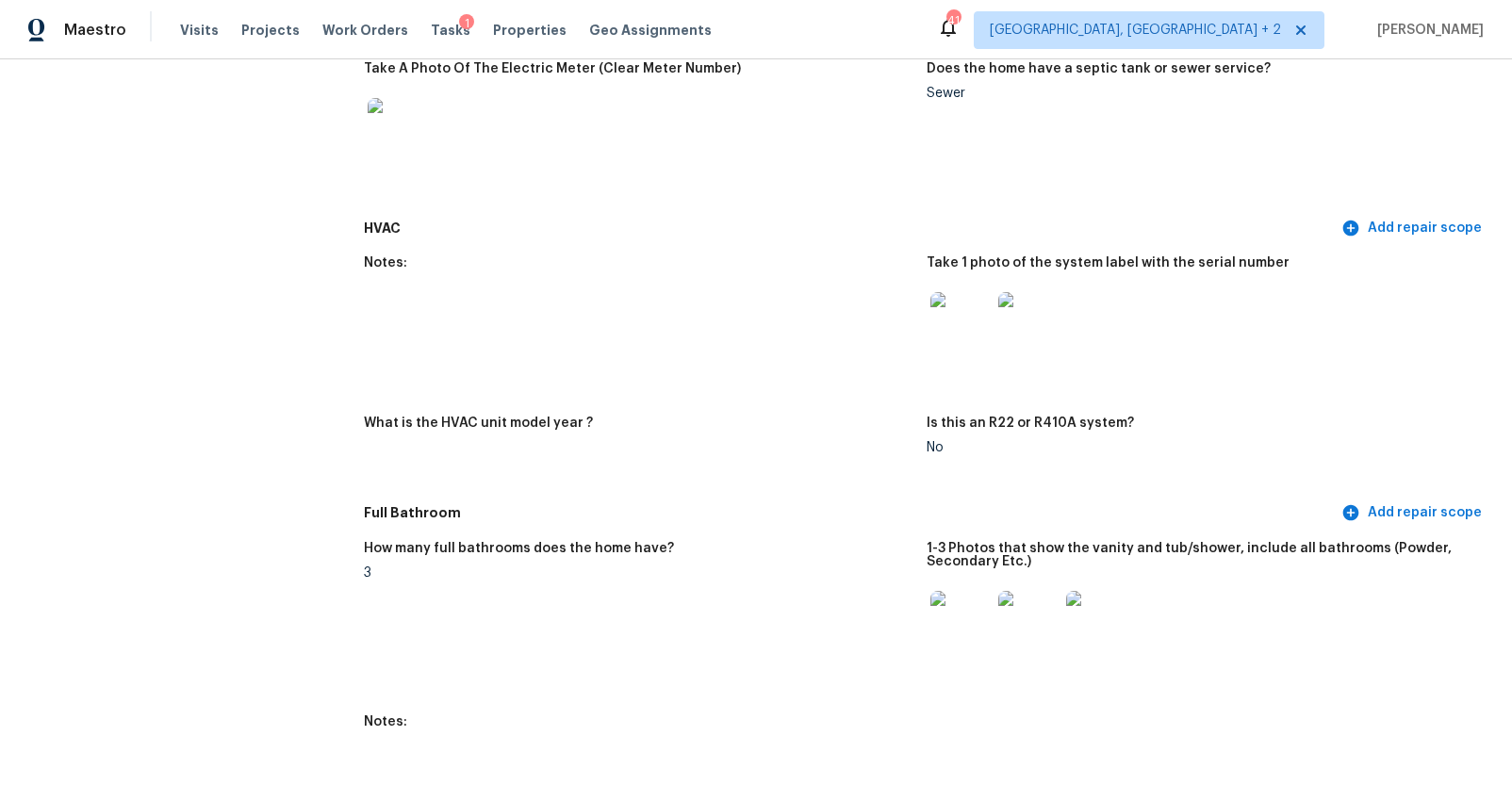
click at [972, 324] on img at bounding box center [960, 322] width 60 height 60
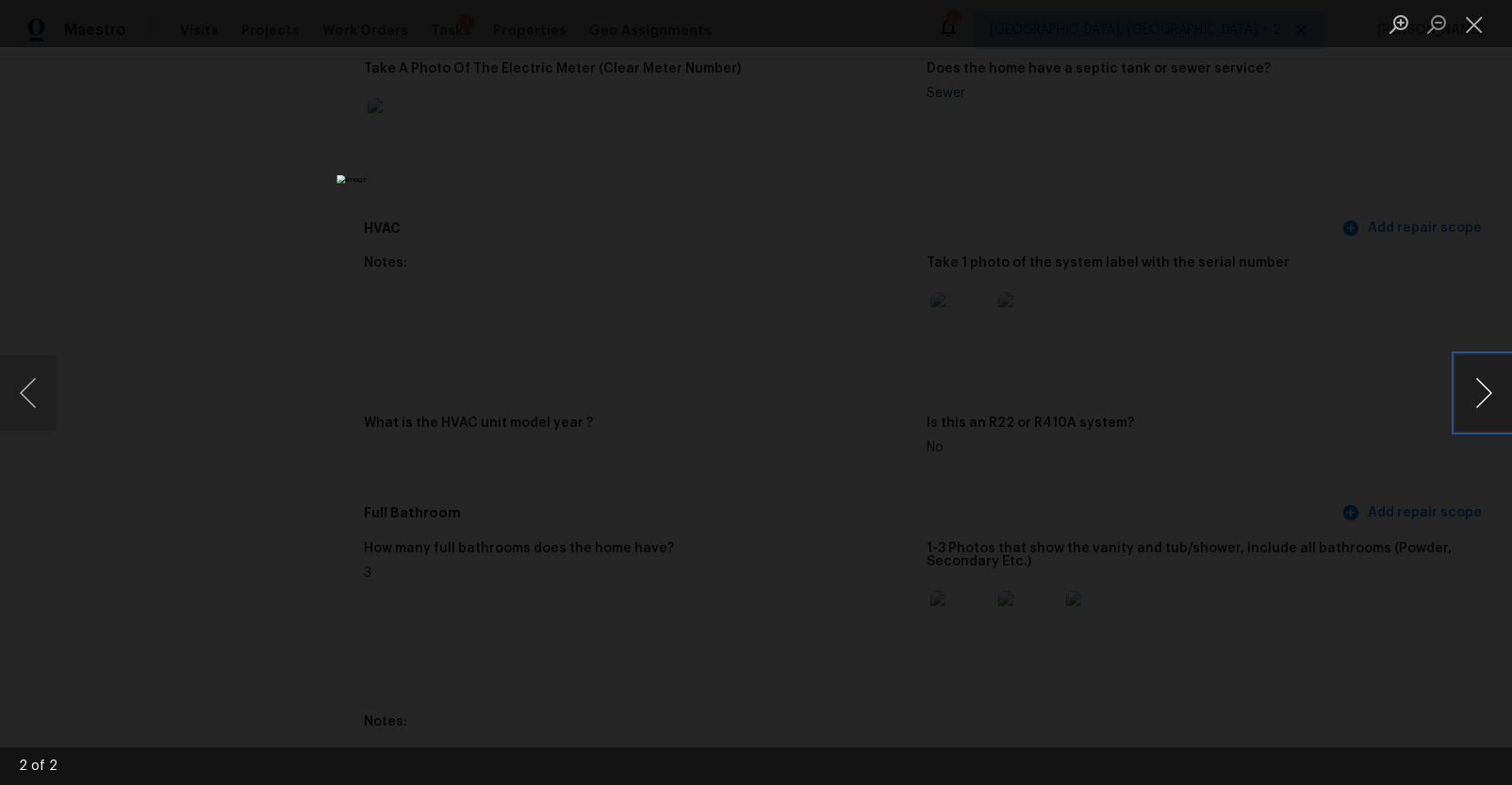
click at [1472, 392] on button "Next image" at bounding box center [1483, 393] width 57 height 75
click at [1301, 581] on div "Lightbox" at bounding box center [756, 392] width 1512 height 785
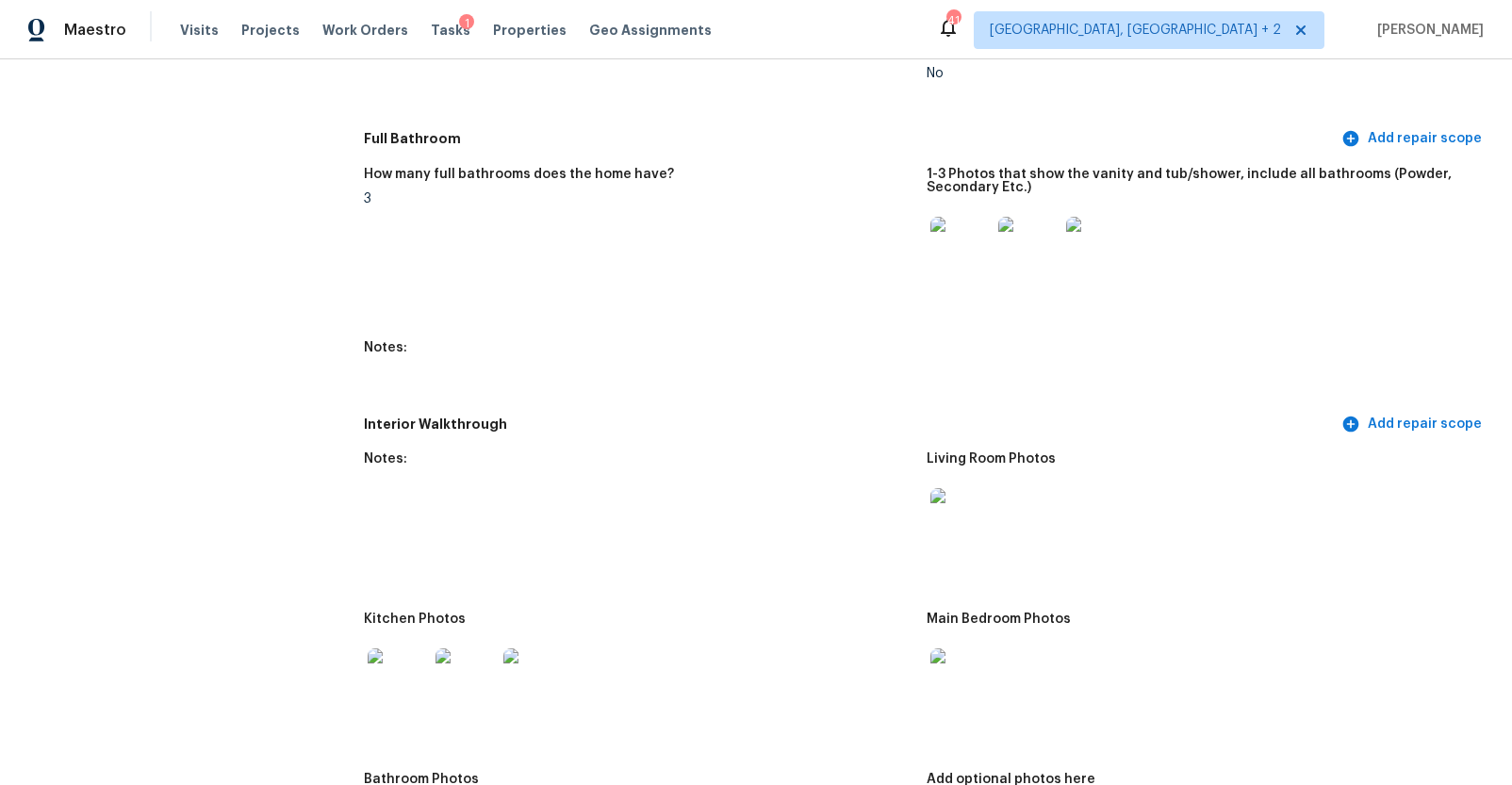
scroll to position [1963, 0]
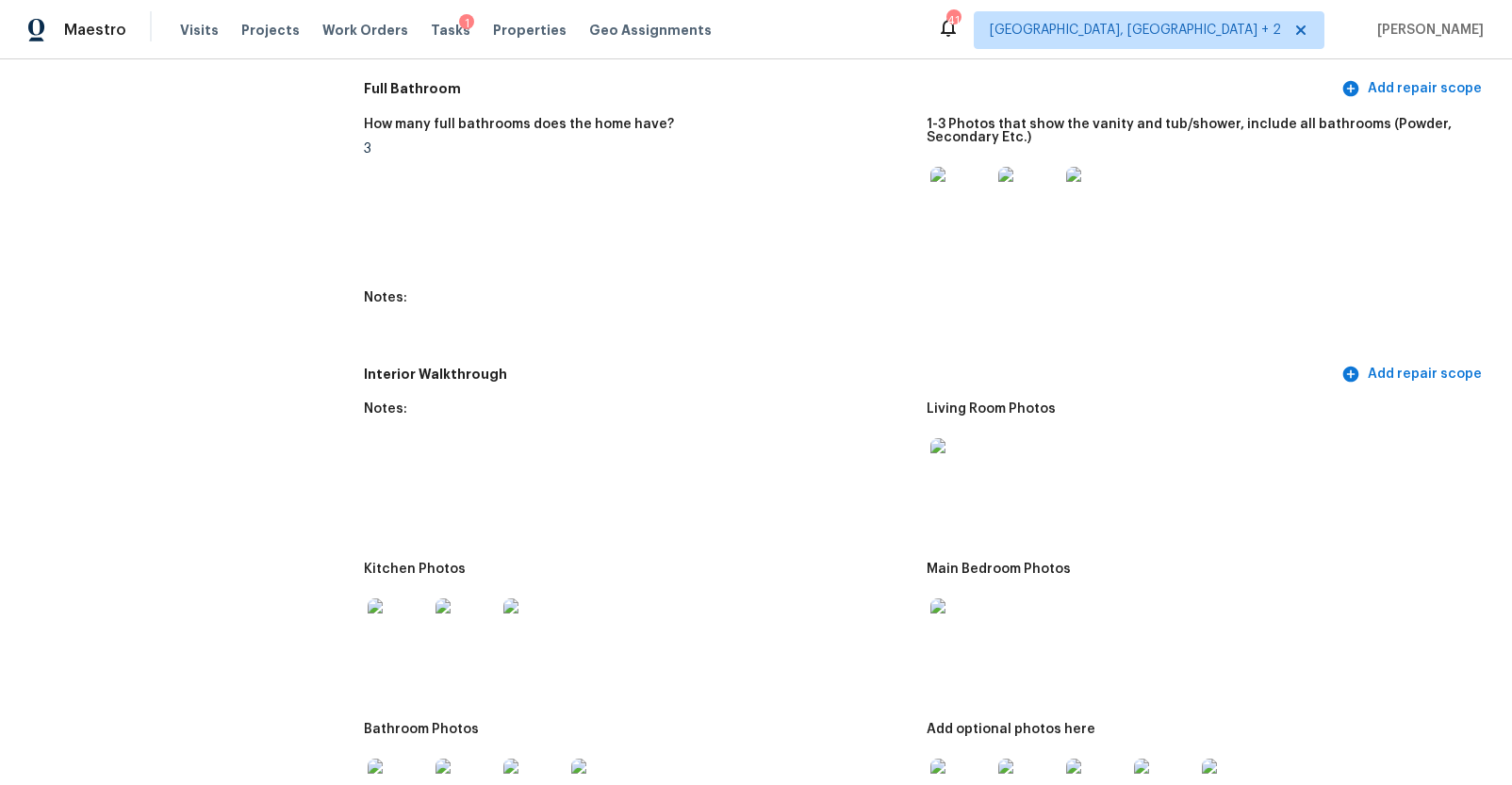
click at [964, 168] on img at bounding box center [960, 197] width 60 height 60
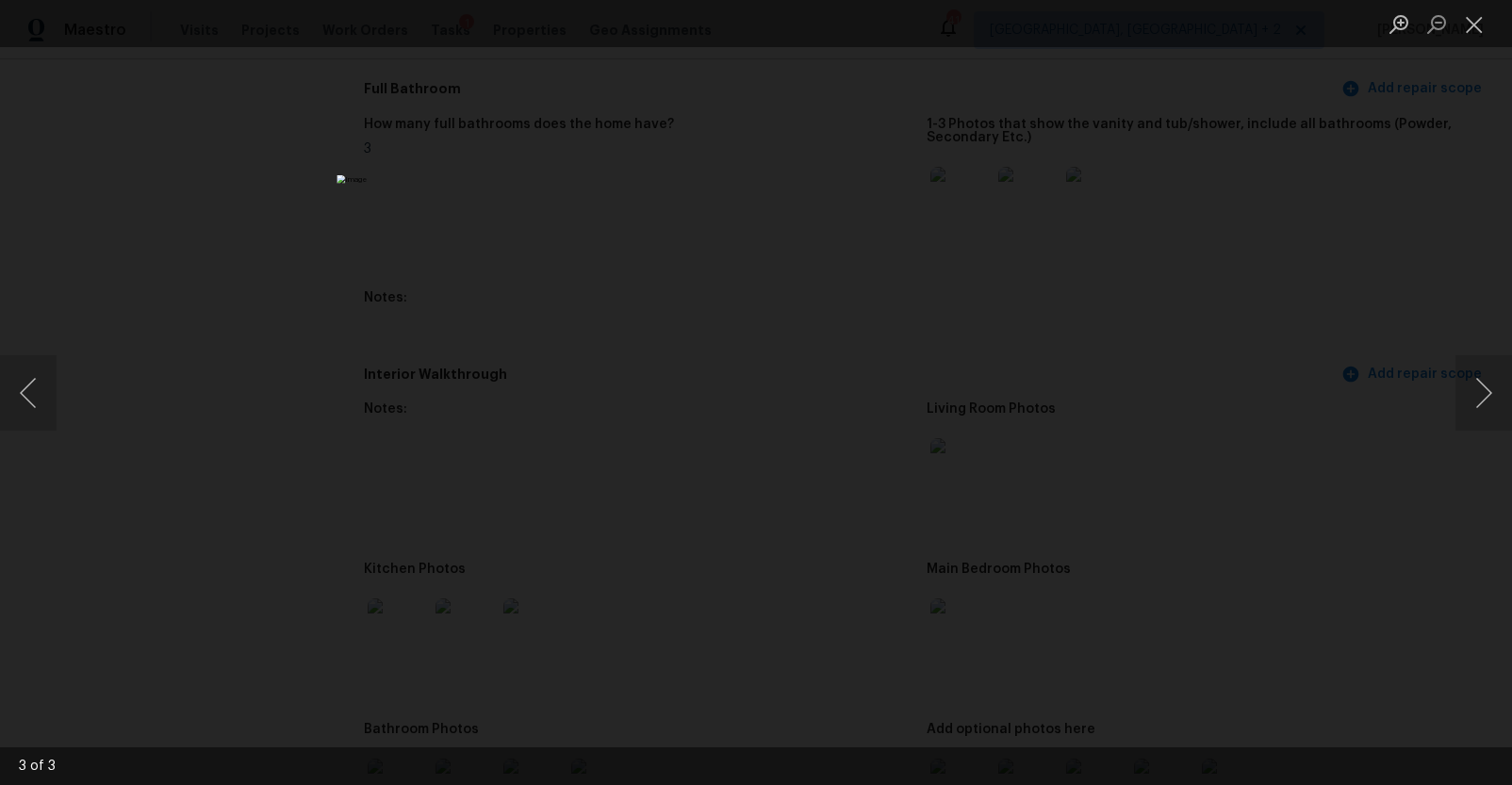
click at [265, 73] on div "Lightbox" at bounding box center [756, 392] width 1512 height 785
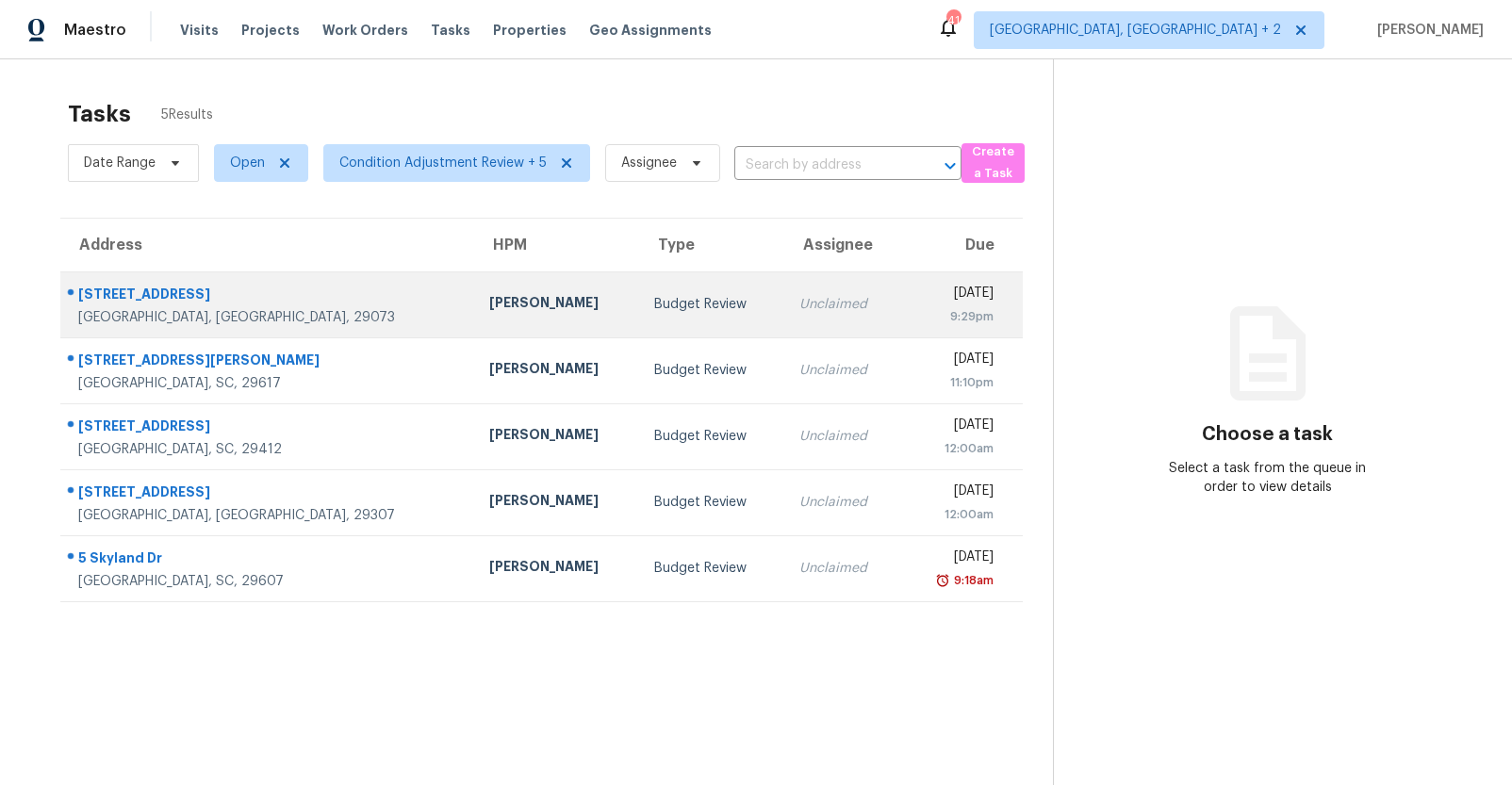
click at [654, 307] on div "Budget Review" at bounding box center [711, 304] width 115 height 19
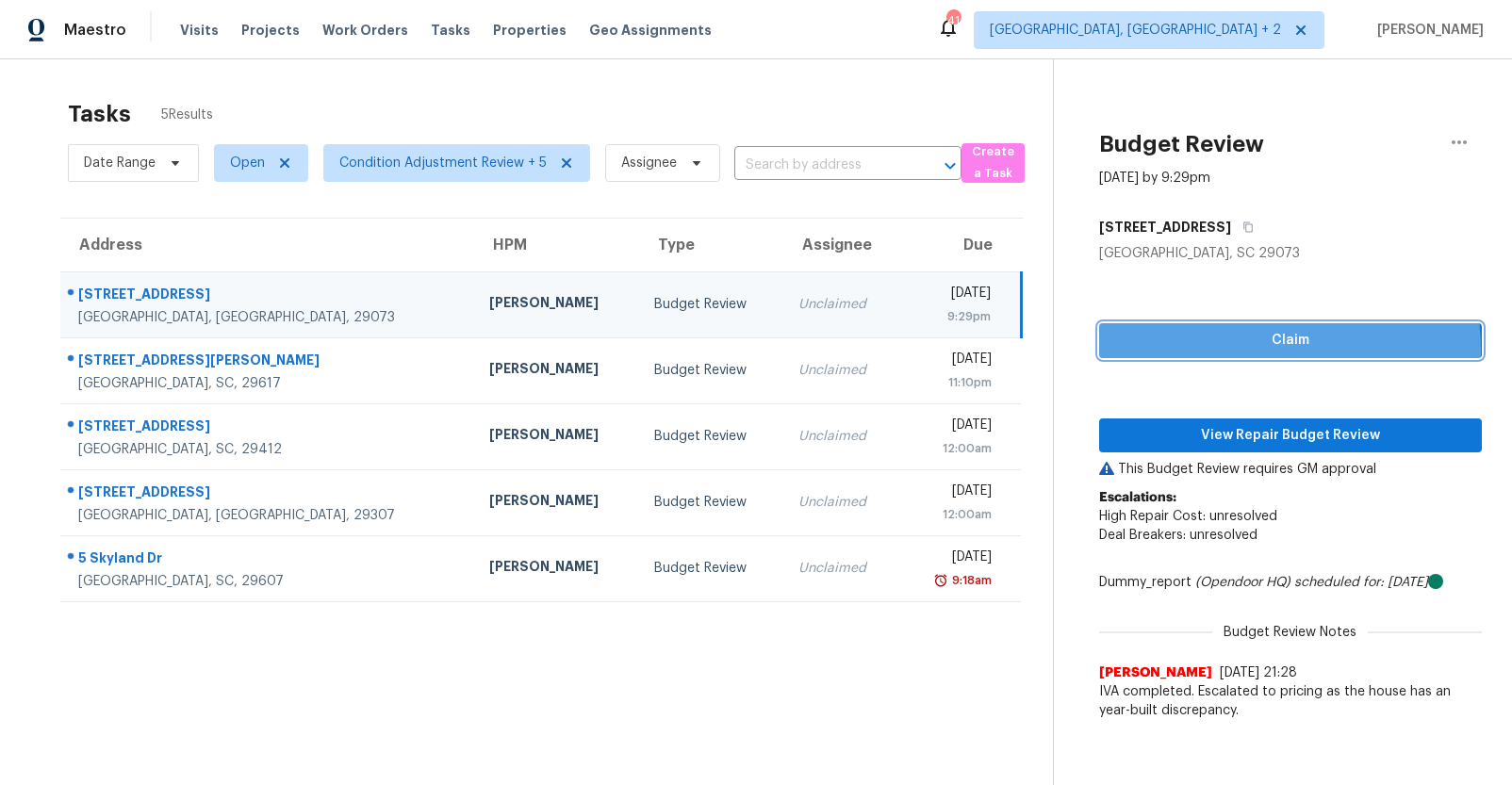
click at [1233, 350] on span "Claim" at bounding box center [1290, 341] width 352 height 23
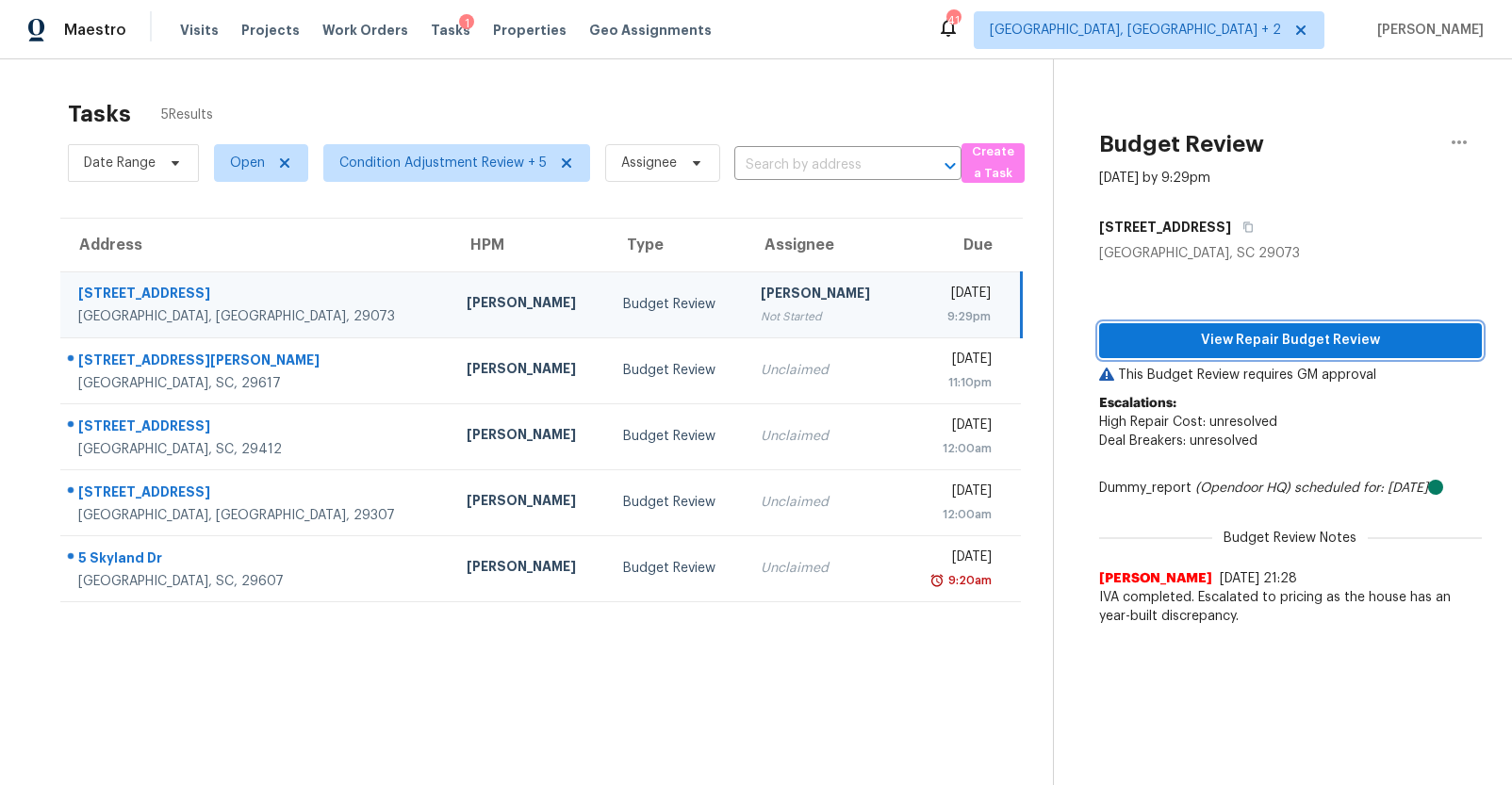
click at [1243, 343] on span "View Repair Budget Review" at bounding box center [1290, 341] width 352 height 23
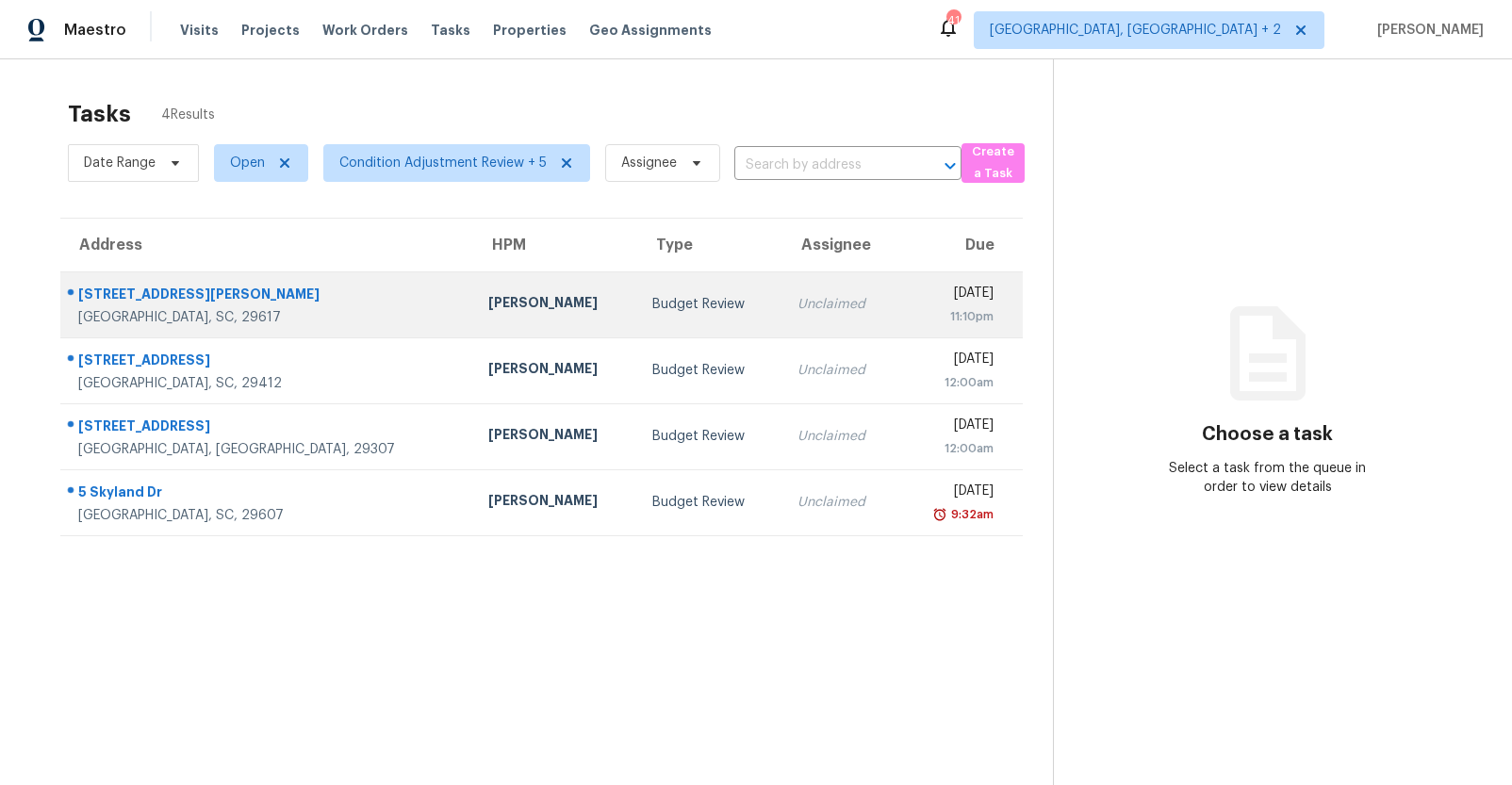
click at [473, 289] on td "[PERSON_NAME]" at bounding box center [555, 304] width 165 height 66
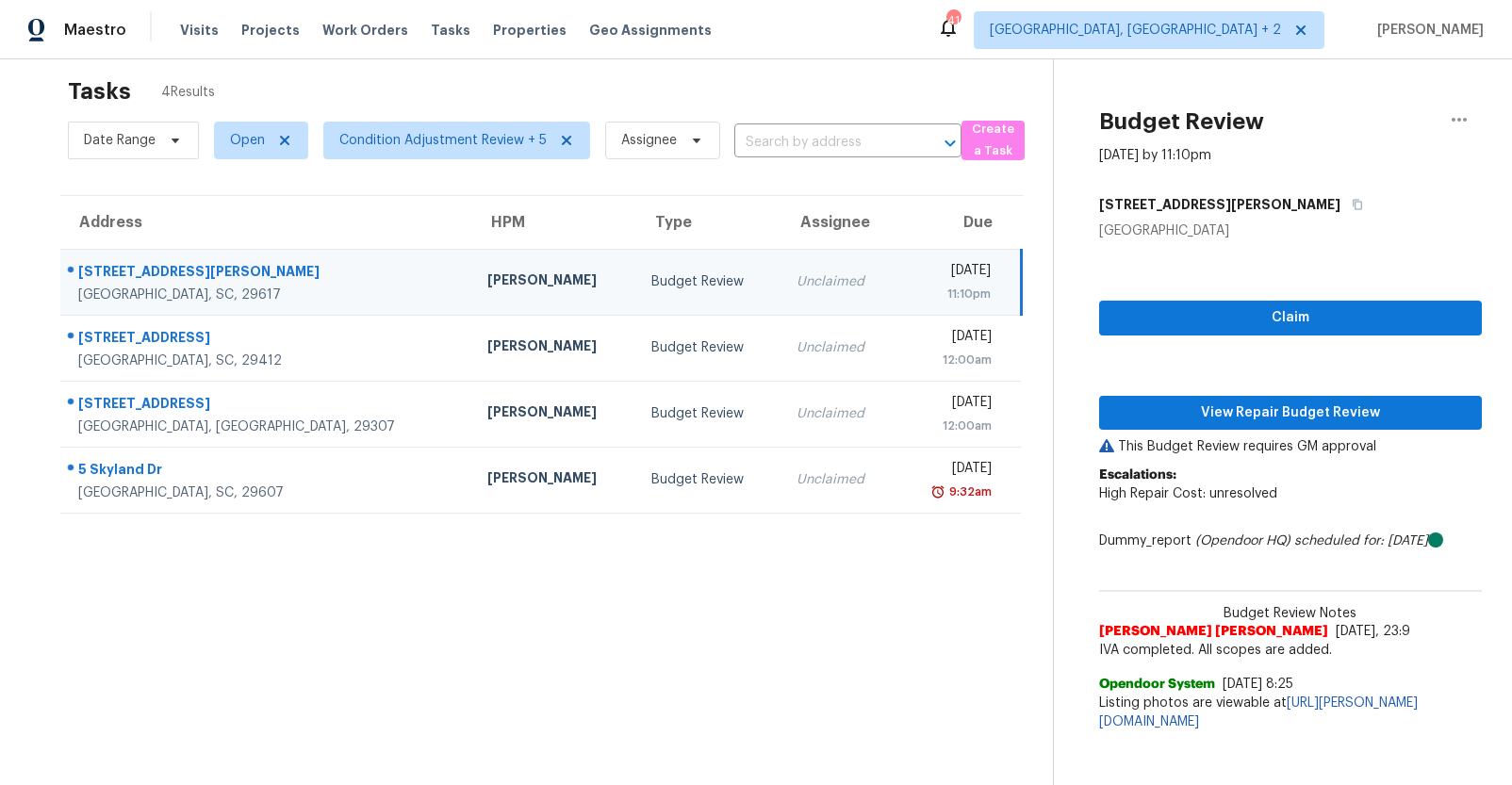
scroll to position [73, 0]
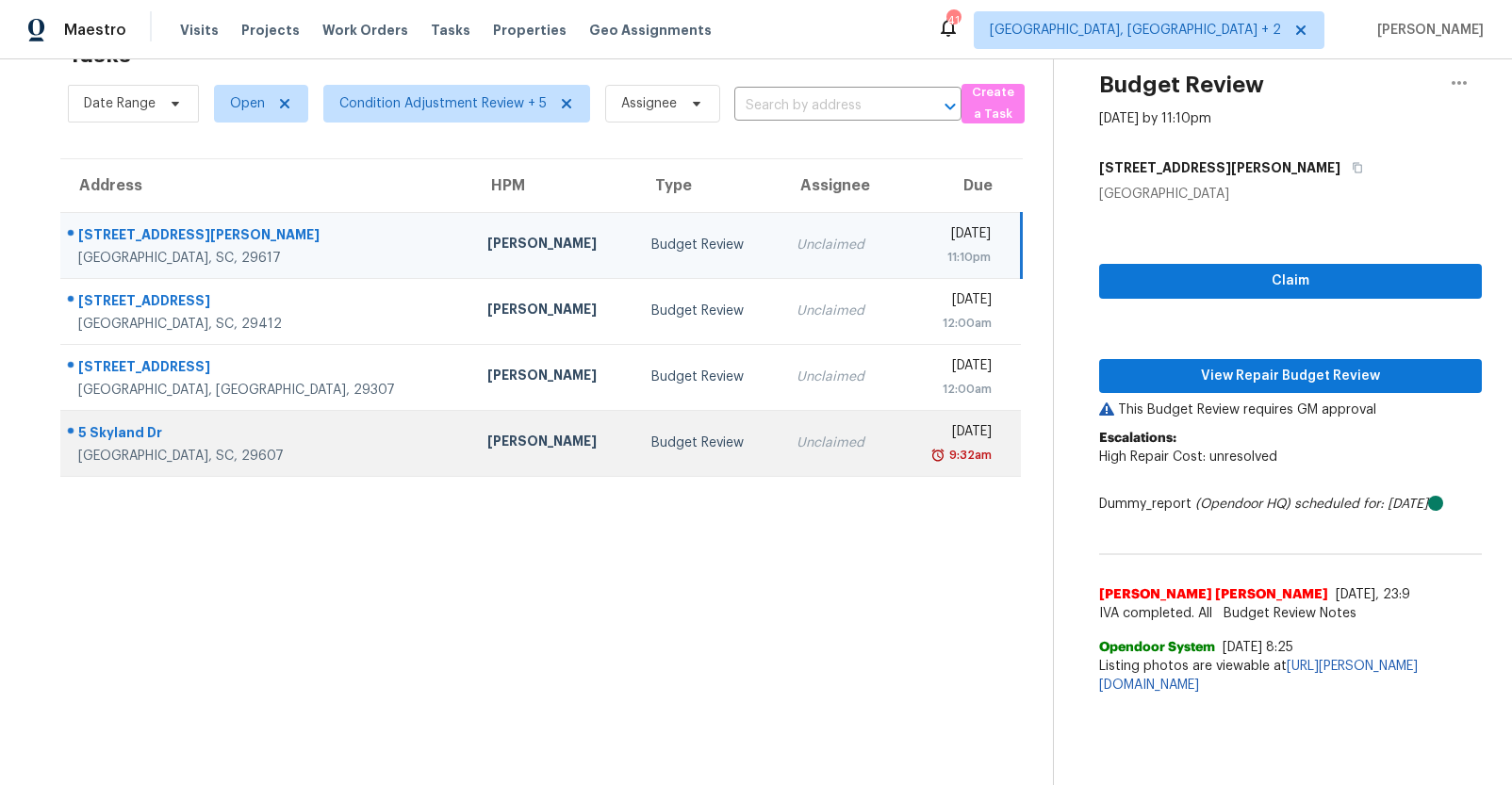
click at [781, 449] on td "Unclaimed" at bounding box center [839, 443] width 116 height 66
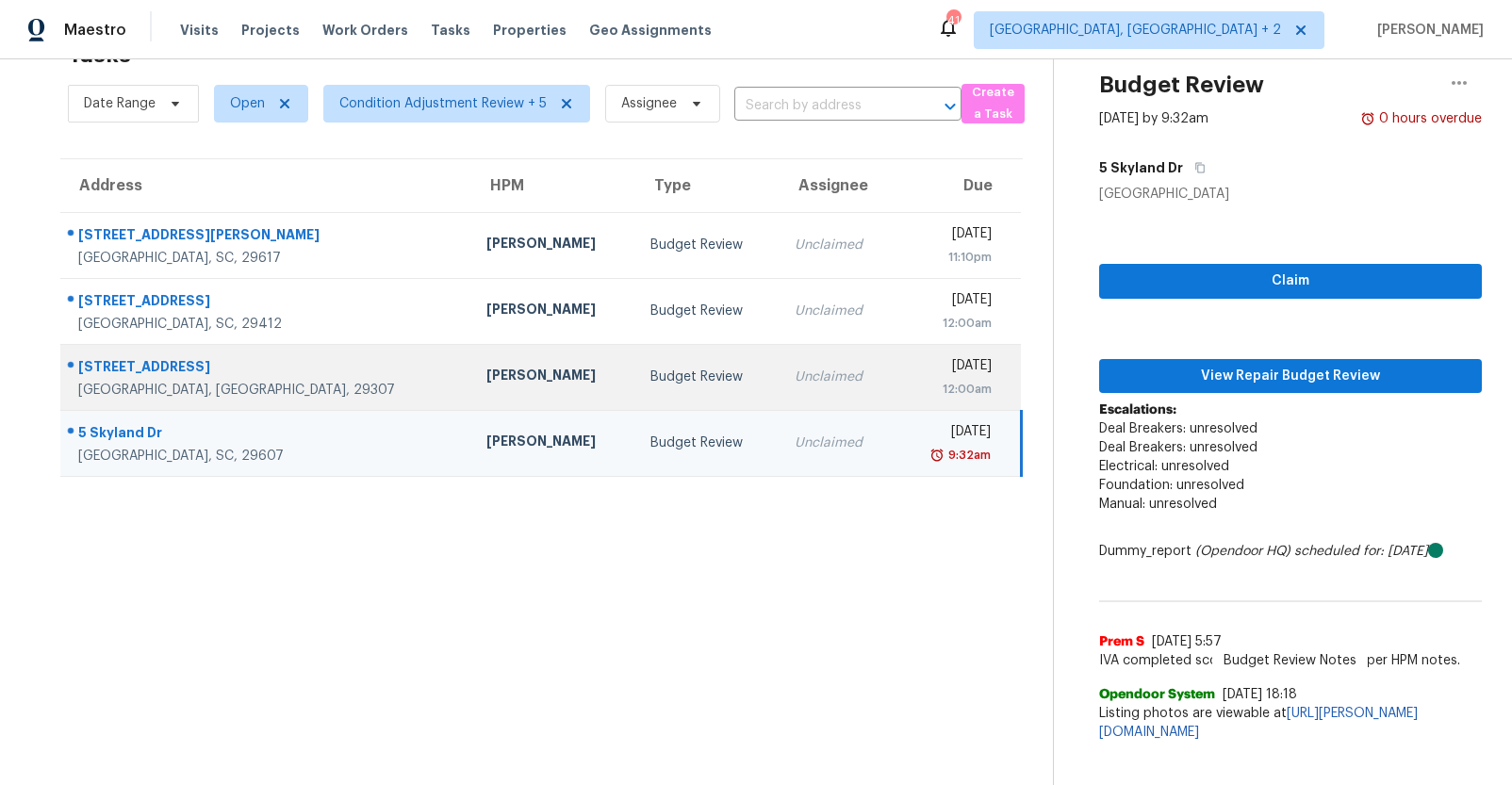
click at [779, 376] on td "Unclaimed" at bounding box center [836, 377] width 115 height 66
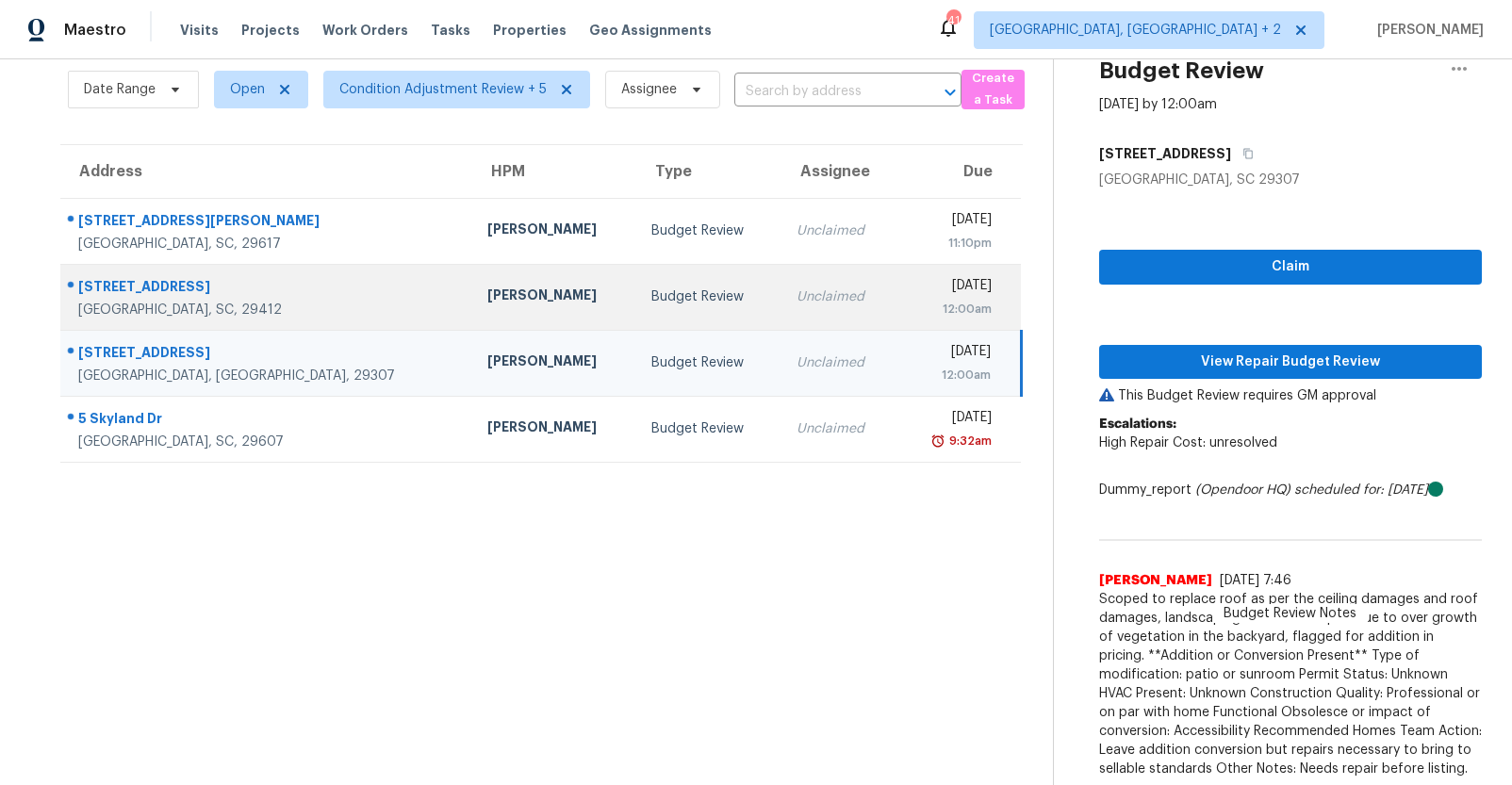
click at [797, 302] on div "Unclaimed" at bounding box center [839, 297] width 86 height 19
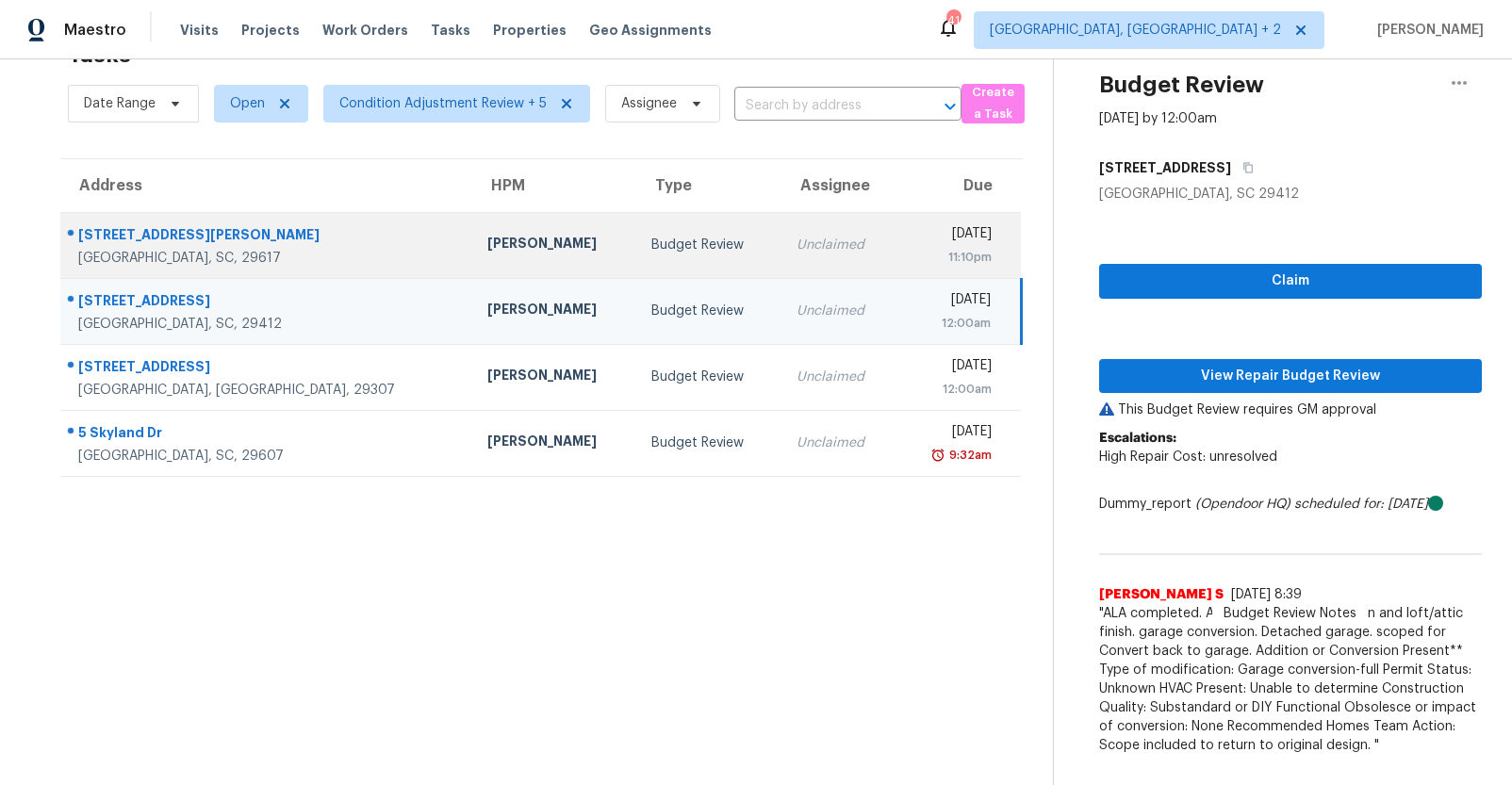
click at [797, 238] on div "Unclaimed" at bounding box center [839, 245] width 86 height 19
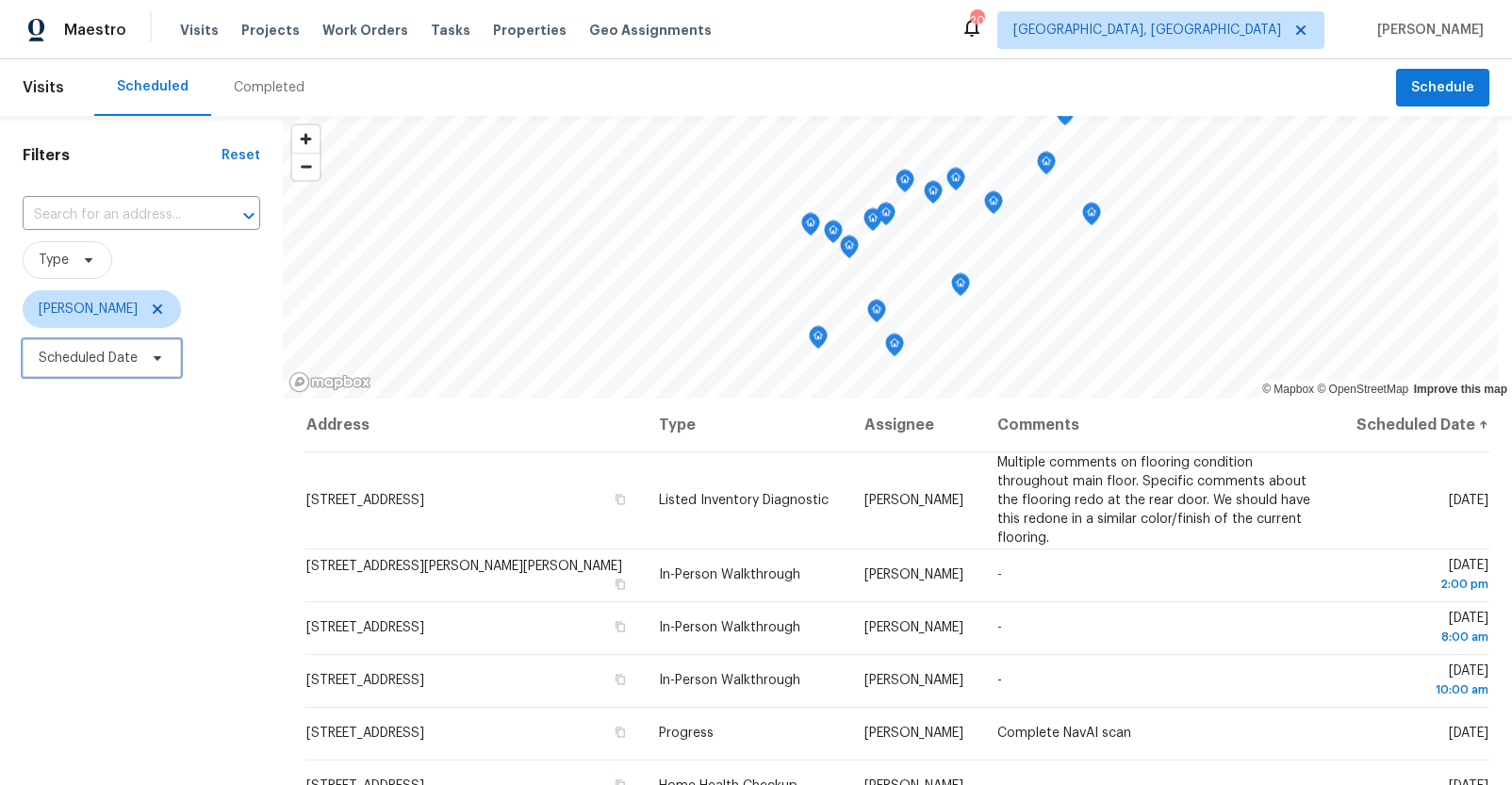
click at [130, 366] on span "Scheduled Date" at bounding box center [88, 358] width 98 height 19
click at [132, 597] on div "Filters Reset ​ Type [PERSON_NAME] Scheduled Date" at bounding box center [141, 571] width 283 height 911
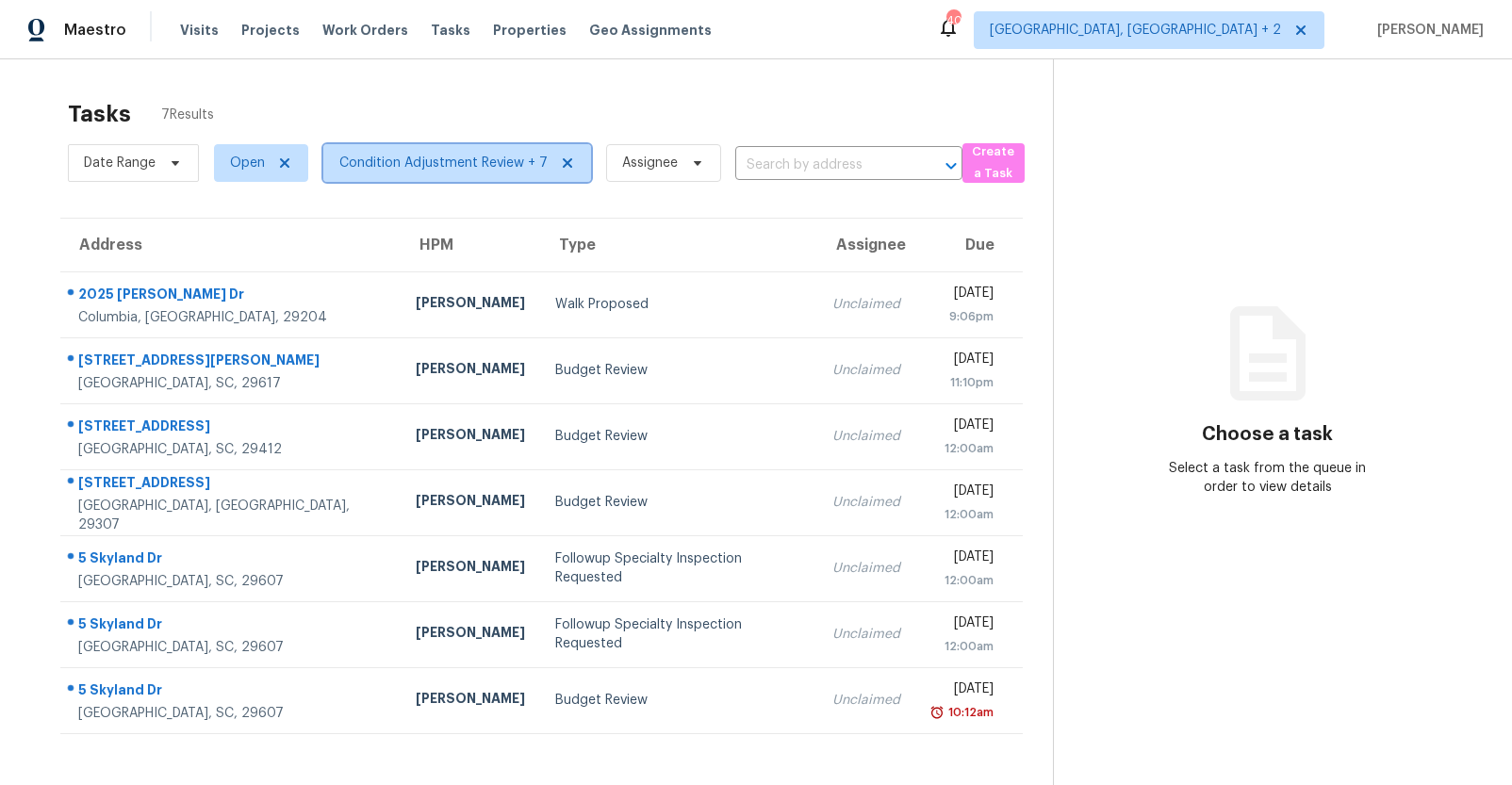
click at [465, 154] on span "Condition Adjustment Review + 7" at bounding box center [443, 163] width 209 height 19
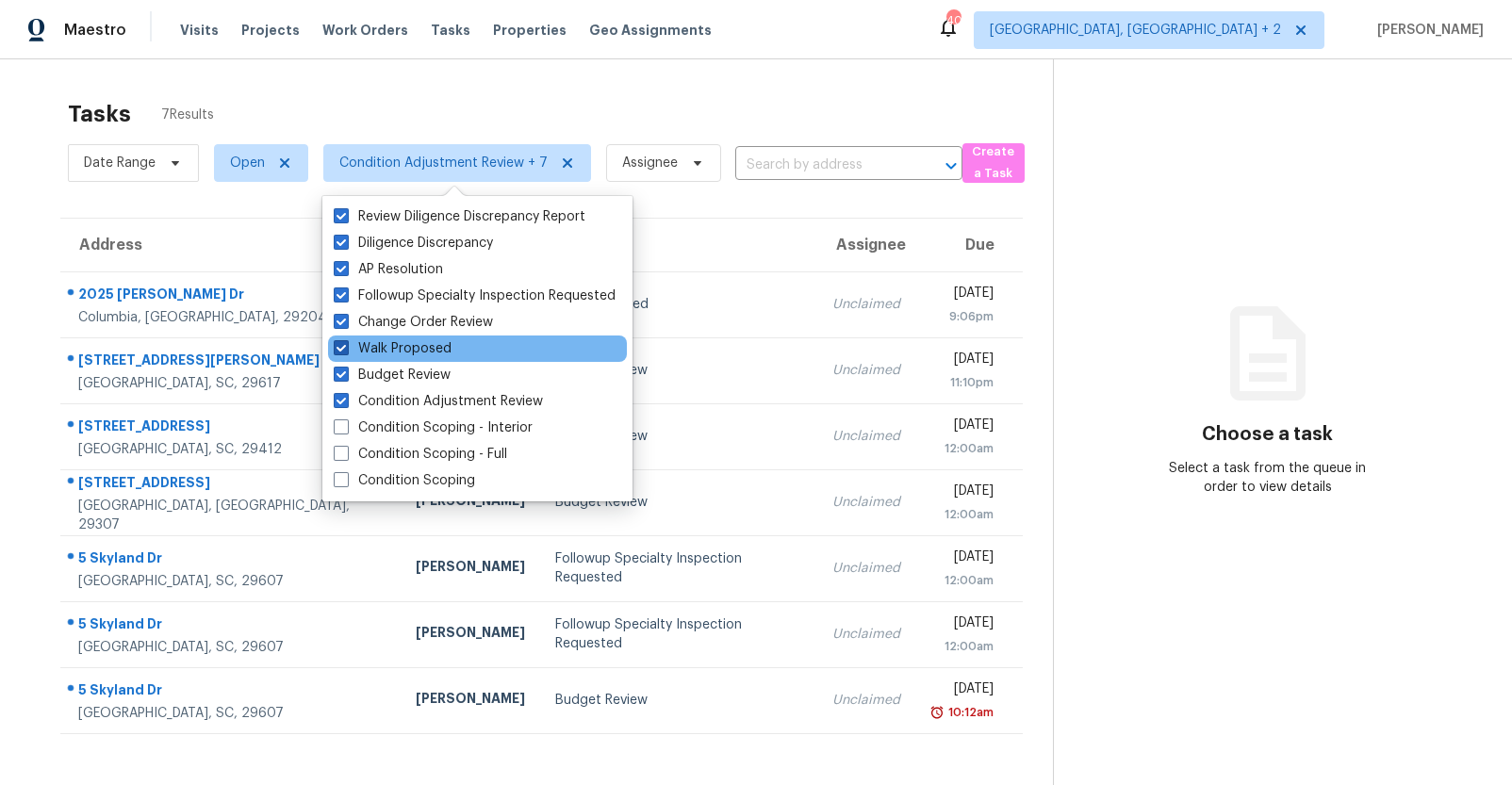
click at [341, 348] on span at bounding box center [342, 348] width 15 height 15
click at [341, 348] on input "Walk Proposed" at bounding box center [340, 345] width 13 height 13
checkbox input "false"
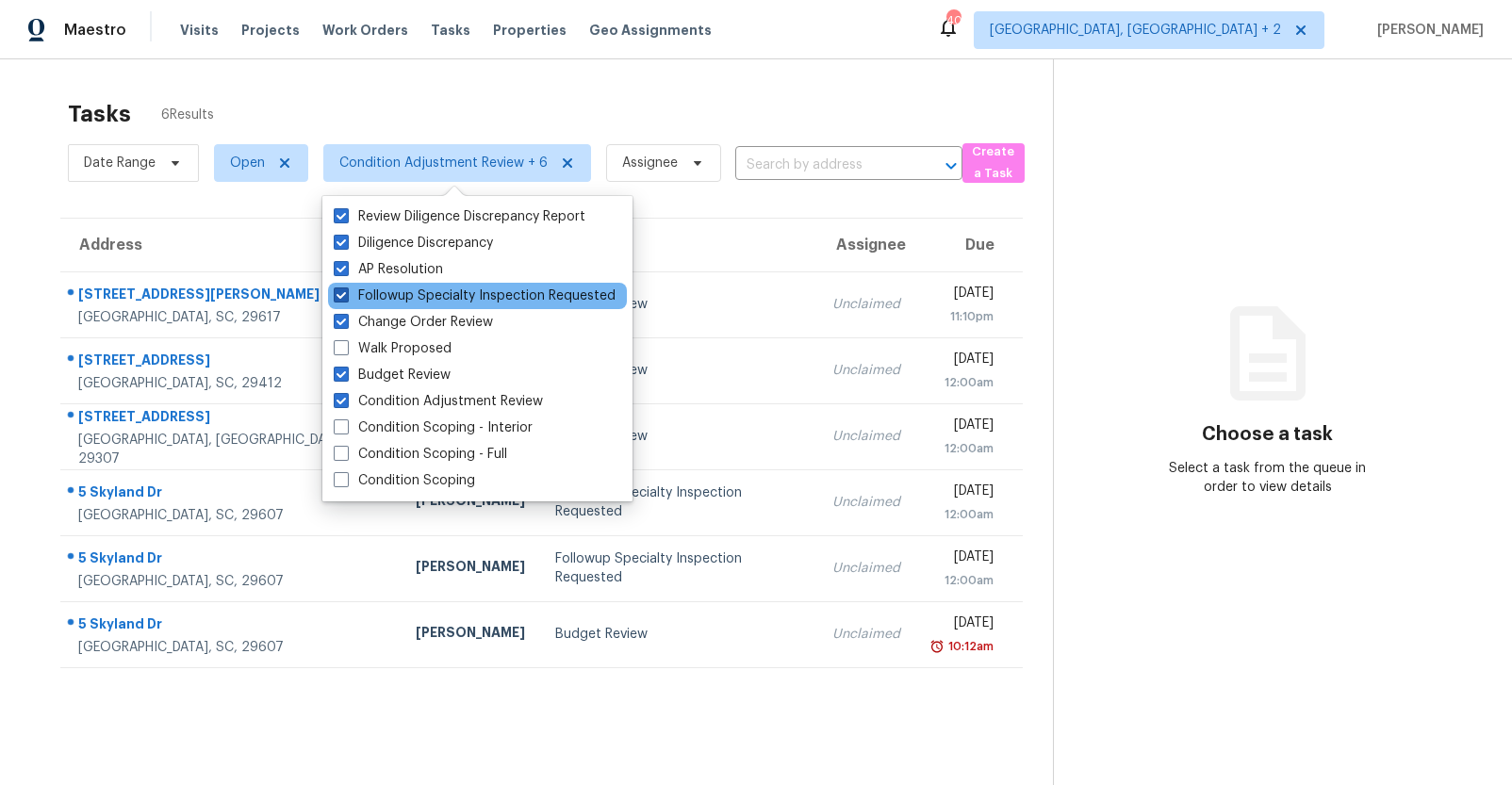
click at [344, 296] on span at bounding box center [342, 295] width 15 height 15
click at [344, 296] on input "Followup Specialty Inspection Requested" at bounding box center [340, 293] width 13 height 13
checkbox input "false"
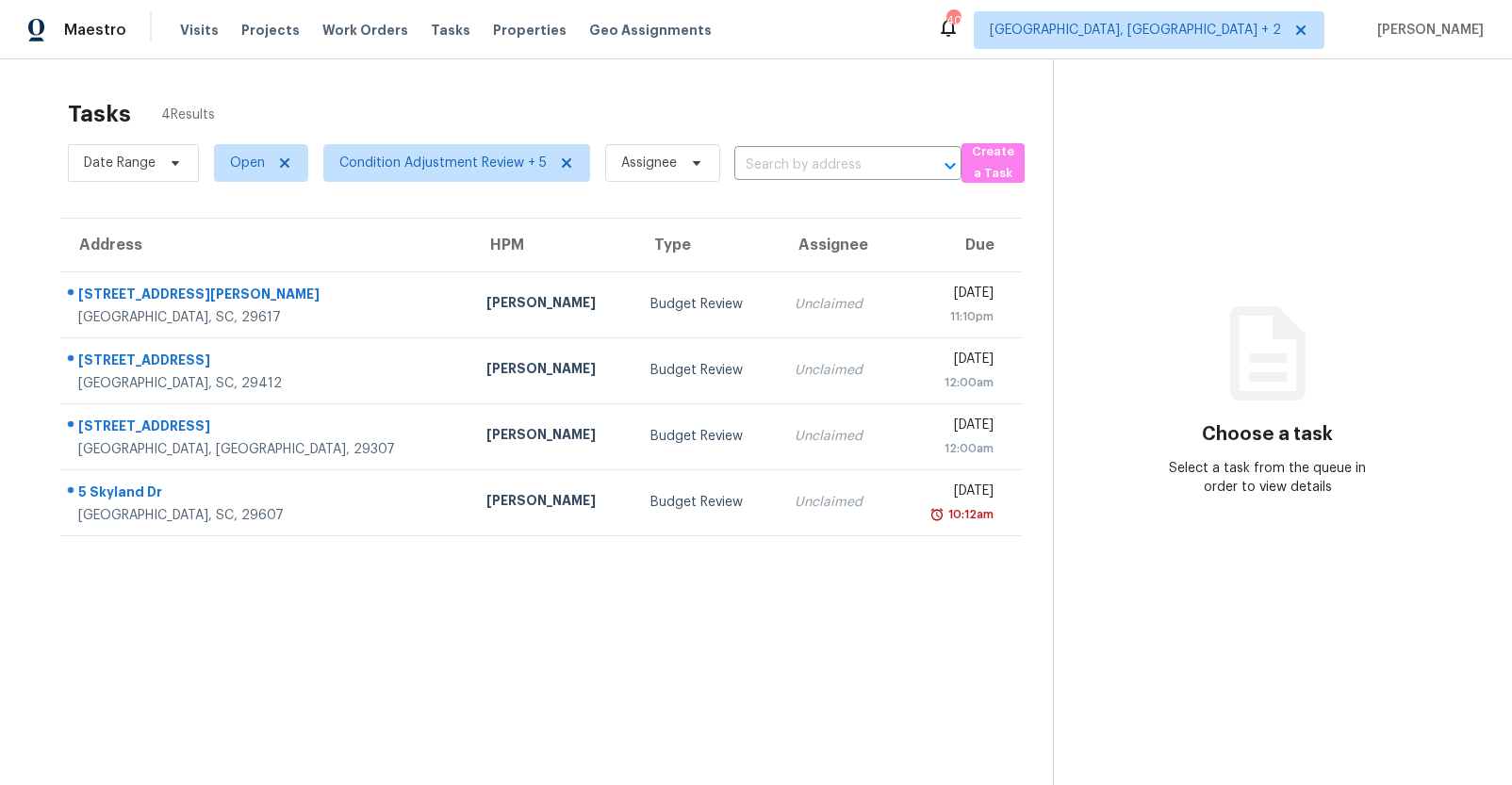
click at [41, 226] on div "Address HPM Type Assignee Due 314 Langston Dr Greenville, SC, 29617 William Byn…" at bounding box center [541, 377] width 1022 height 319
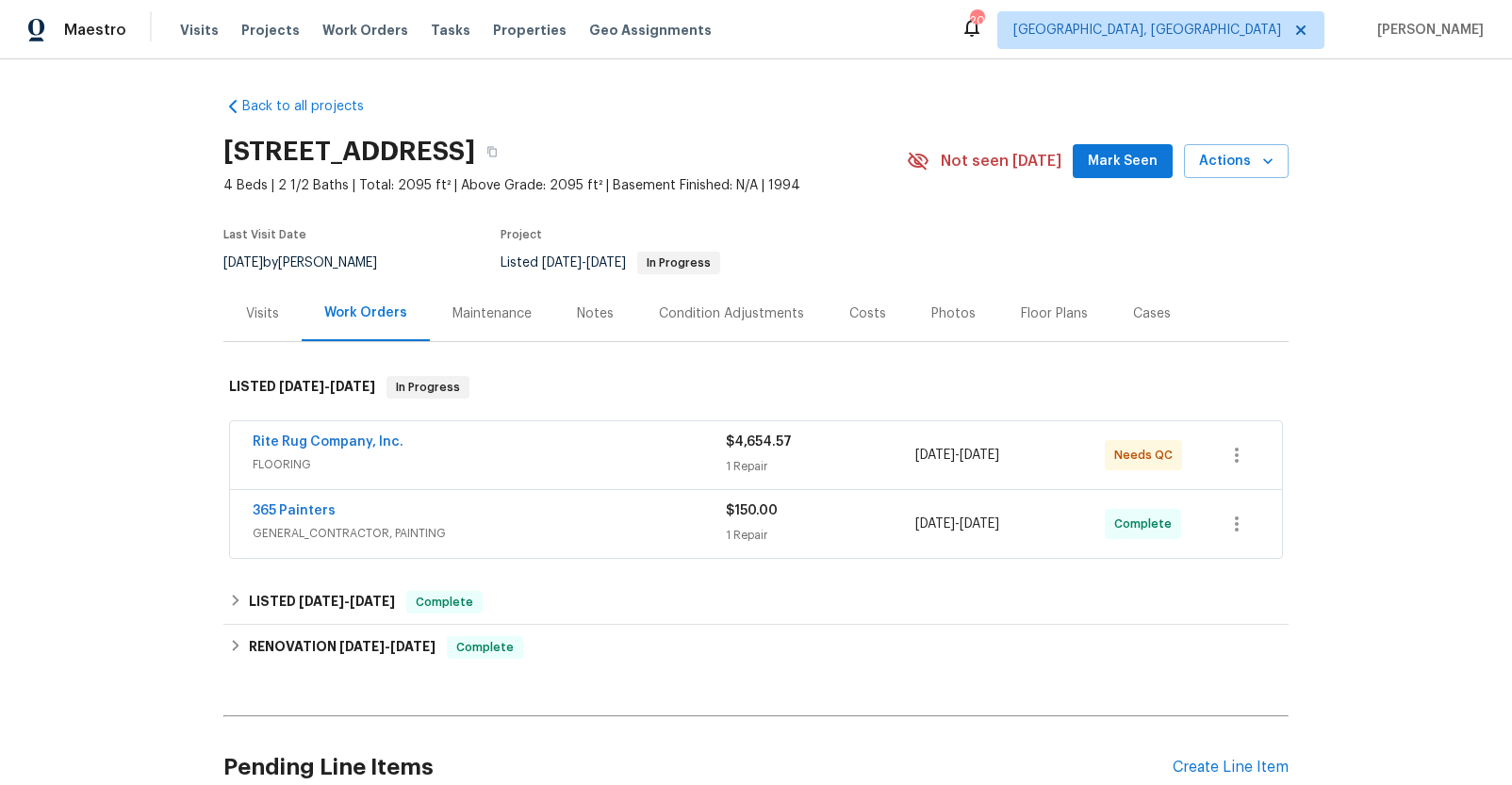
click at [264, 310] on div "Visits" at bounding box center [263, 314] width 33 height 19
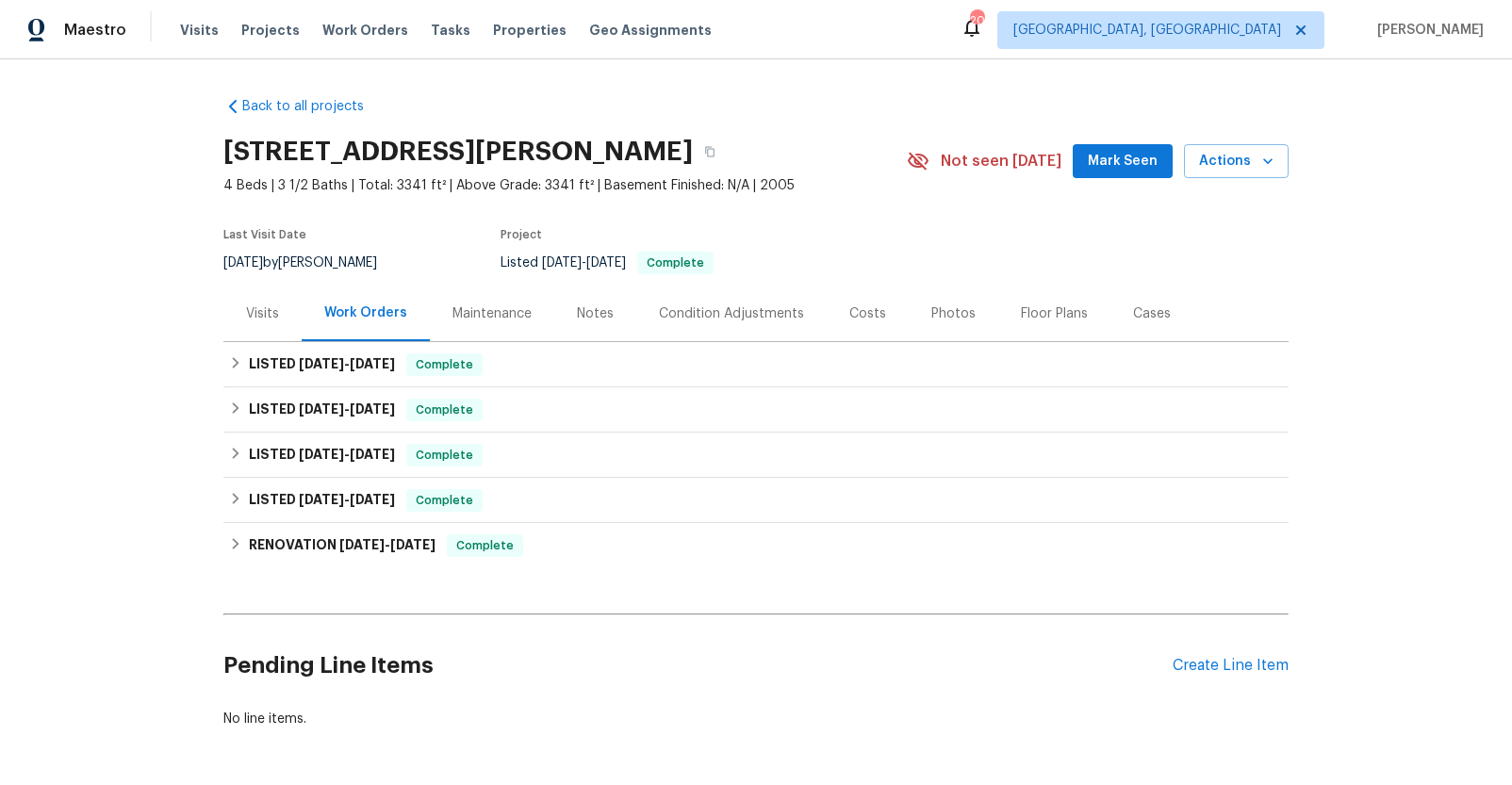
click at [255, 335] on div "Visits" at bounding box center [262, 314] width 78 height 56
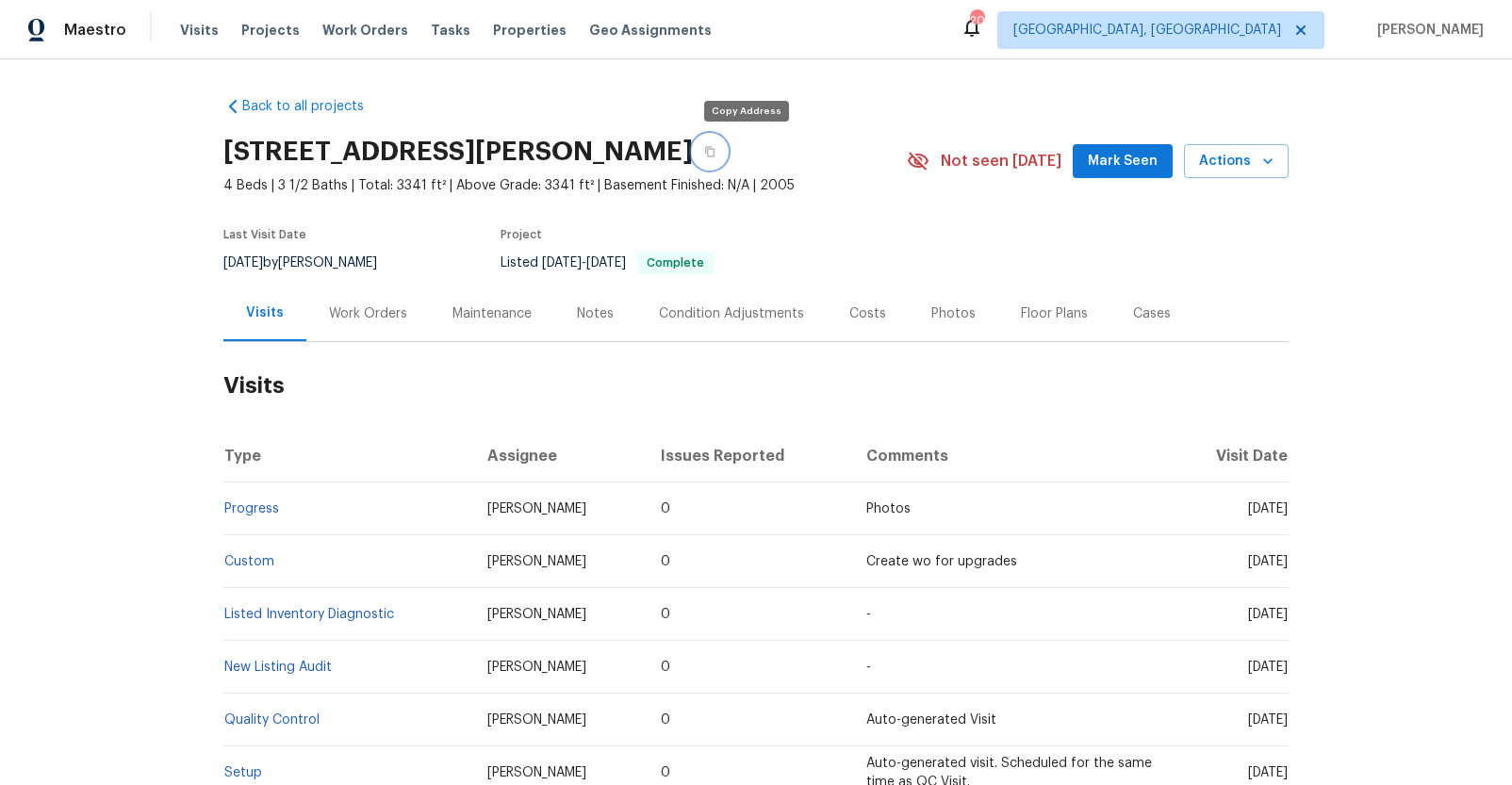
click at [715, 151] on icon "button" at bounding box center [710, 152] width 12 height 12
click at [329, 313] on div "Work Orders" at bounding box center [368, 314] width 78 height 19
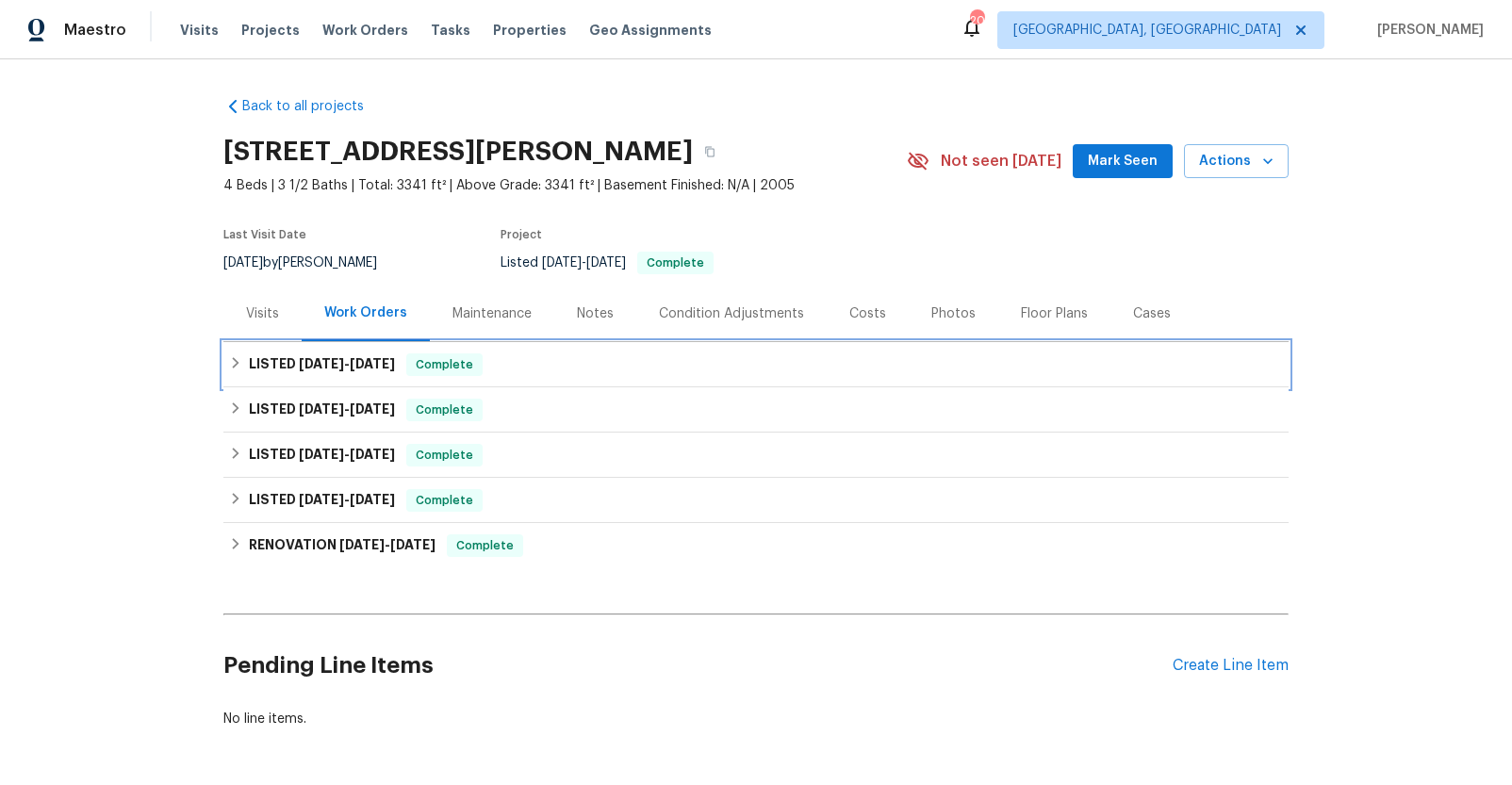
click at [343, 366] on span "9/10/25 - 9/11/25" at bounding box center [347, 364] width 97 height 14
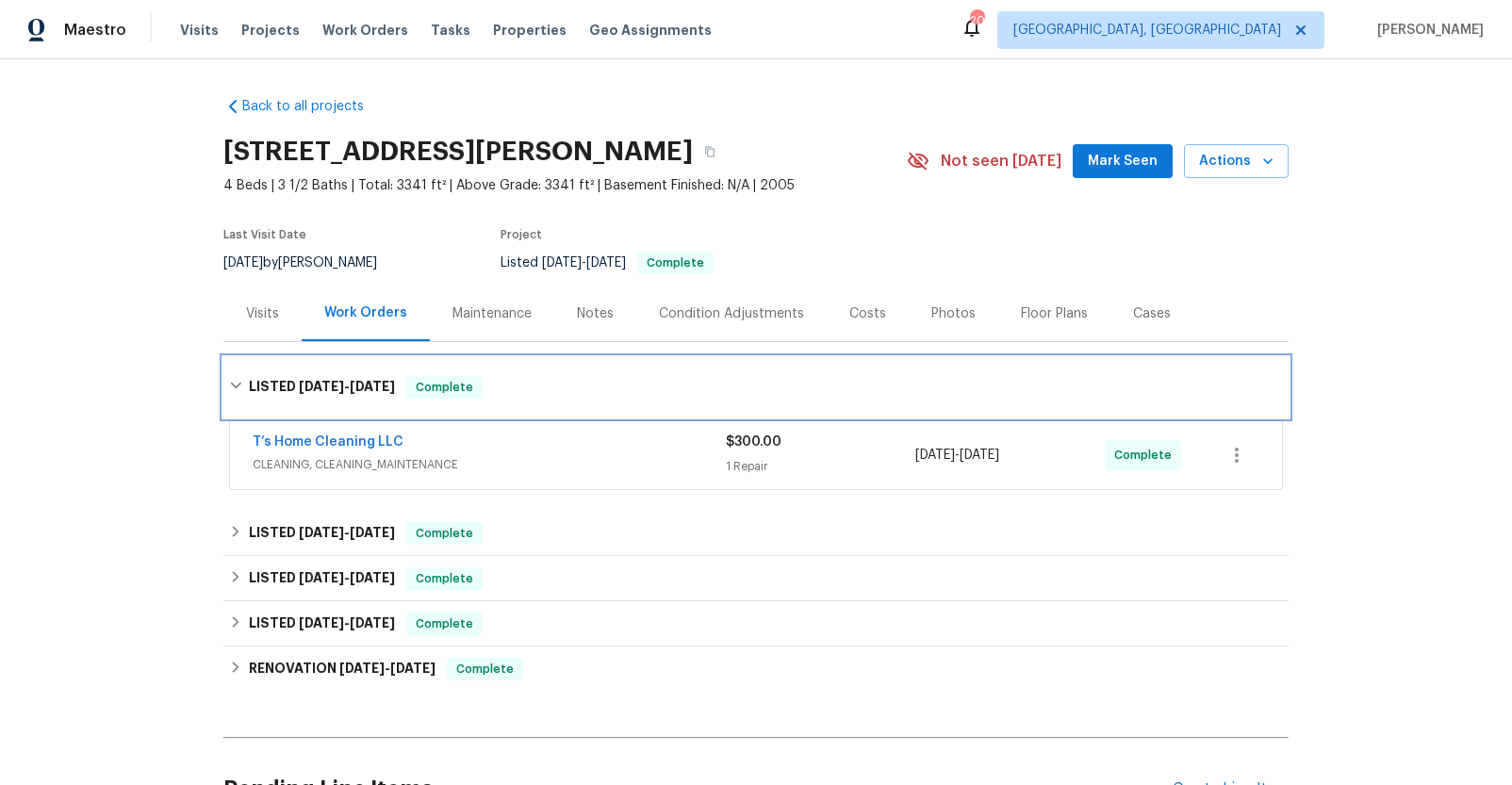
click at [344, 366] on div "LISTED 9/10/25 - 9/11/25 Complete" at bounding box center [755, 387] width 1065 height 60
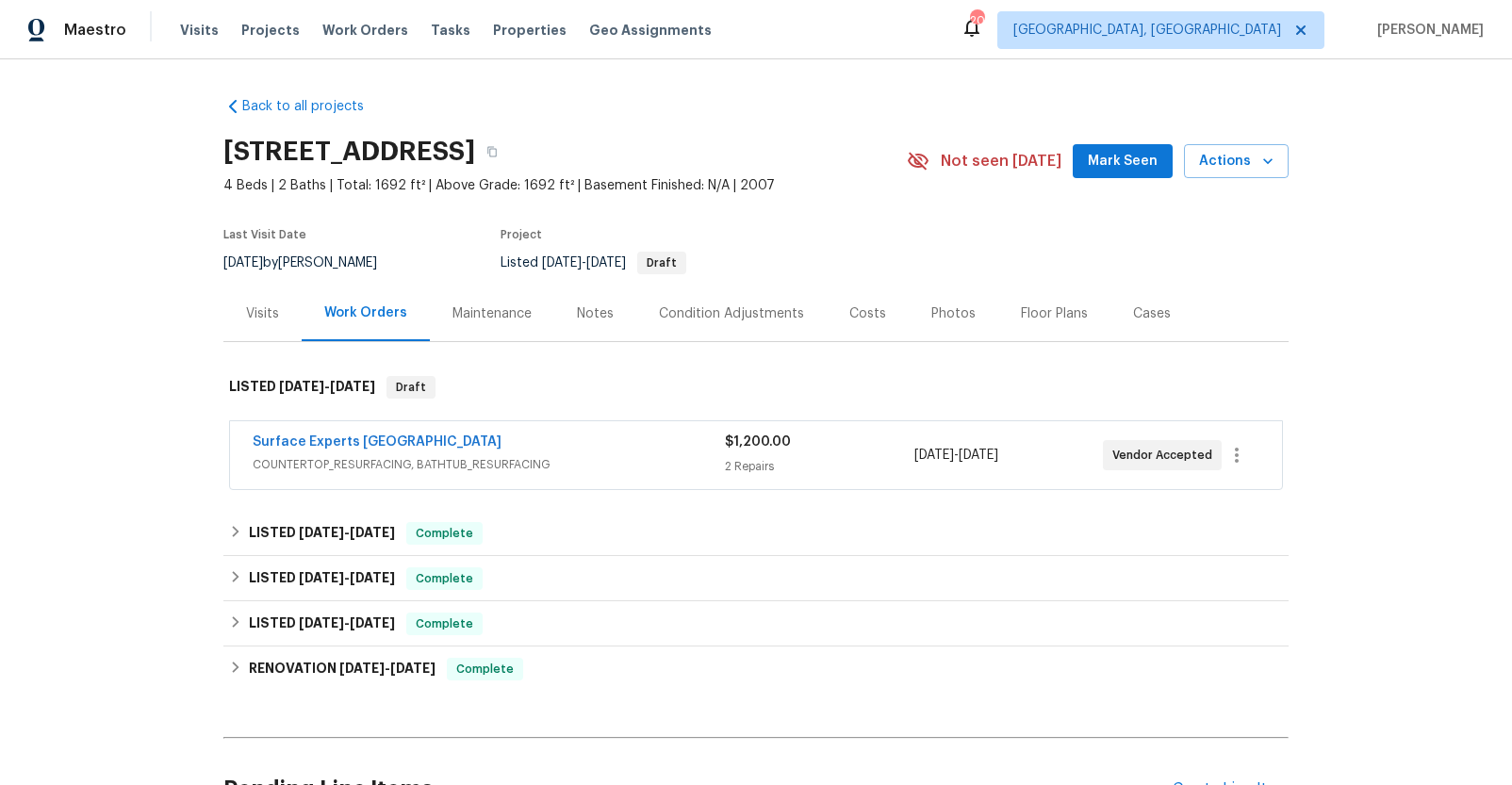
click at [576, 308] on div "Notes" at bounding box center [595, 314] width 37 height 19
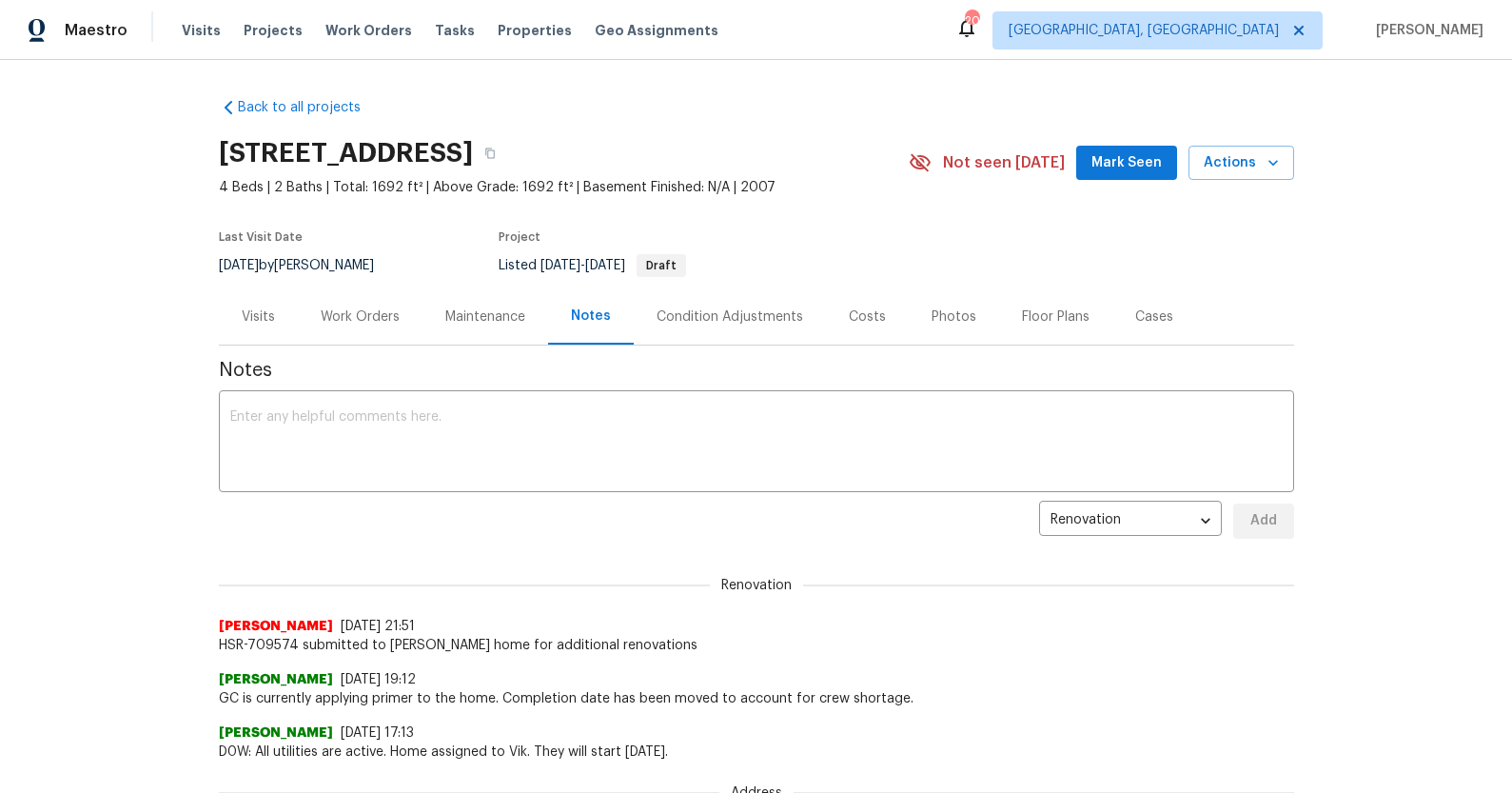
click at [258, 317] on div "Visits" at bounding box center [258, 317] width 33 height 20
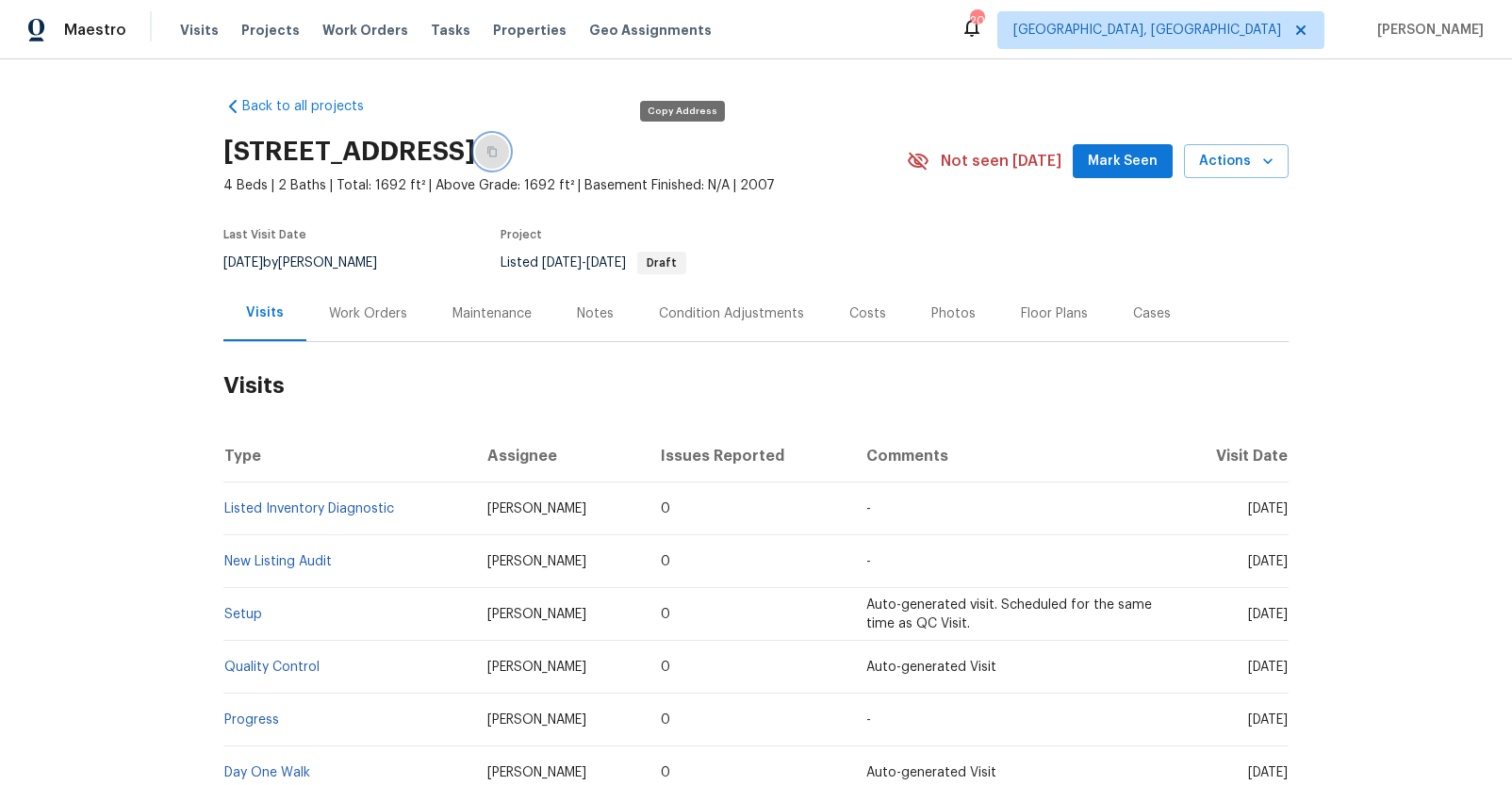
click at [497, 152] on icon "button" at bounding box center [492, 152] width 12 height 12
click at [358, 314] on div "Work Orders" at bounding box center [368, 314] width 78 height 19
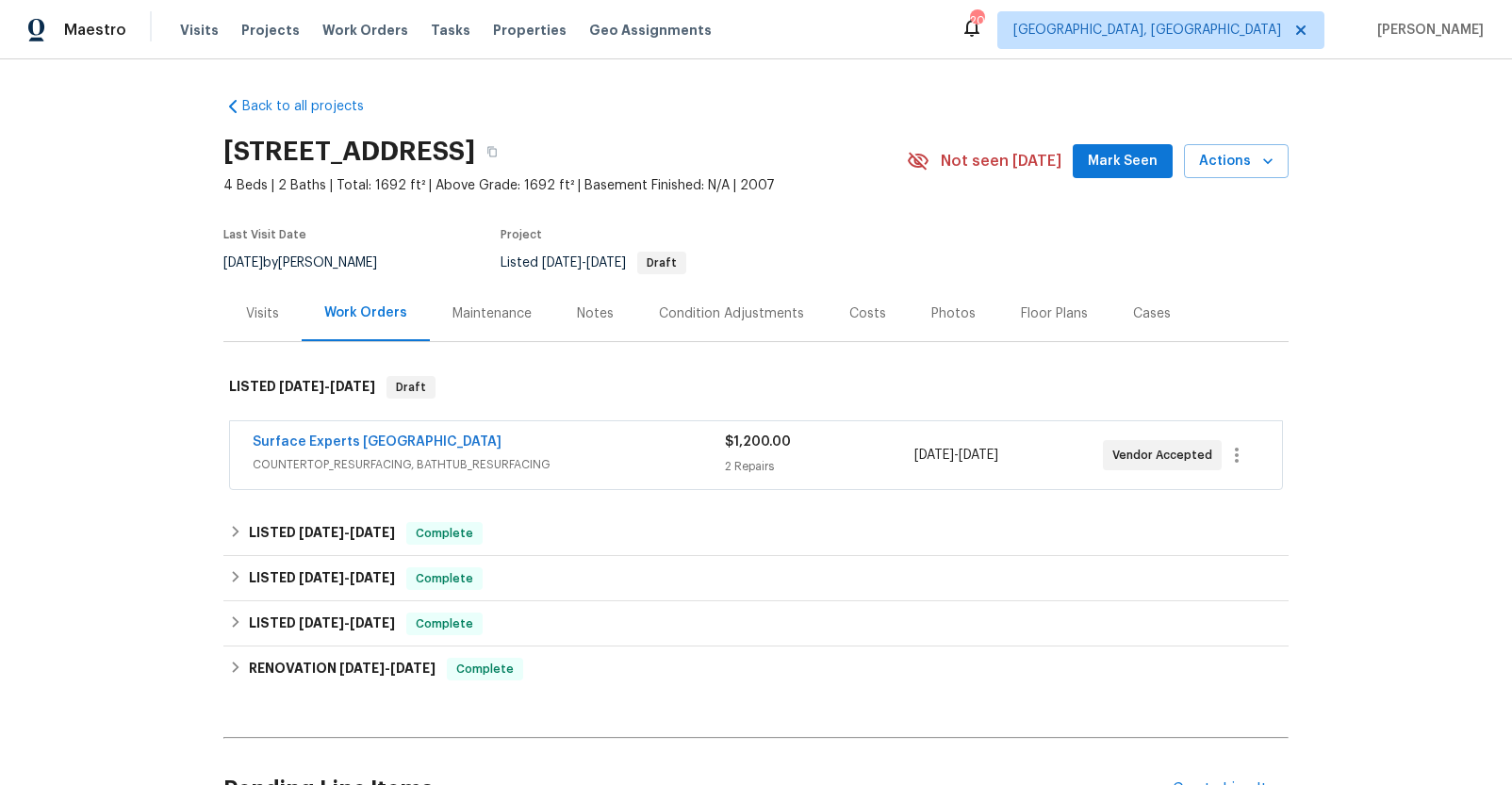
click at [347, 434] on span "Surface Experts Greenville" at bounding box center [378, 442] width 249 height 19
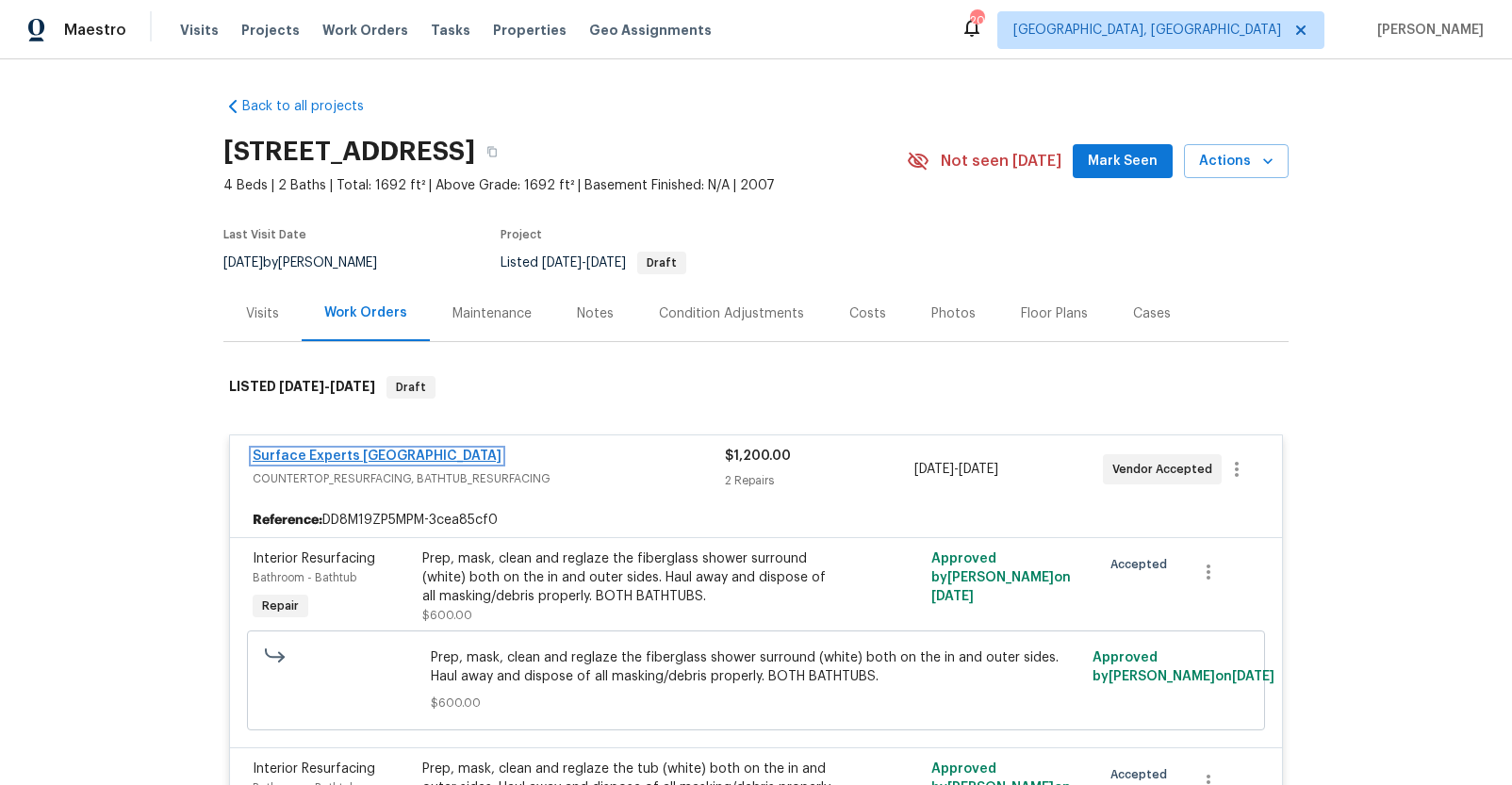
click at [342, 453] on link "Surface Experts Greenville" at bounding box center [378, 457] width 249 height 14
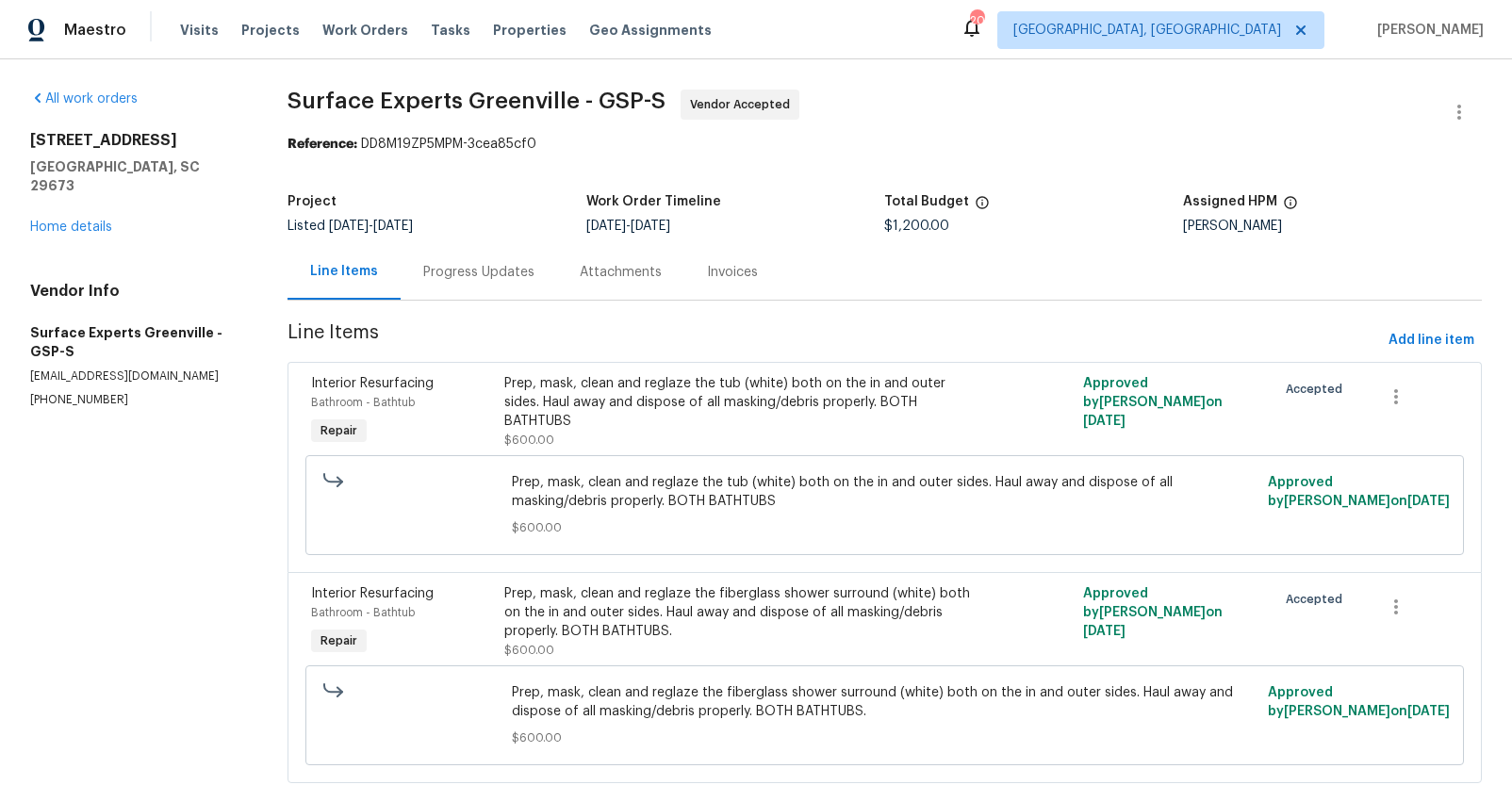
click at [455, 280] on div "Progress Updates" at bounding box center [478, 272] width 111 height 19
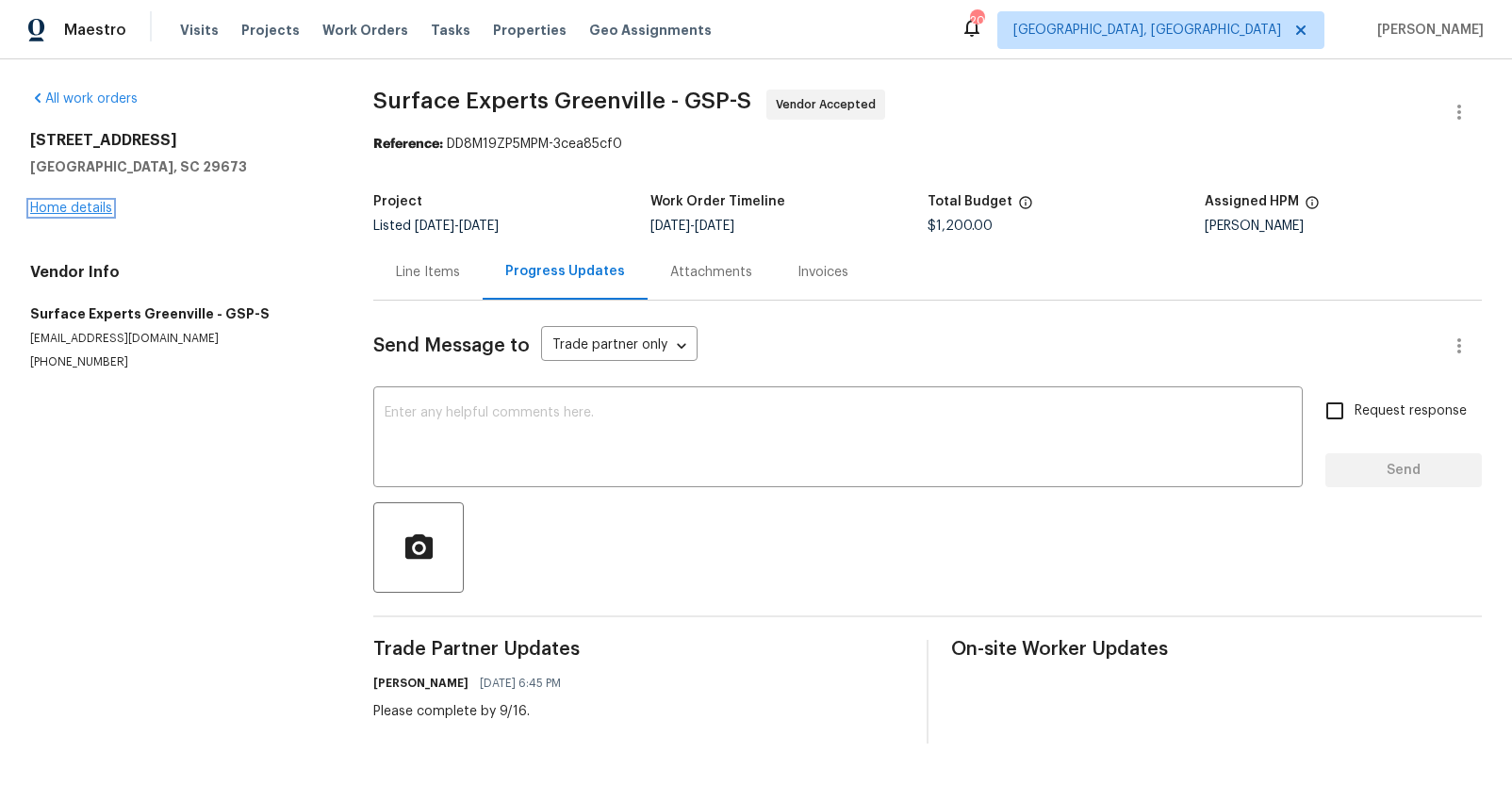
click at [97, 206] on link "Home details" at bounding box center [70, 209] width 82 height 14
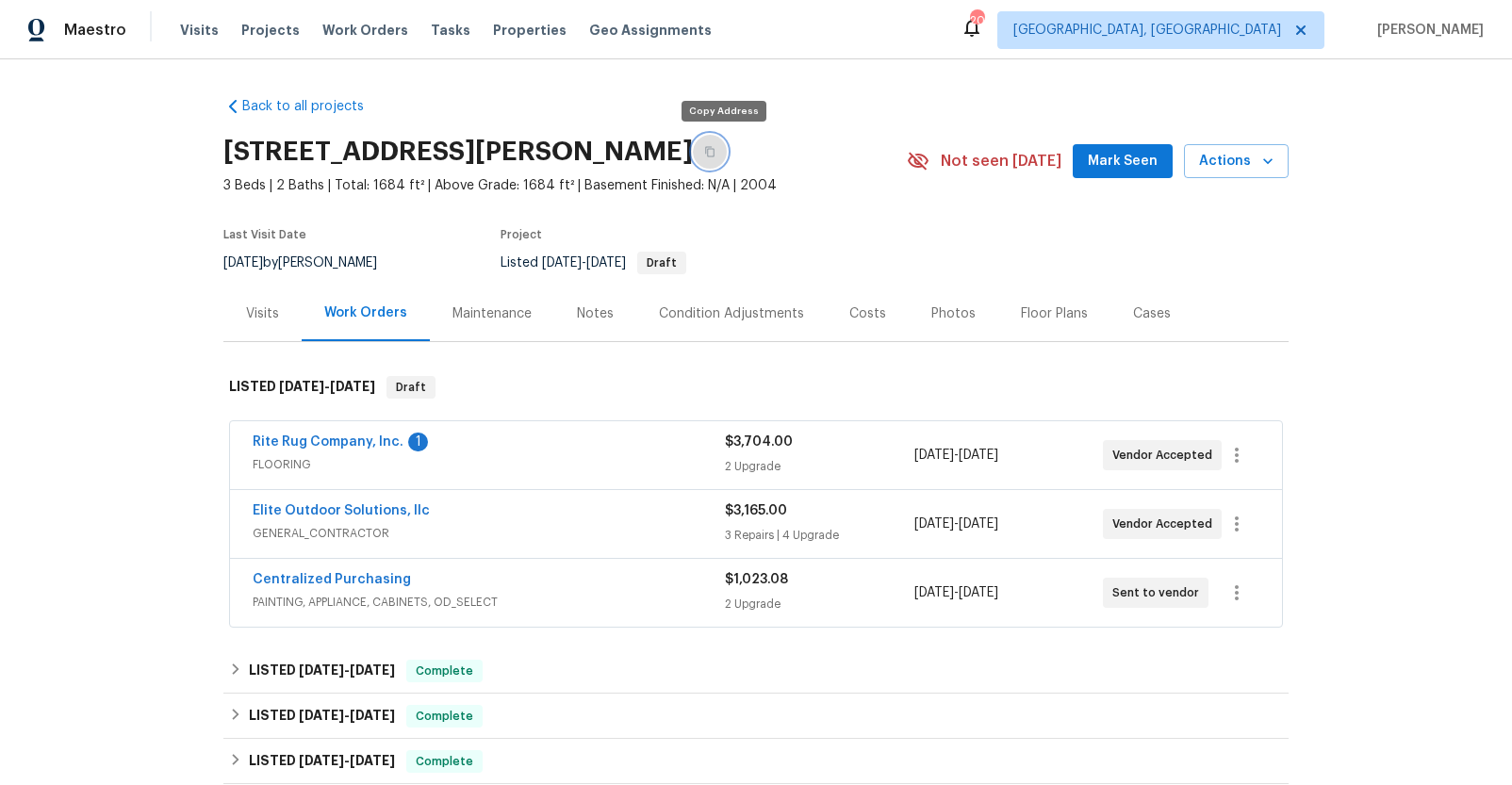
click at [715, 153] on icon "button" at bounding box center [710, 152] width 12 height 12
click at [559, 313] on div "Notes" at bounding box center [595, 314] width 82 height 56
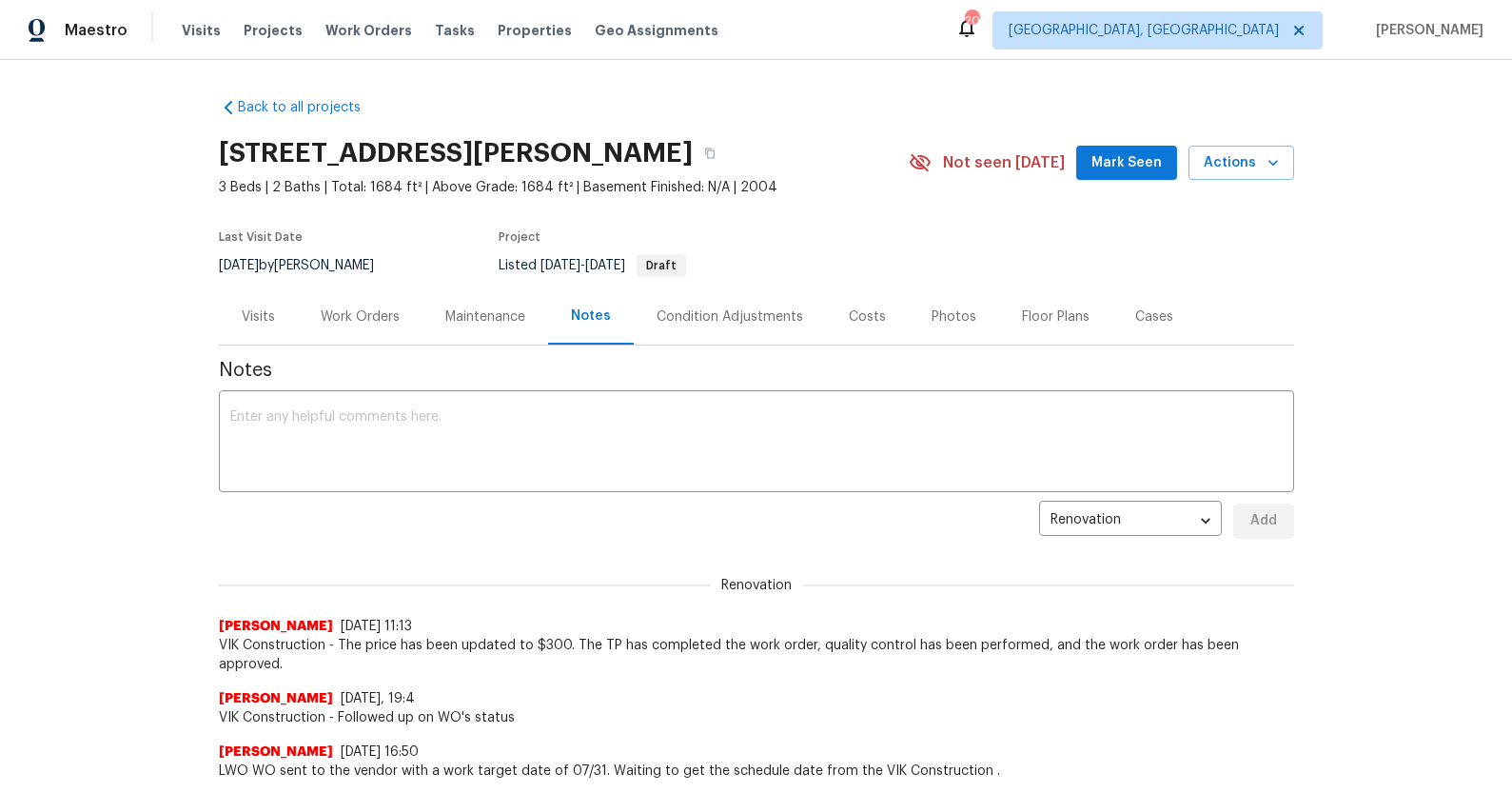
click at [358, 336] on div "Work Orders" at bounding box center [360, 317] width 125 height 57
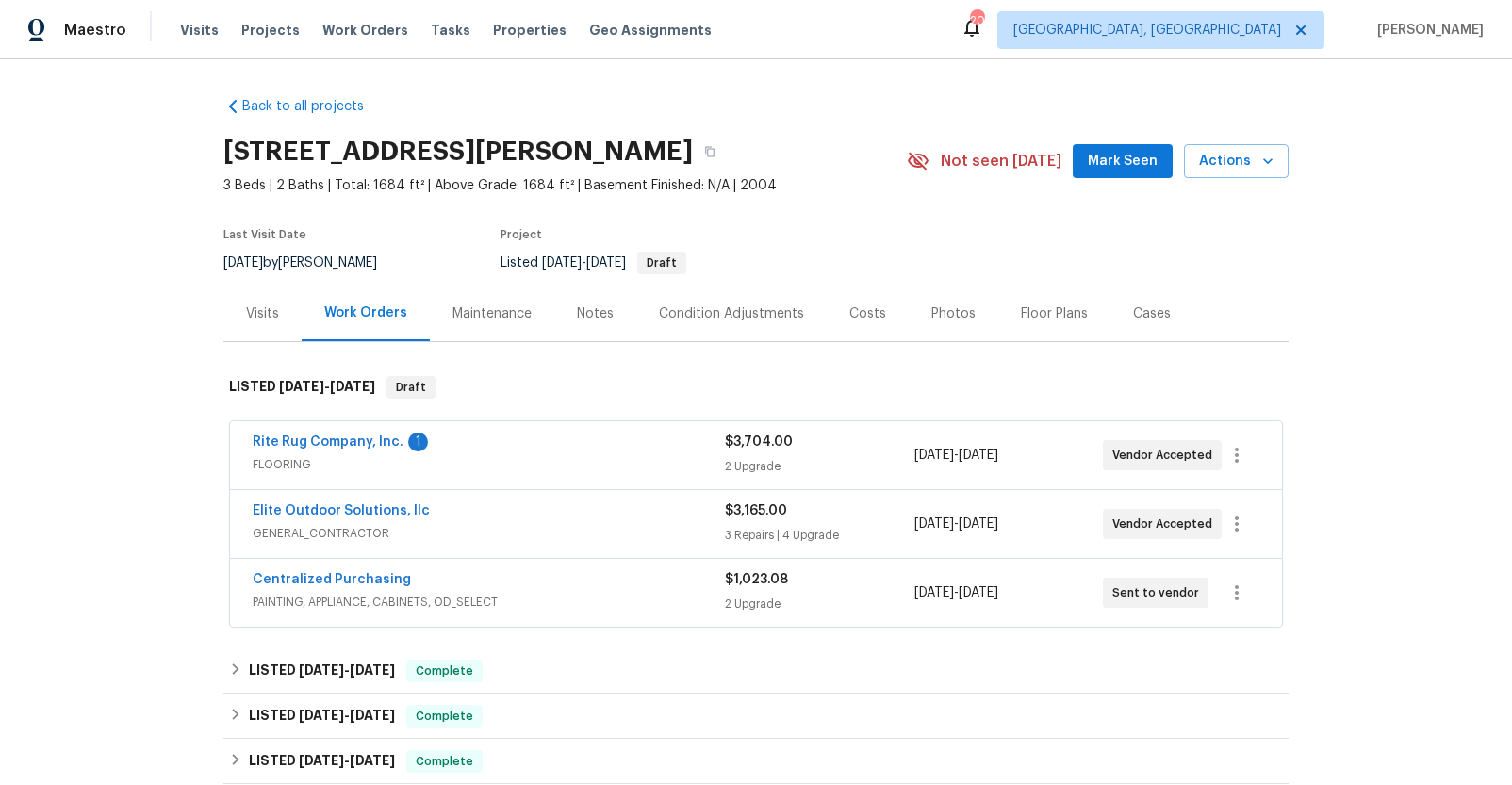
click at [529, 446] on div "Rite Rug Company, Inc. 1" at bounding box center [489, 443] width 472 height 22
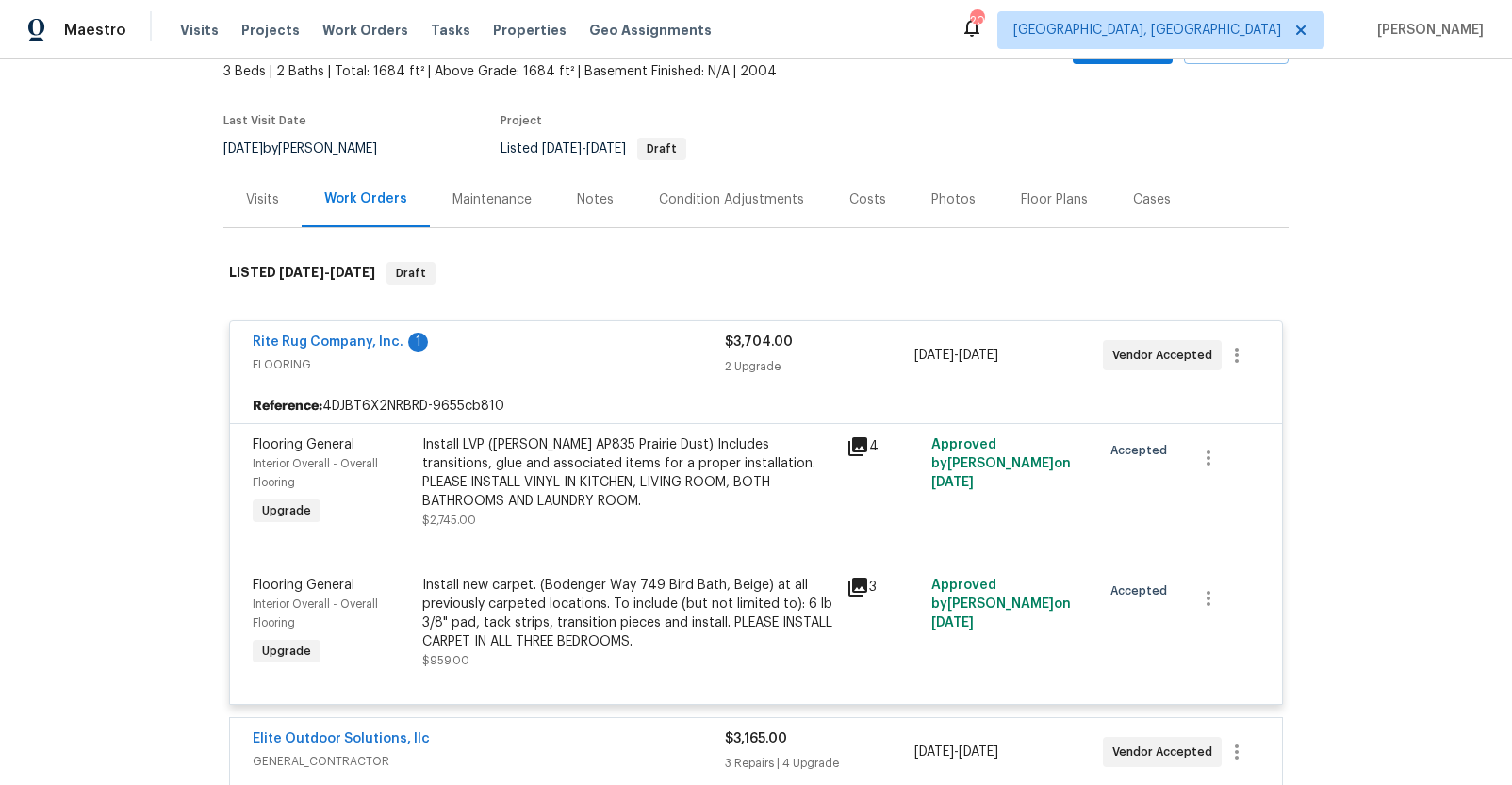
scroll to position [110, 0]
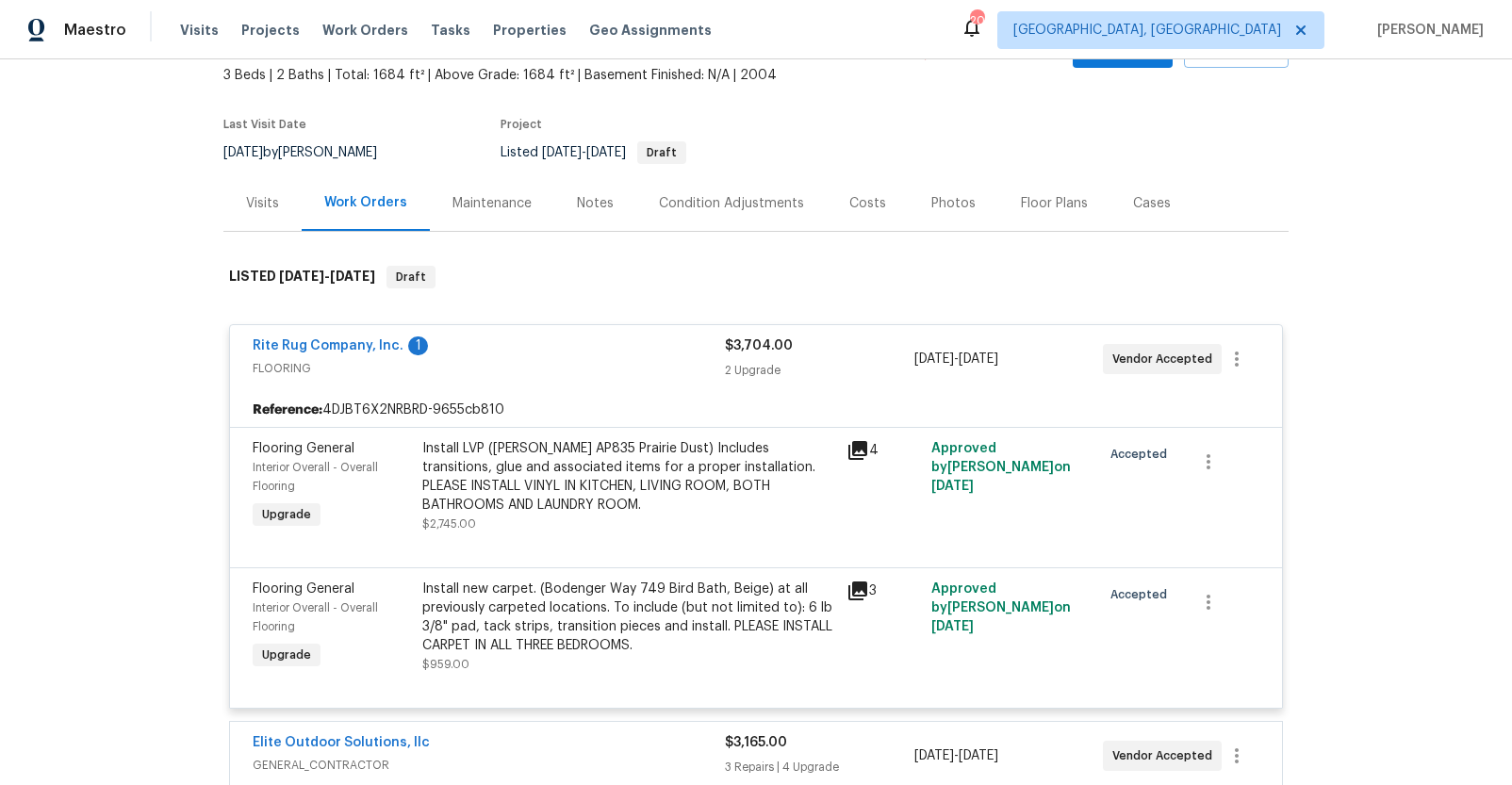
click at [565, 373] on span "FLOORING" at bounding box center [489, 369] width 472 height 19
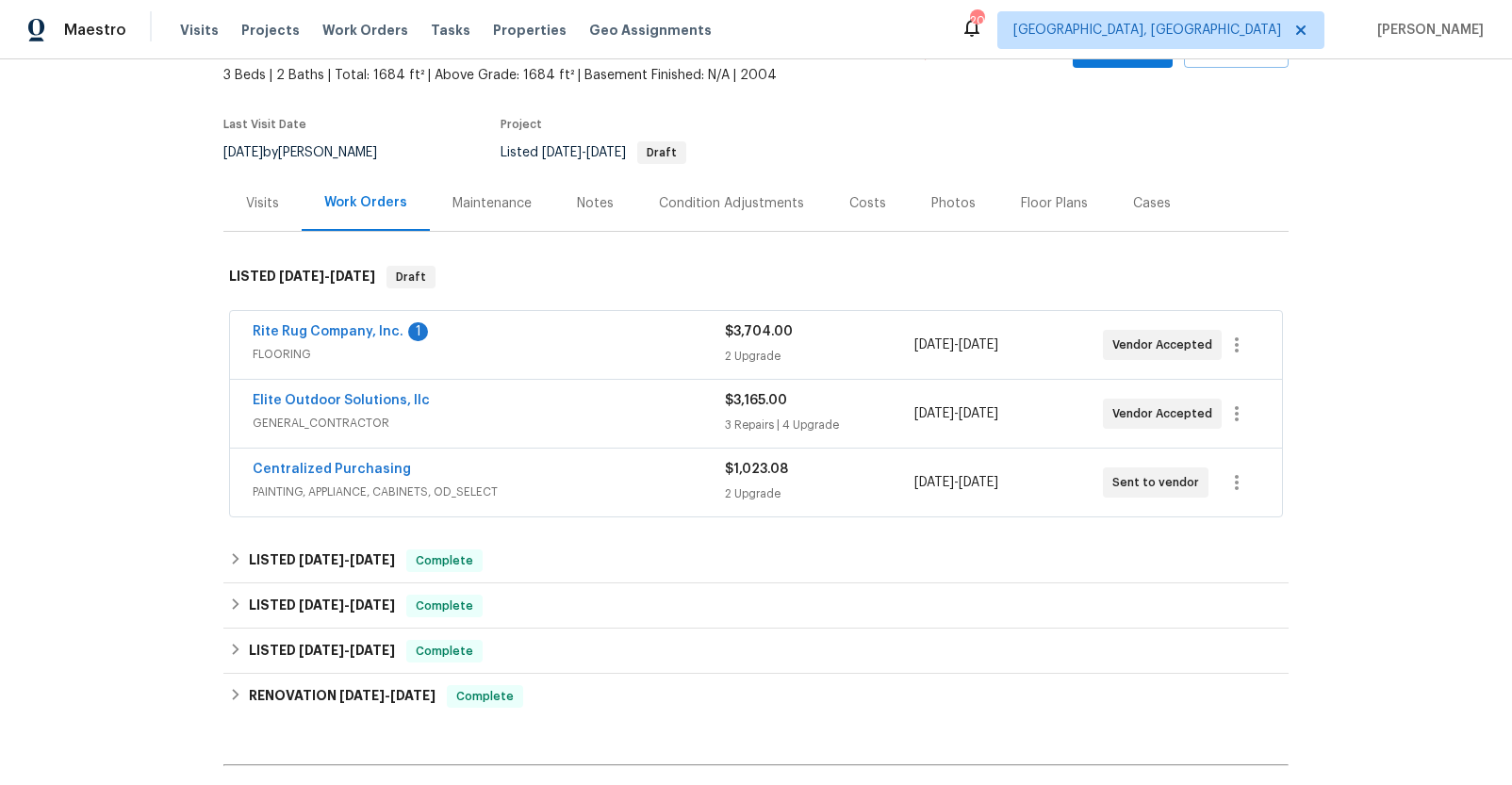
click at [574, 408] on div "Elite Outdoor Solutions, llc" at bounding box center [489, 402] width 472 height 22
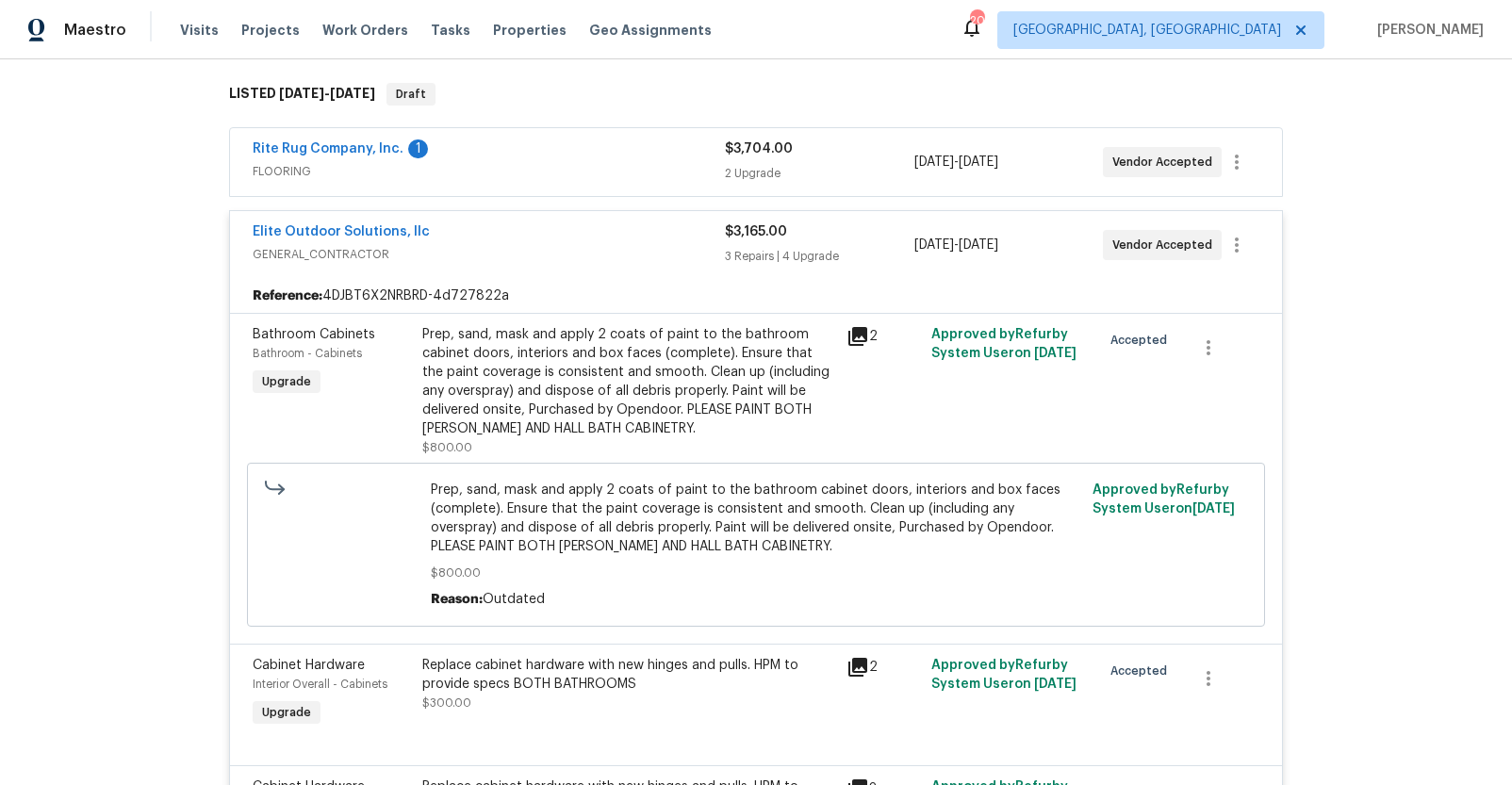
scroll to position [161, 0]
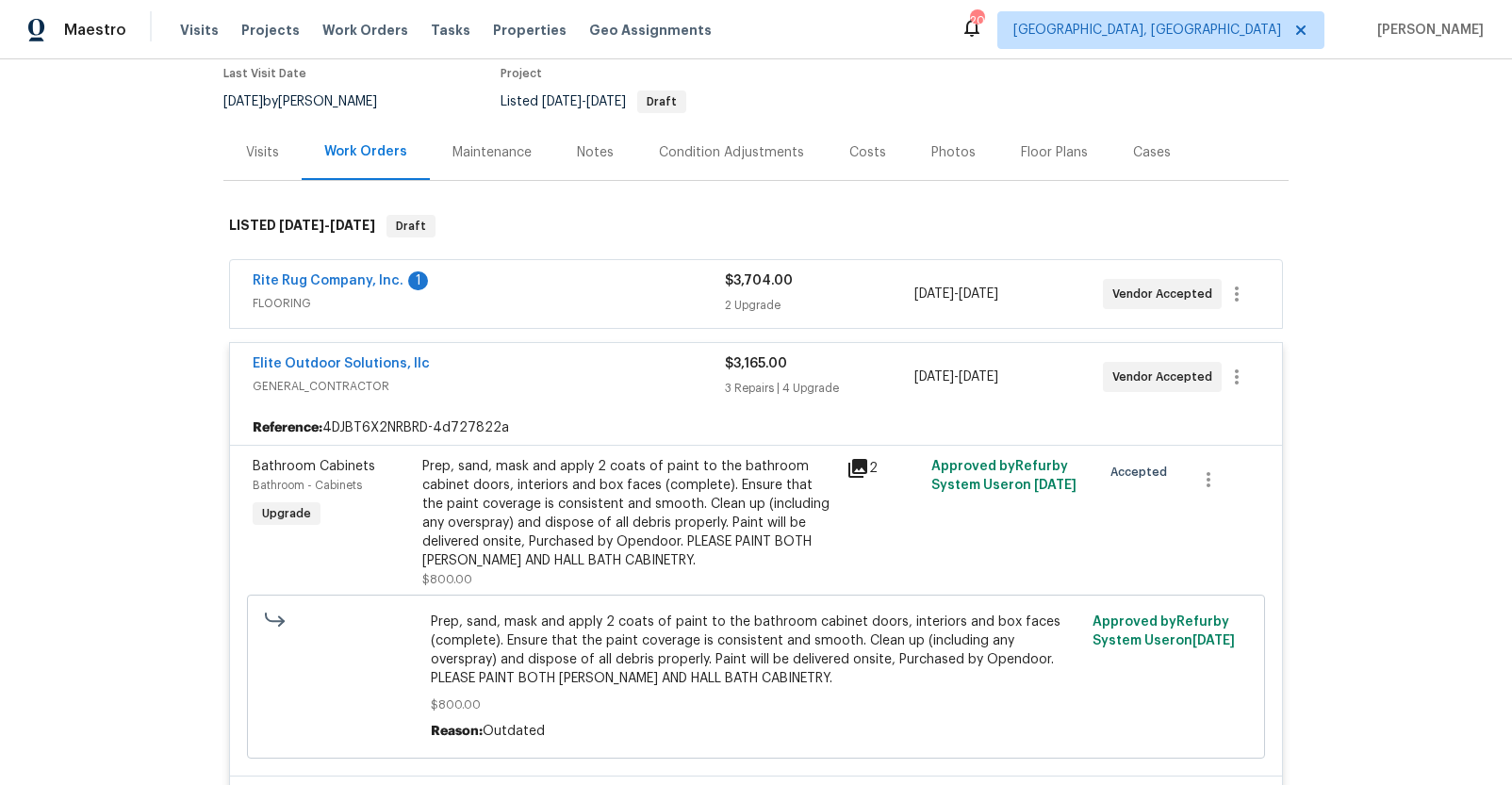
click at [576, 383] on span "GENERAL_CONTRACTOR" at bounding box center [489, 386] width 472 height 19
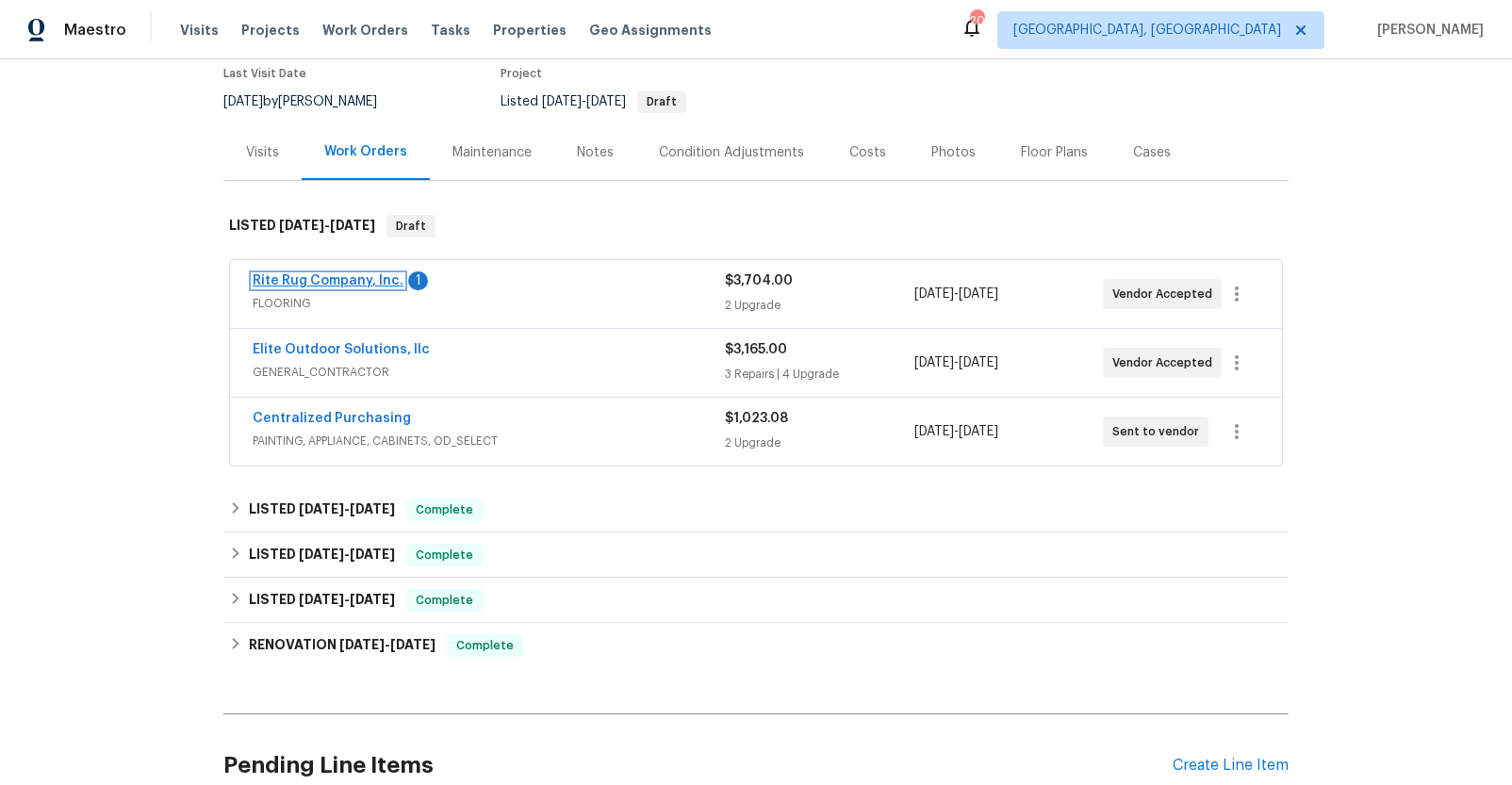
click at [372, 282] on link "Rite Rug Company, Inc." at bounding box center [328, 281] width 151 height 14
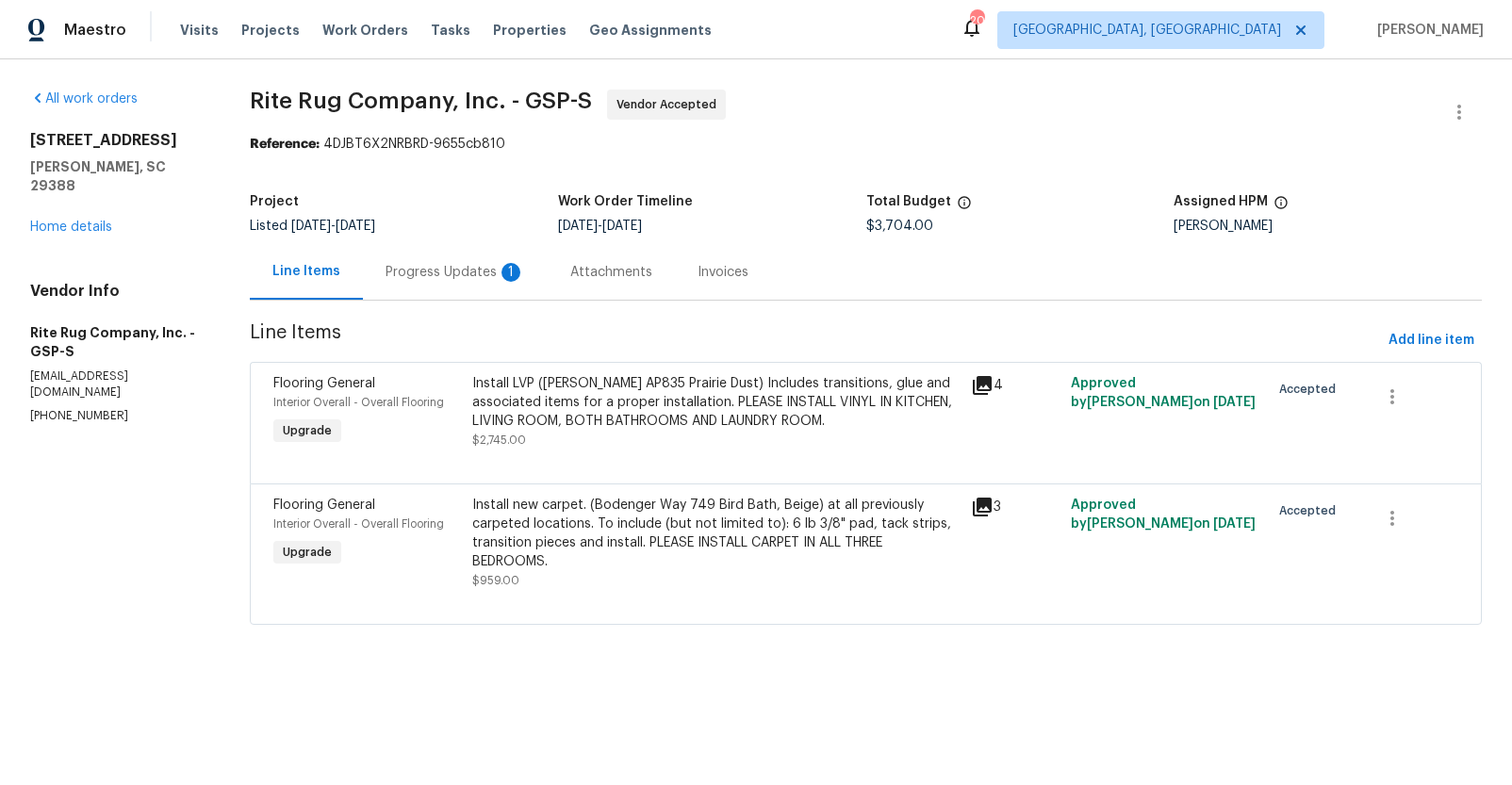
click at [452, 268] on div "Progress Updates 1" at bounding box center [455, 272] width 139 height 19
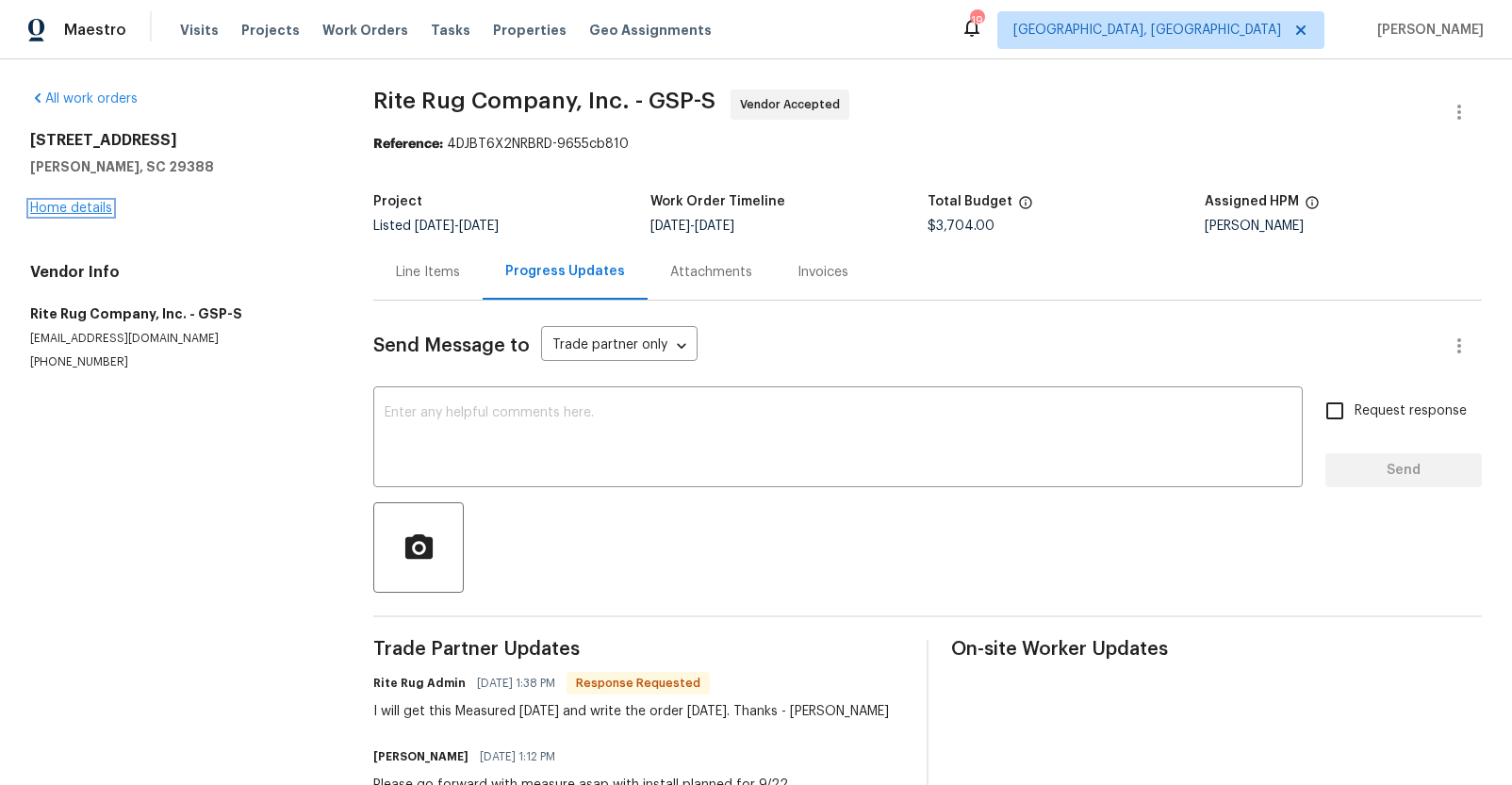
click at [71, 202] on link "Home details" at bounding box center [70, 209] width 82 height 14
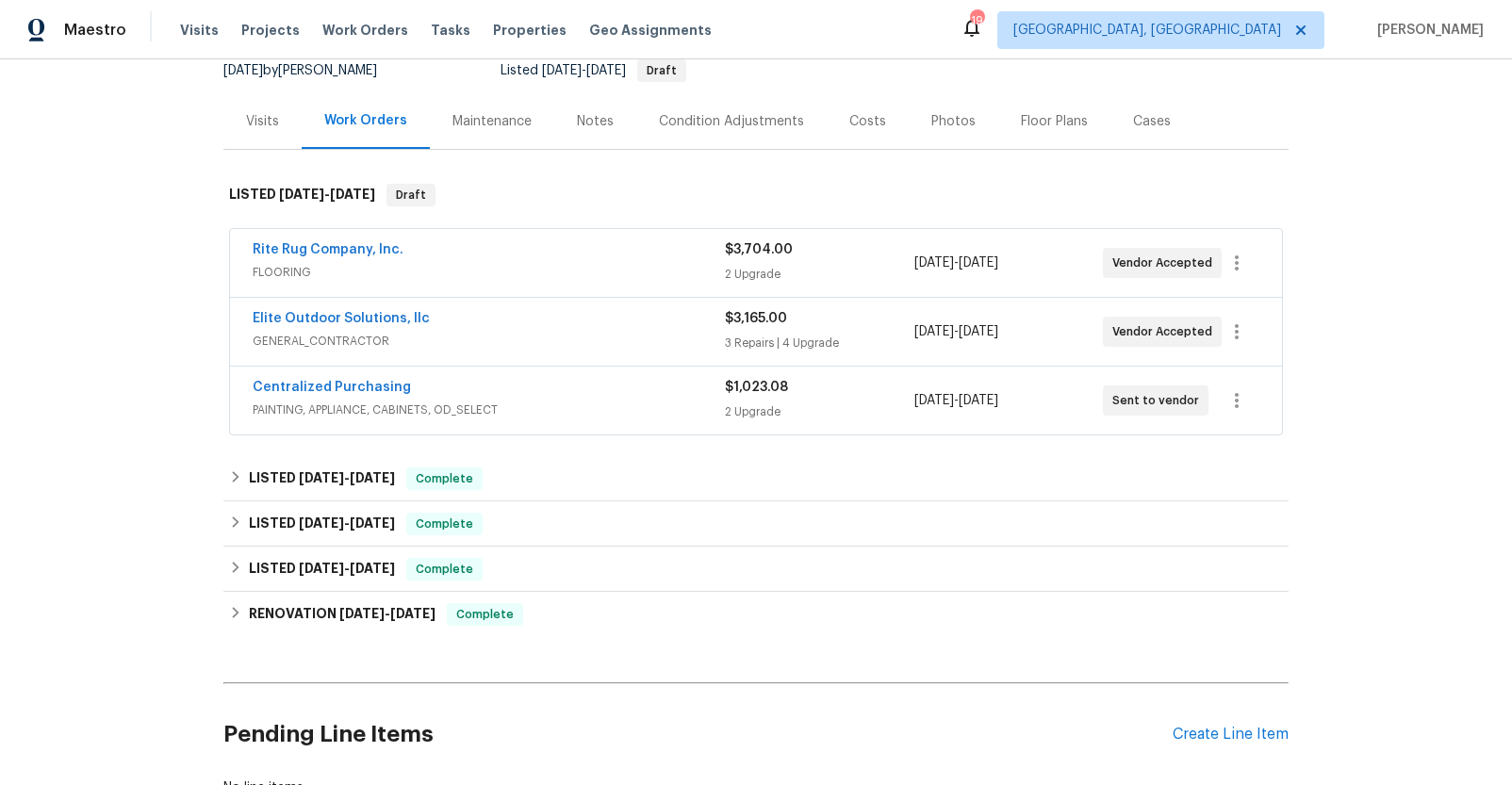
scroll to position [213, 0]
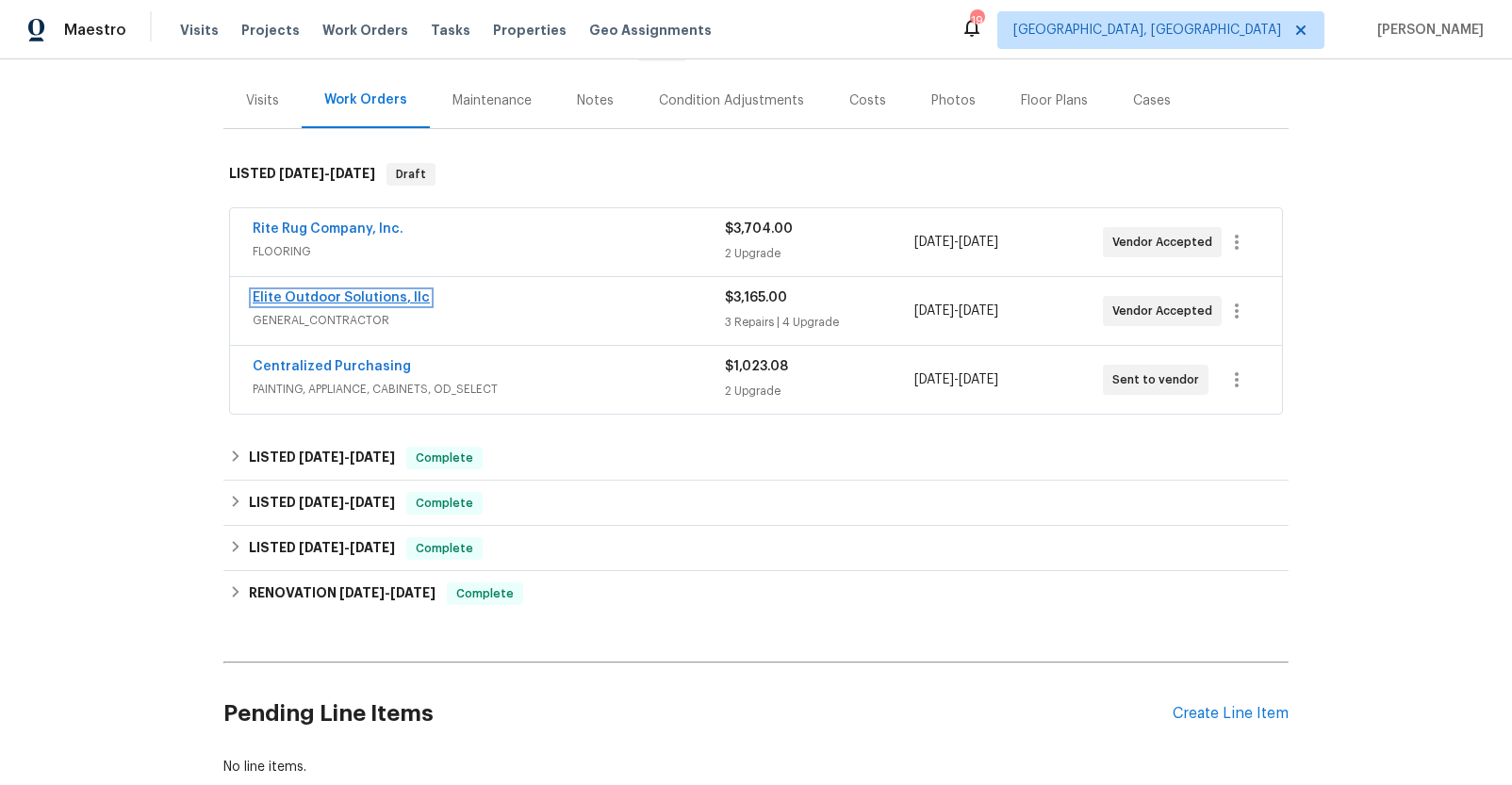
click at [367, 298] on link "Elite Outdoor Solutions, llc" at bounding box center [341, 298] width 177 height 14
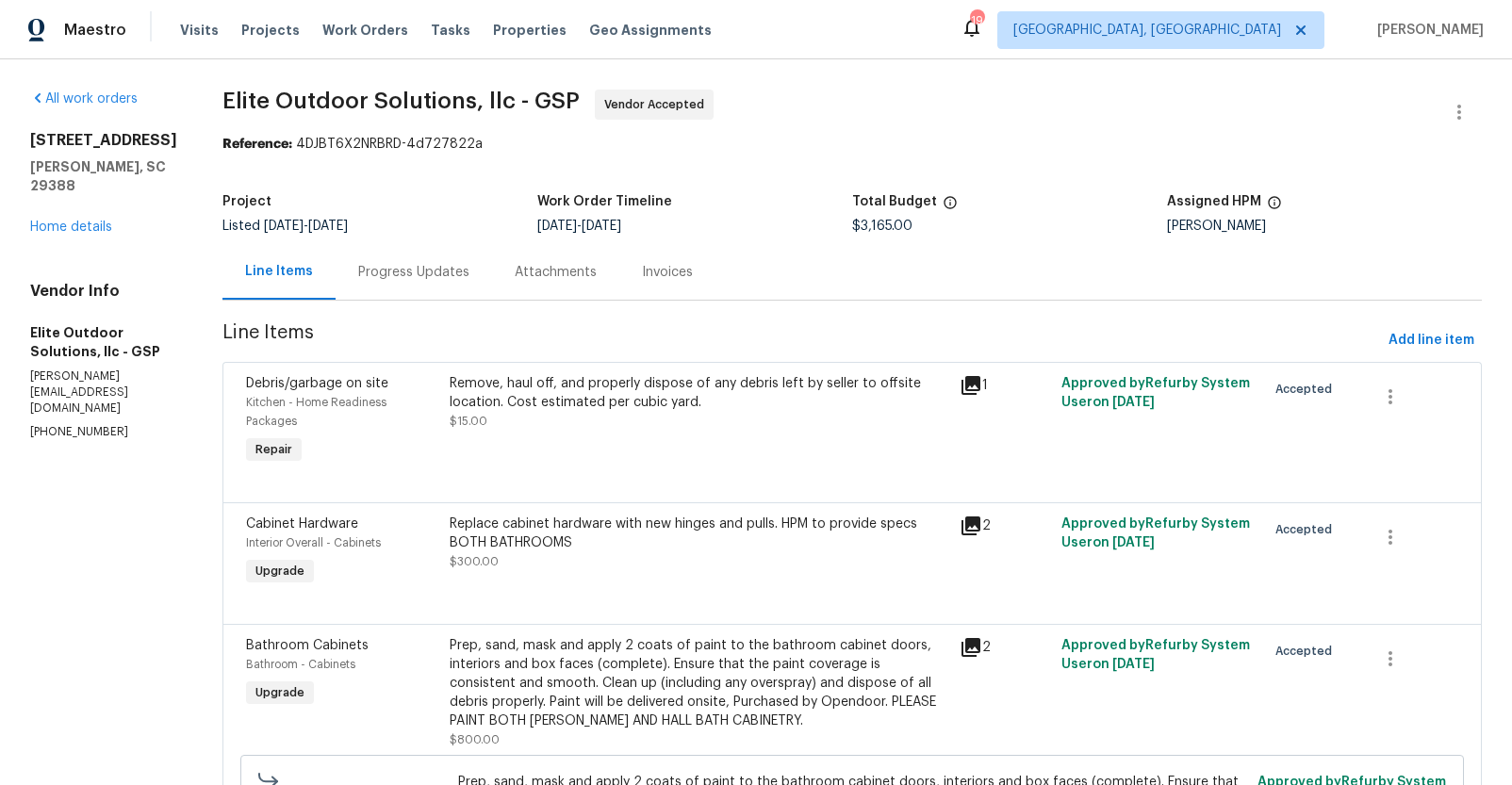
click at [335, 270] on div "Progress Updates" at bounding box center [413, 272] width 156 height 56
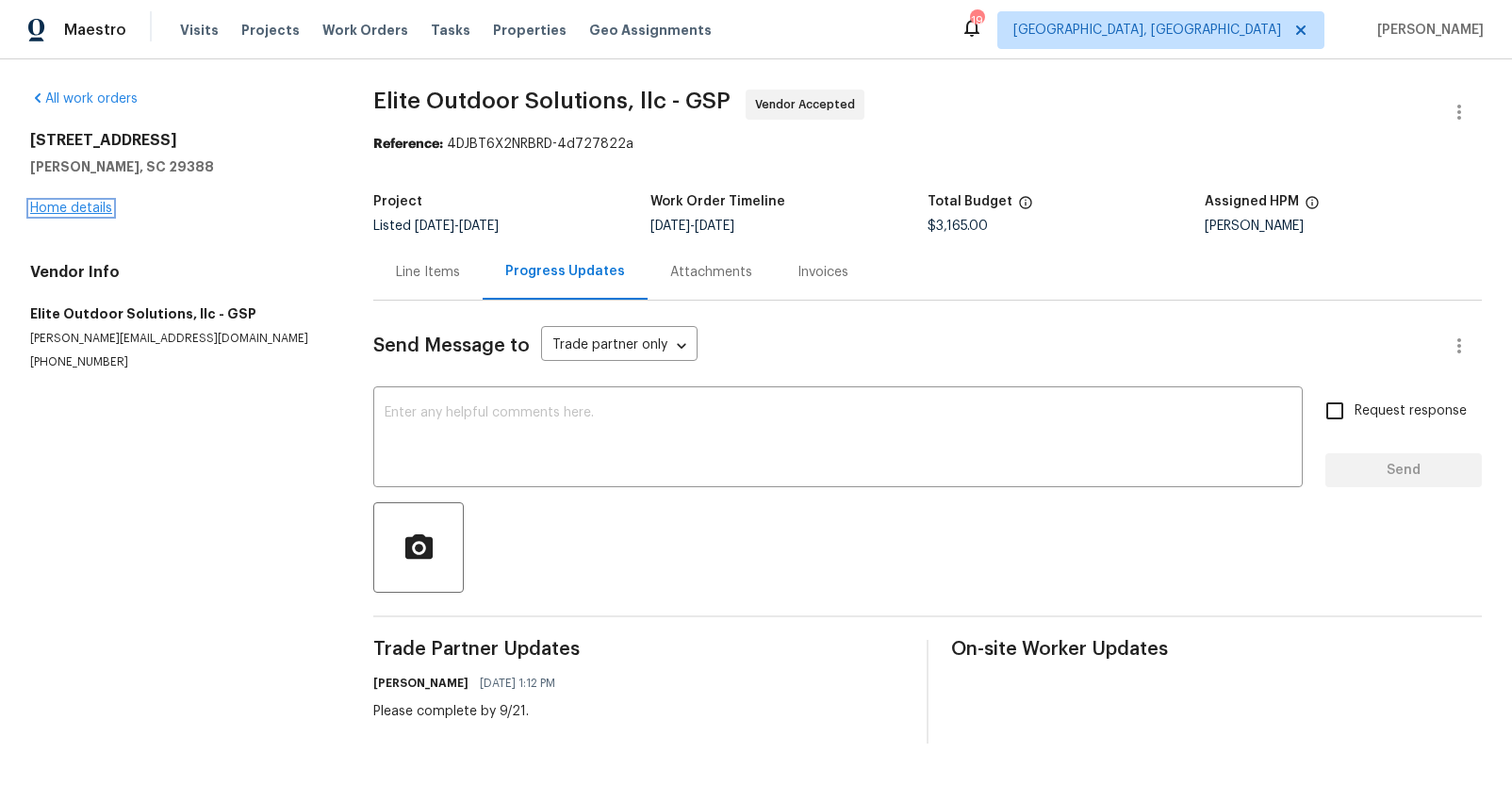
click at [95, 205] on link "Home details" at bounding box center [70, 209] width 82 height 14
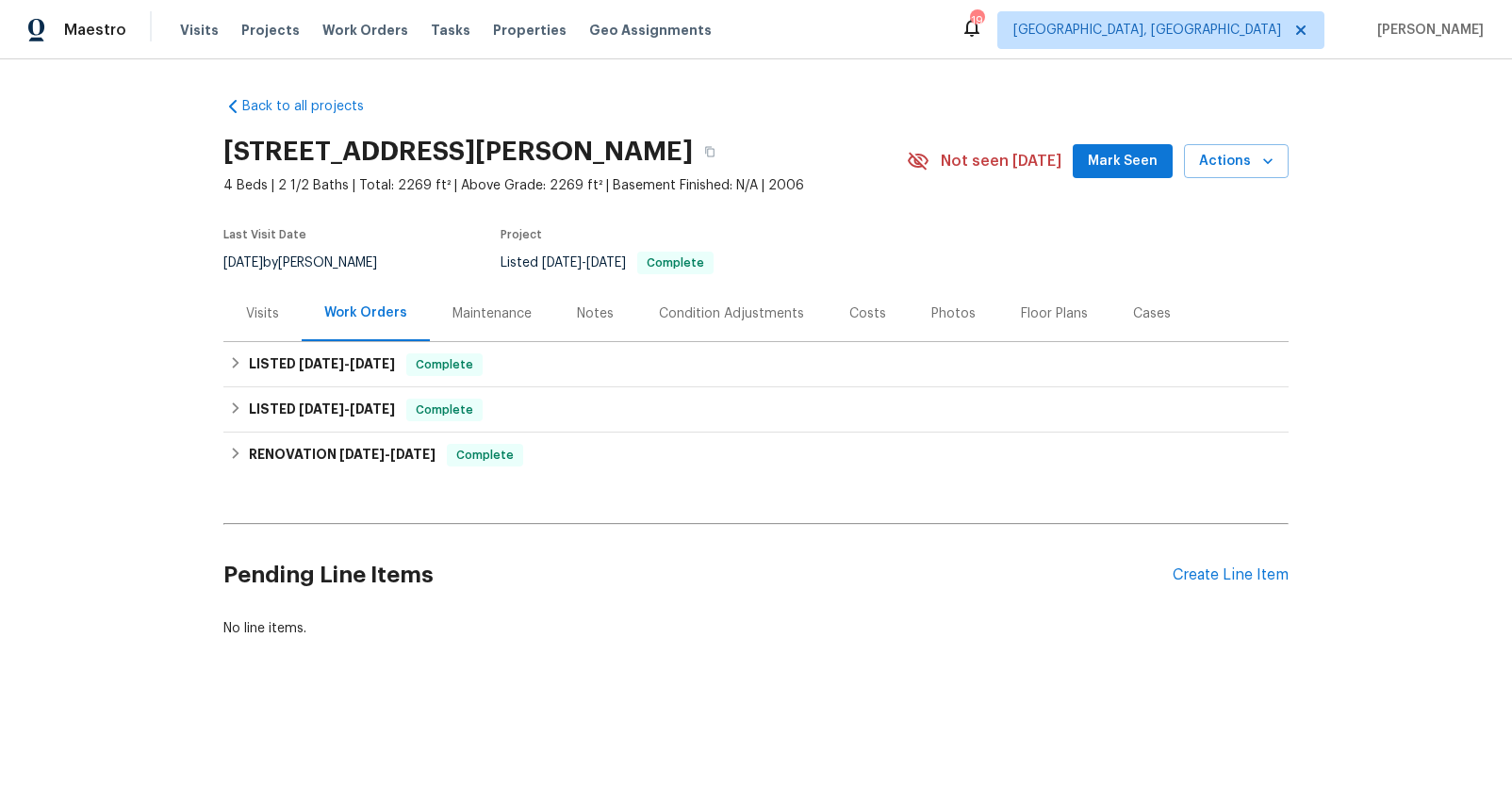
click at [267, 317] on div "Visits" at bounding box center [263, 314] width 33 height 19
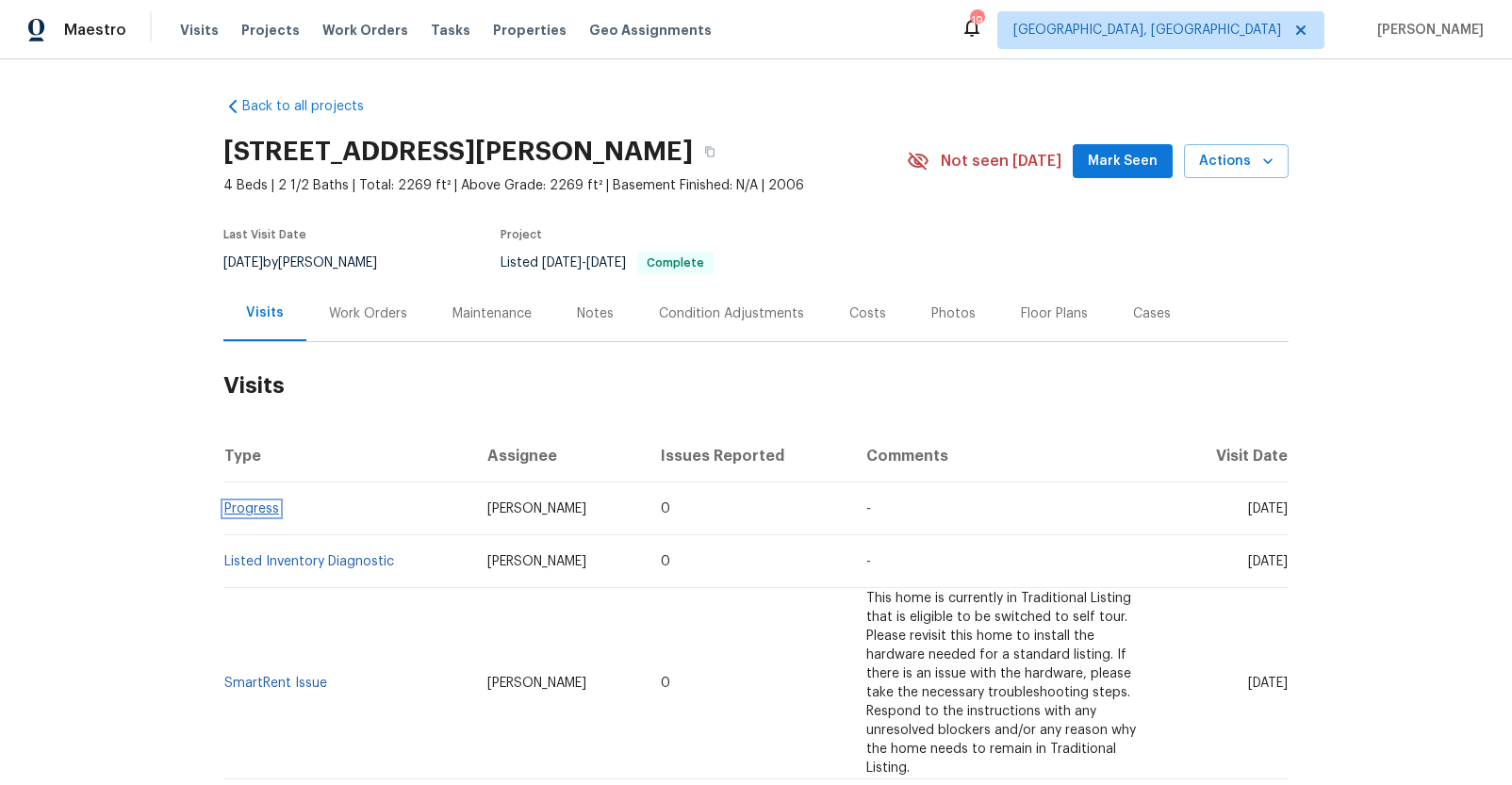
click at [255, 506] on link "Progress" at bounding box center [251, 509] width 55 height 14
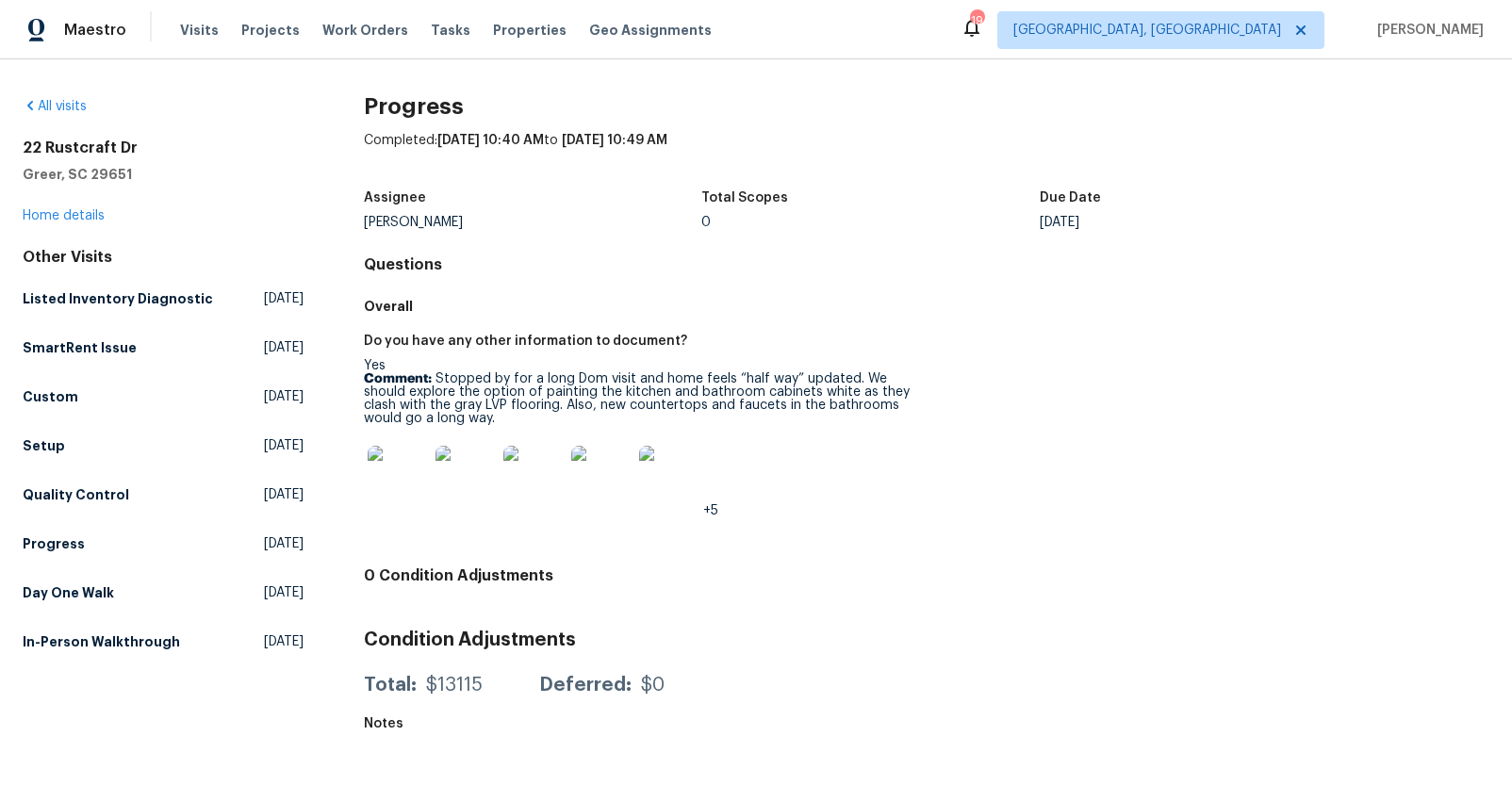
click at [401, 468] on img at bounding box center [398, 476] width 60 height 60
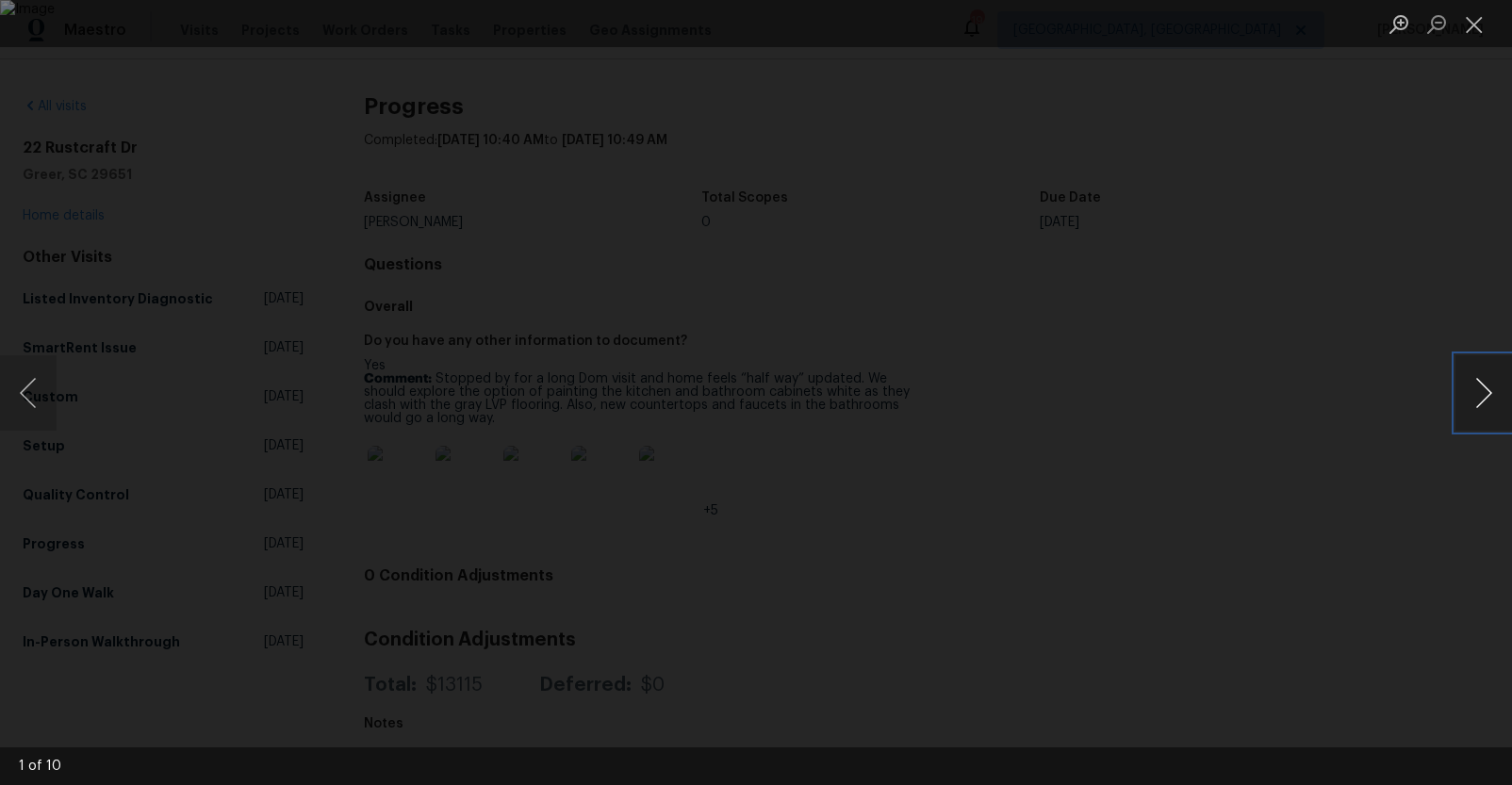
click at [1485, 391] on button "Next image" at bounding box center [1483, 393] width 57 height 75
click at [1403, 501] on div "Lightbox" at bounding box center [756, 392] width 1512 height 785
click at [1391, 499] on div "Lightbox" at bounding box center [756, 392] width 1512 height 785
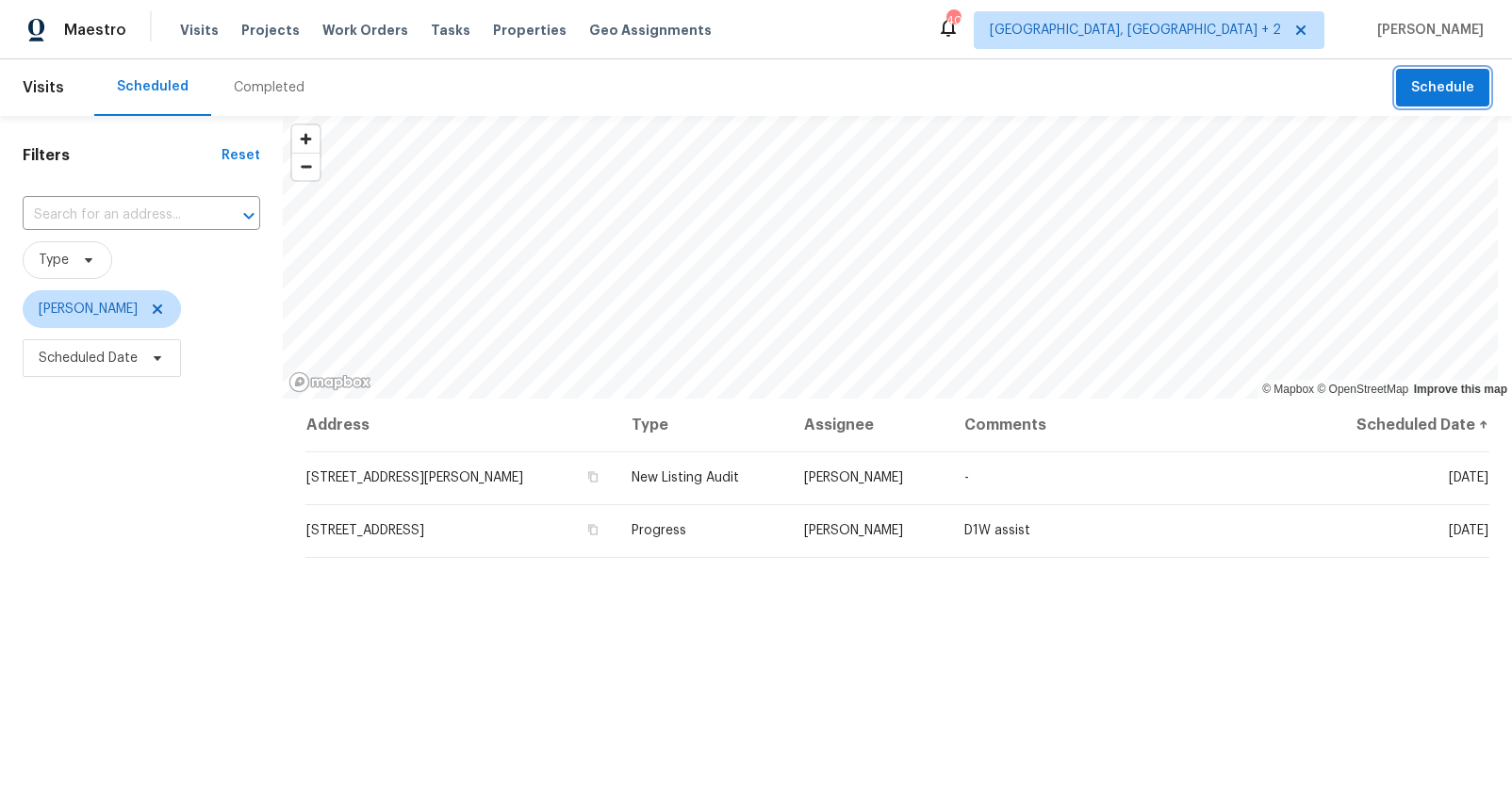
click at [1396, 86] on button "Schedule" at bounding box center [1442, 88] width 94 height 39
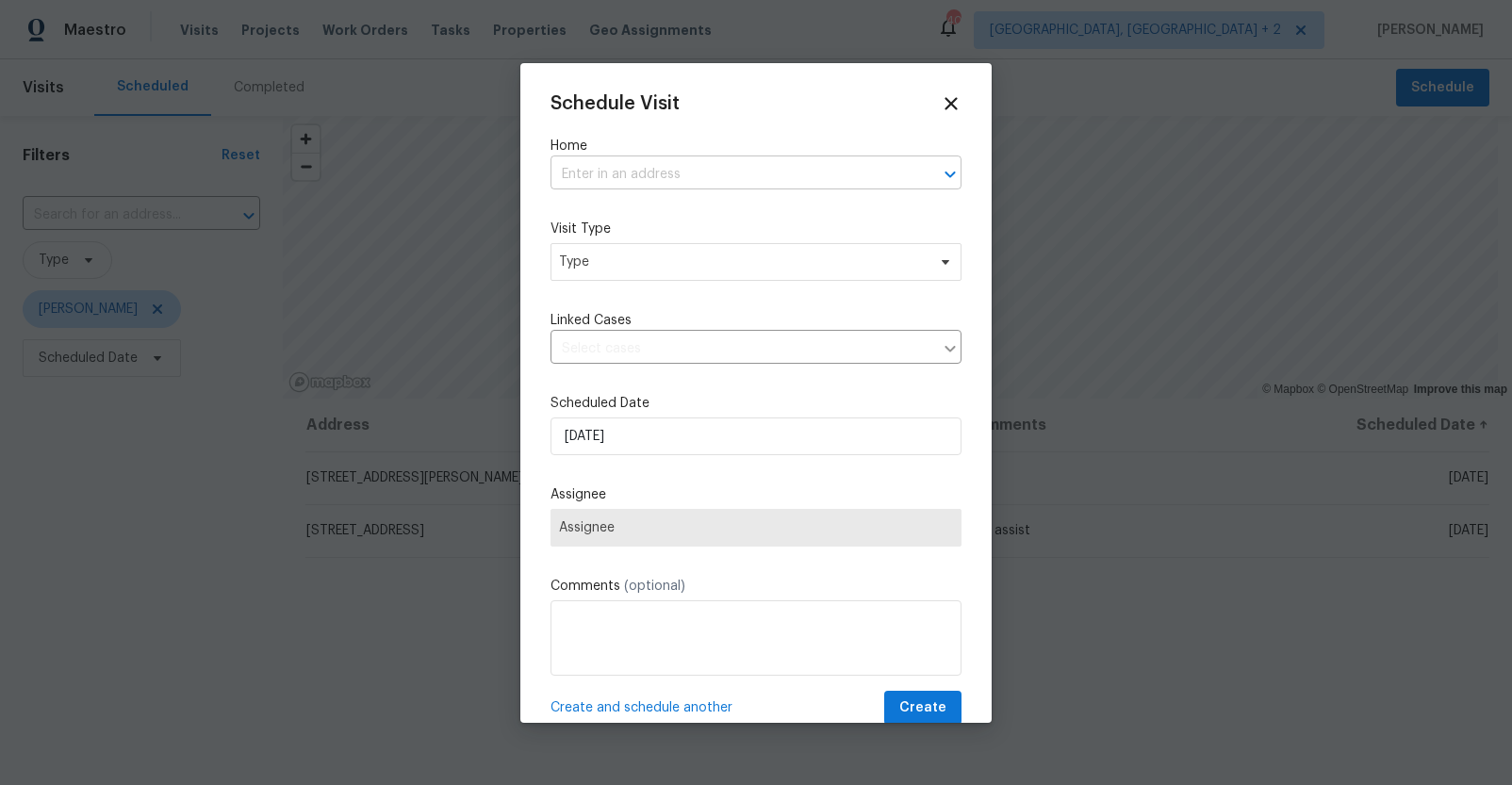
click at [642, 168] on input "text" at bounding box center [729, 175] width 358 height 29
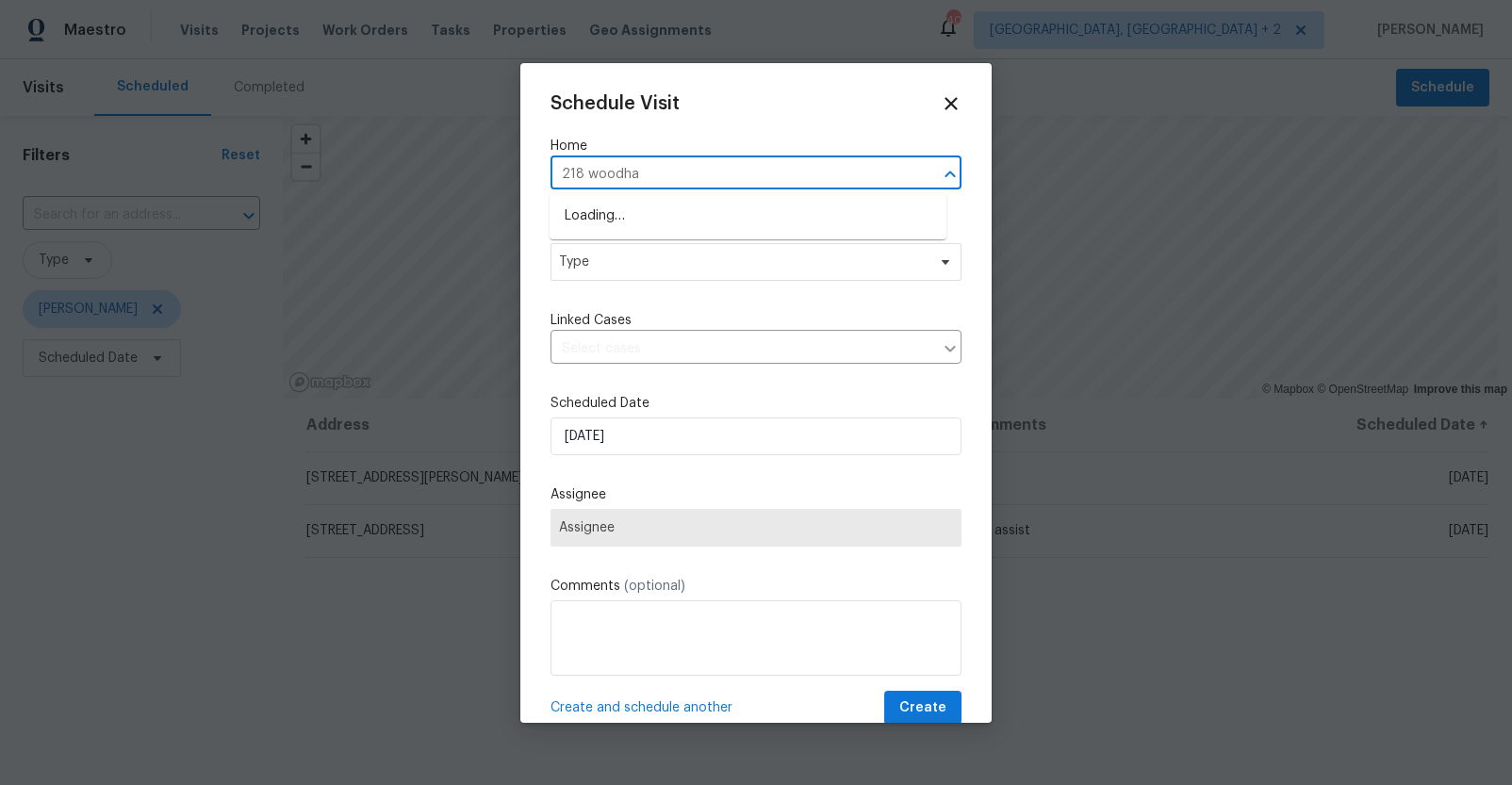
type input "218 woodhav"
click at [613, 206] on li "[STREET_ADDRESS]" at bounding box center [747, 216] width 397 height 31
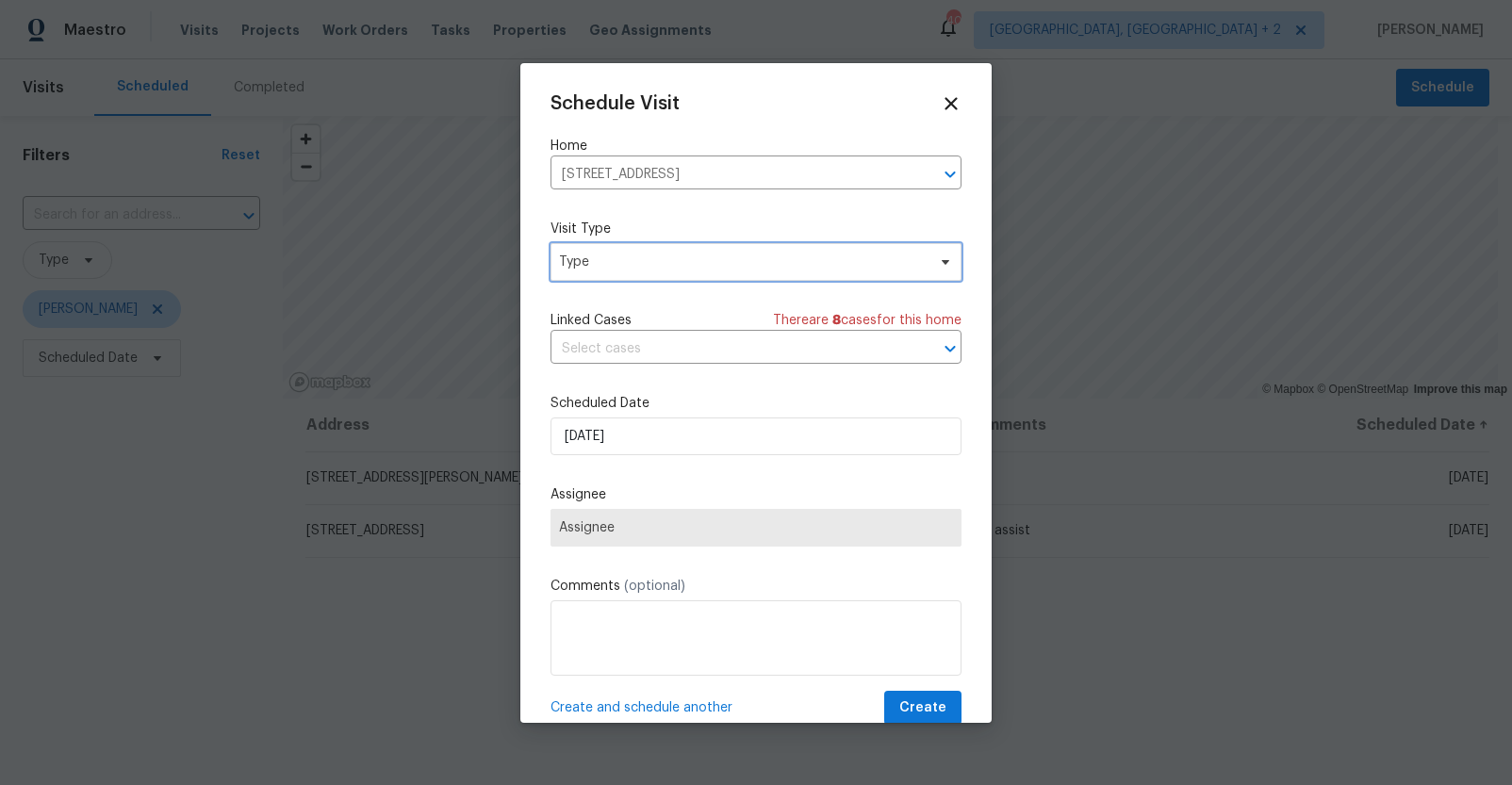
click at [601, 263] on span "Type" at bounding box center [742, 263] width 367 height 19
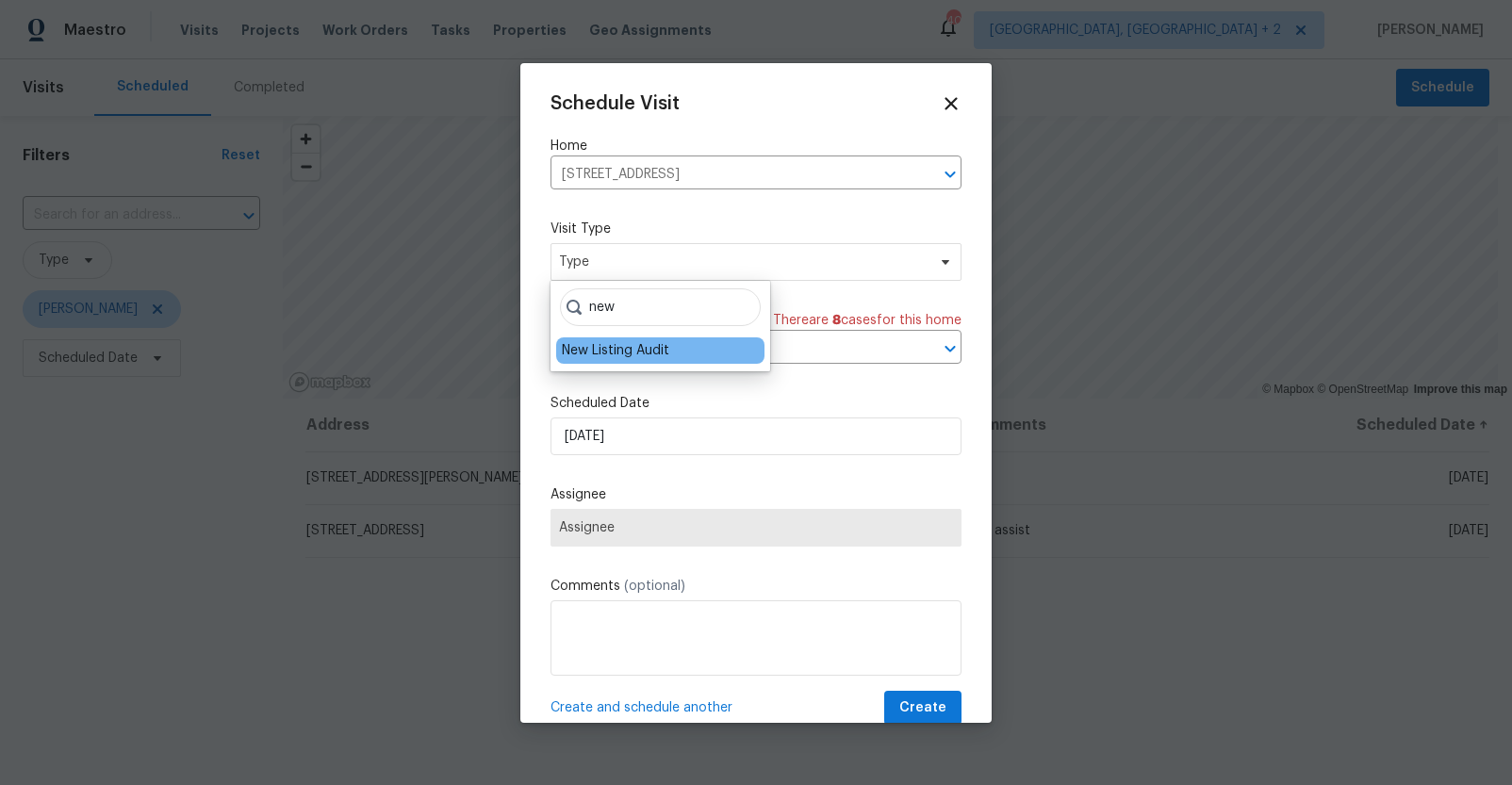
type input "new"
click at [582, 346] on div "New Listing Audit" at bounding box center [615, 350] width 107 height 19
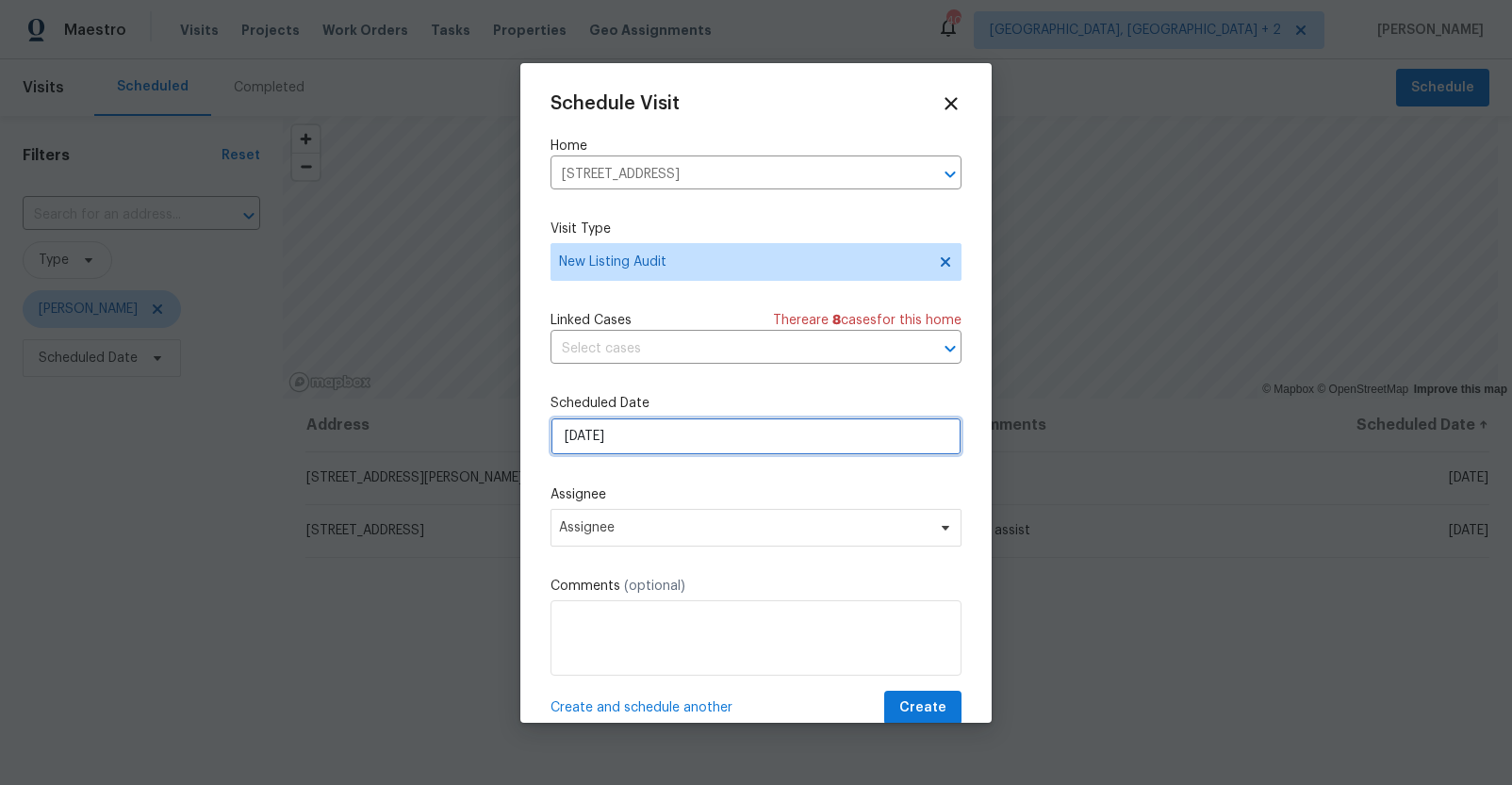
click at [582, 438] on input "[DATE]" at bounding box center [756, 435] width 411 height 38
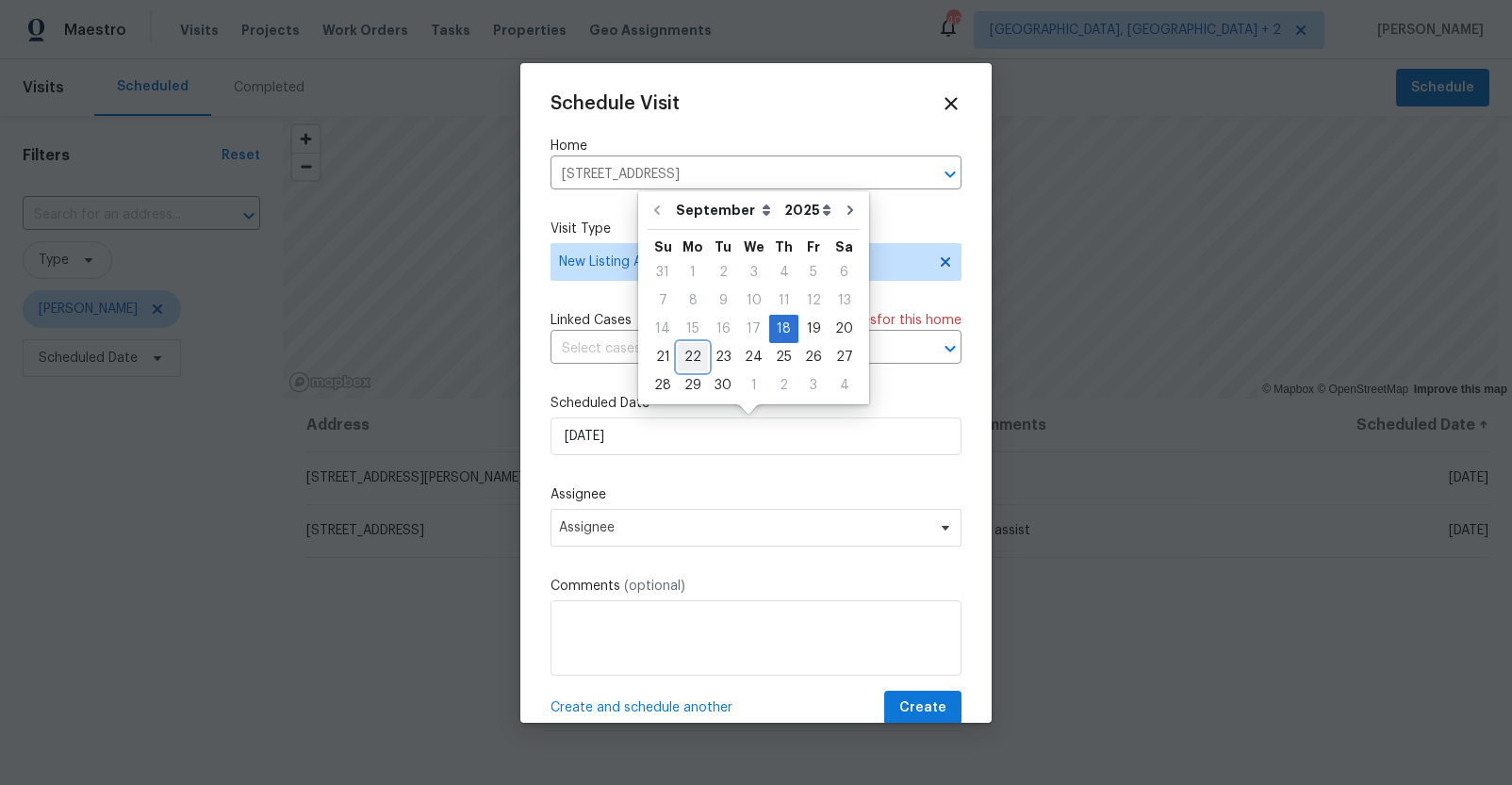
click at [692, 361] on div "22" at bounding box center [692, 356] width 30 height 26
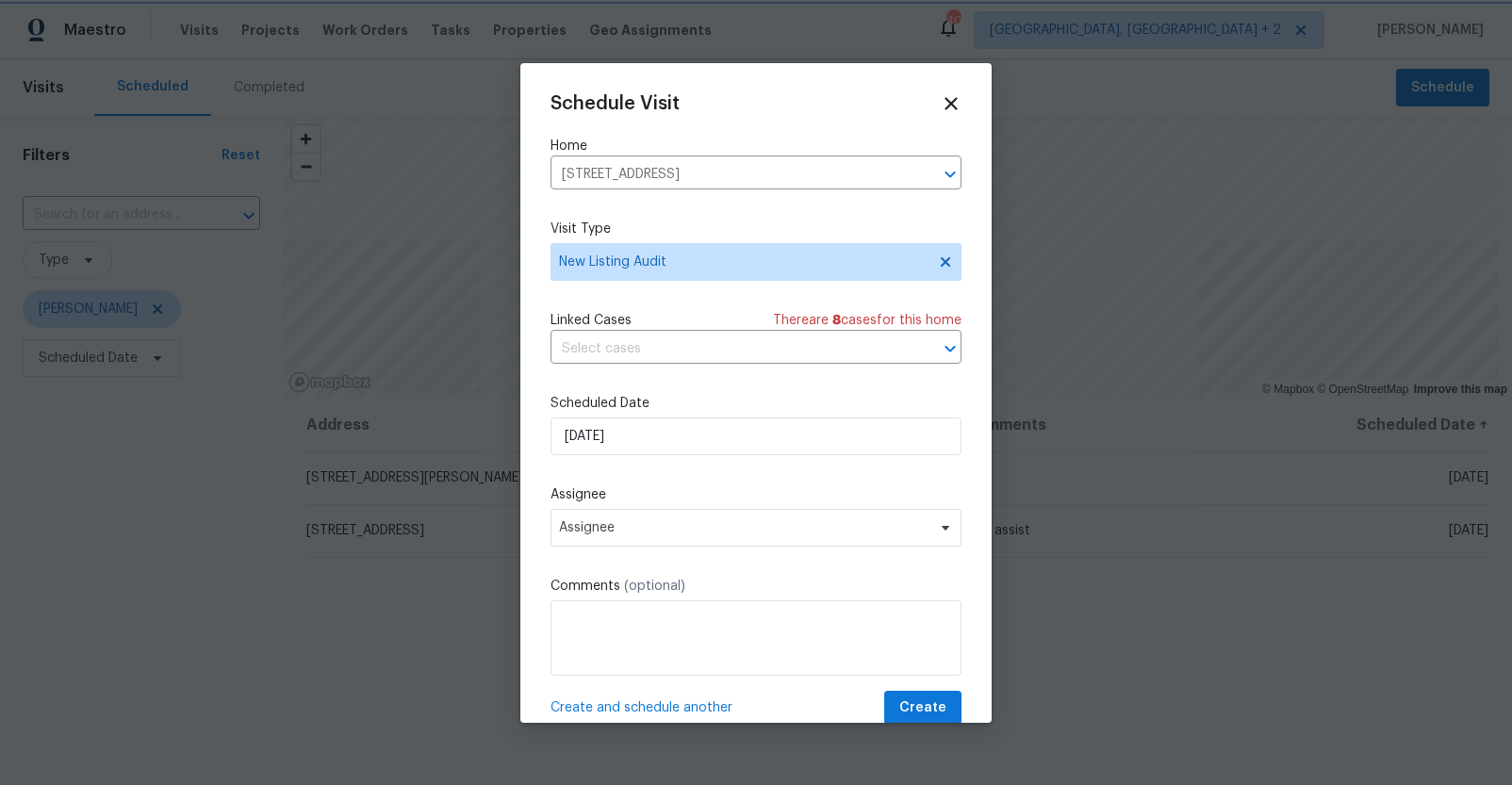
type input "[DATE]"
click at [632, 519] on span "Assignee" at bounding box center [756, 527] width 411 height 38
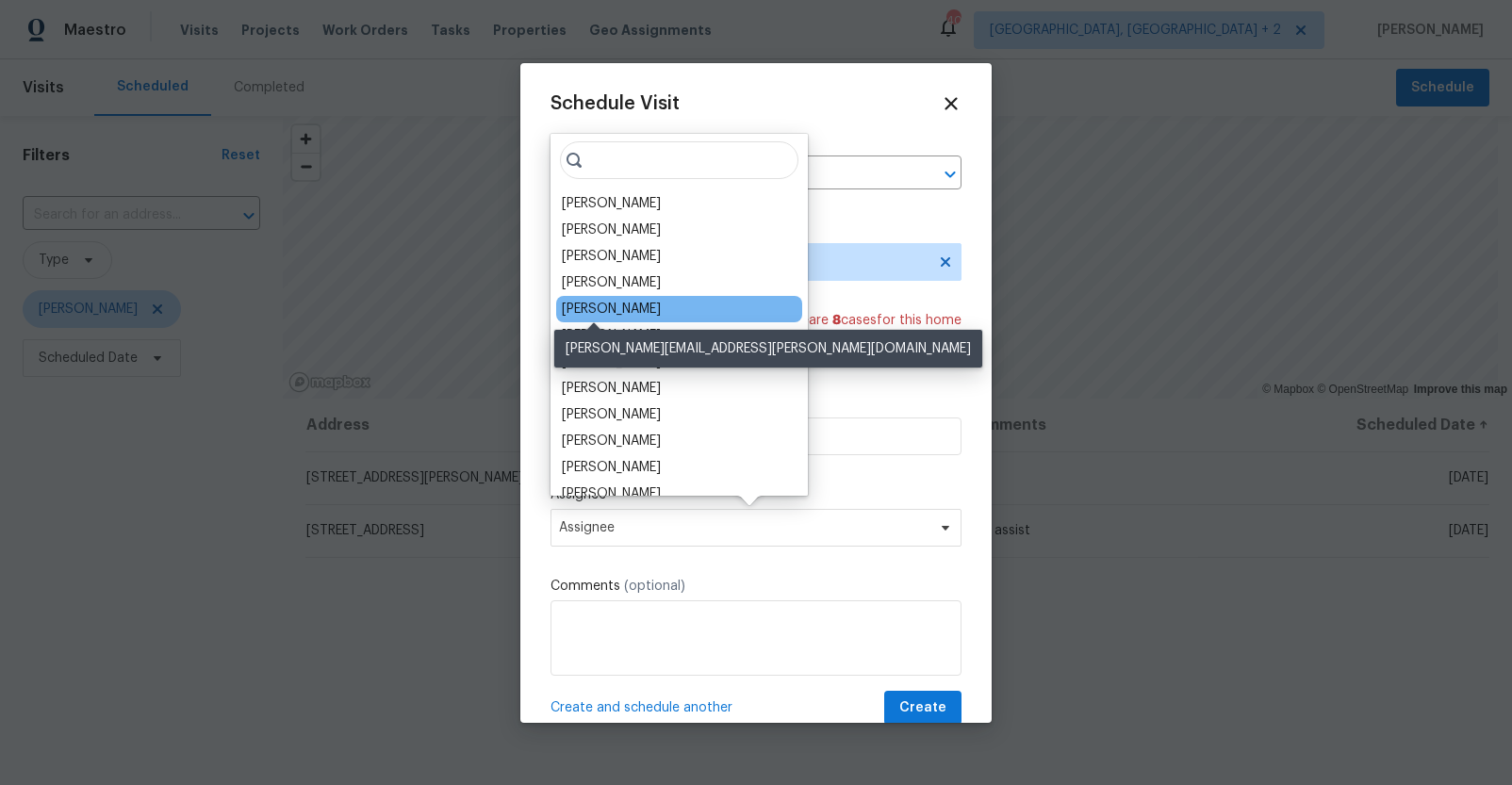
click at [606, 310] on div "[PERSON_NAME]" at bounding box center [611, 309] width 98 height 19
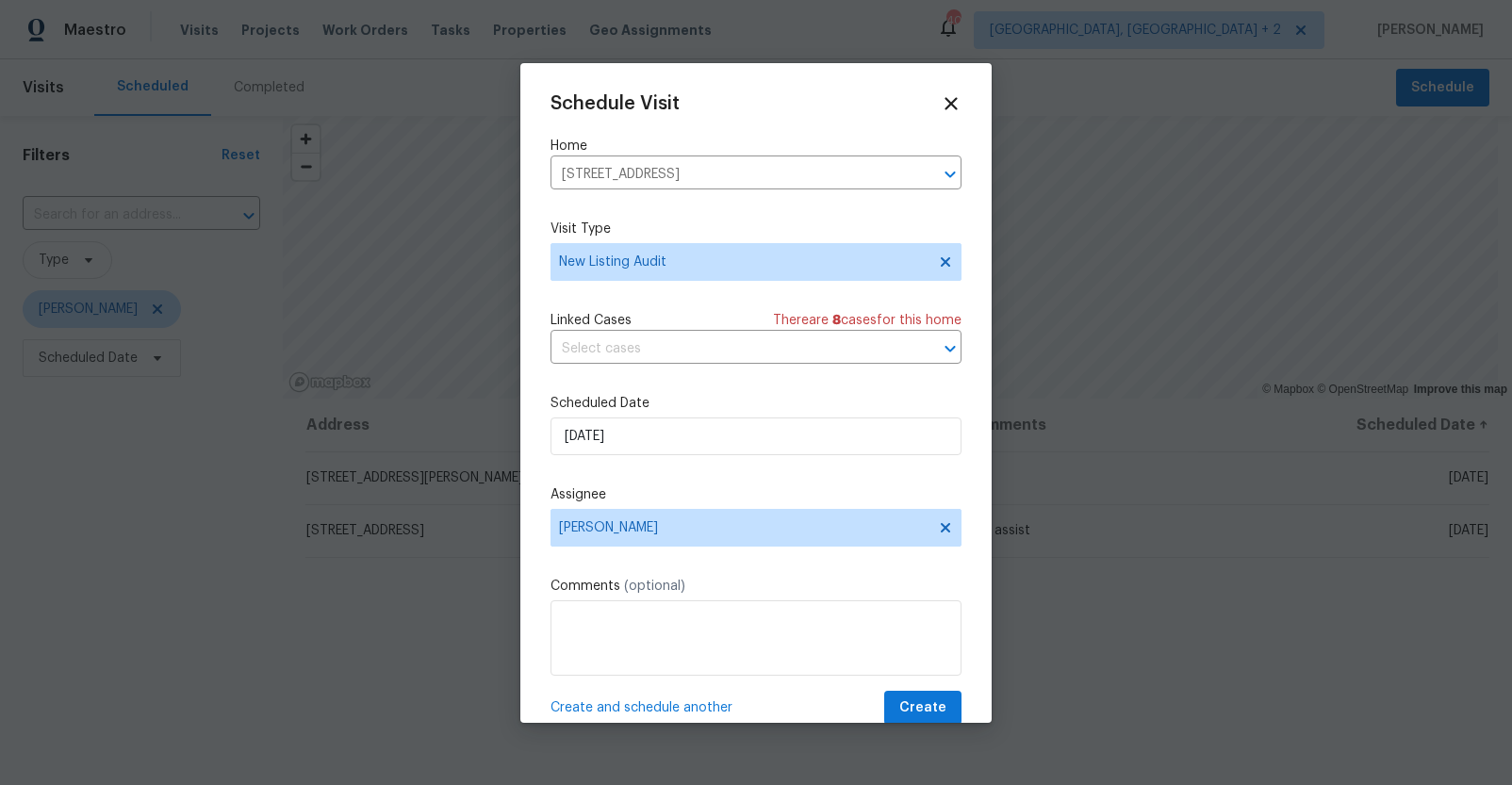
click at [648, 705] on span "Create and schedule another" at bounding box center [641, 708] width 182 height 19
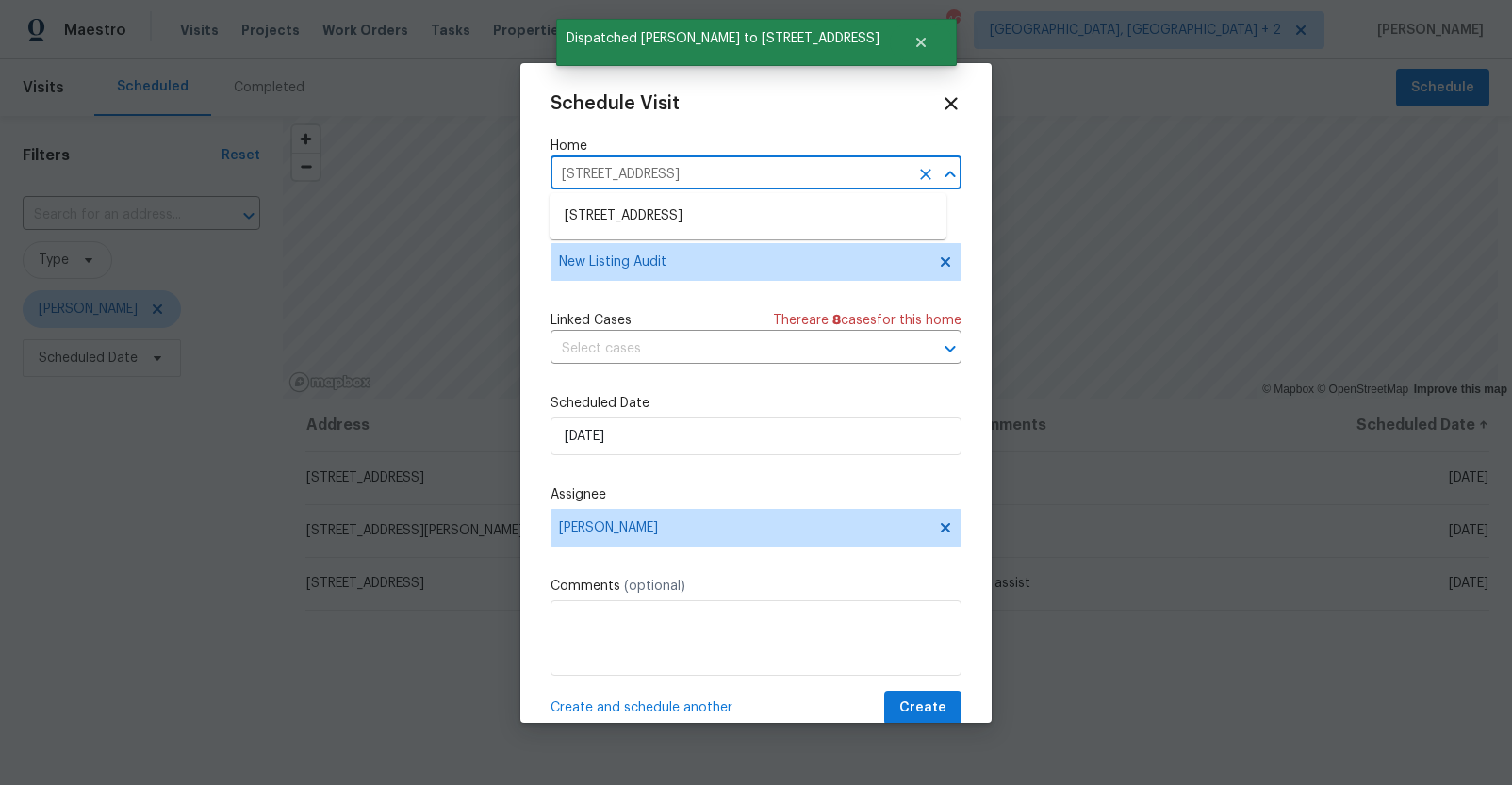
click at [650, 179] on input "[STREET_ADDRESS]" at bounding box center [729, 175] width 358 height 29
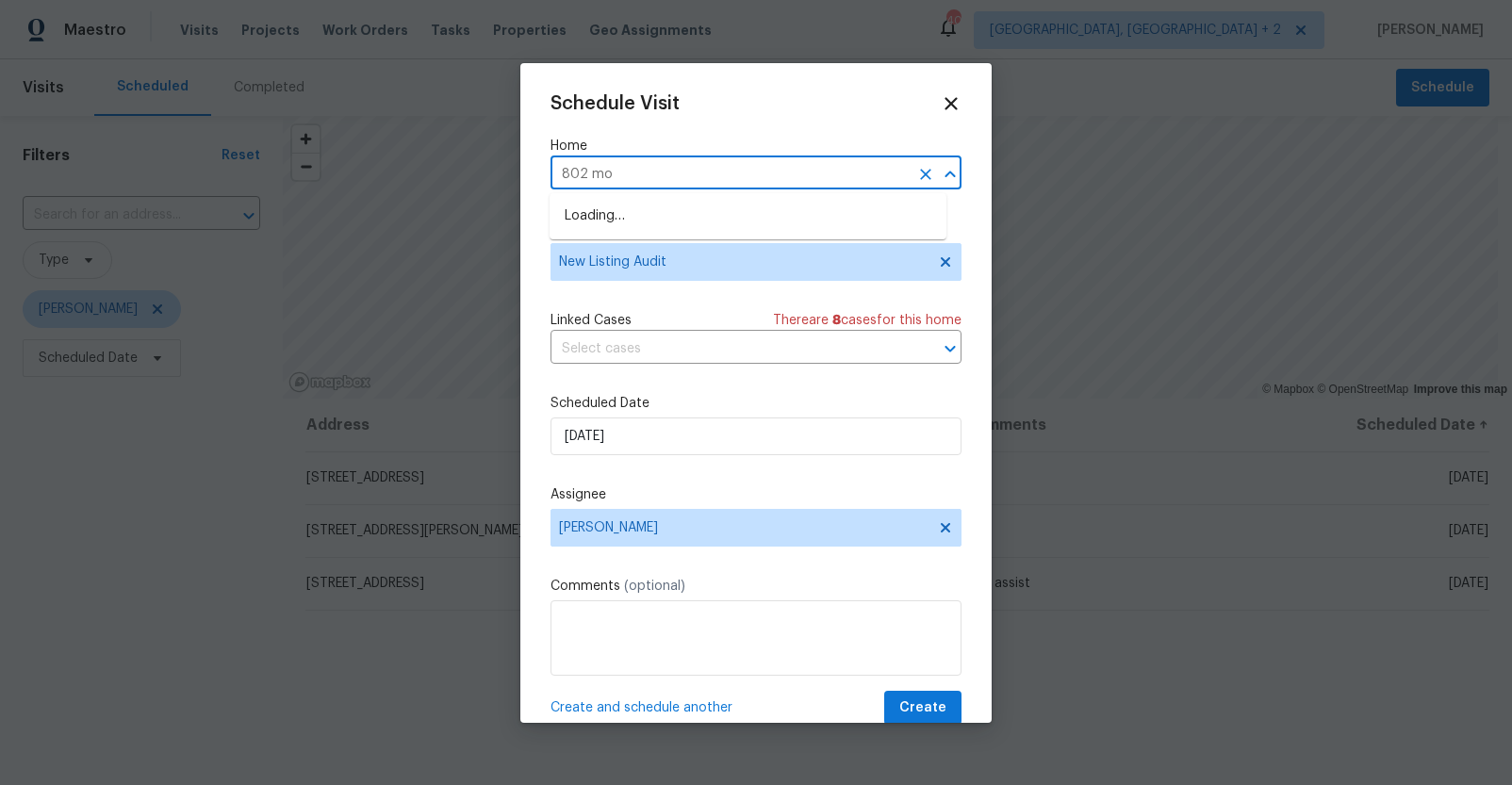
type input "802 mor"
click at [629, 218] on li "[STREET_ADDRESS][PERSON_NAME]" at bounding box center [747, 216] width 397 height 31
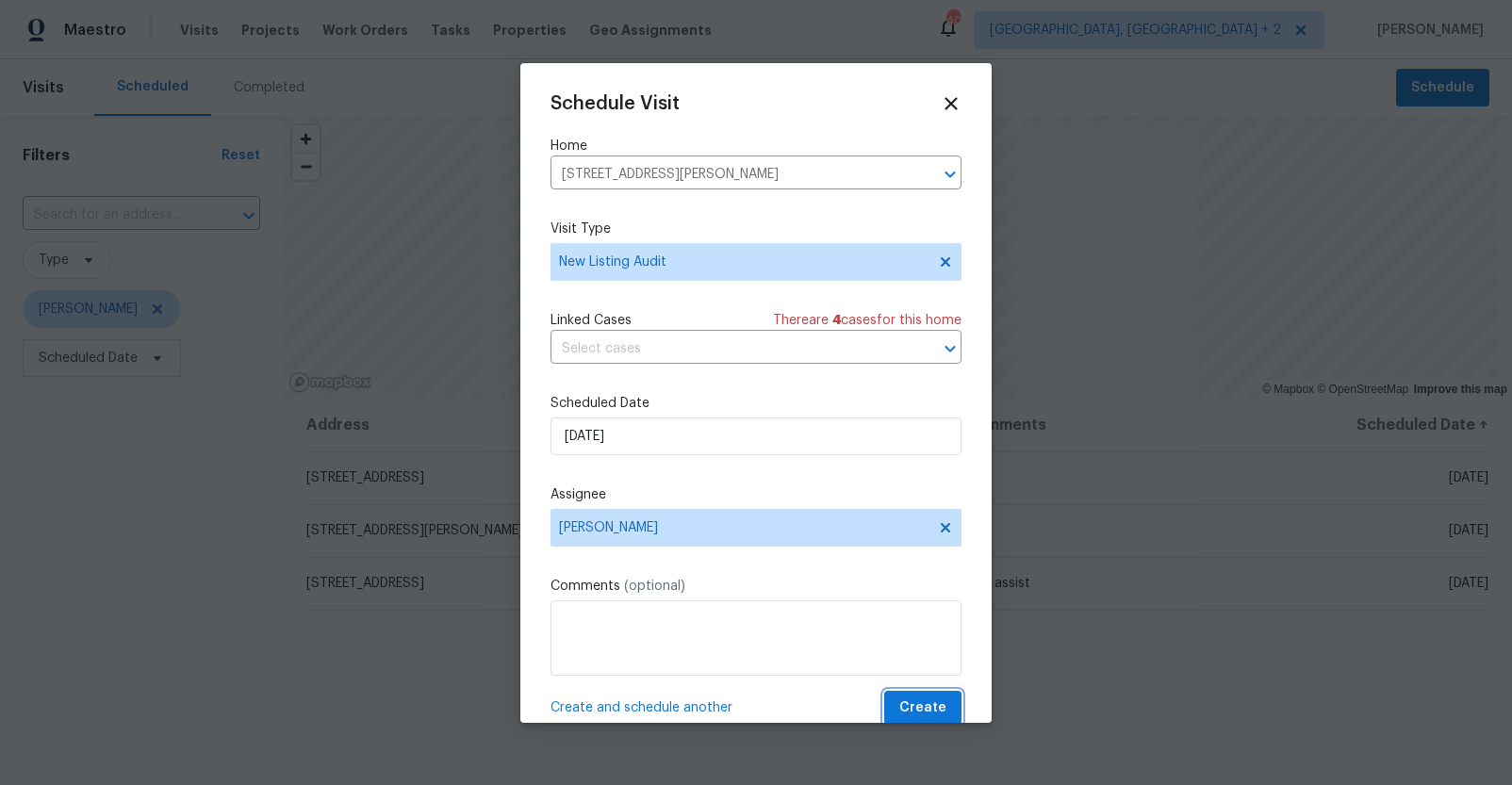
click at [899, 701] on span "Create" at bounding box center [922, 708] width 47 height 23
